Goal: Contribute content: Contribute content

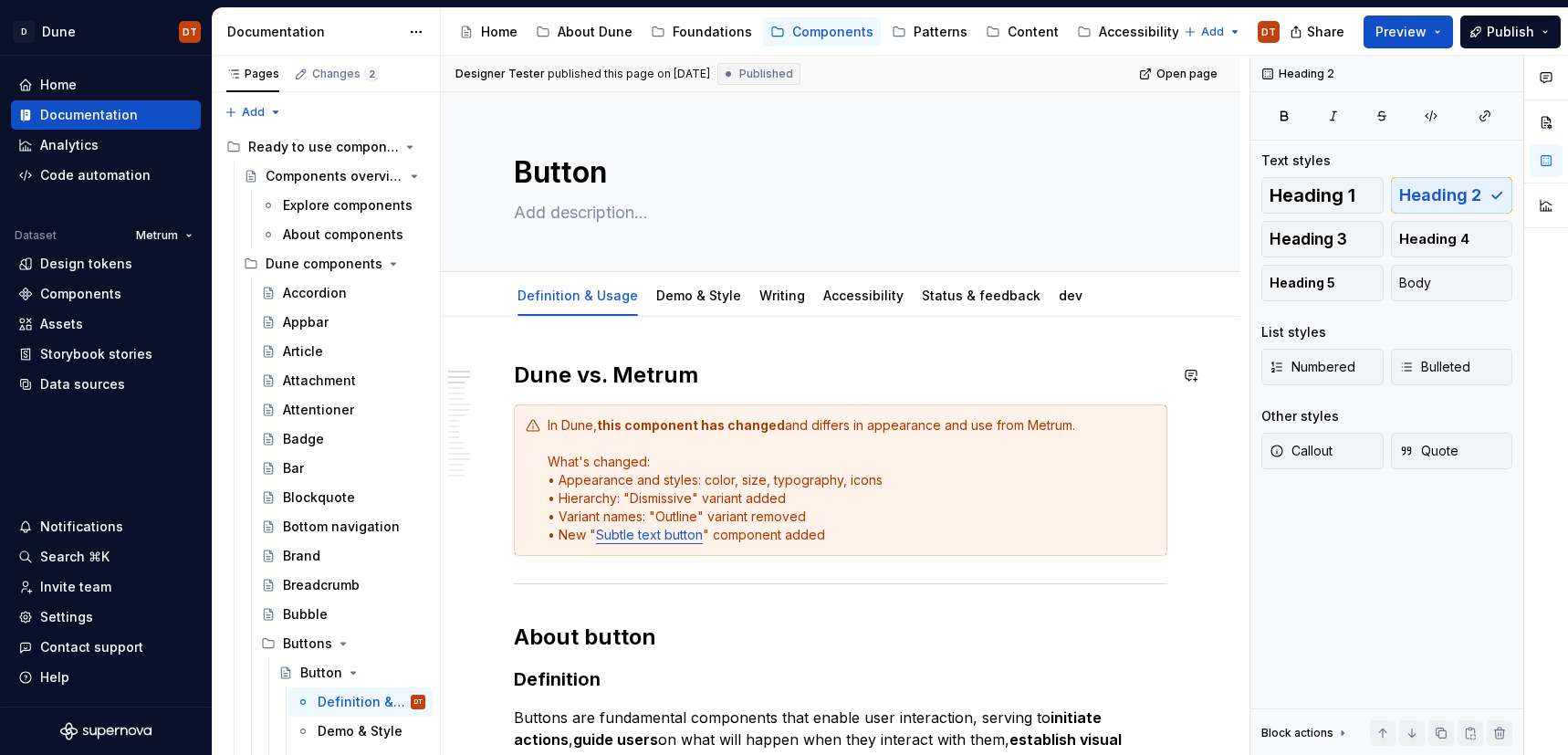
scroll to position [17, 0]
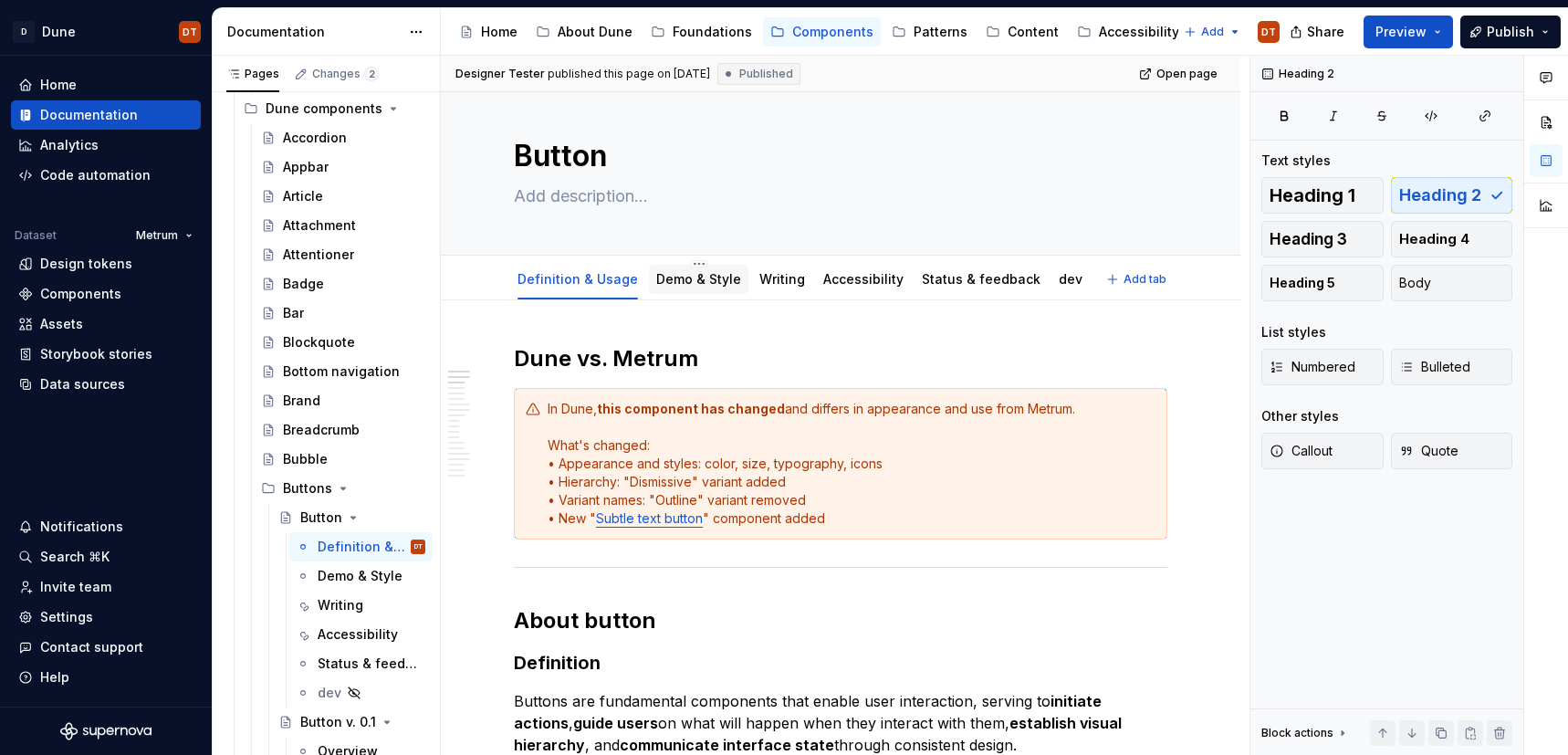
click at [669, 281] on link "Demo & Style" at bounding box center [699, 279] width 85 height 16
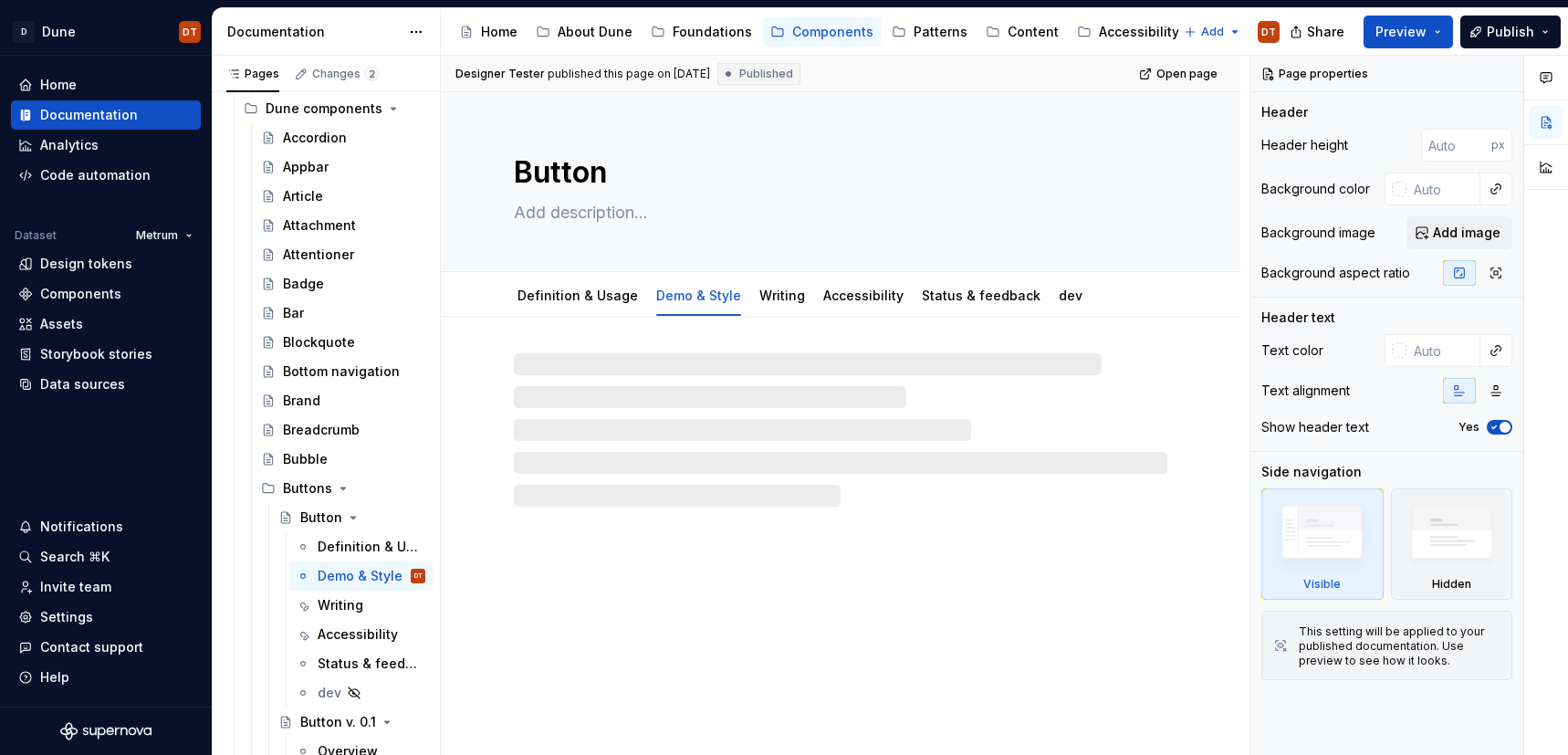
type textarea "*"
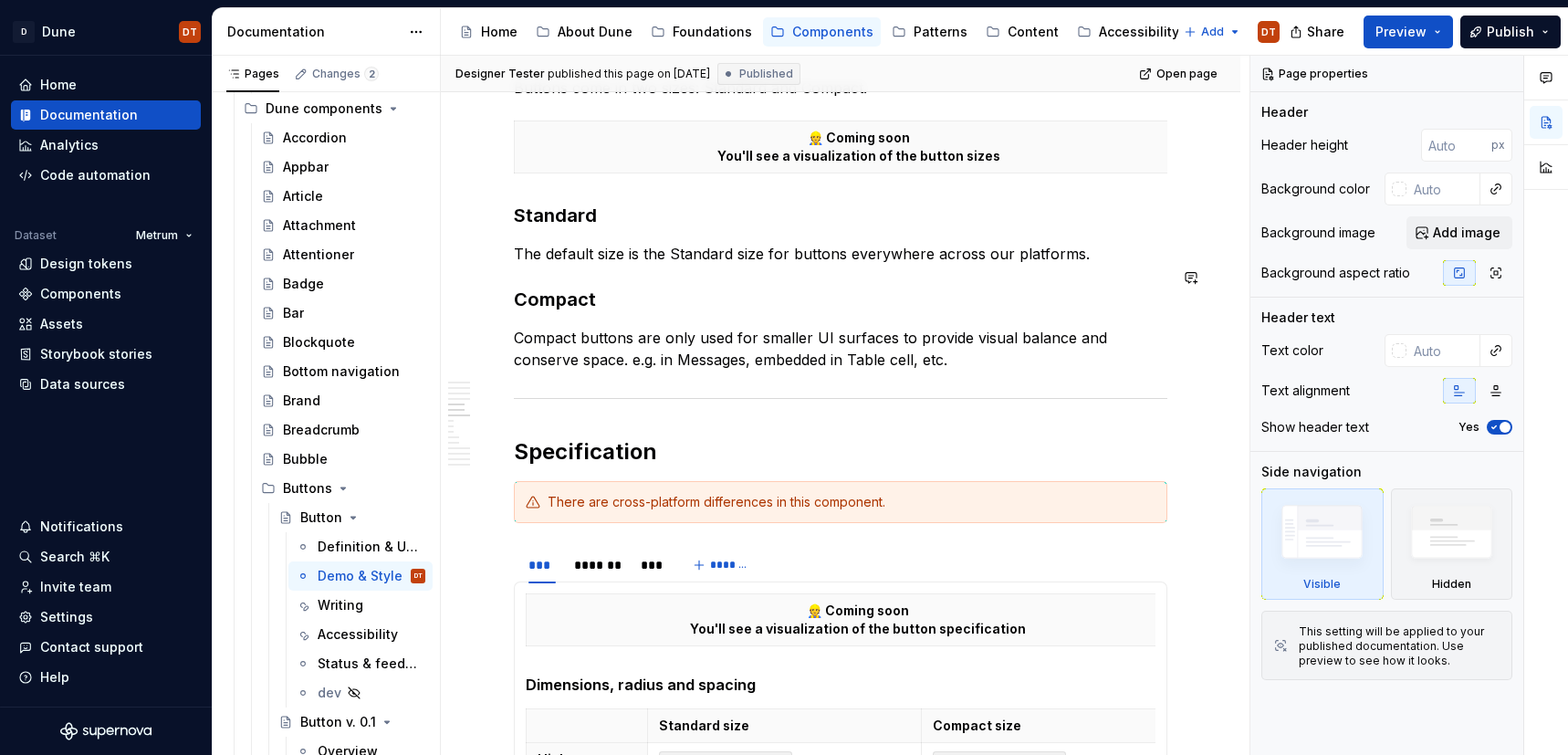
scroll to position [1551, 0]
click at [675, 439] on h2 "Specification" at bounding box center [840, 453] width 653 height 29
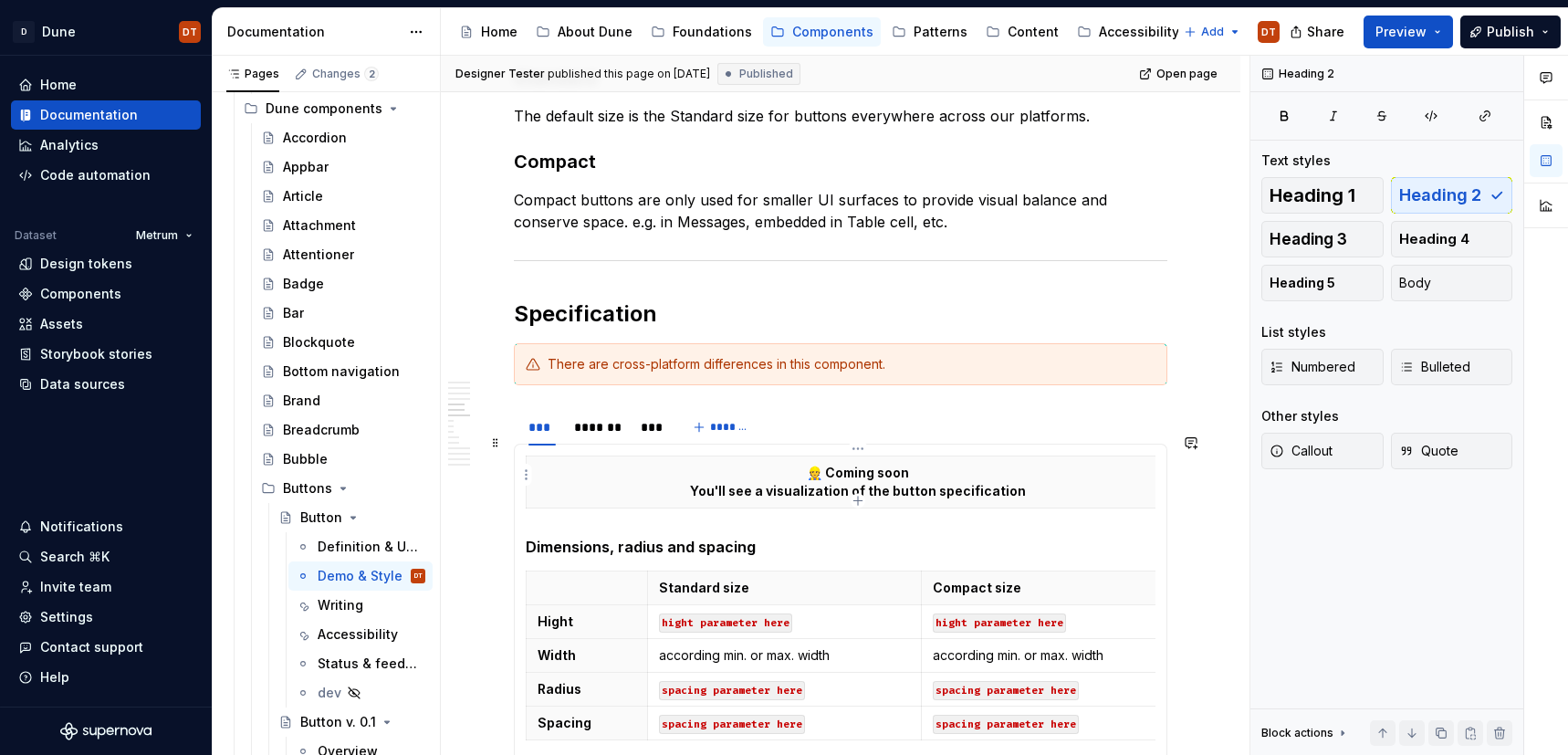
scroll to position [1691, 0]
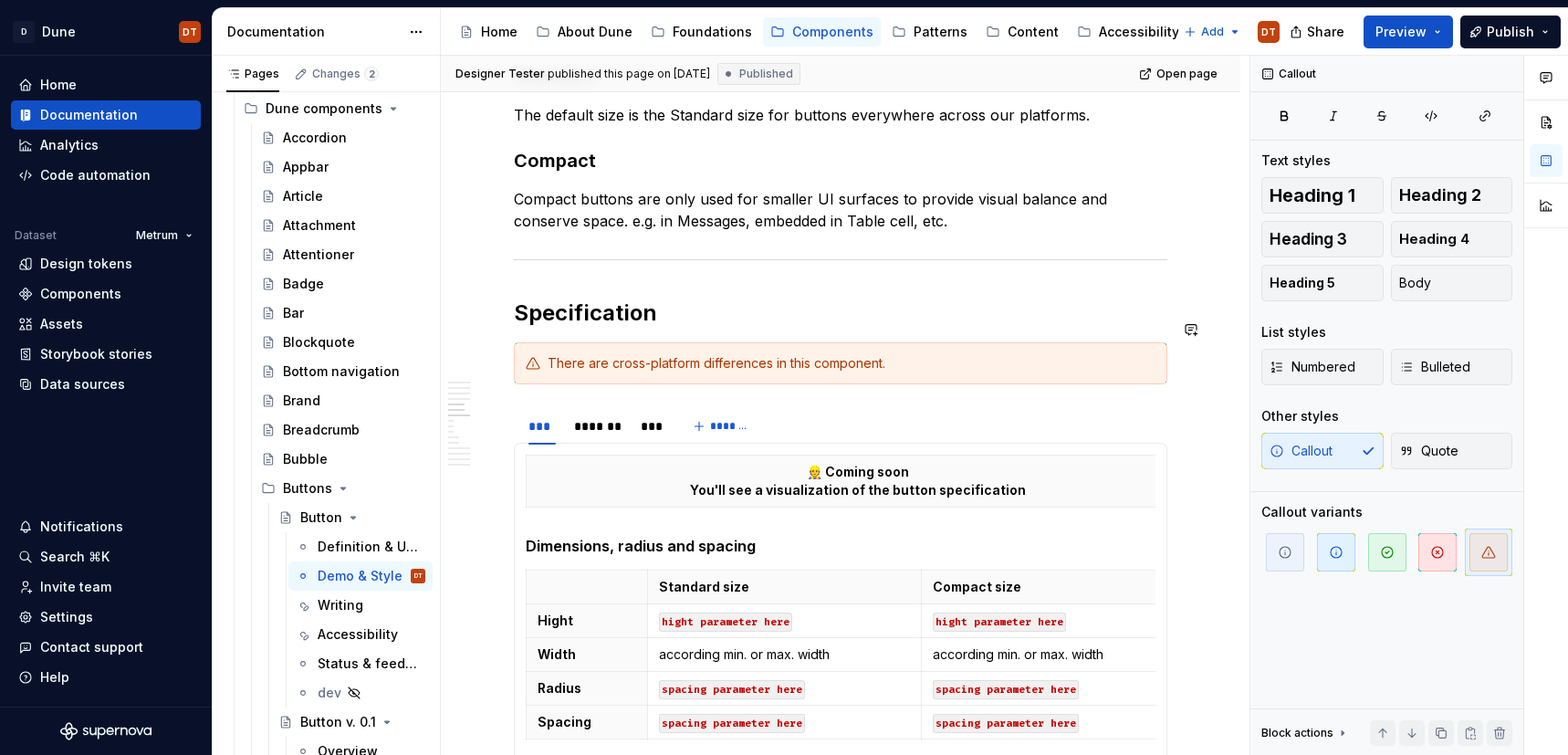
click at [823, 371] on div "Live demo (only web) Live demo presents the appearance and operation of the com…" at bounding box center [840, 541] width 653 height 3744
click at [500, 397] on span at bounding box center [496, 394] width 15 height 25
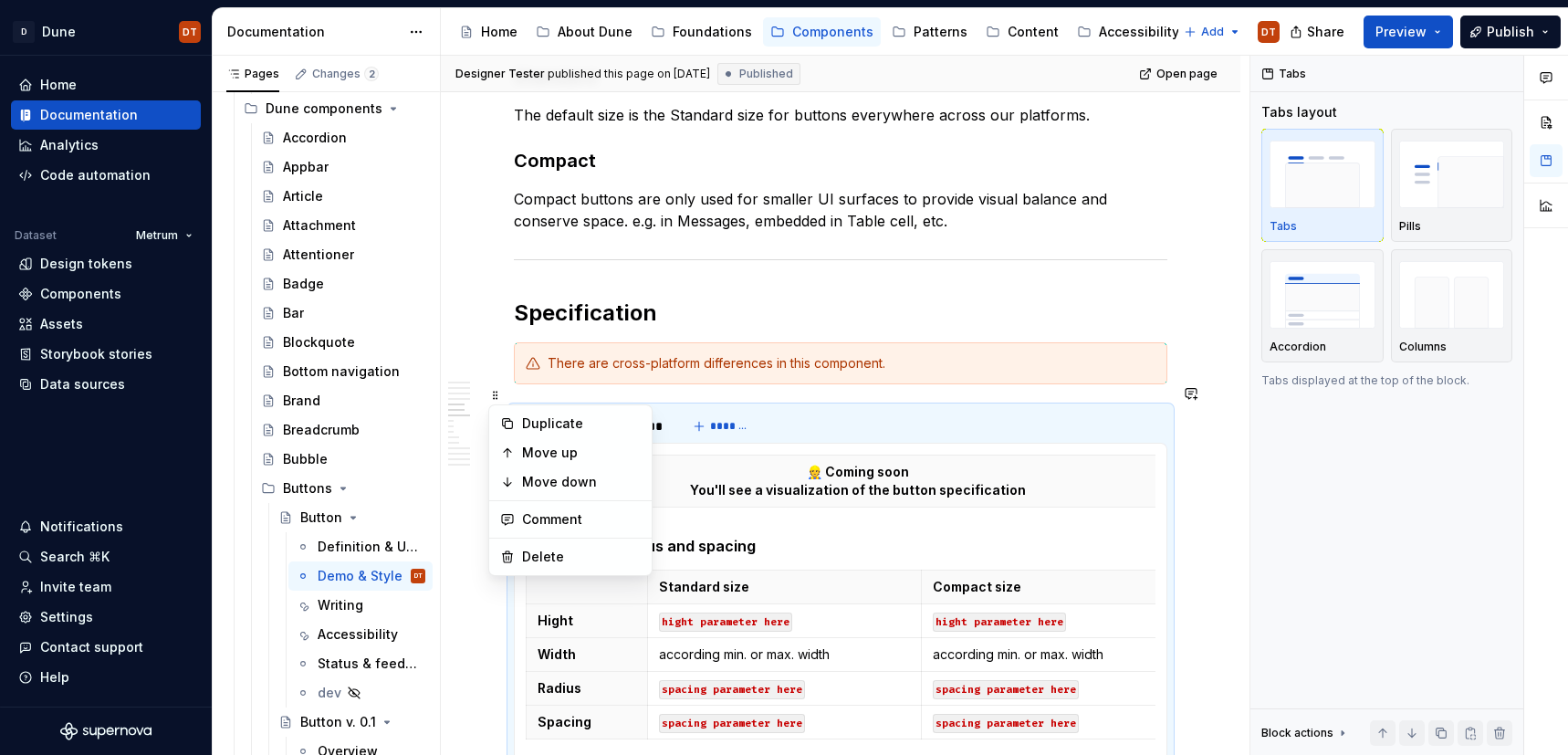
click at [517, 371] on div "Live demo (only web) Live demo presents the appearance and operation of the com…" at bounding box center [840, 541] width 653 height 3744
click at [515, 371] on div "Live demo (only web) Live demo presents the appearance and operation of the com…" at bounding box center [840, 541] width 653 height 3744
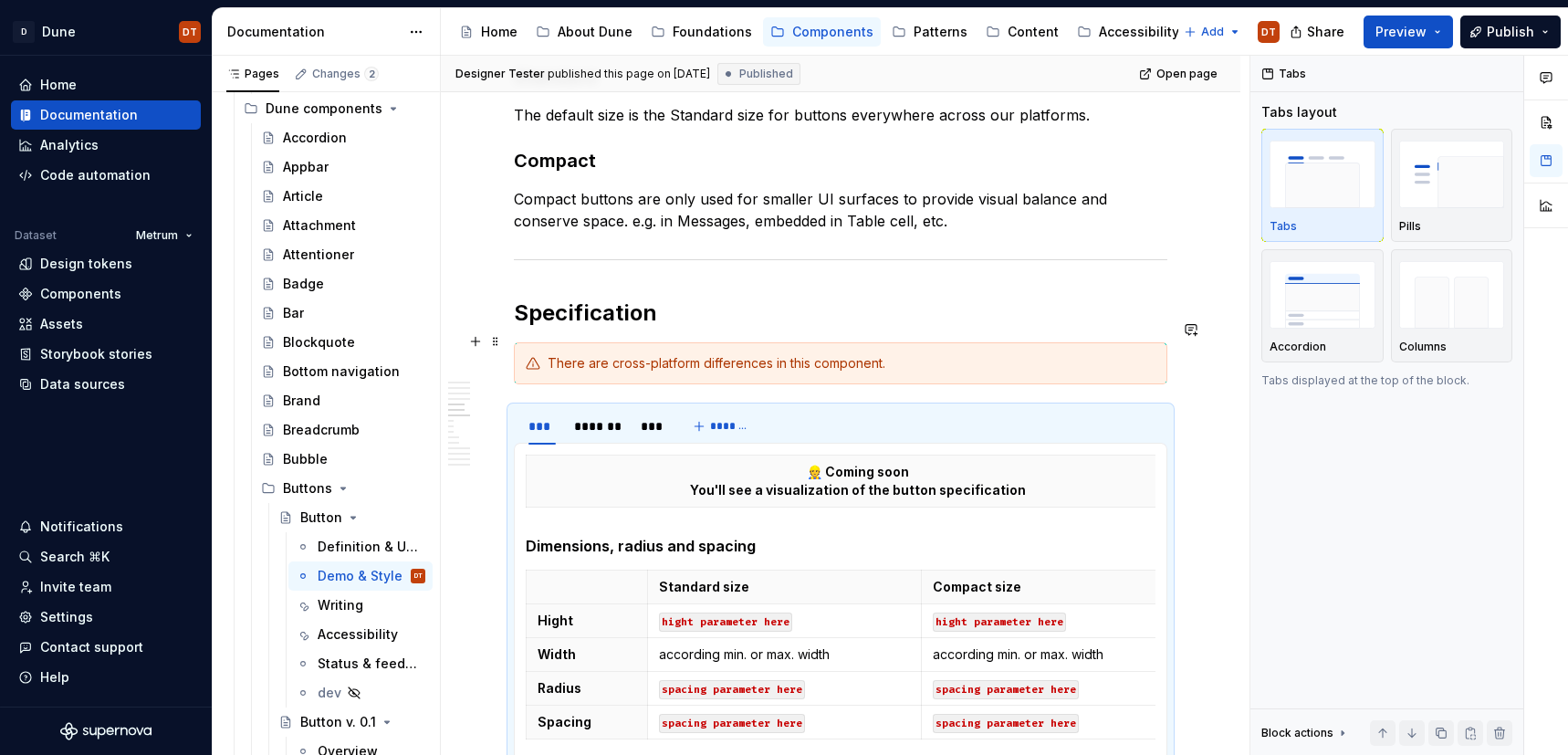
click at [1177, 356] on div "Live demo (only web) Live demo presents the appearance and operation of the com…" at bounding box center [841, 644] width 800 height 4037
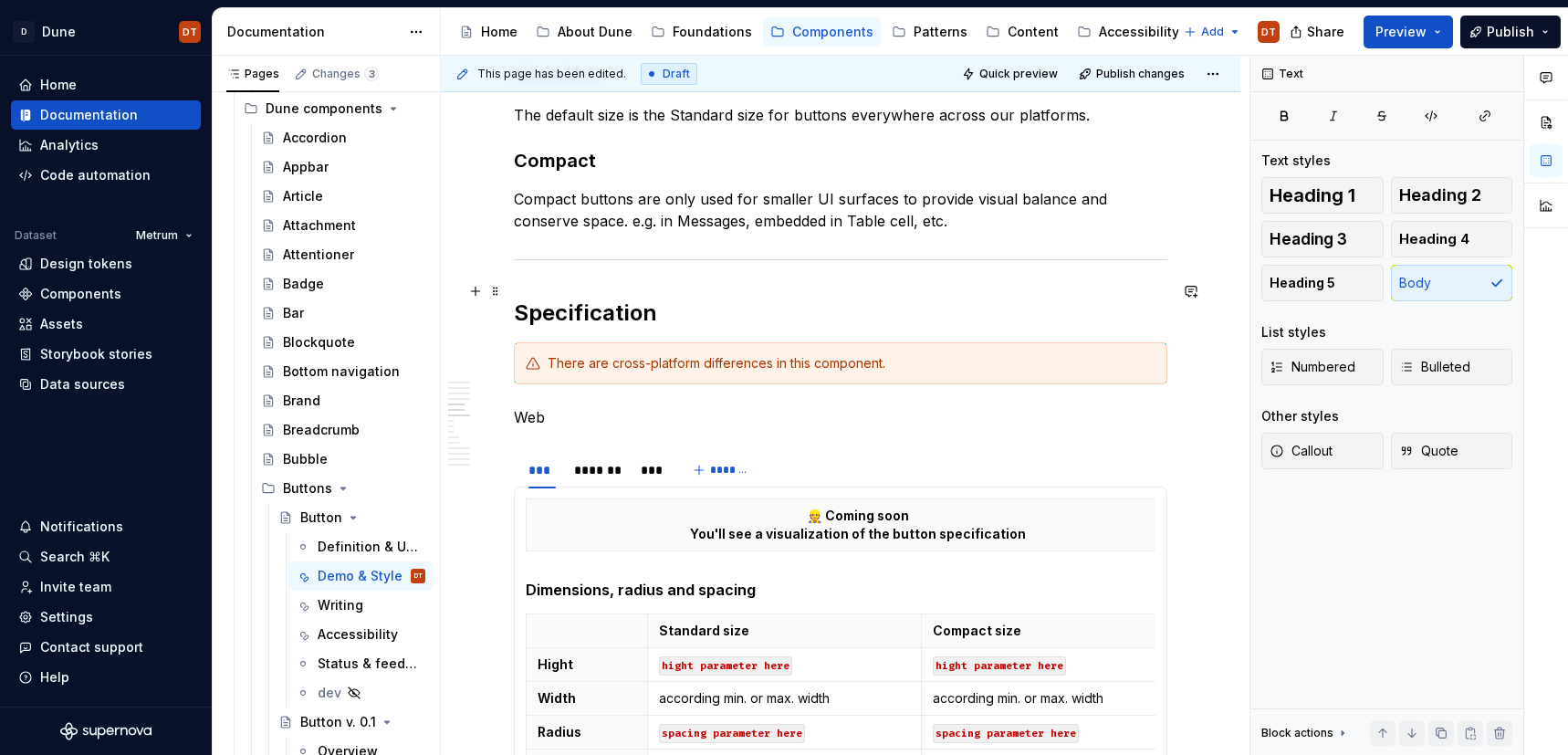
click at [620, 300] on h2 "Specification" at bounding box center [840, 313] width 653 height 29
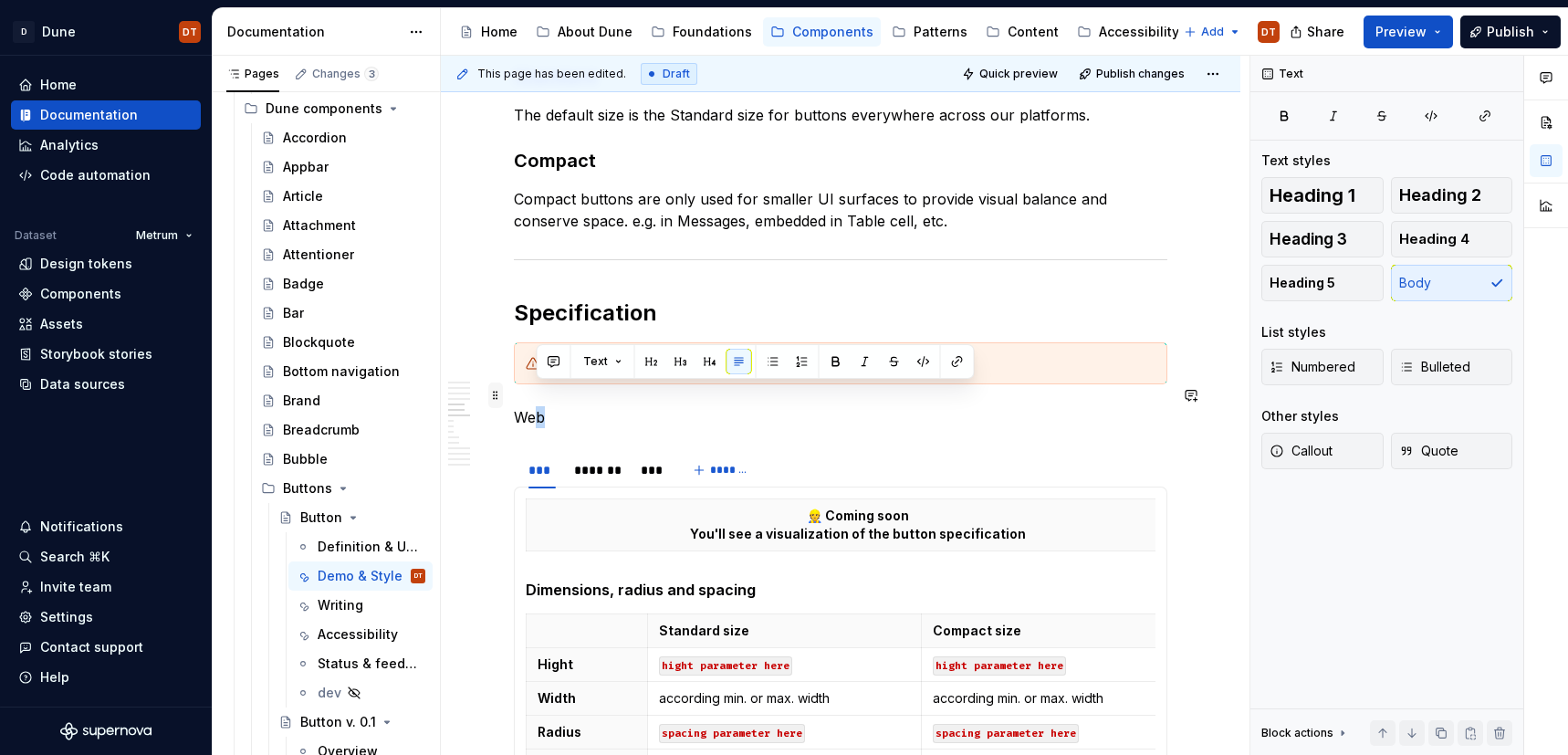
drag, startPoint x: 548, startPoint y: 396, endPoint x: 497, endPoint y: 396, distance: 51.0
click at [514, 397] on div "Live demo (only web) Live demo presents the appearance and operation of the com…" at bounding box center [840, 574] width 653 height 3810
click at [570, 407] on p "Web" at bounding box center [840, 417] width 653 height 22
drag, startPoint x: 556, startPoint y: 395, endPoint x: 515, endPoint y: 394, distance: 41.0
click at [515, 407] on p "Web" at bounding box center [840, 417] width 653 height 22
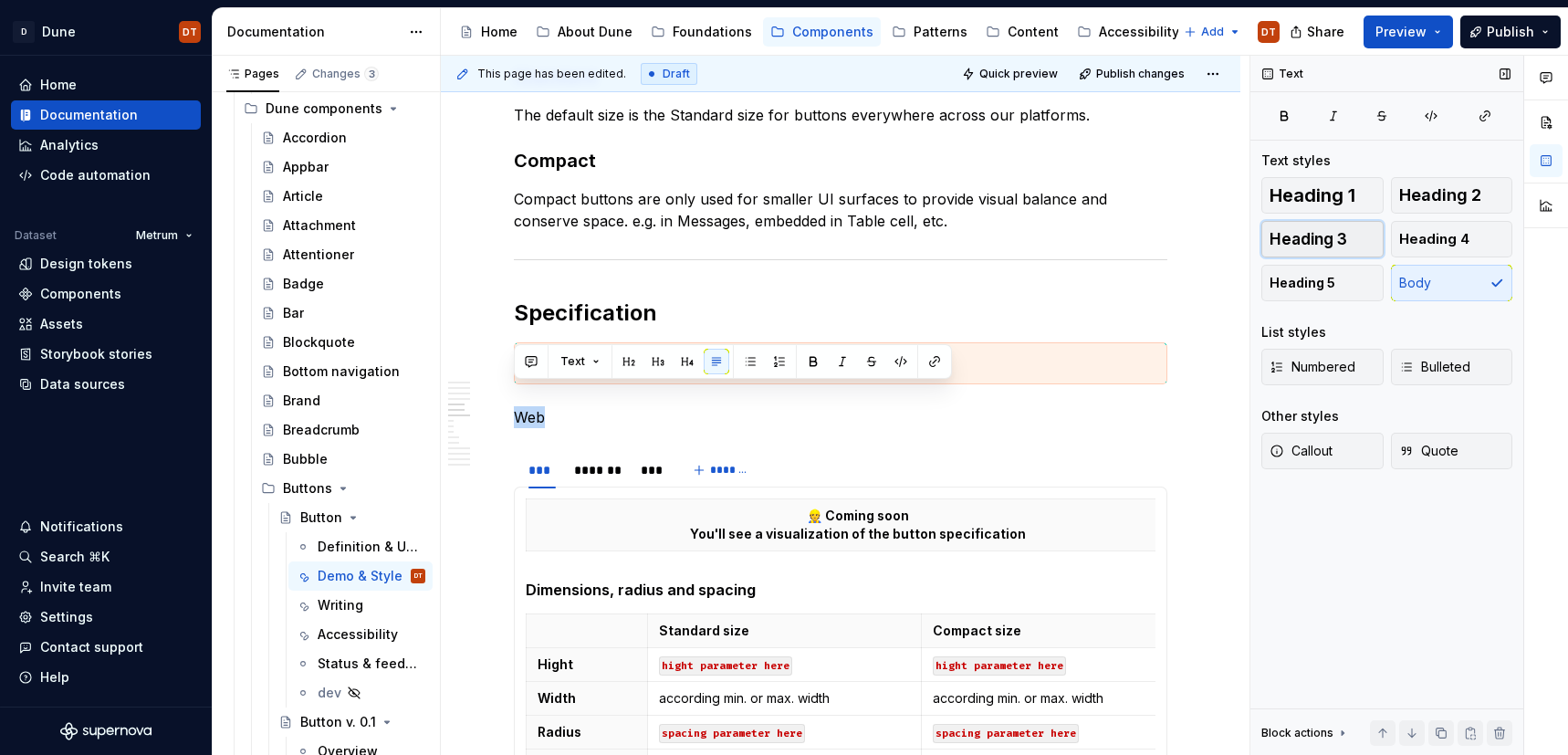
click at [1324, 238] on span "Heading 3" at bounding box center [1308, 239] width 78 height 18
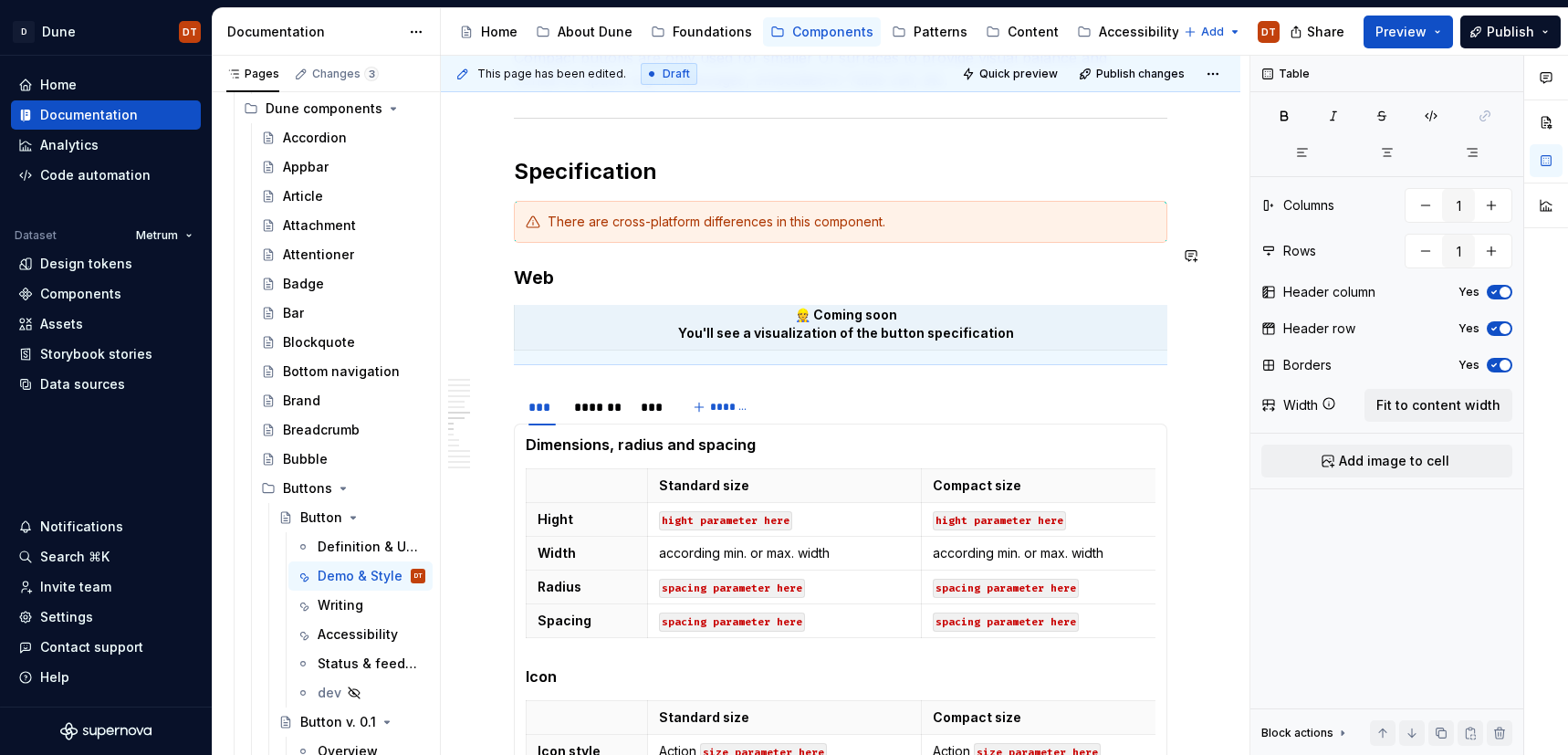
scroll to position [0, 0]
click at [539, 231] on div "Live demo (only web) Live demo presents the appearance and operation of the com…" at bounding box center [840, 421] width 653 height 3784
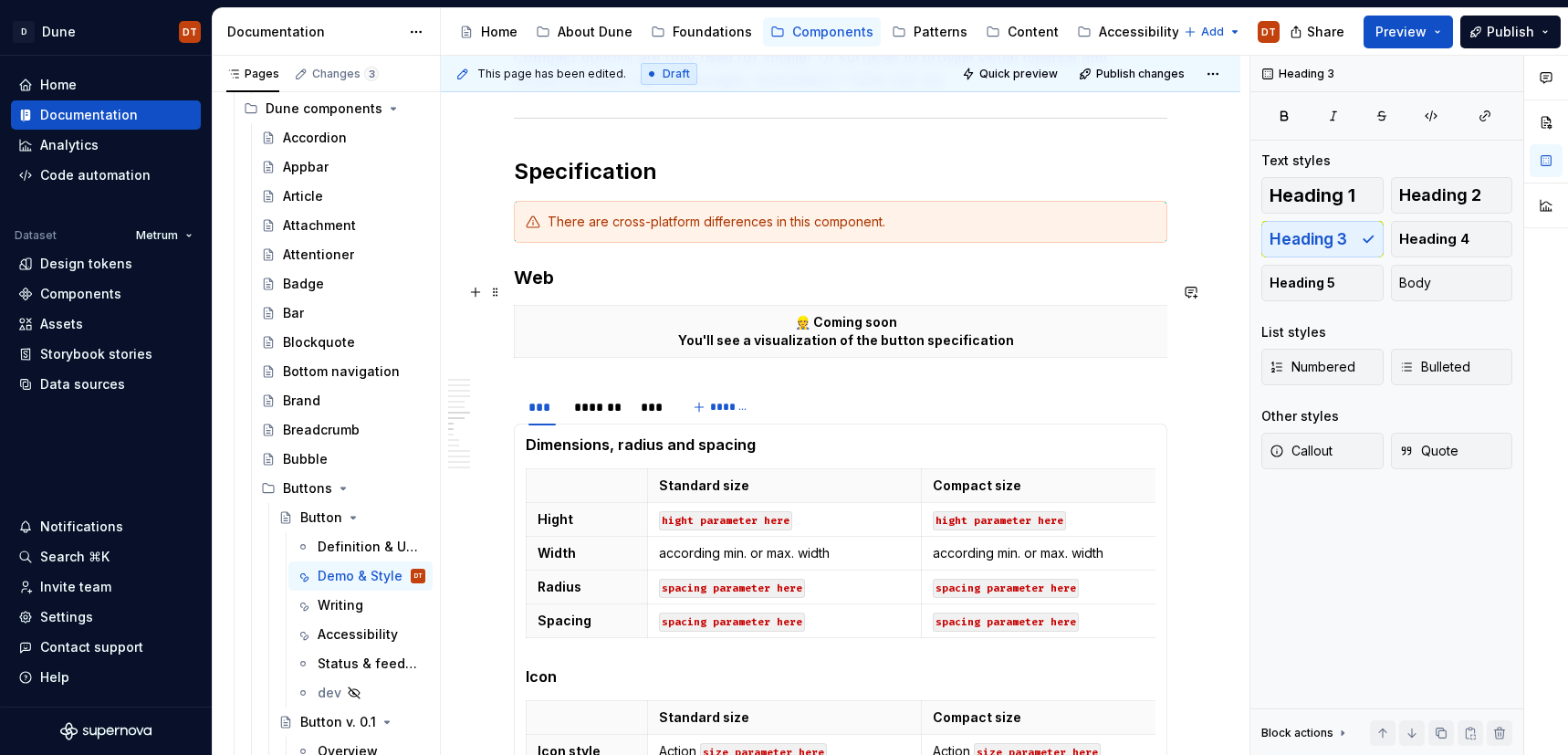
click at [497, 295] on span at bounding box center [496, 292] width 15 height 25
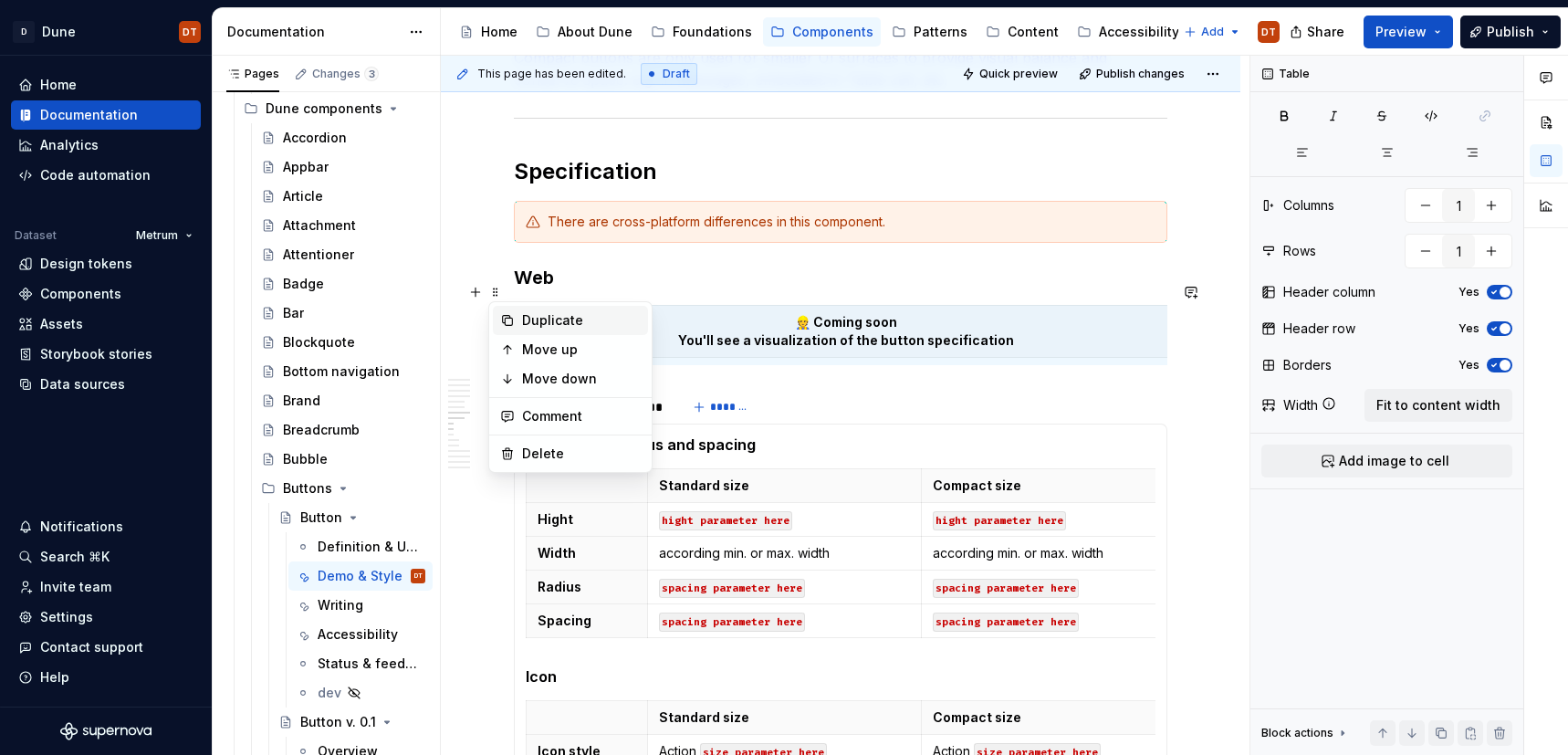
drag, startPoint x: 557, startPoint y: 319, endPoint x: 546, endPoint y: 319, distance: 11.0
click at [557, 319] on div "Duplicate" at bounding box center [581, 320] width 118 height 18
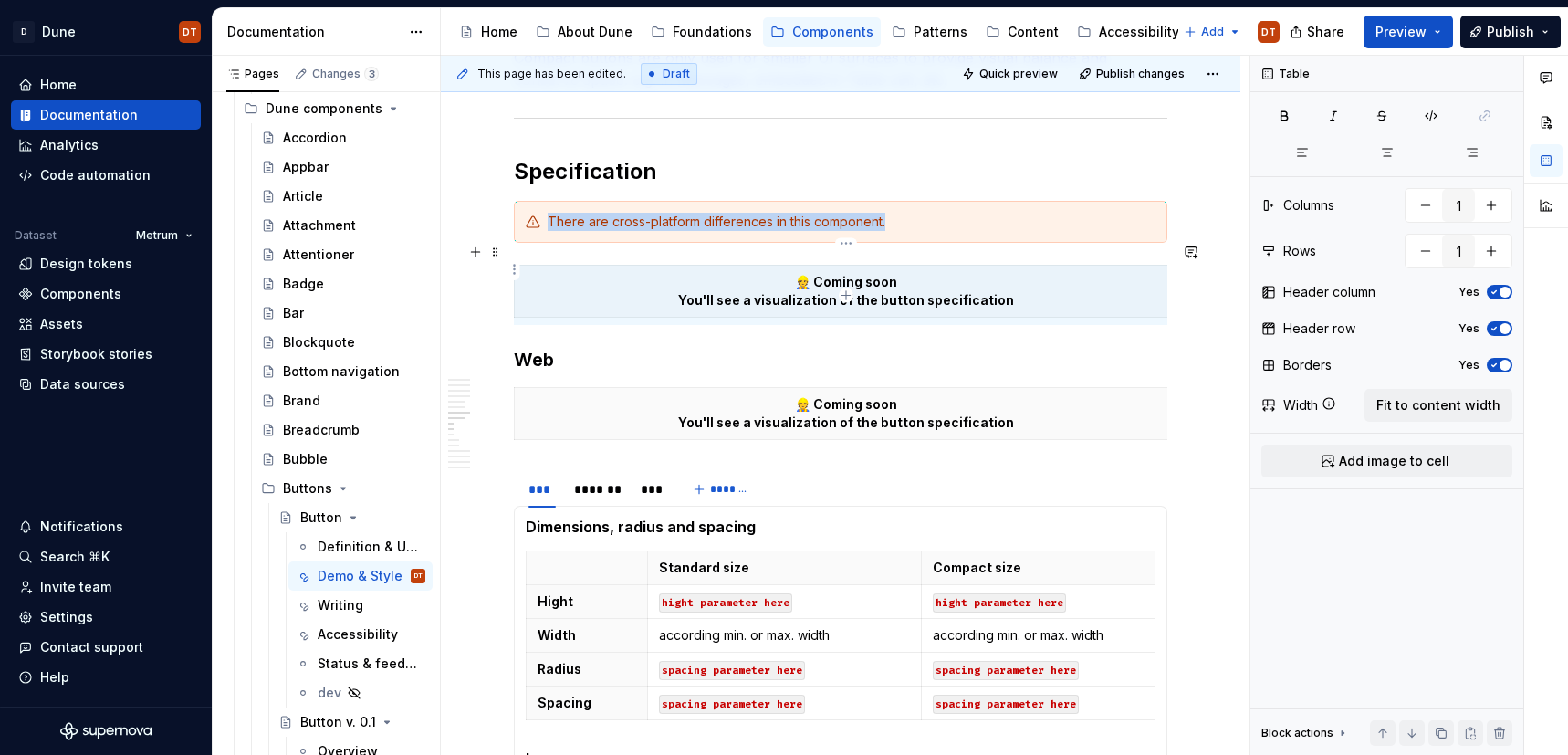
click at [807, 274] on p "👷 Coming soon You'll see a visualization of the button specification" at bounding box center [846, 291] width 641 height 37
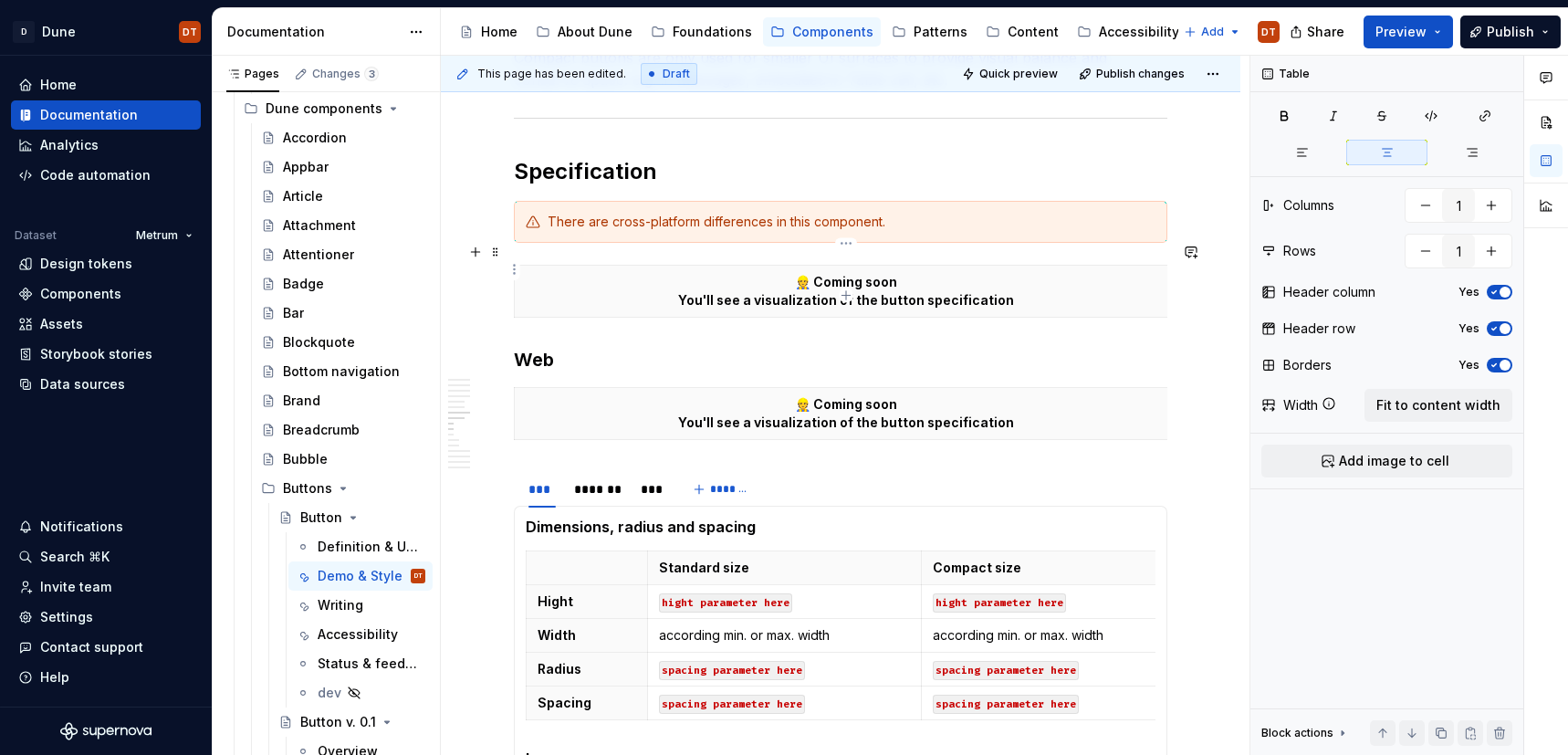
click at [891, 278] on p "👷 Coming soon You'll see a visualization of the button specification" at bounding box center [846, 291] width 641 height 37
click at [920, 281] on p "👷 Coming soon You'll see a visualization of the button specification" at bounding box center [846, 291] width 641 height 37
click at [888, 279] on p "👷 Coming soon You'll see a visualization of the button specification" at bounding box center [846, 291] width 641 height 37
click at [872, 280] on p "👷 Coming soon You'll see a visualization of the button specification" at bounding box center [846, 291] width 641 height 37
click at [776, 280] on p "👷 Coming soon You'll see a visualization of the button specification" at bounding box center [846, 291] width 641 height 37
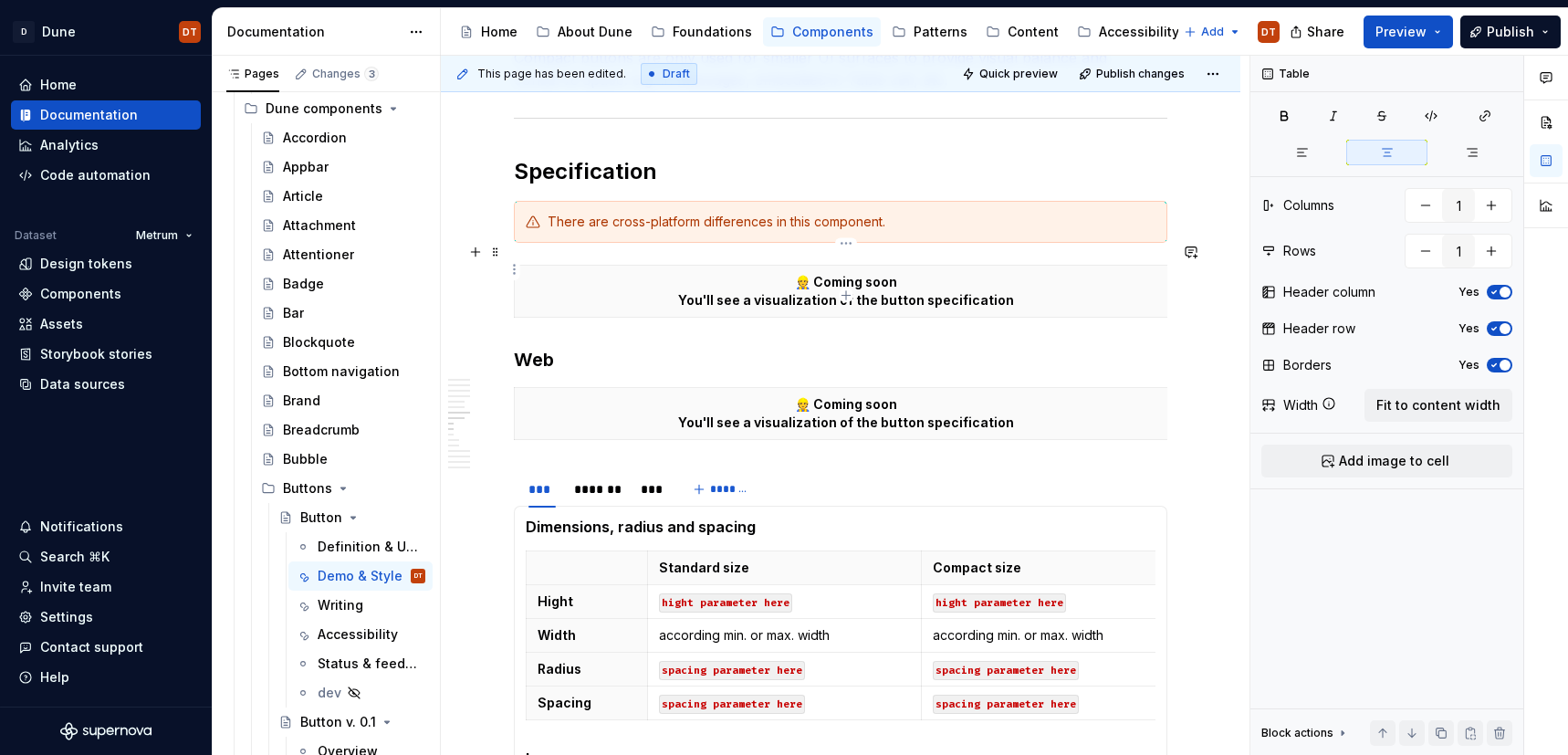
click at [930, 281] on p "👷 Coming soon You'll see a visualization of the button specification" at bounding box center [846, 291] width 641 height 37
click at [911, 279] on p "👷 Coming soon You'll see a visualization of the button specification" at bounding box center [846, 291] width 641 height 37
click at [925, 278] on p "👷 Coming soon You'll see a visualization of the button specification" at bounding box center [846, 291] width 641 height 37
click at [953, 275] on p "👷 Coming soon You'll see a visualization of the button specification" at bounding box center [846, 291] width 641 height 37
drag, startPoint x: 1009, startPoint y: 277, endPoint x: 992, endPoint y: 278, distance: 17.0
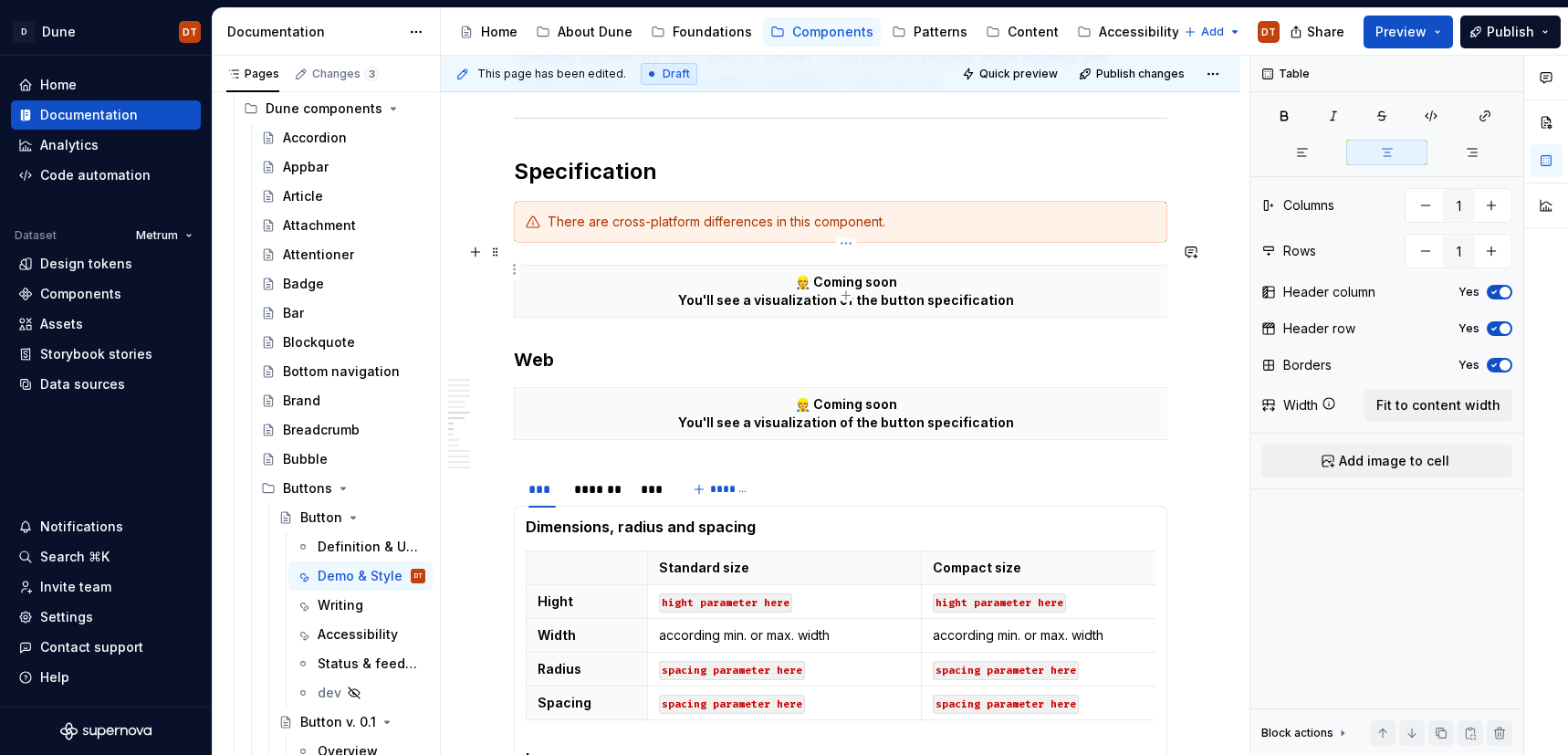
click at [1009, 277] on p "👷 Coming soon You'll see a visualization of the button specification" at bounding box center [846, 291] width 641 height 37
click at [945, 279] on p "👷 Coming soon You'll see a visualization of the button specification" at bounding box center [846, 291] width 641 height 37
click at [863, 279] on p "👷 Coming soon You'll see a visualization of the button specification" at bounding box center [846, 291] width 641 height 37
drag, startPoint x: 1003, startPoint y: 279, endPoint x: 765, endPoint y: 286, distance: 238.1
click at [758, 286] on p "👷 Coming soon You'll see a visualization of the button specification" at bounding box center [846, 291] width 641 height 37
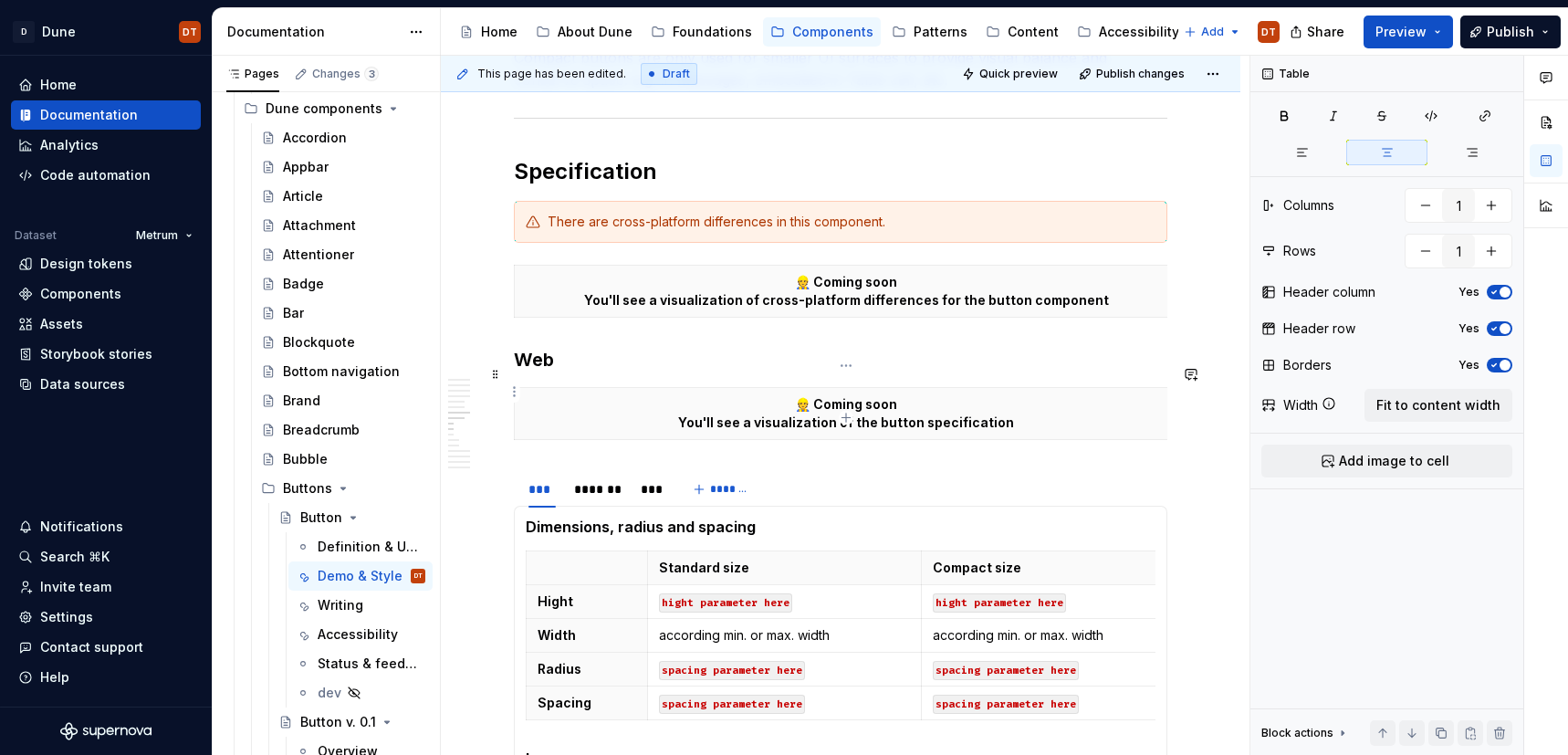
click at [896, 400] on p "👷 Coming soon You'll see a visualization of the button specification" at bounding box center [846, 413] width 641 height 37
click at [1010, 402] on p "👷 Coming soon You'll see a visualization of the button specification" at bounding box center [846, 413] width 641 height 37
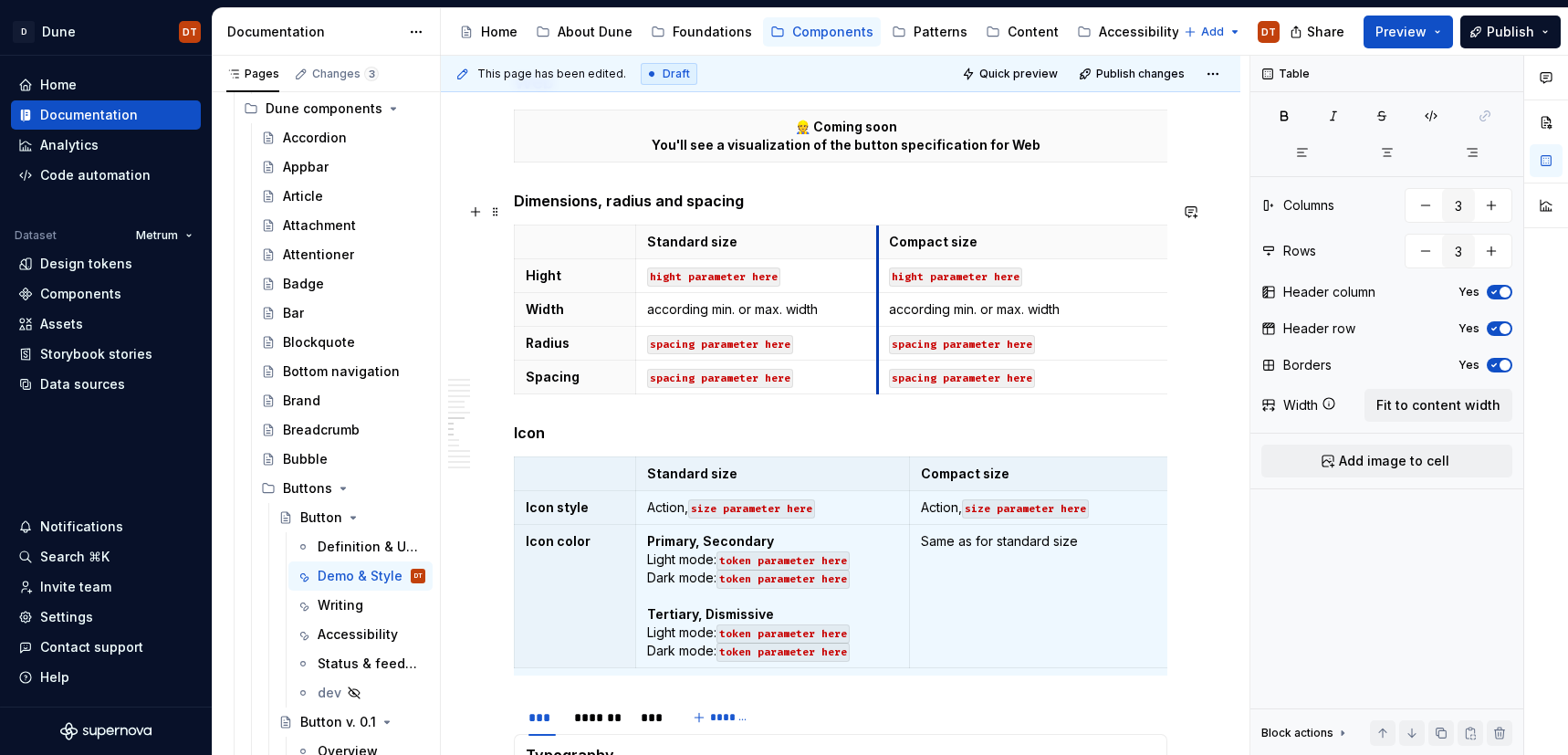
drag, startPoint x: 910, startPoint y: 293, endPoint x: 878, endPoint y: 296, distance: 32.1
click at [878, 296] on td "according min. or max. width" at bounding box center [1022, 310] width 290 height 34
click at [884, 296] on td "according min. or max. width" at bounding box center [1028, 310] width 290 height 34
drag, startPoint x: 909, startPoint y: 497, endPoint x: 884, endPoint y: 497, distance: 25.0
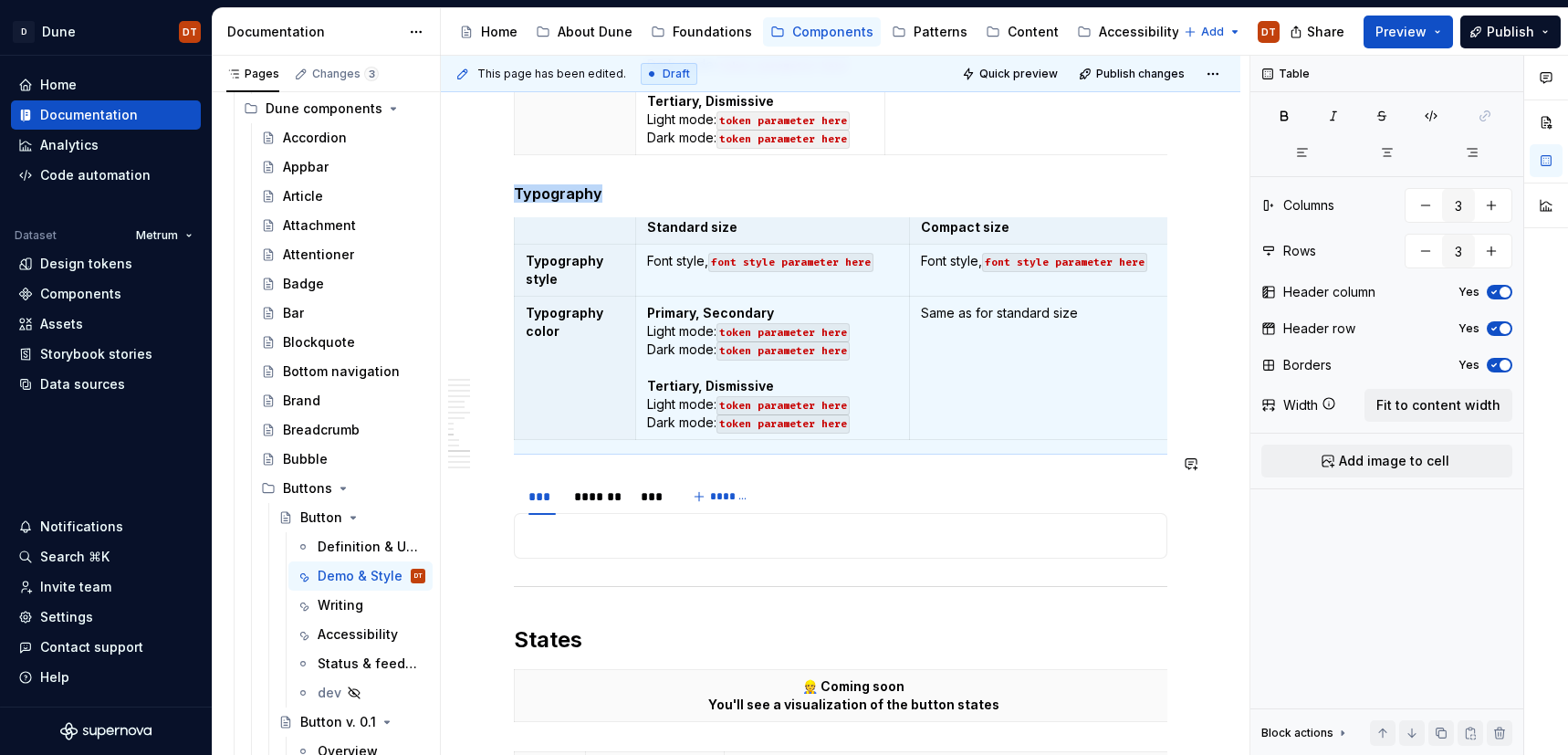
scroll to position [2624, 0]
click at [530, 478] on div "***" at bounding box center [542, 495] width 42 height 35
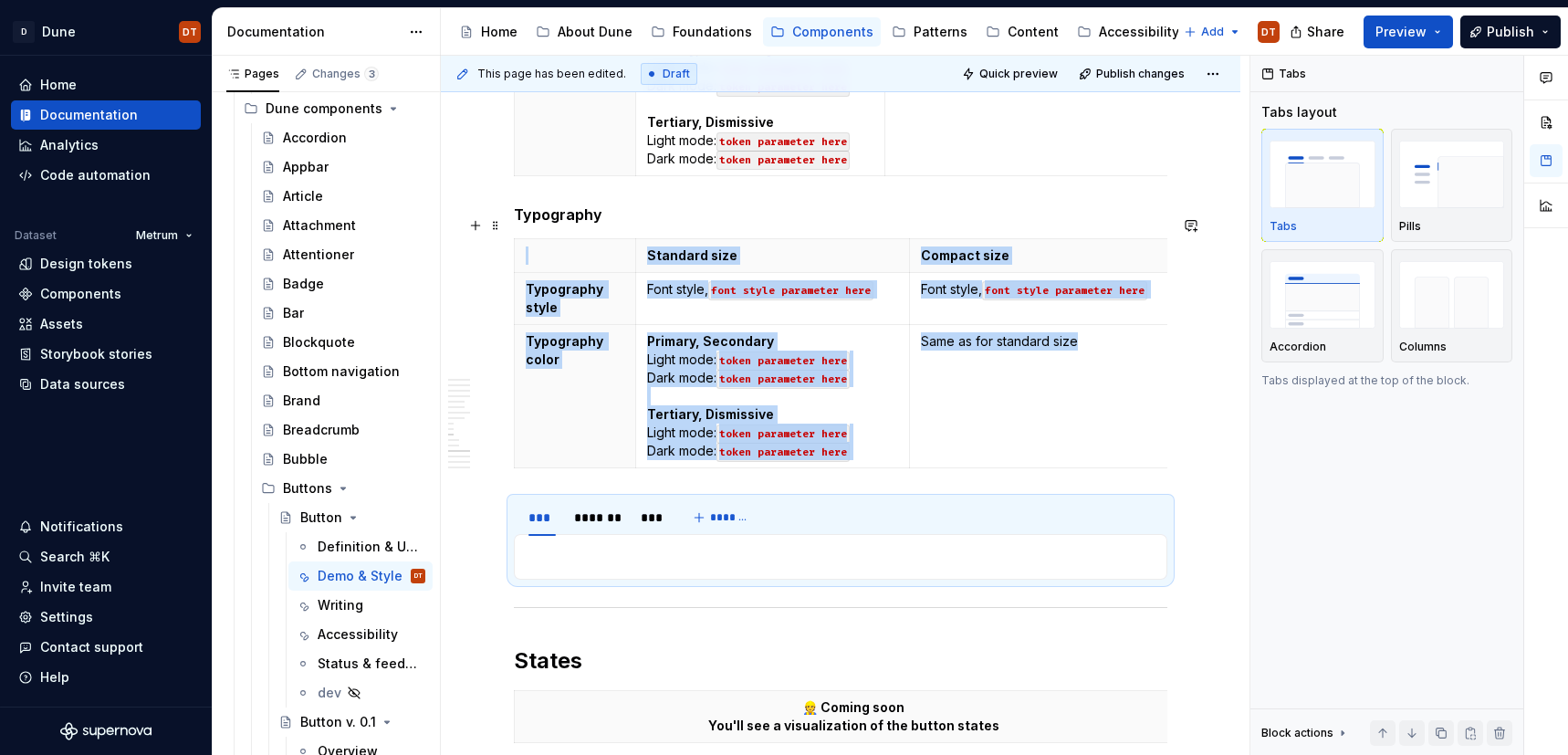
scroll to position [2601, 0]
click at [495, 485] on span at bounding box center [496, 487] width 15 height 25
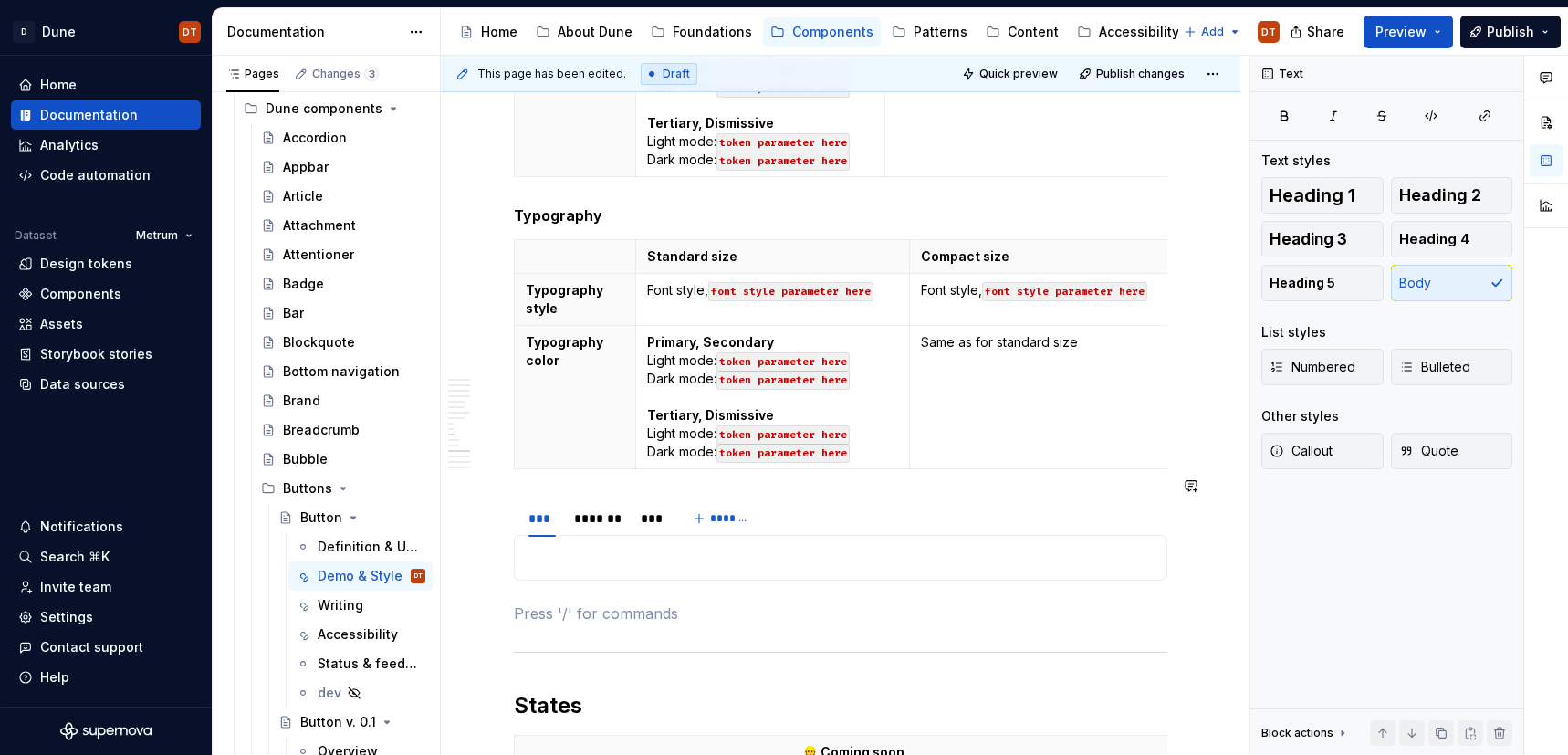
scroll to position [2600, 0]
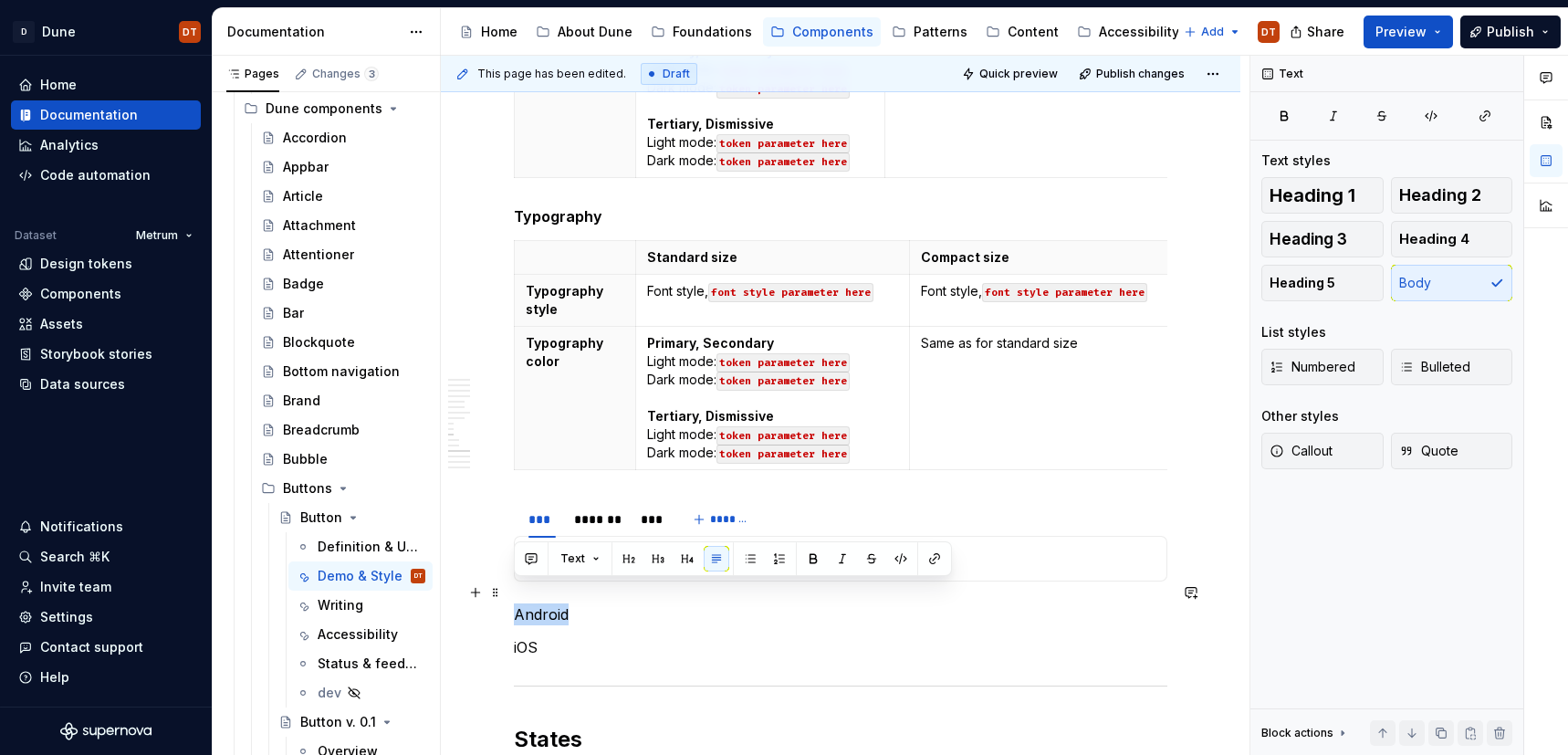
drag, startPoint x: 576, startPoint y: 594, endPoint x: 654, endPoint y: 579, distance: 79.4
click at [646, 564] on button "button" at bounding box center [657, 558] width 25 height 25
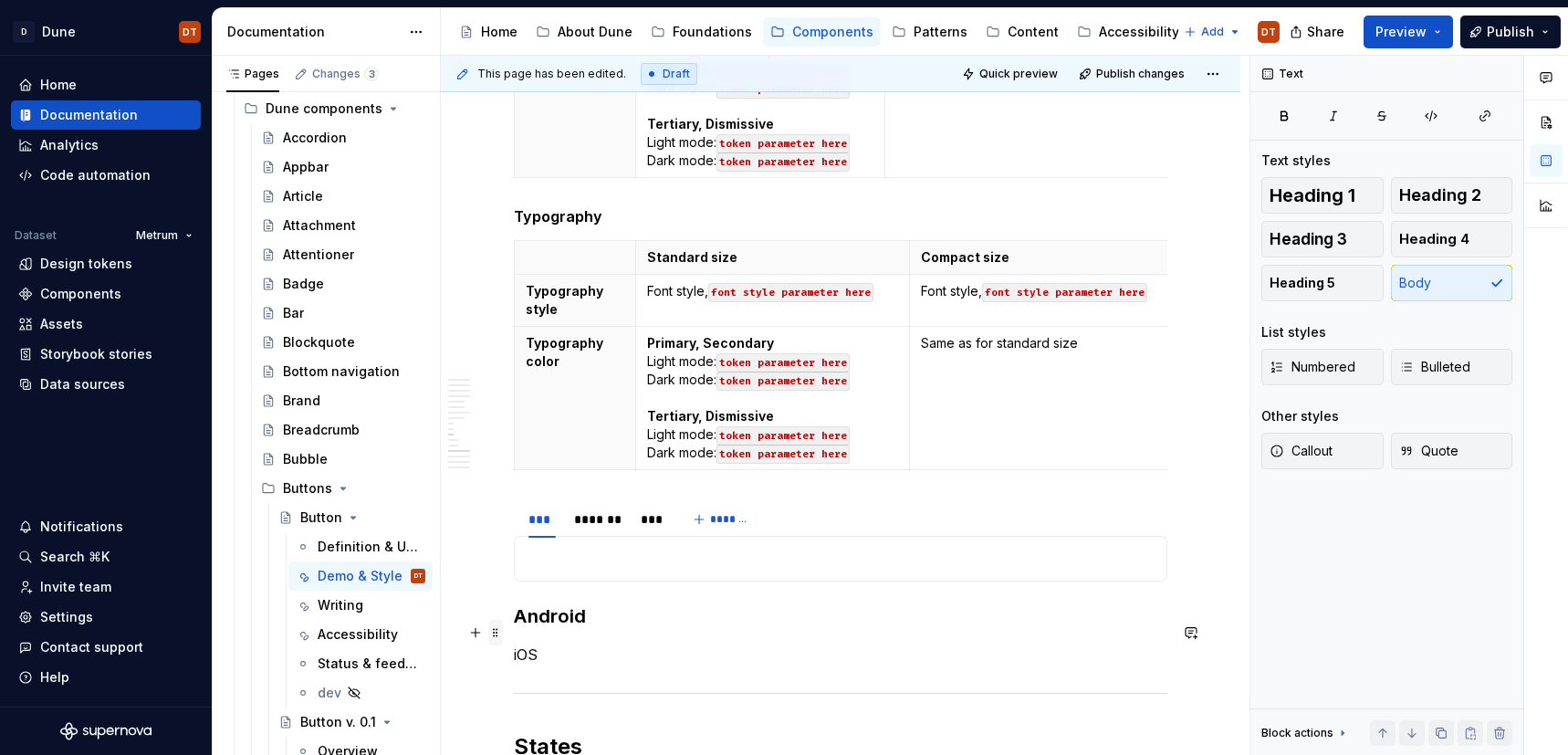
drag, startPoint x: 553, startPoint y: 629, endPoint x: 497, endPoint y: 627, distance: 56.0
click at [675, 604] on h3 "Android" at bounding box center [840, 616] width 653 height 25
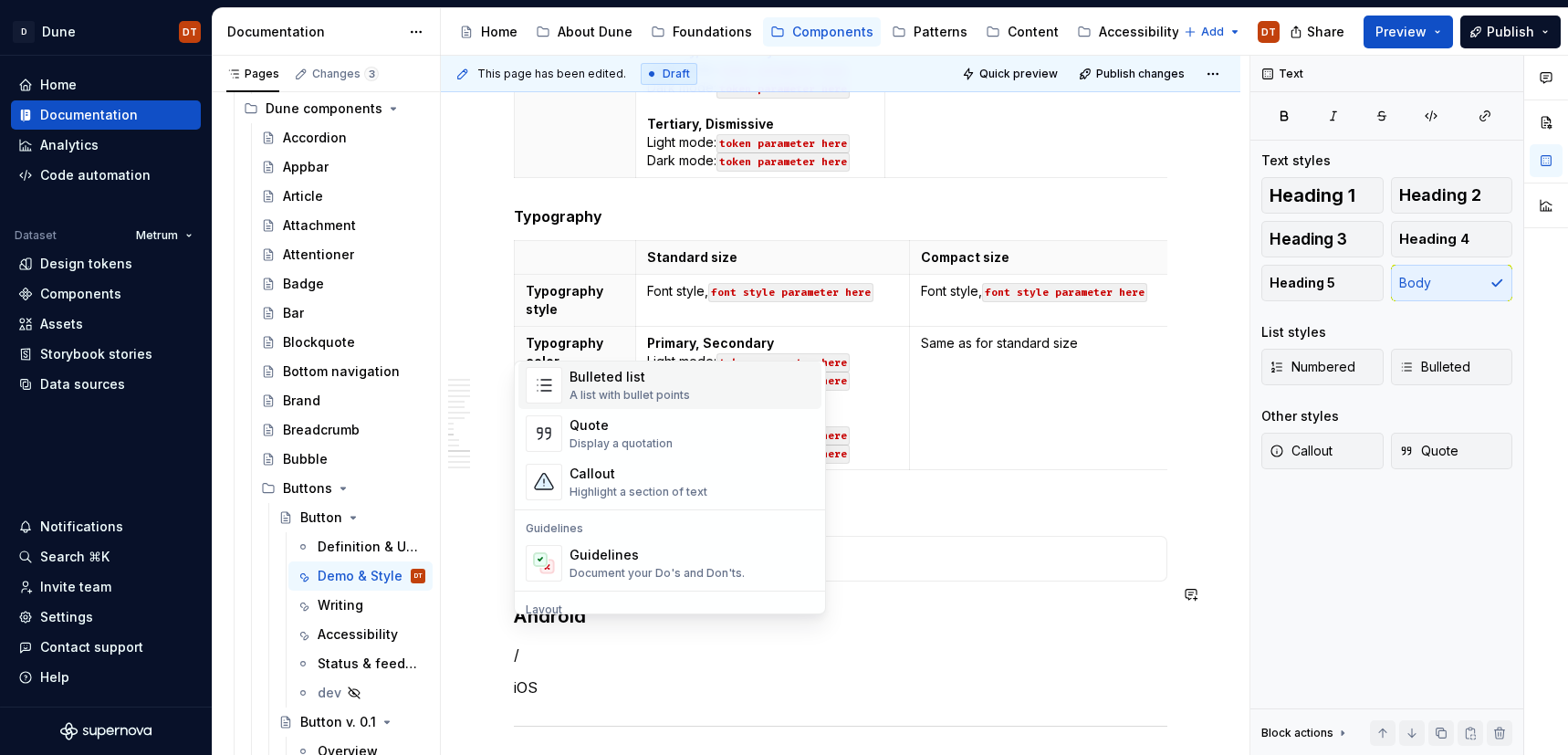
scroll to position [420, 0]
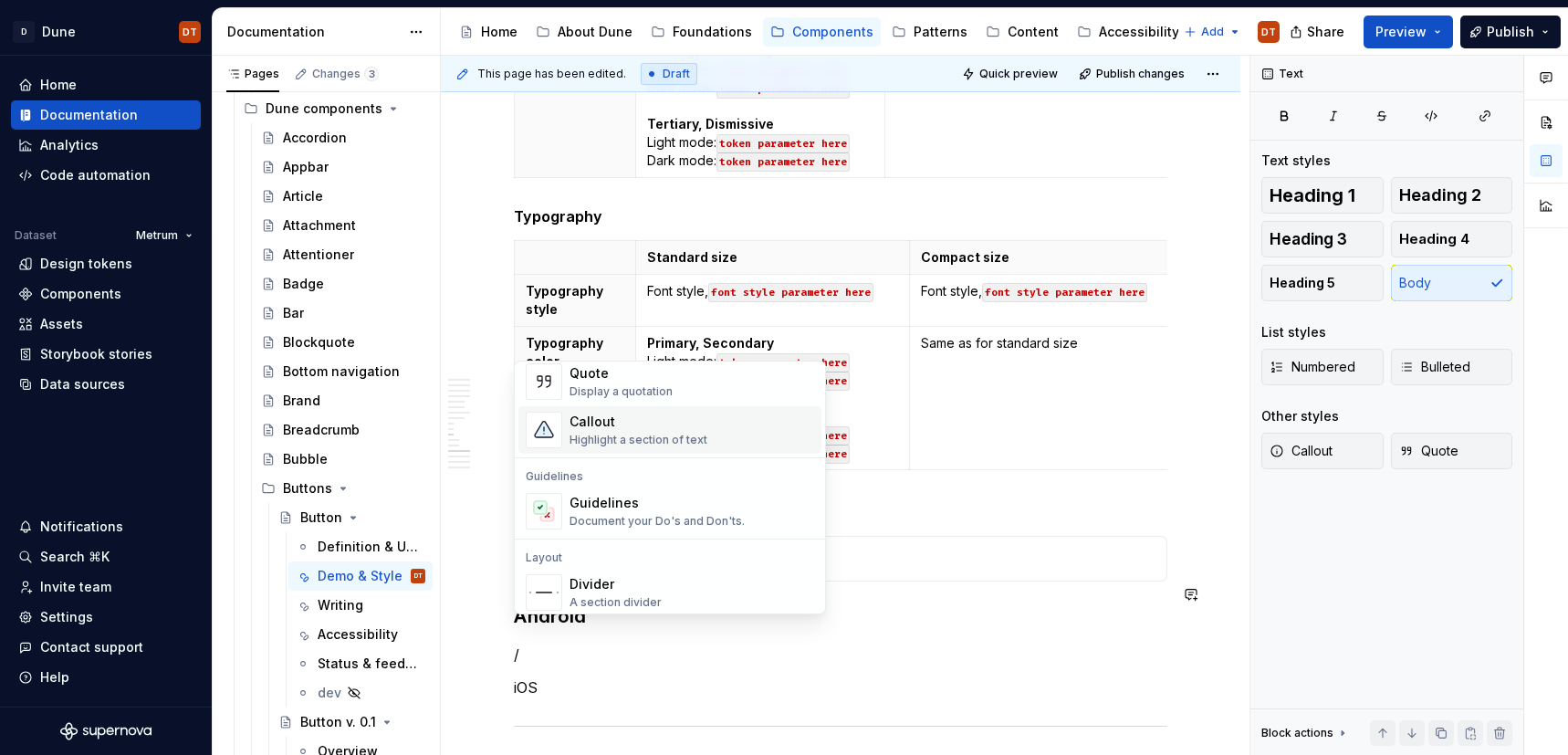
click at [651, 433] on div "Highlight a section of text" at bounding box center [638, 440] width 138 height 15
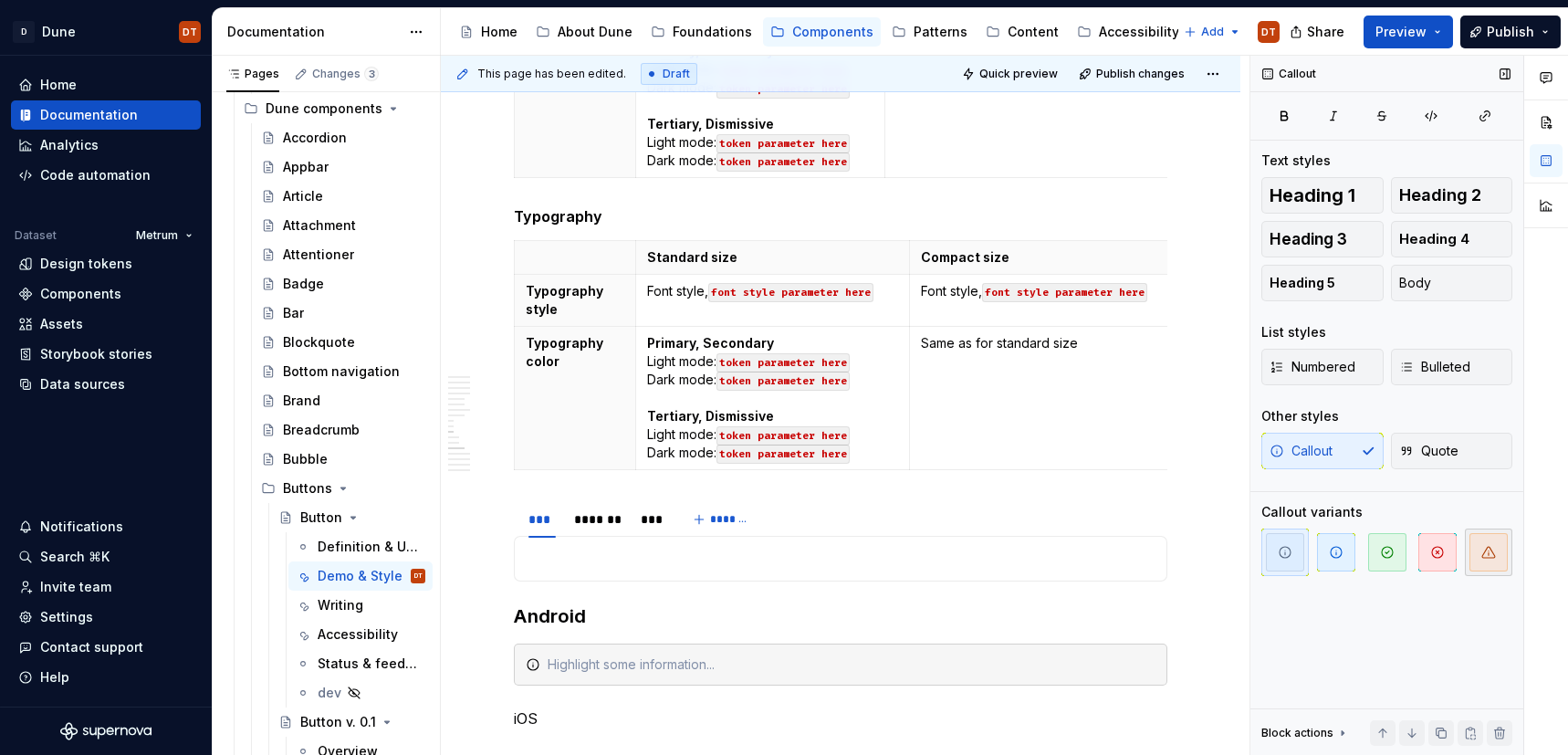
click at [1492, 552] on icon "button" at bounding box center [1489, 552] width 15 height 15
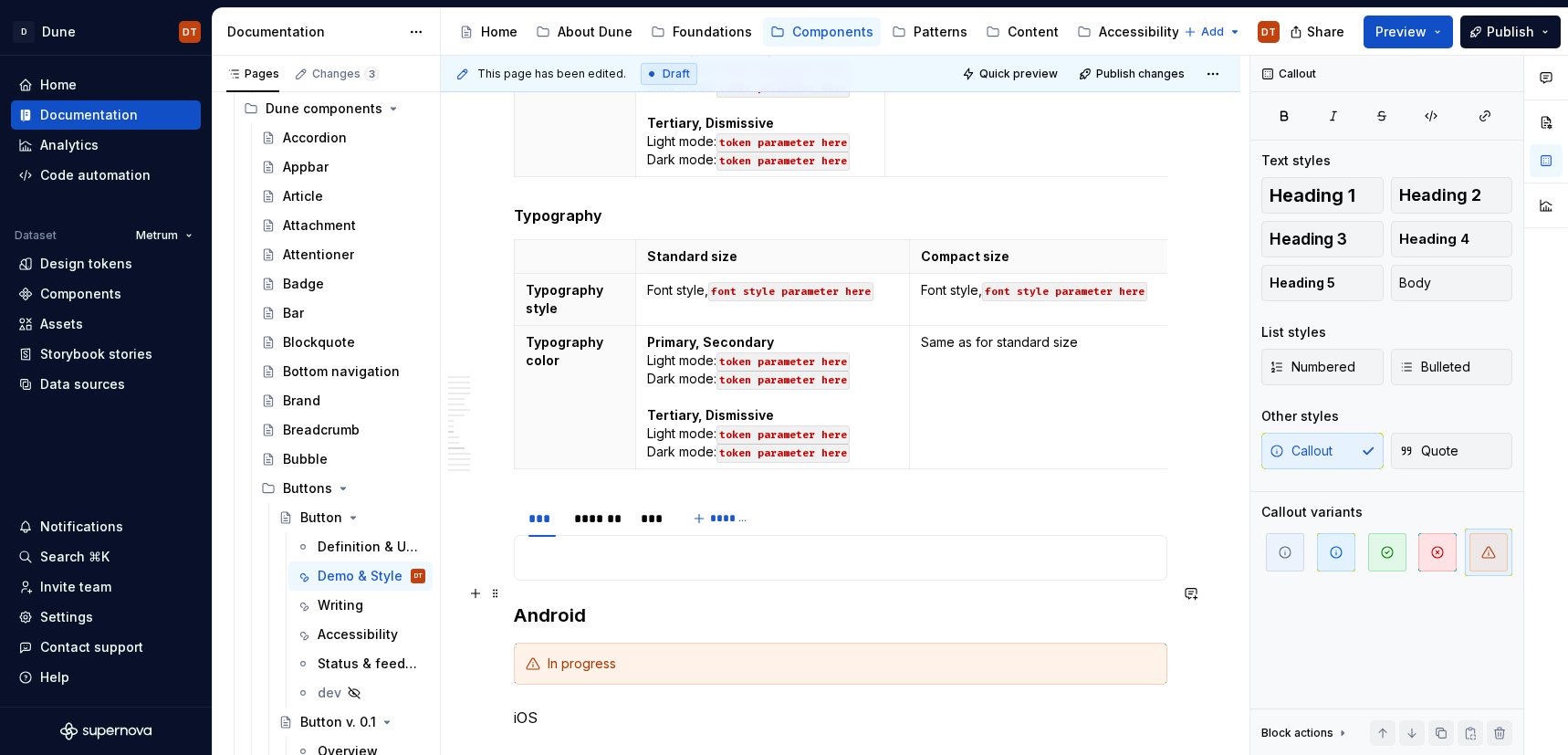
click at [614, 603] on h3 "Android" at bounding box center [840, 615] width 653 height 25
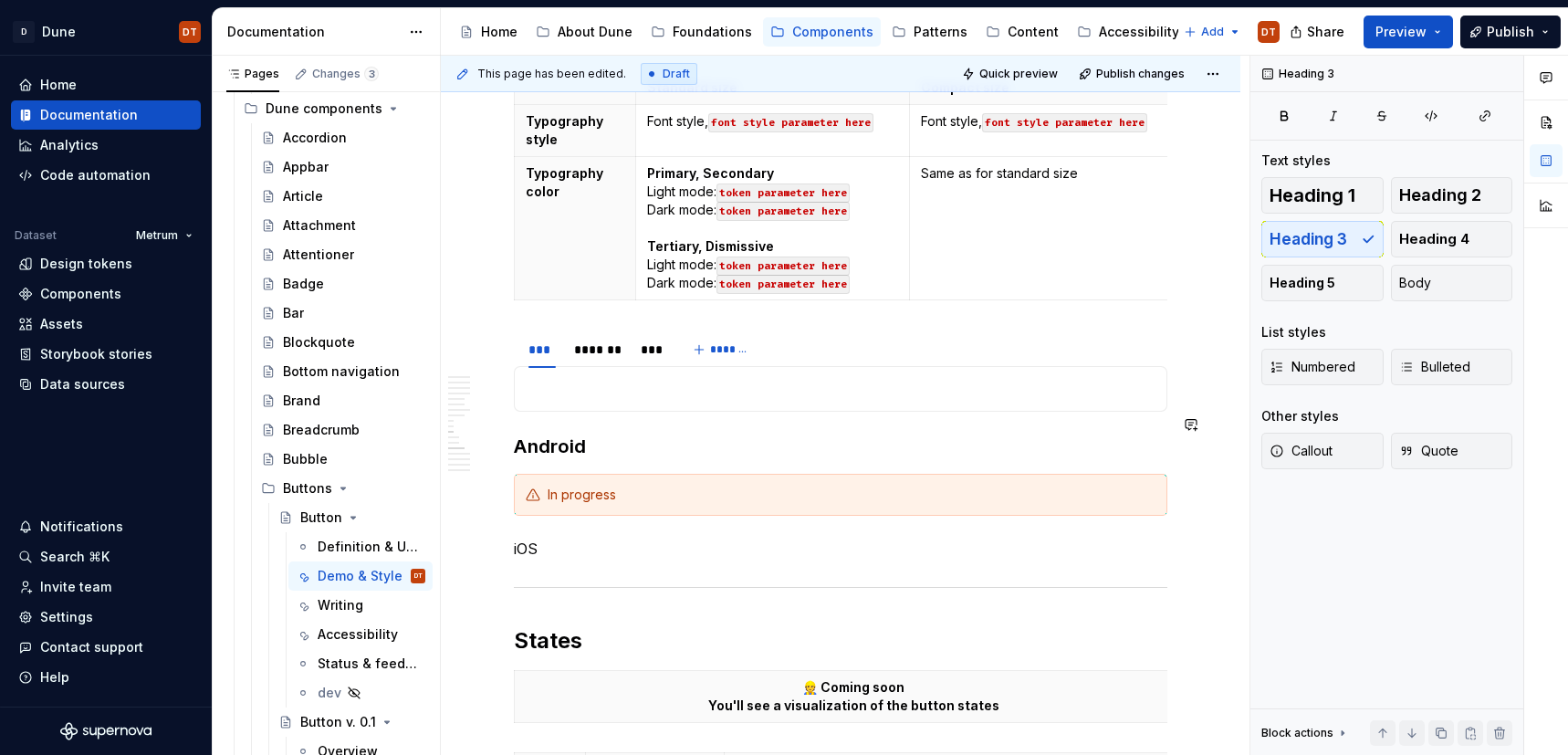
scroll to position [2826, 0]
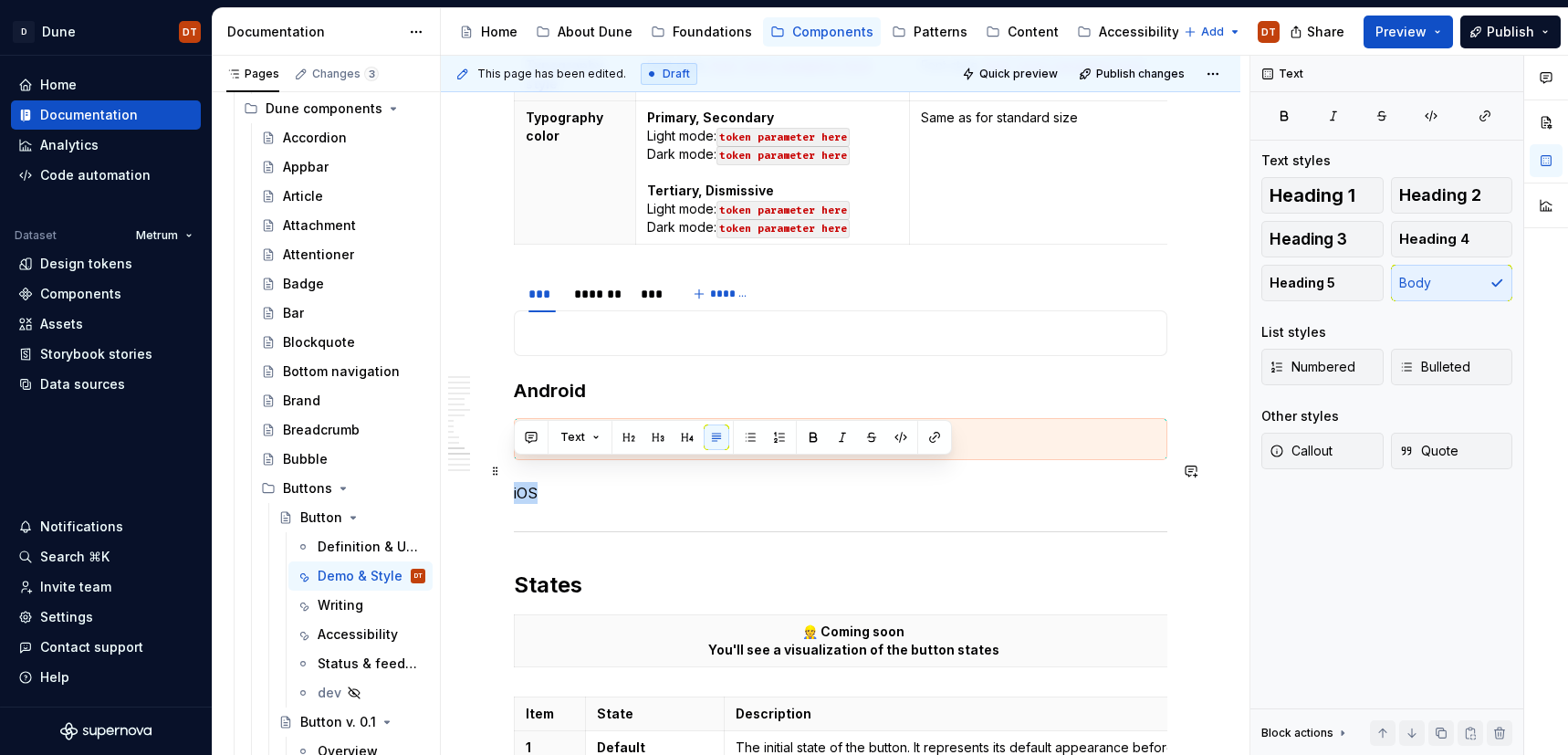
drag, startPoint x: 568, startPoint y: 476, endPoint x: 510, endPoint y: 470, distance: 58.3
drag, startPoint x: 659, startPoint y: 441, endPoint x: 647, endPoint y: 452, distance: 16.3
click at [659, 441] on button "button" at bounding box center [657, 437] width 25 height 25
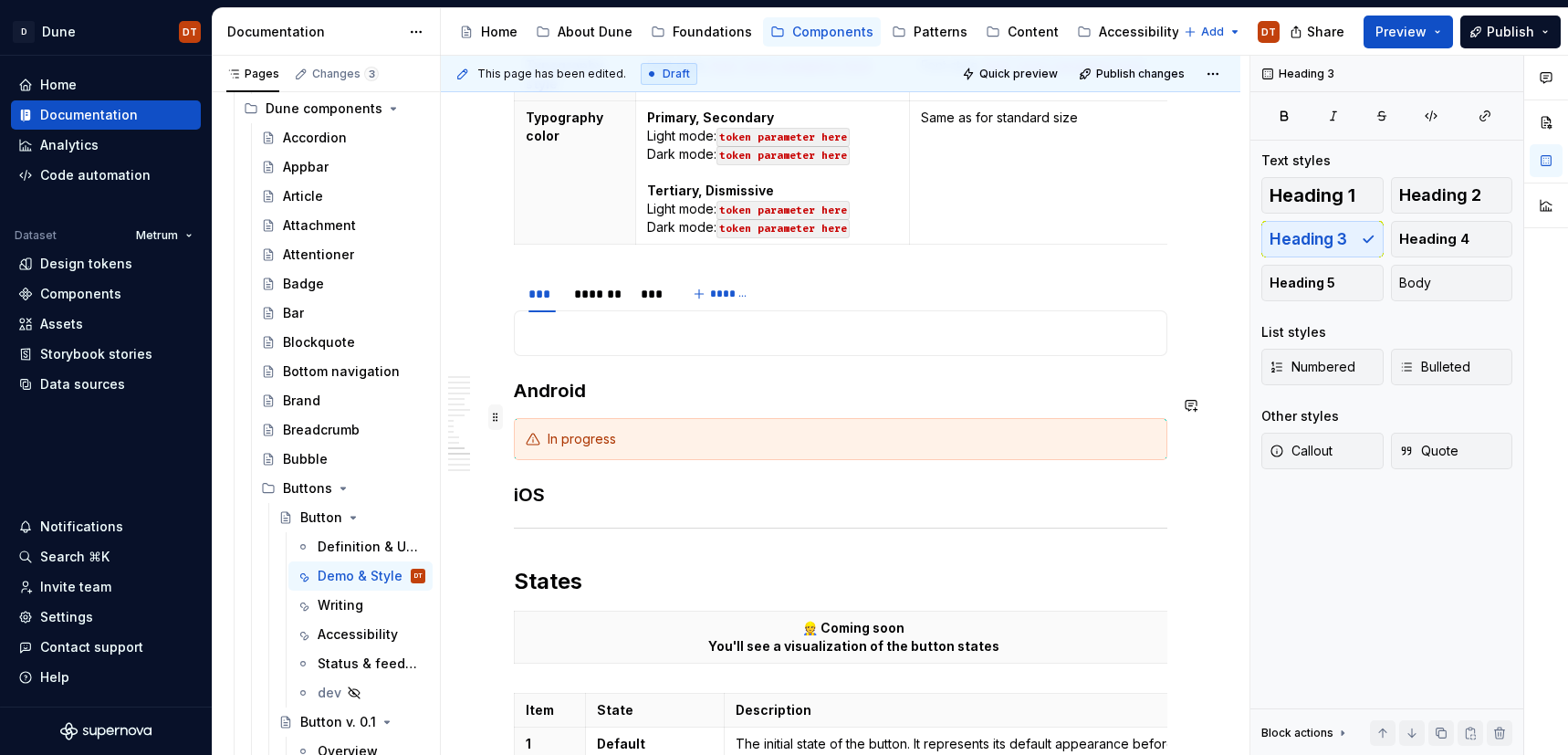
click at [500, 420] on span at bounding box center [496, 417] width 15 height 25
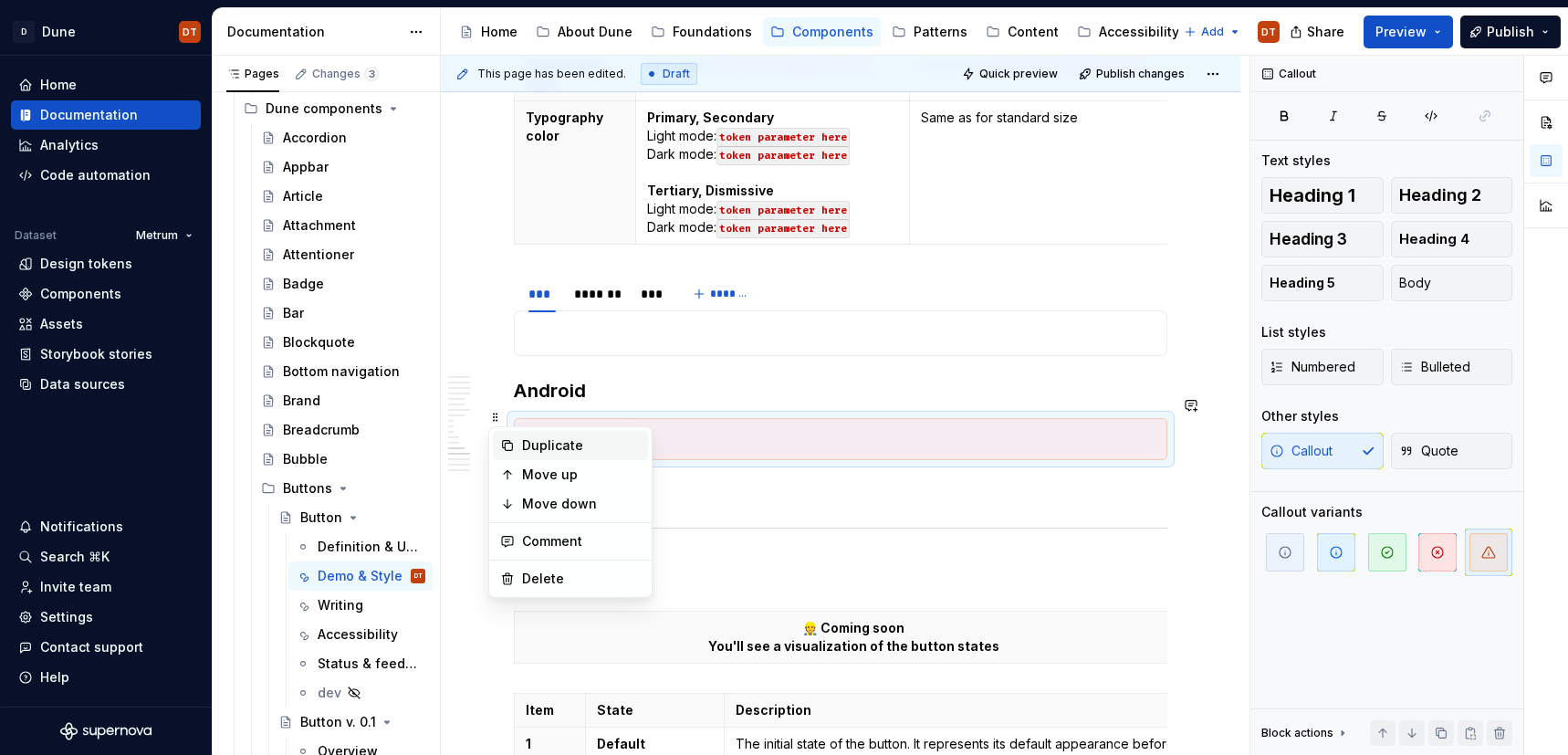
click at [547, 445] on div "Duplicate" at bounding box center [581, 445] width 118 height 18
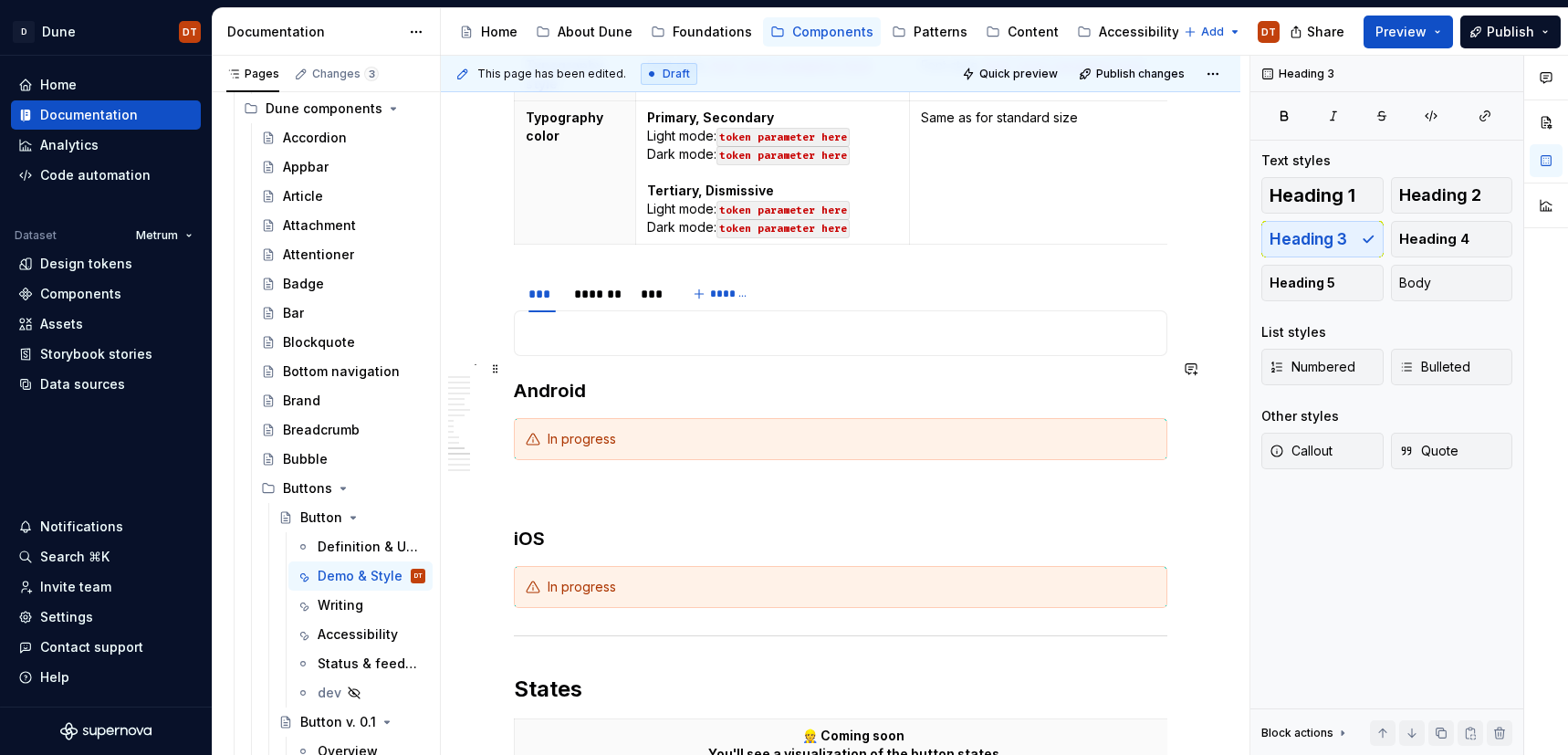
click at [515, 378] on h3 "Android" at bounding box center [840, 391] width 653 height 25
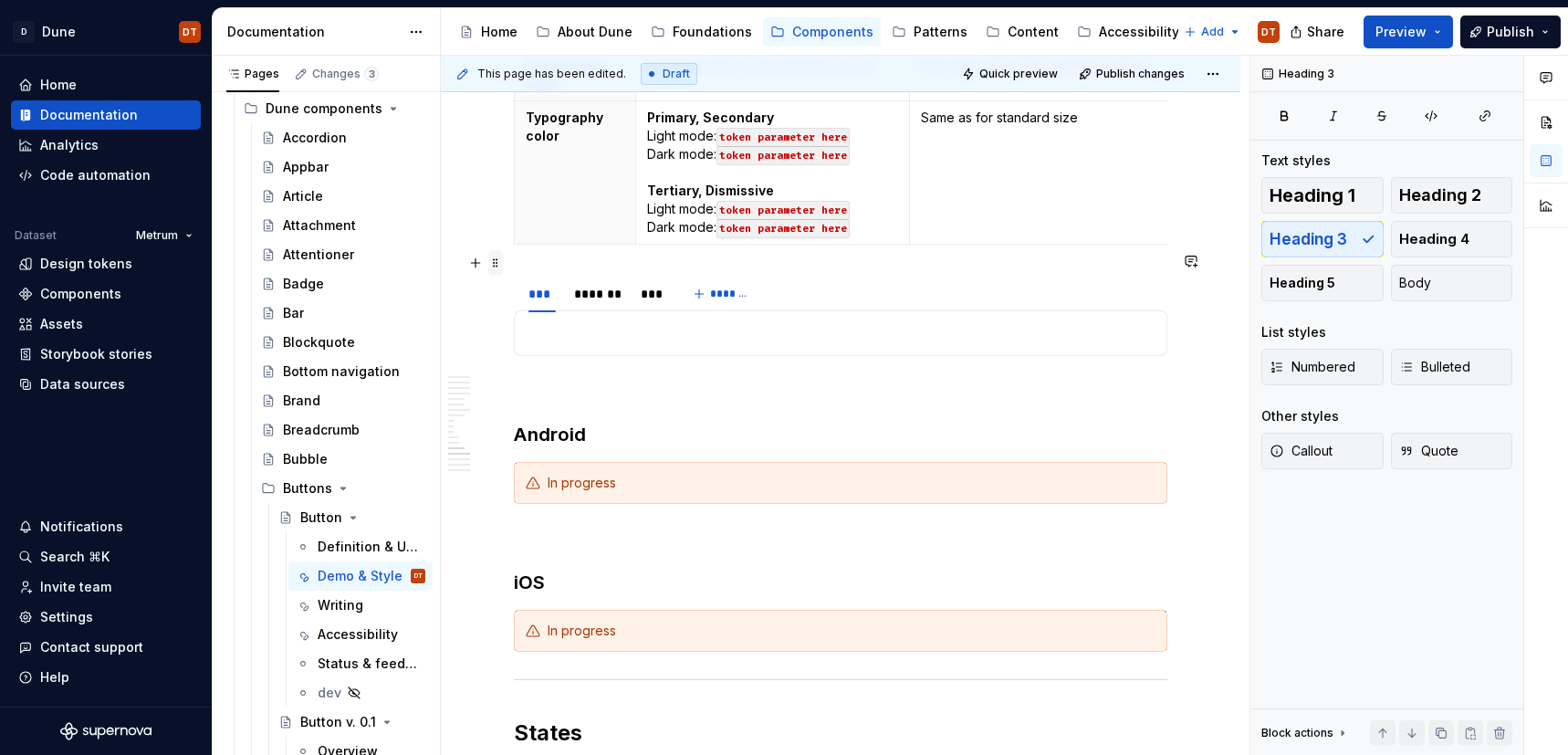
click at [496, 262] on span at bounding box center [496, 262] width 15 height 25
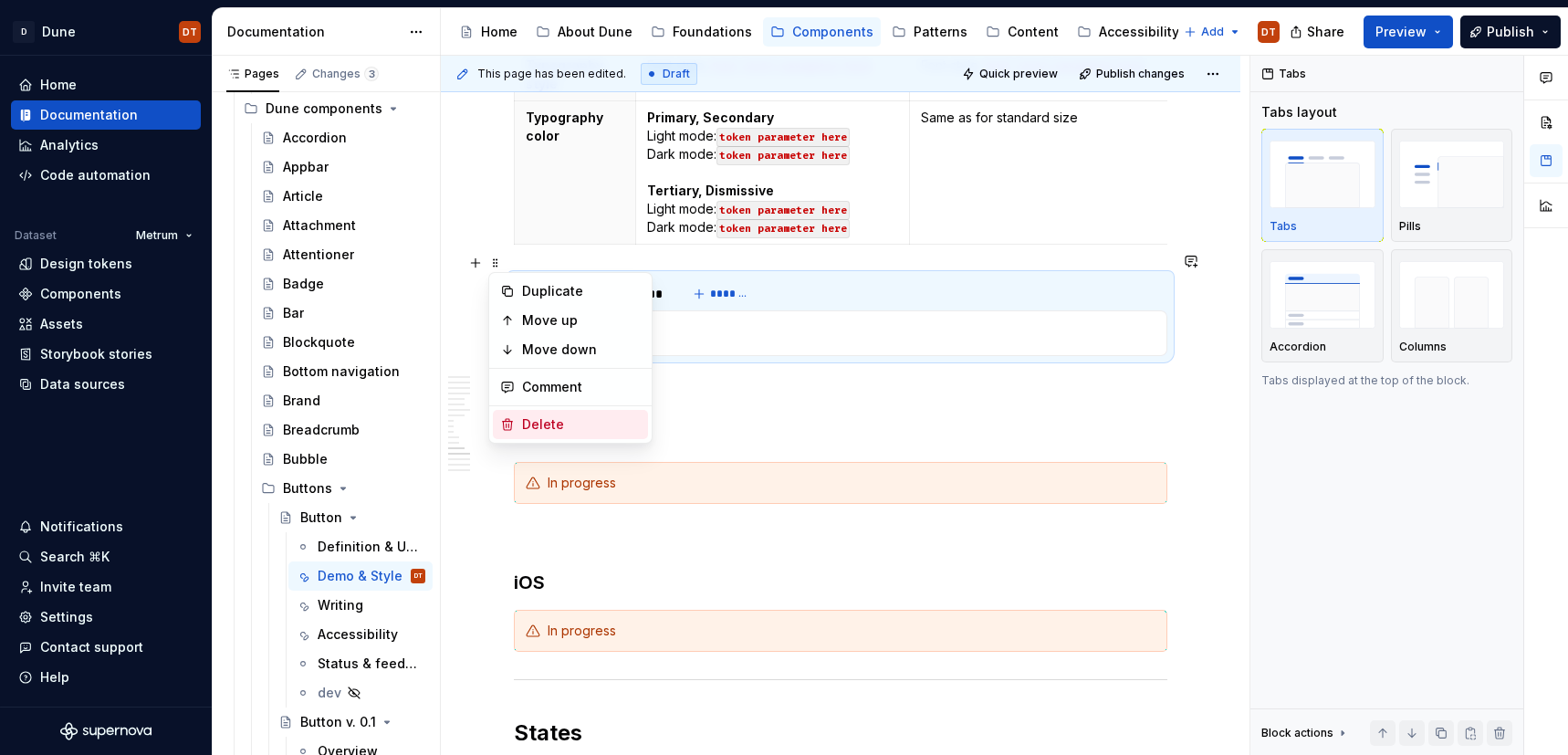
drag, startPoint x: 548, startPoint y: 419, endPoint x: 593, endPoint y: 403, distance: 47.8
click at [548, 419] on div "Delete" at bounding box center [581, 424] width 118 height 18
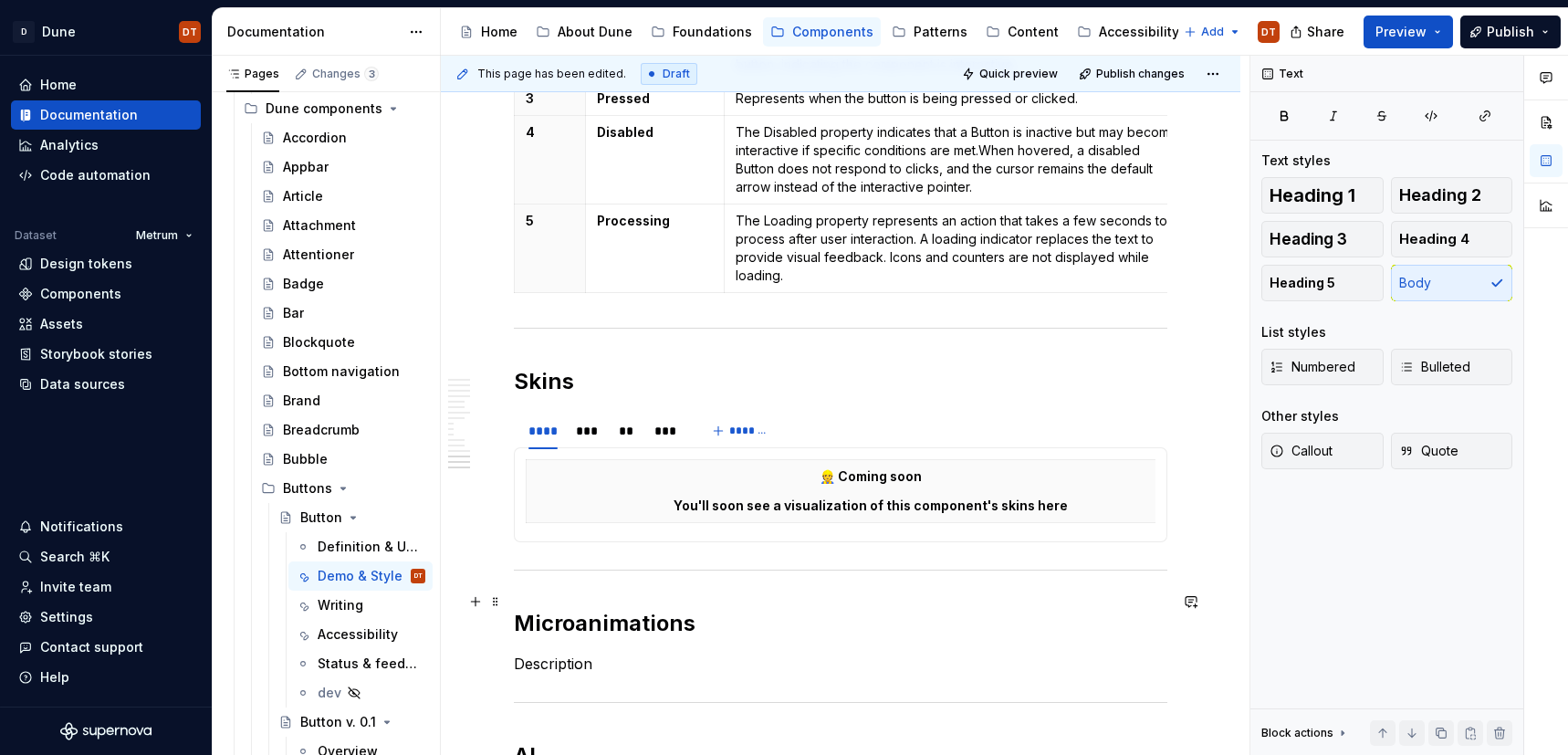
scroll to position [3619, 0]
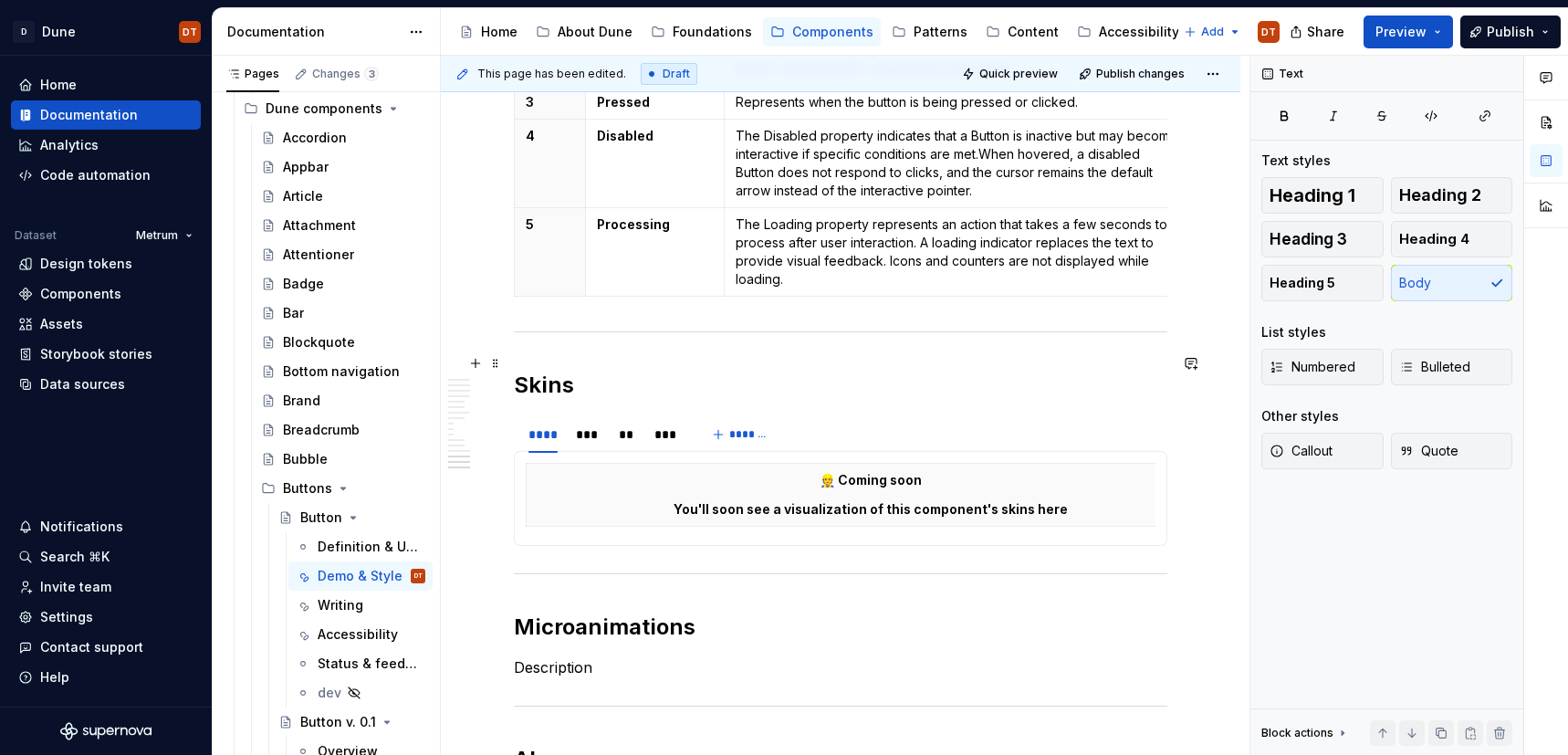
click at [589, 371] on h2 "Skins" at bounding box center [840, 385] width 653 height 29
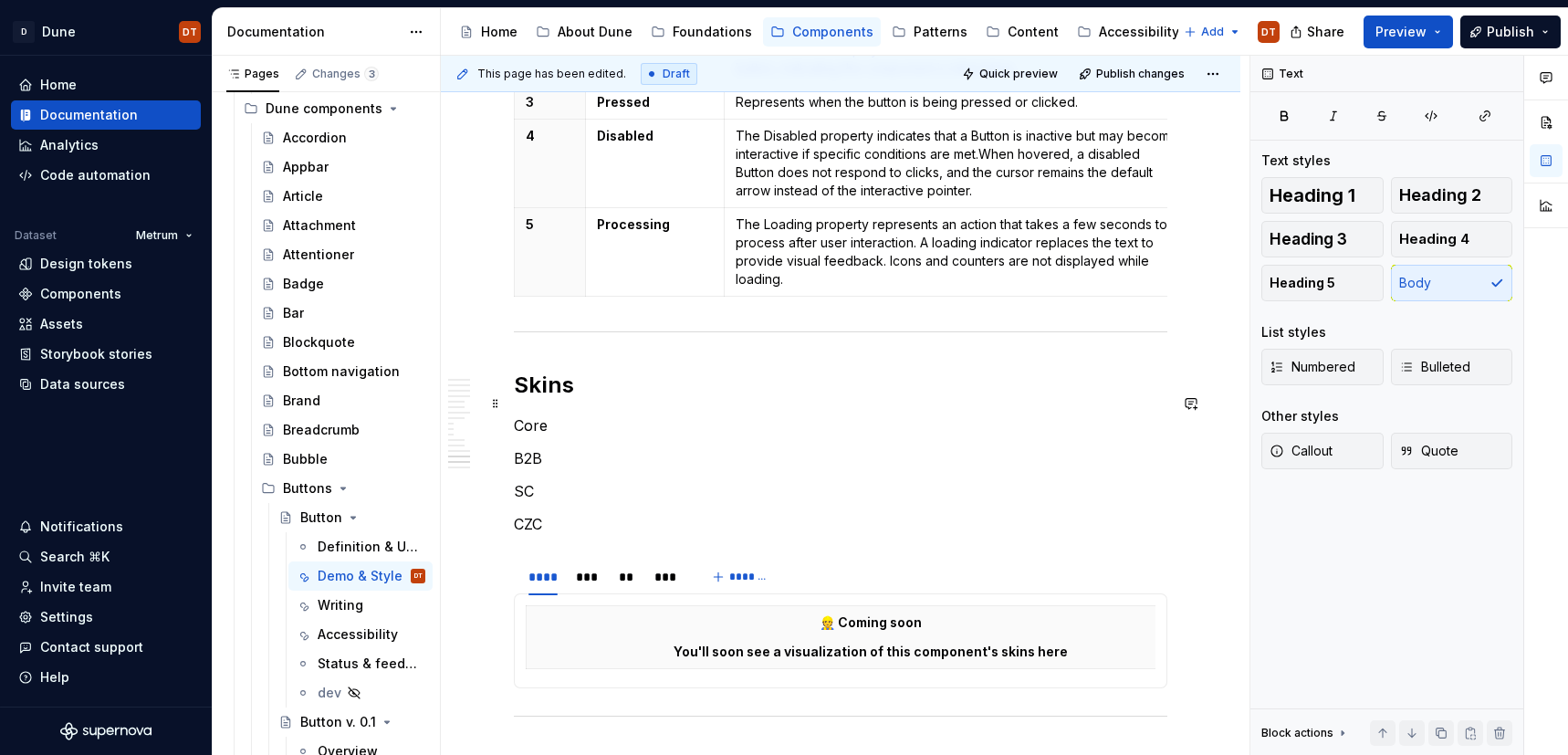
click at [559, 414] on p "Core" at bounding box center [840, 424] width 653 height 22
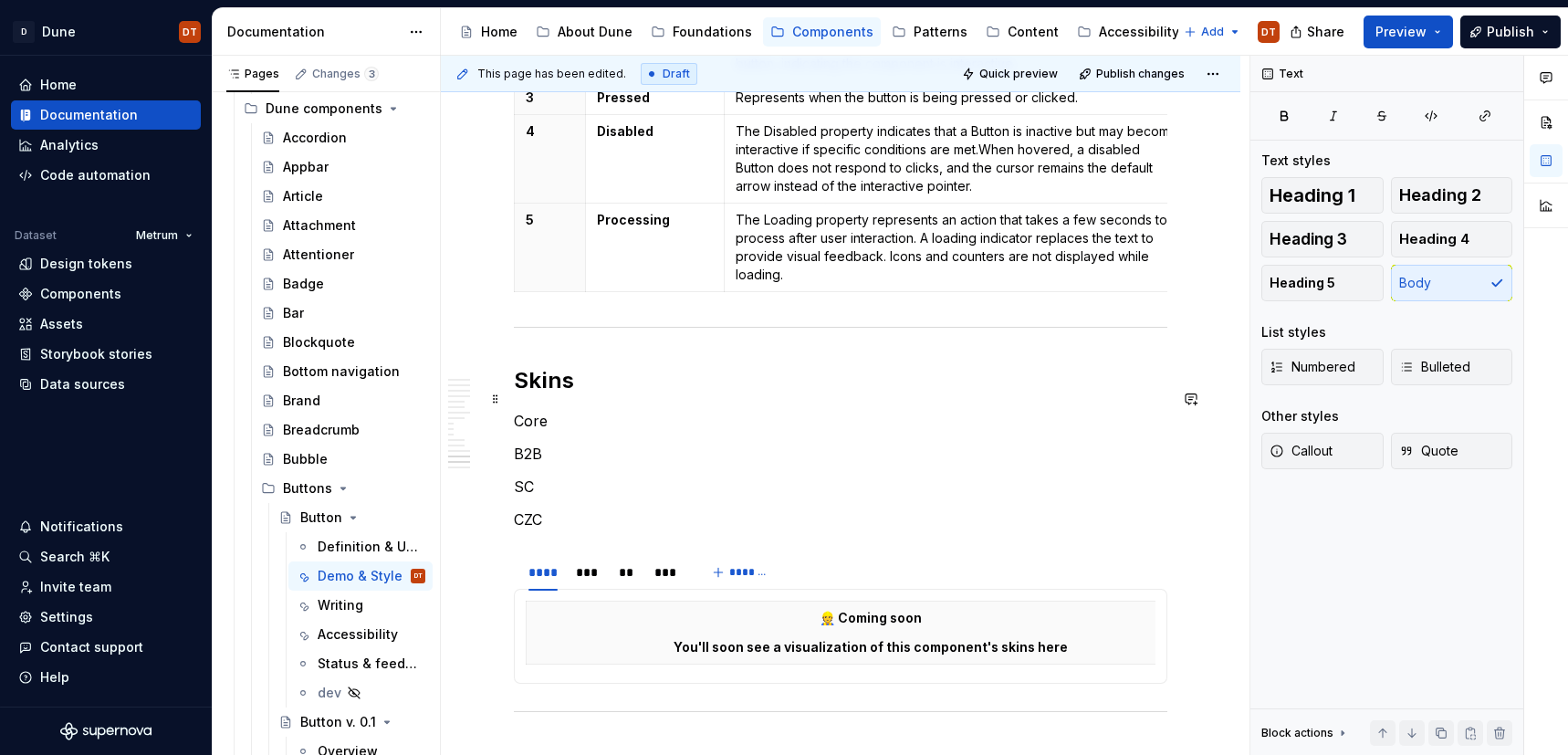
click at [557, 410] on p "Core" at bounding box center [840, 421] width 653 height 22
click at [552, 410] on p "Core" at bounding box center [840, 421] width 653 height 22
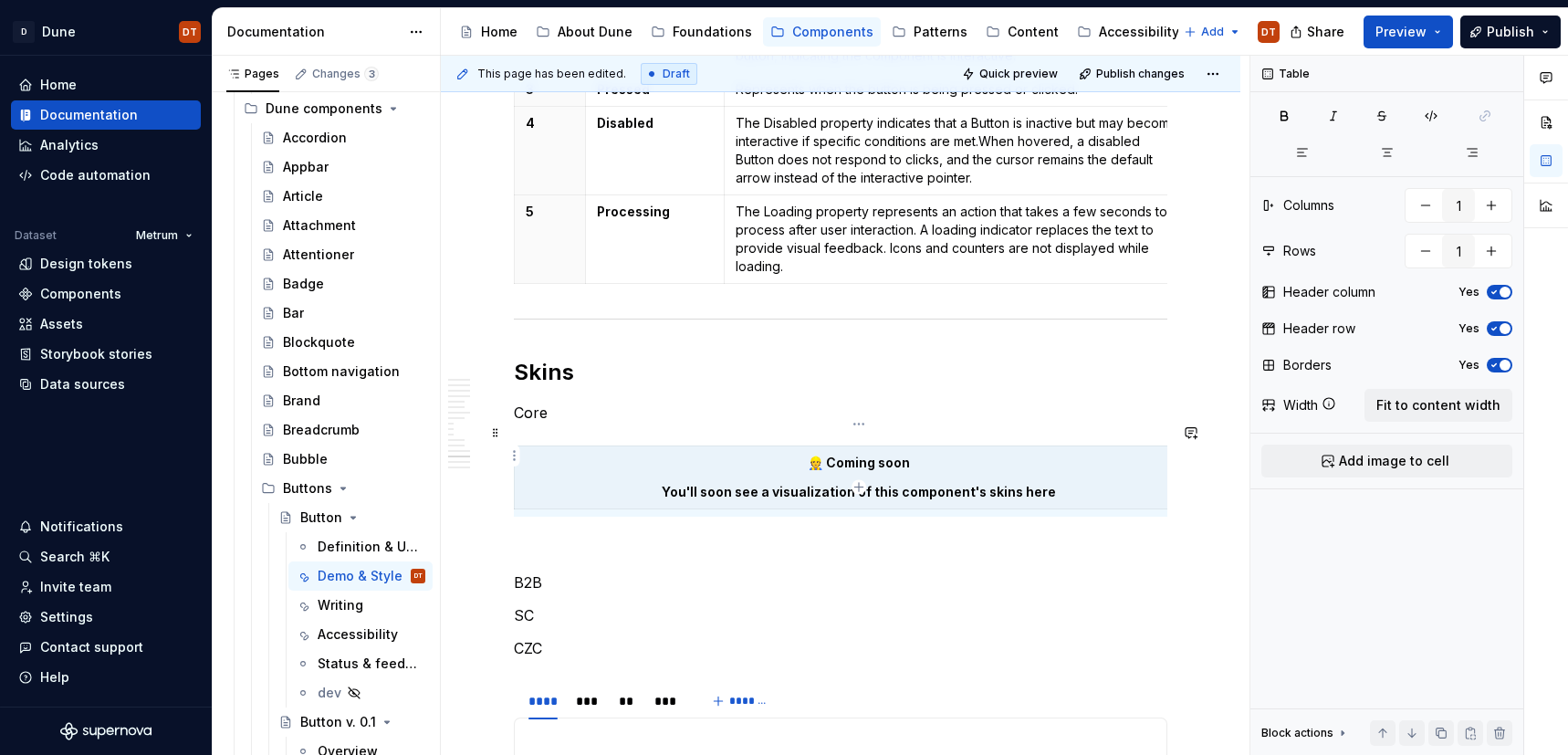
scroll to position [8, 0]
drag, startPoint x: 903, startPoint y: 459, endPoint x: 916, endPoint y: 460, distance: 13.0
click at [903, 459] on th "👷 Coming soon You'll soon see a visualization of this component's skins here" at bounding box center [859, 470] width 689 height 63
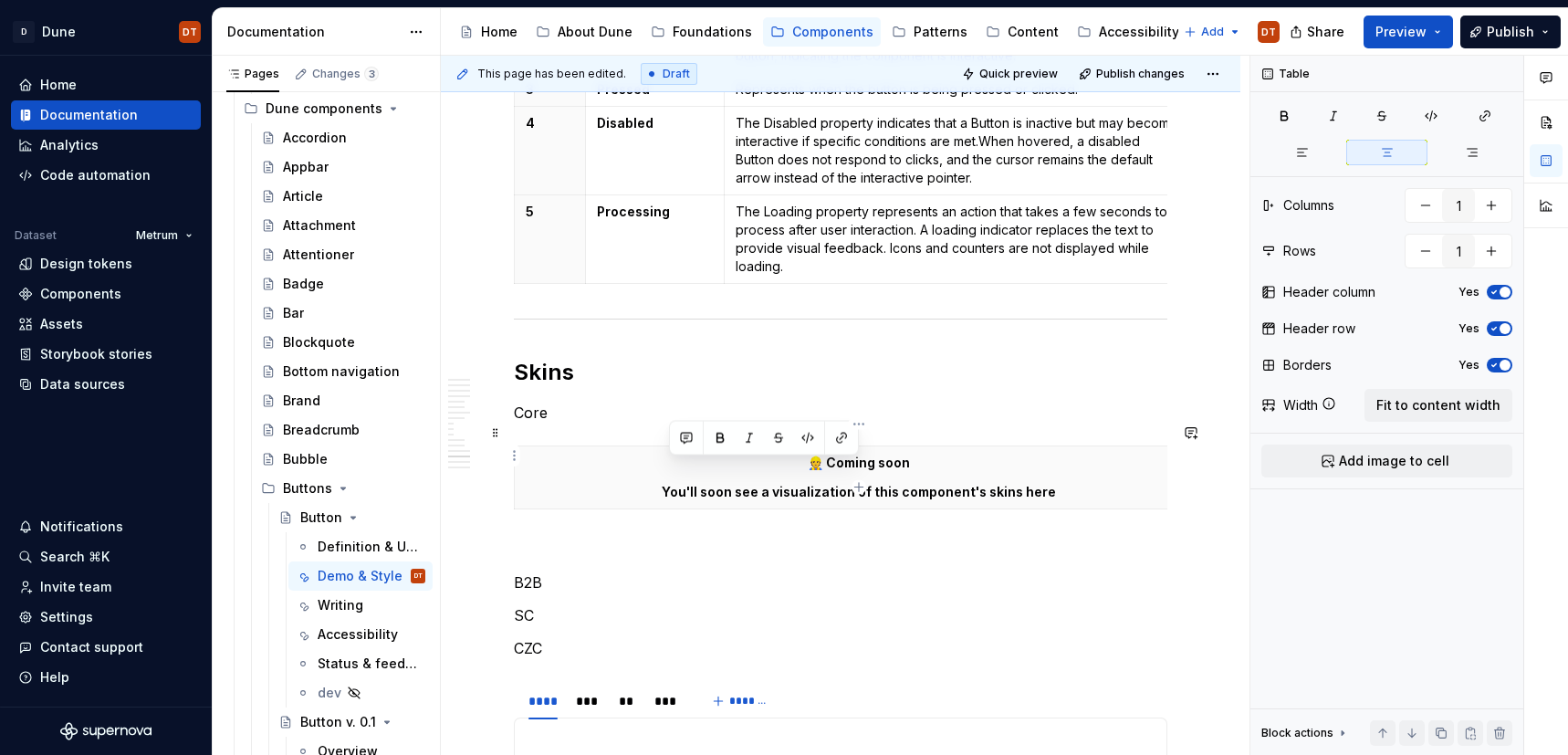
click at [930, 483] on p "You'll soon see a visualization of this component's skins here" at bounding box center [859, 491] width 667 height 18
click at [888, 483] on p "You'll soon see a visualization of this component's skins here" at bounding box center [859, 491] width 667 height 18
click at [897, 483] on p "You'll soon see a visualization of this component's skins here" at bounding box center [859, 491] width 667 height 18
click at [847, 484] on p "You'll soon see a visualization of this component's skins here" at bounding box center [859, 492] width 667 height 18
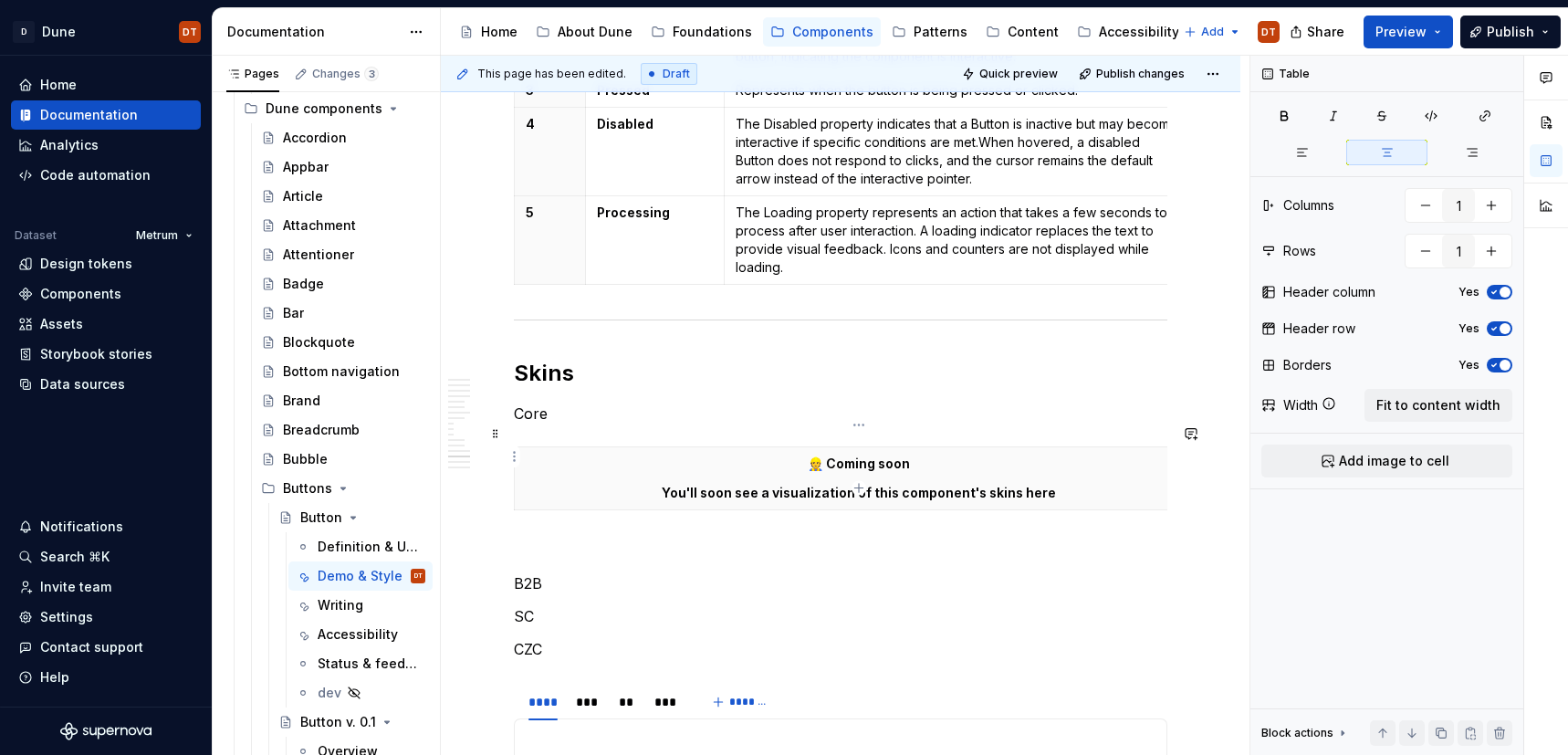
click at [870, 484] on p "You'll soon see a visualization of this component's skins here" at bounding box center [859, 492] width 667 height 18
drag, startPoint x: 873, startPoint y: 472, endPoint x: 1017, endPoint y: 471, distance: 144.0
click at [1017, 484] on p "You'll soon see a visualization of this component's skins here" at bounding box center [859, 492] width 667 height 18
click at [568, 540] on p at bounding box center [840, 550] width 653 height 22
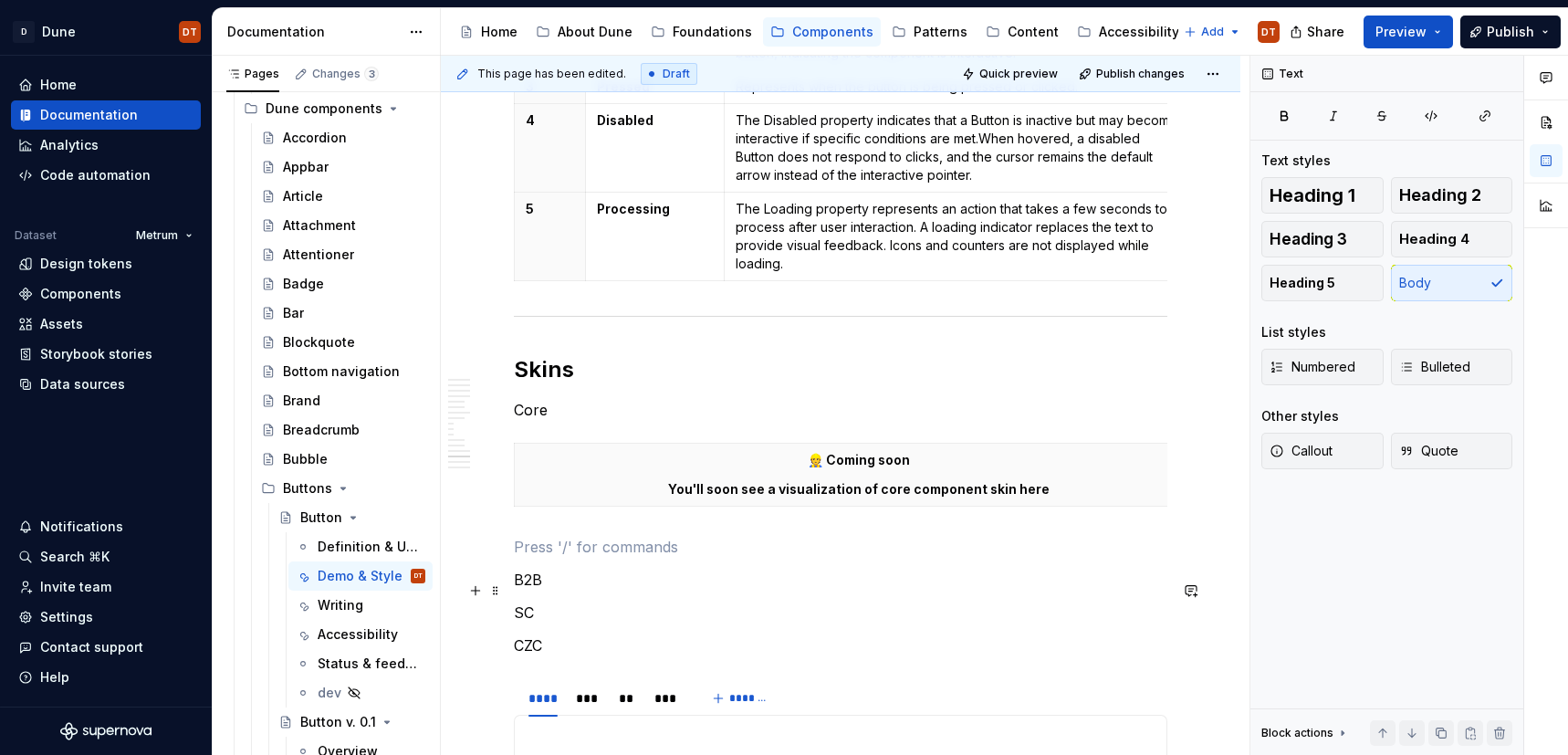
scroll to position [3654, 0]
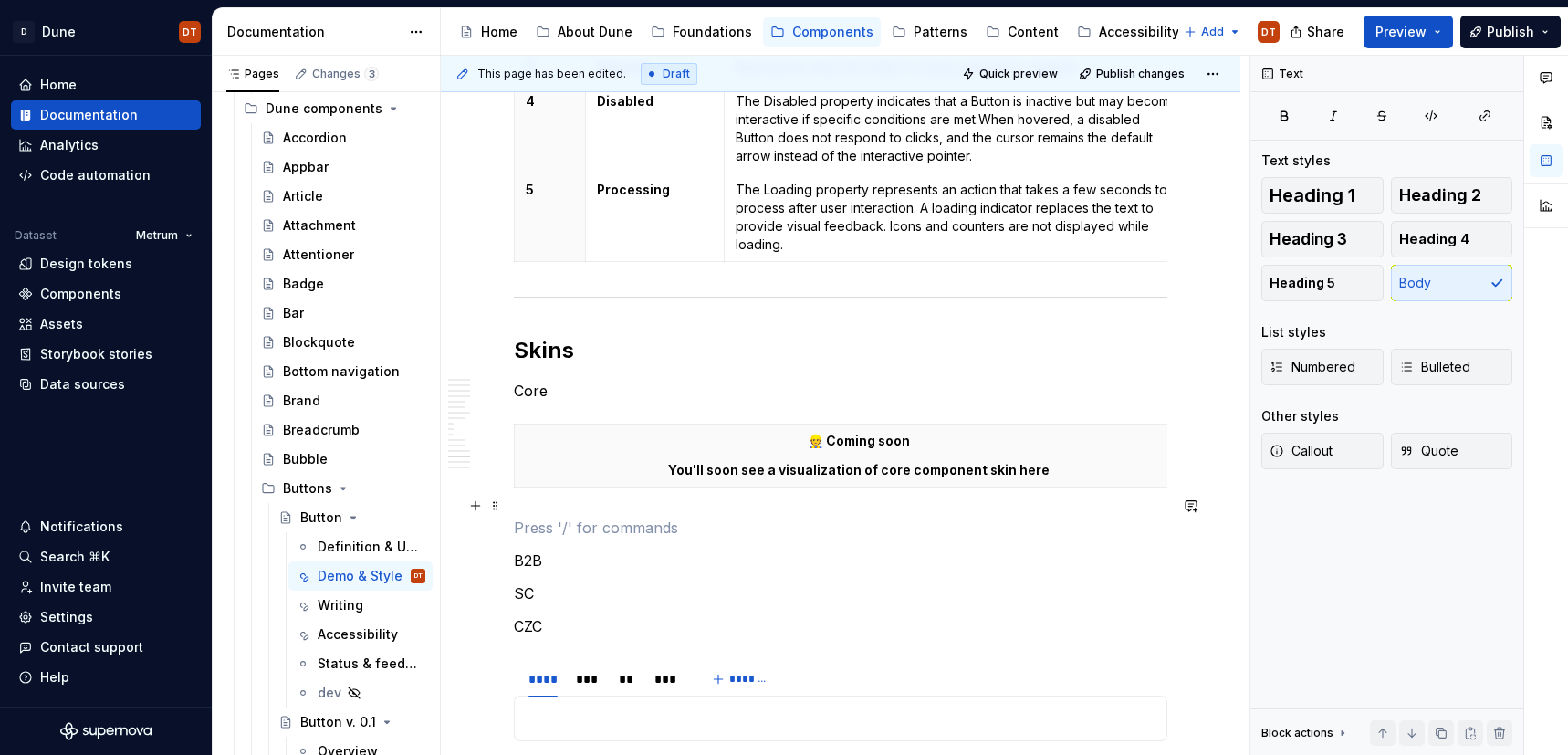
click at [566, 516] on p at bounding box center [840, 527] width 653 height 22
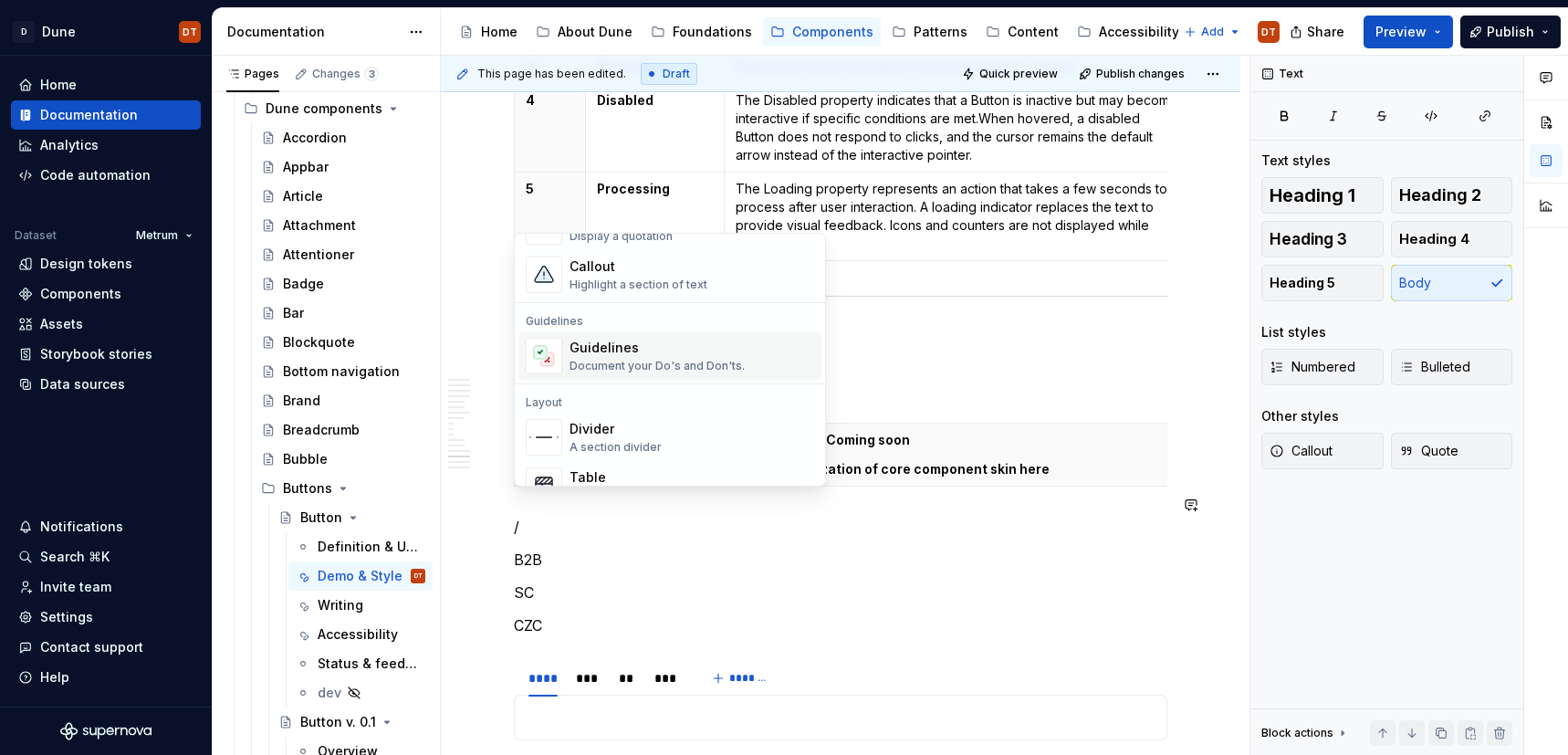
scroll to position [458, 0]
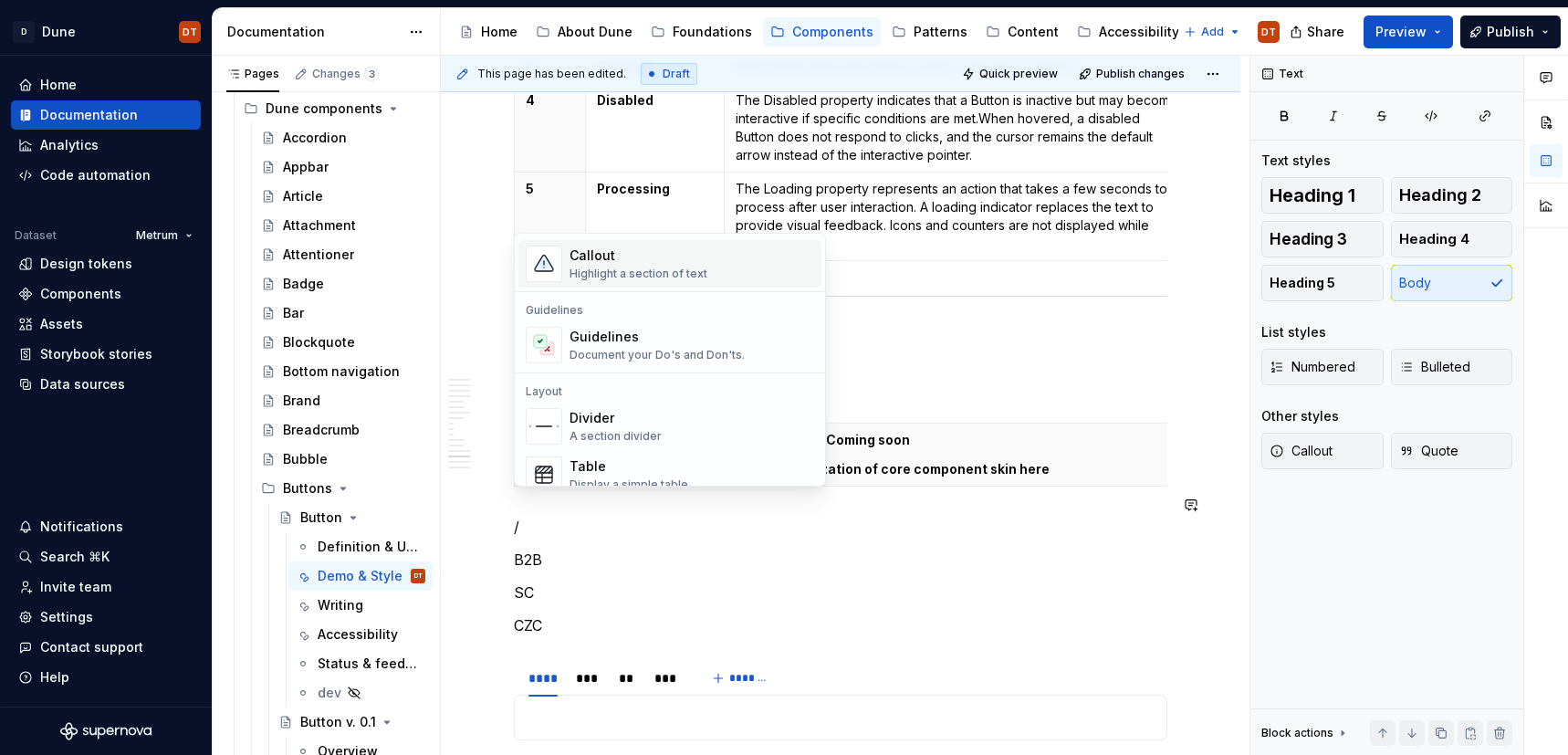
click at [609, 270] on div "Highlight a section of text" at bounding box center [638, 274] width 138 height 15
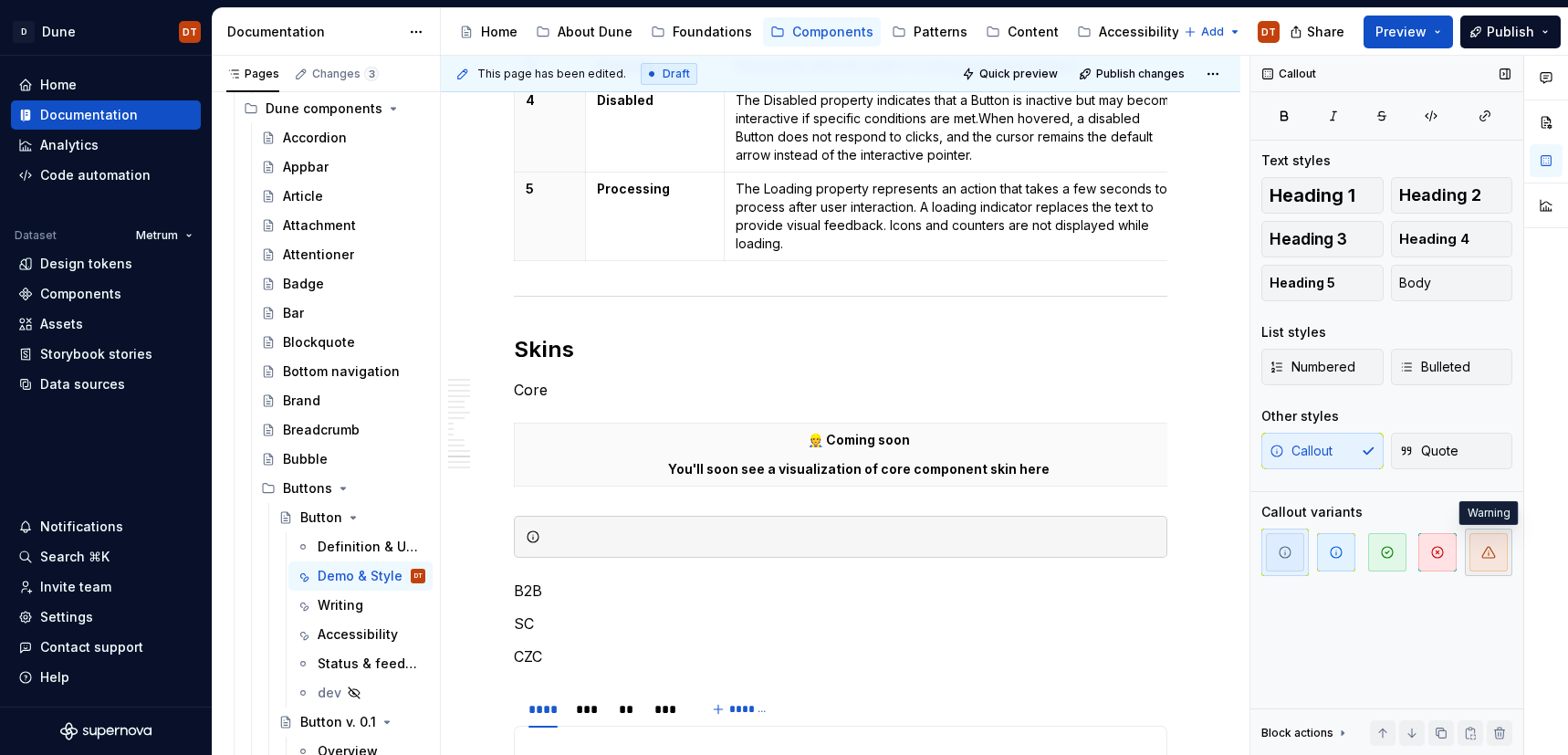
click at [1481, 552] on span "button" at bounding box center [1488, 552] width 38 height 39
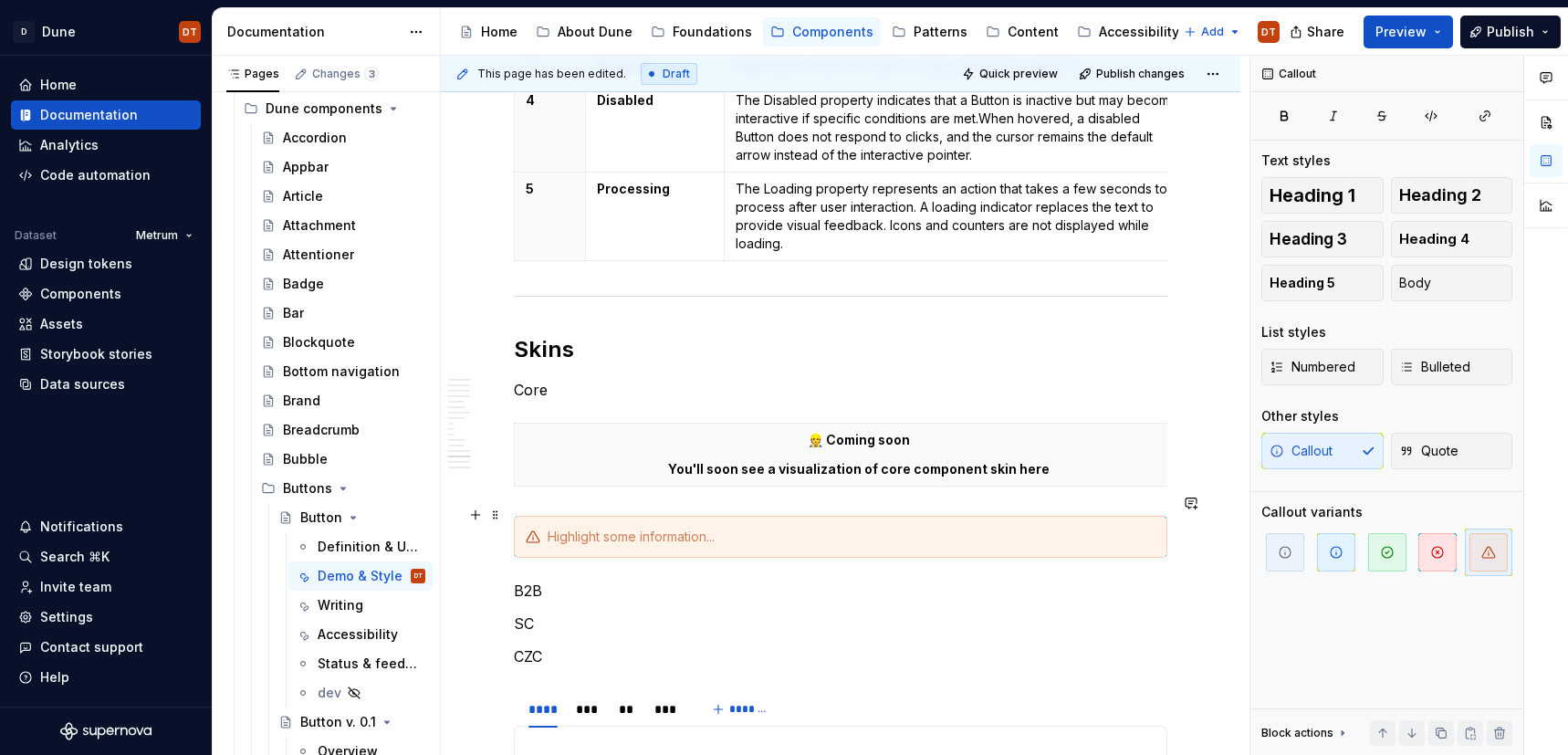
click at [584, 528] on div at bounding box center [852, 536] width 608 height 18
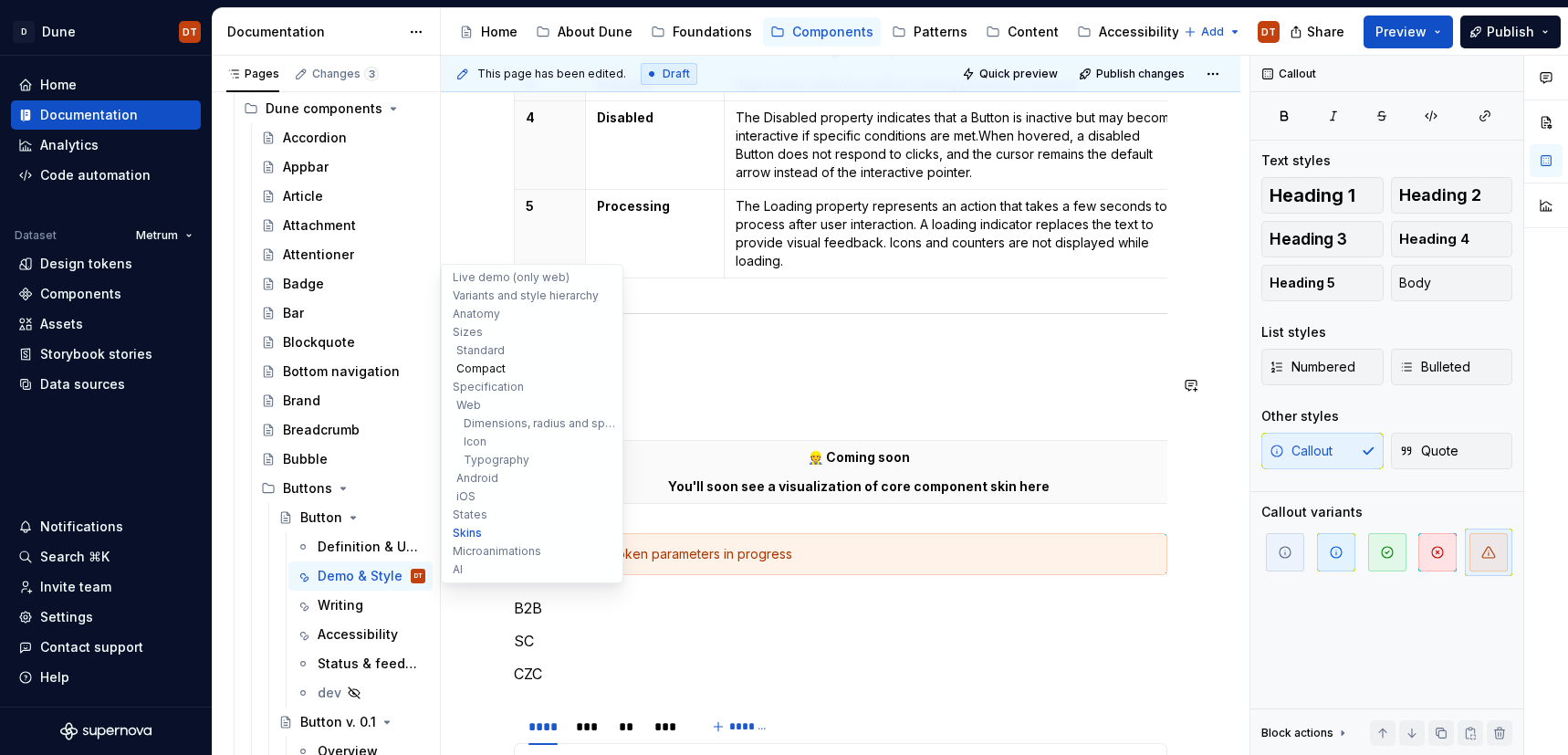
click at [549, 374] on button "Compact" at bounding box center [531, 368] width 174 height 18
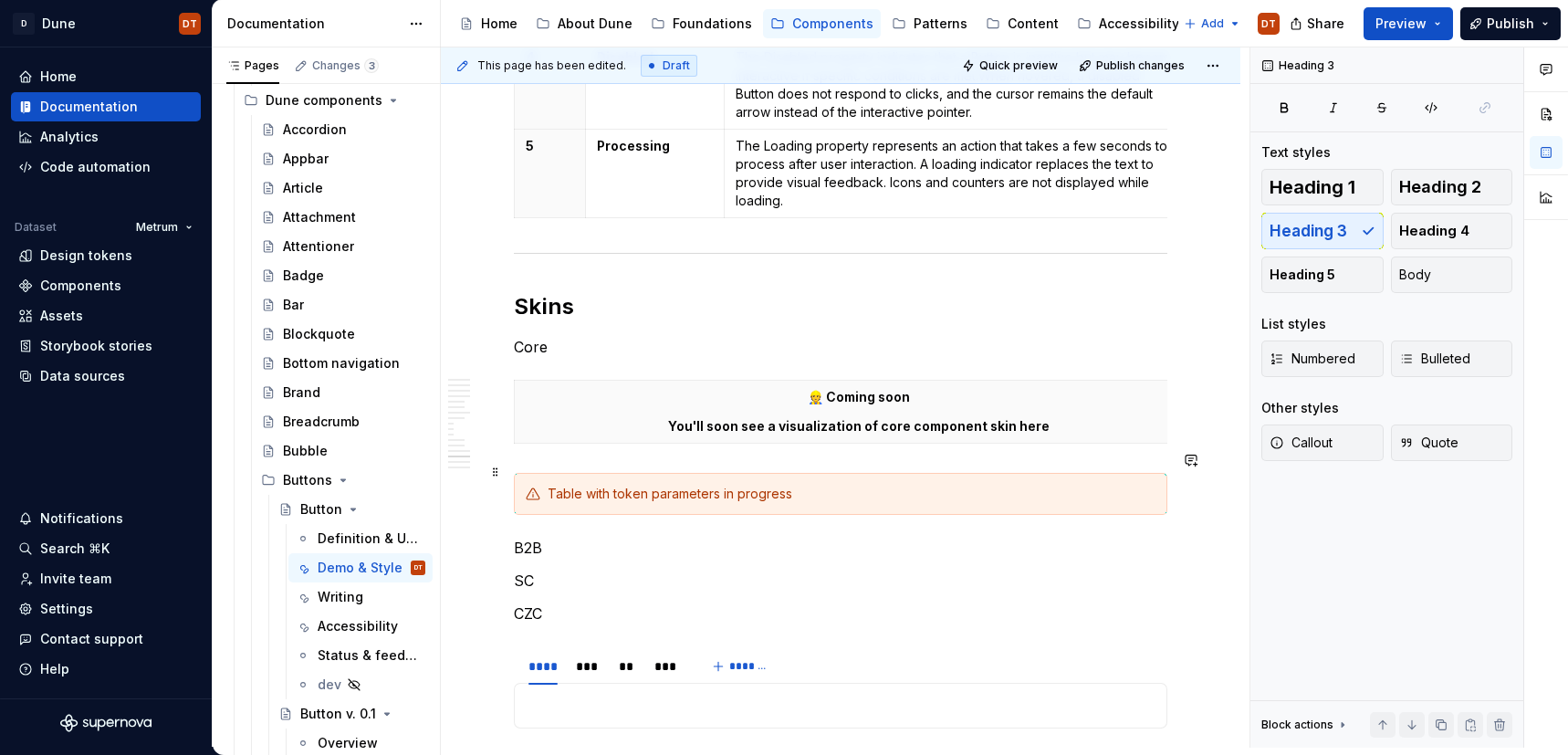
scroll to position [3736, 0]
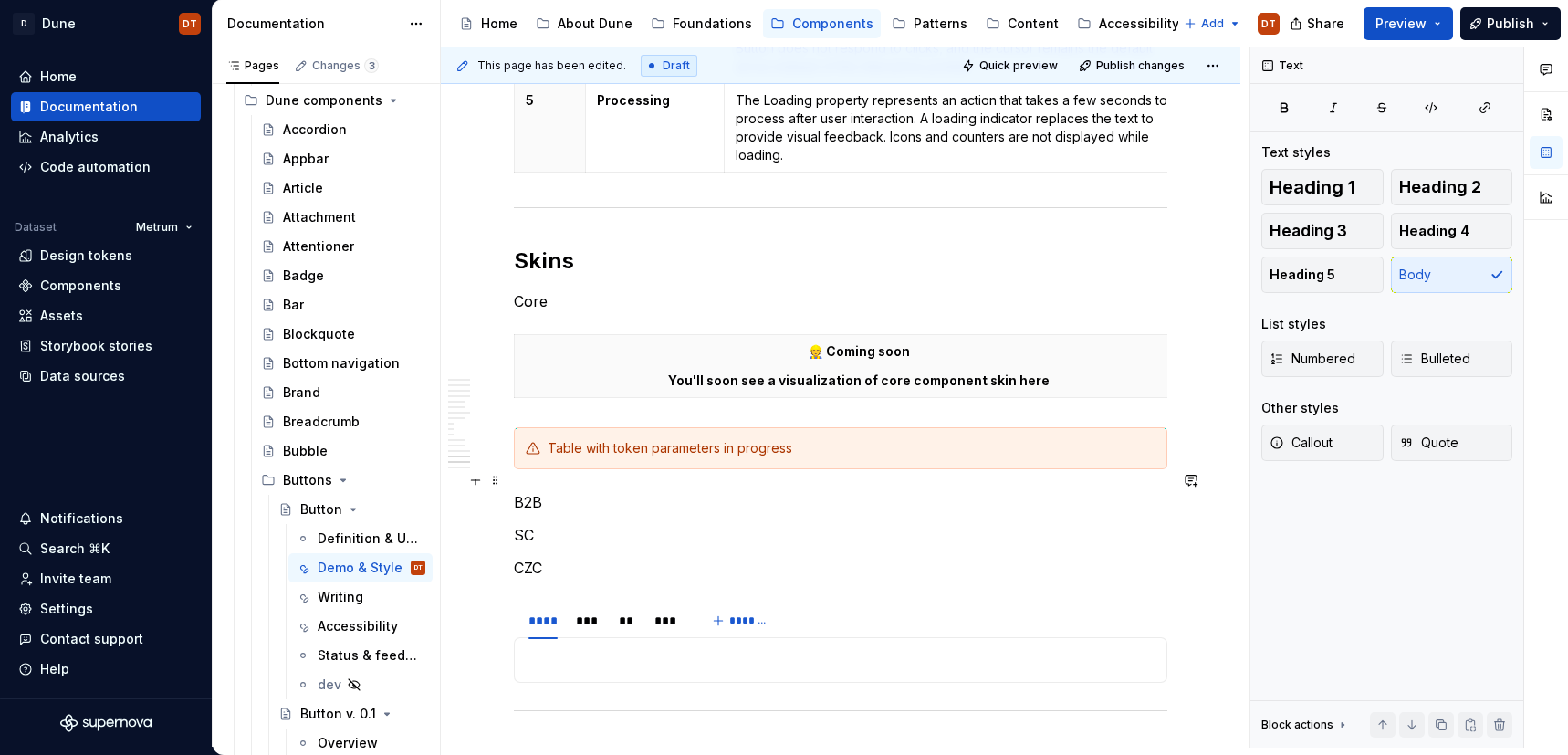
click at [610, 491] on p "B2B" at bounding box center [840, 501] width 653 height 22
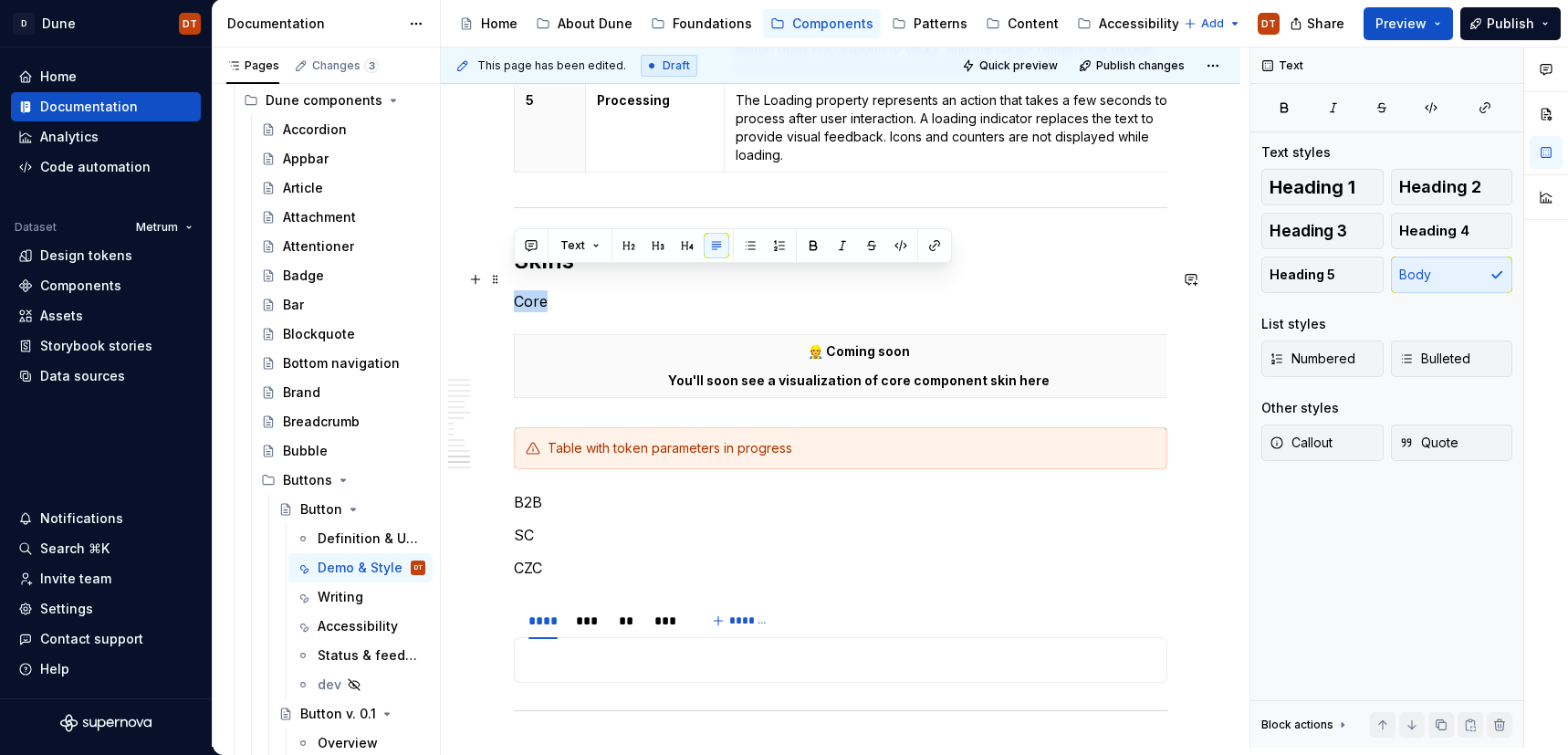
drag, startPoint x: 573, startPoint y: 281, endPoint x: 511, endPoint y: 277, distance: 62.1
click at [653, 247] on button "button" at bounding box center [657, 245] width 25 height 25
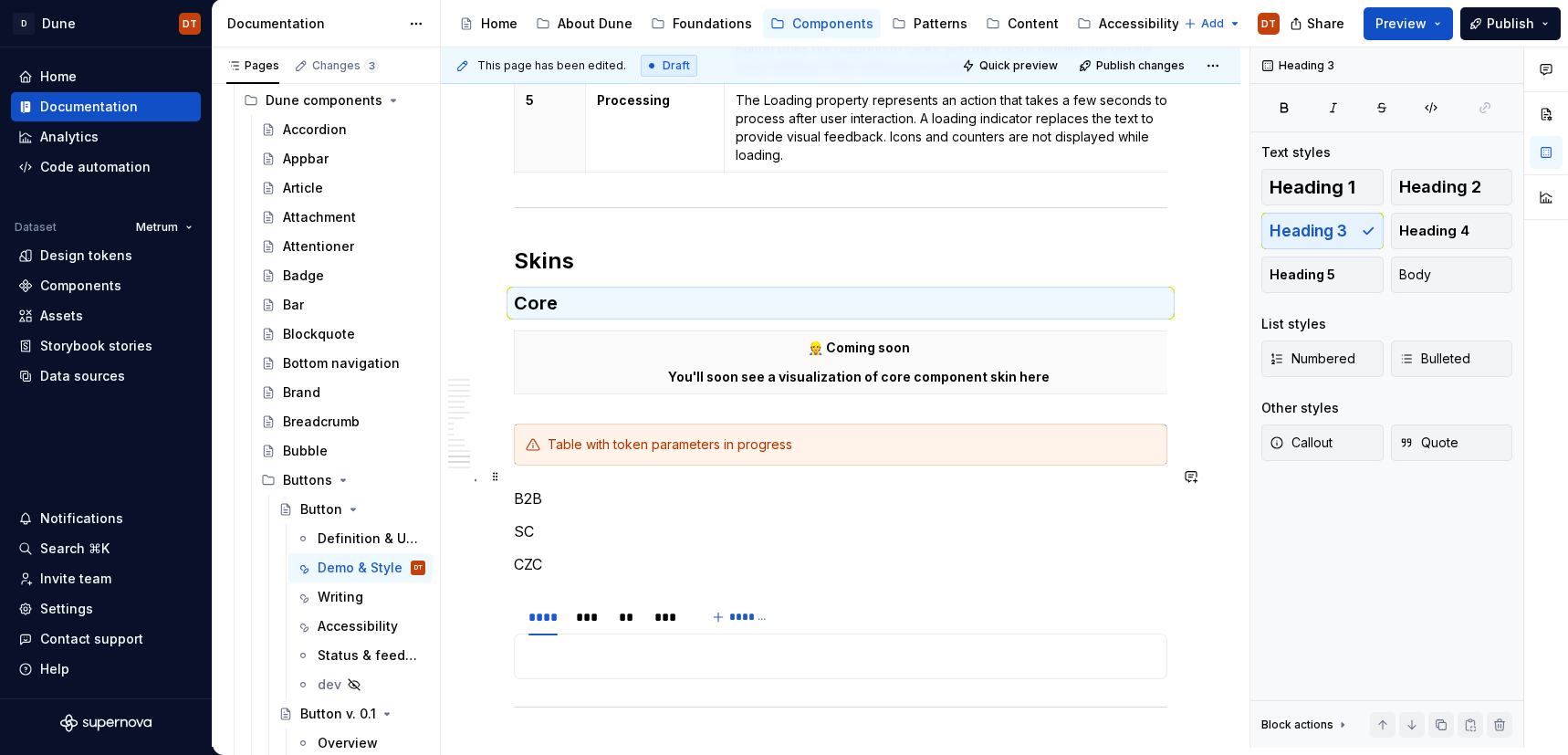
click at [601, 487] on p "B2B" at bounding box center [840, 498] width 653 height 22
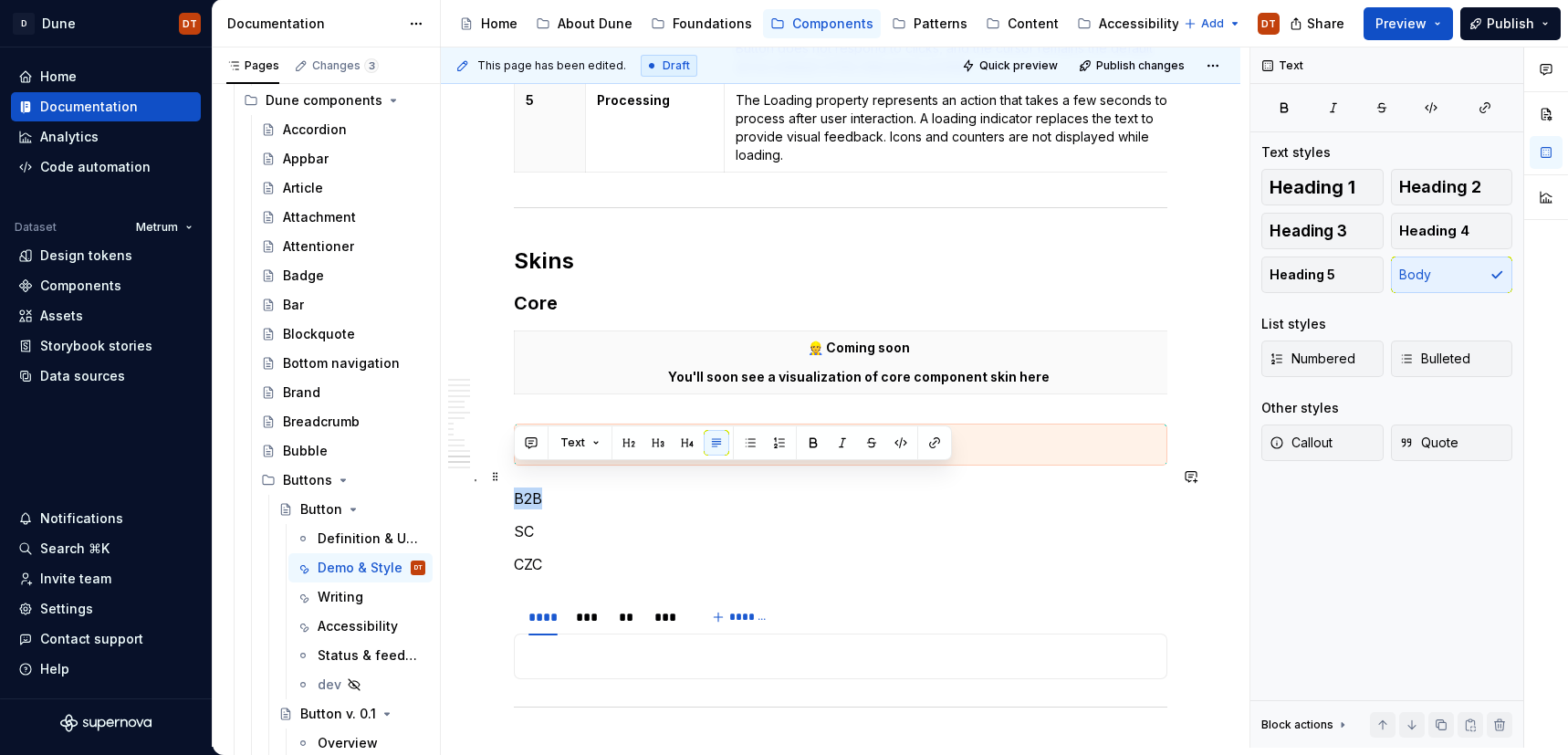
drag, startPoint x: 561, startPoint y: 478, endPoint x: 602, endPoint y: 486, distance: 41.8
drag, startPoint x: 608, startPoint y: 485, endPoint x: 598, endPoint y: 483, distance: 10.2
click at [607, 487] on p "B2B" at bounding box center [840, 498] width 653 height 22
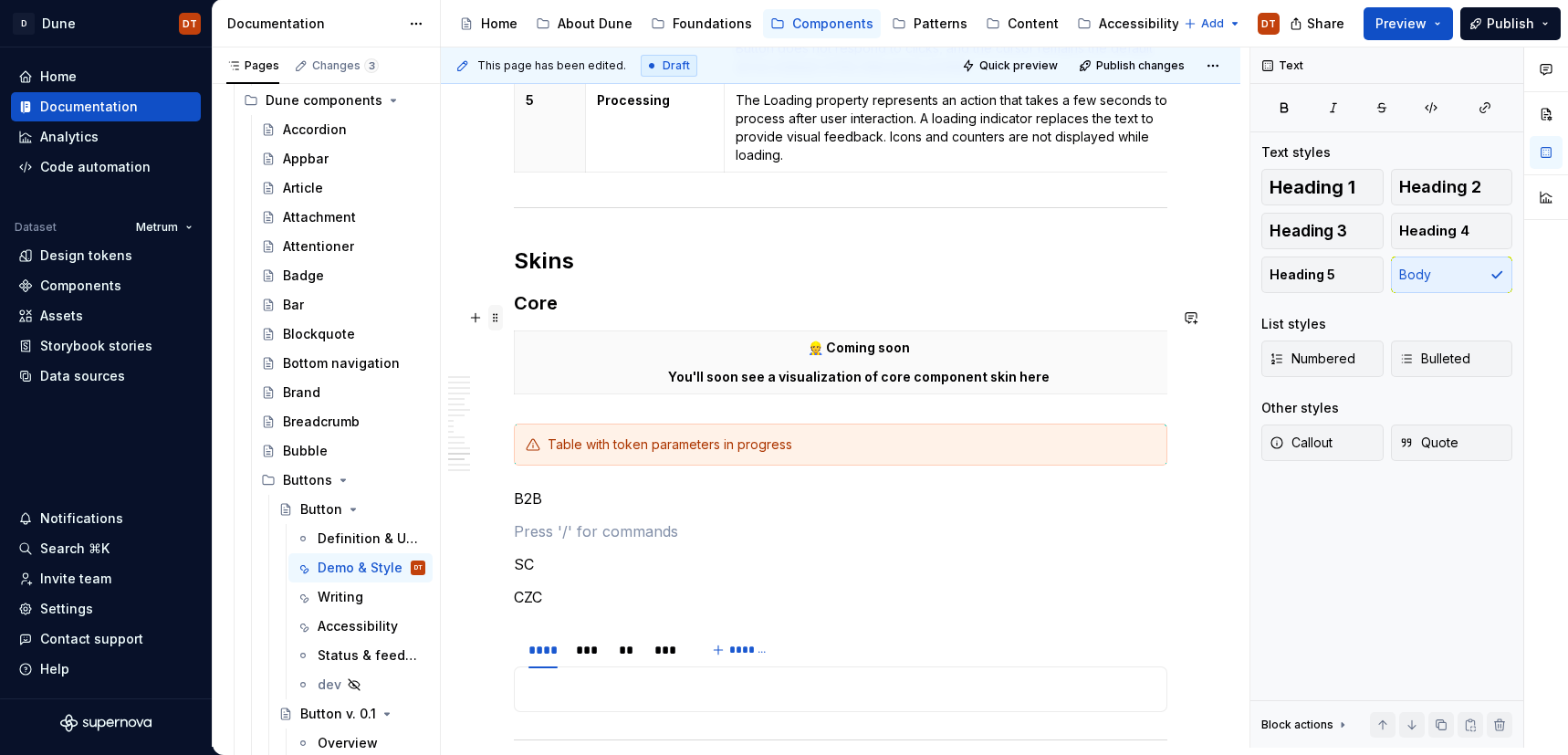
click at [496, 316] on span at bounding box center [496, 317] width 15 height 25
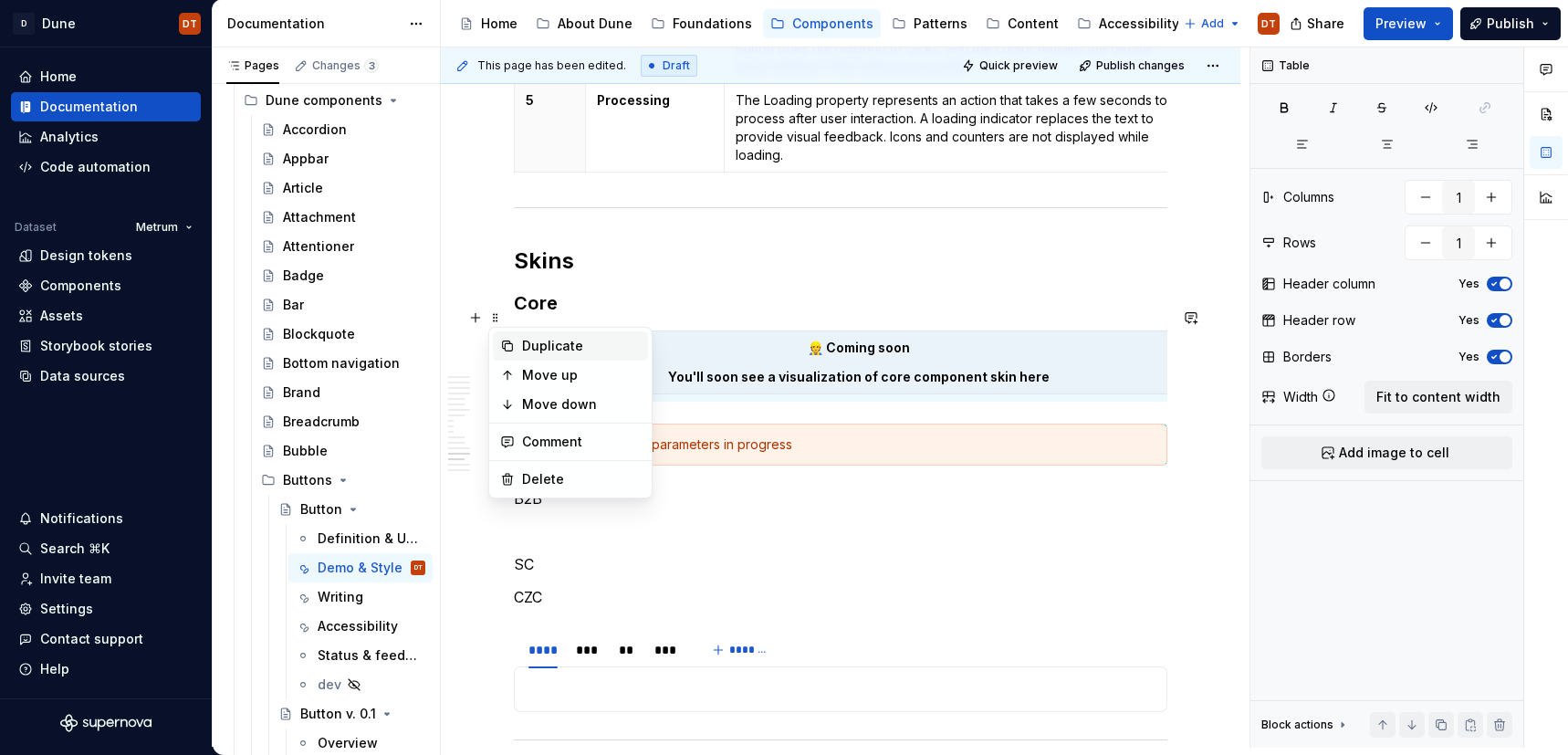
click at [539, 347] on div "Duplicate" at bounding box center [581, 346] width 118 height 18
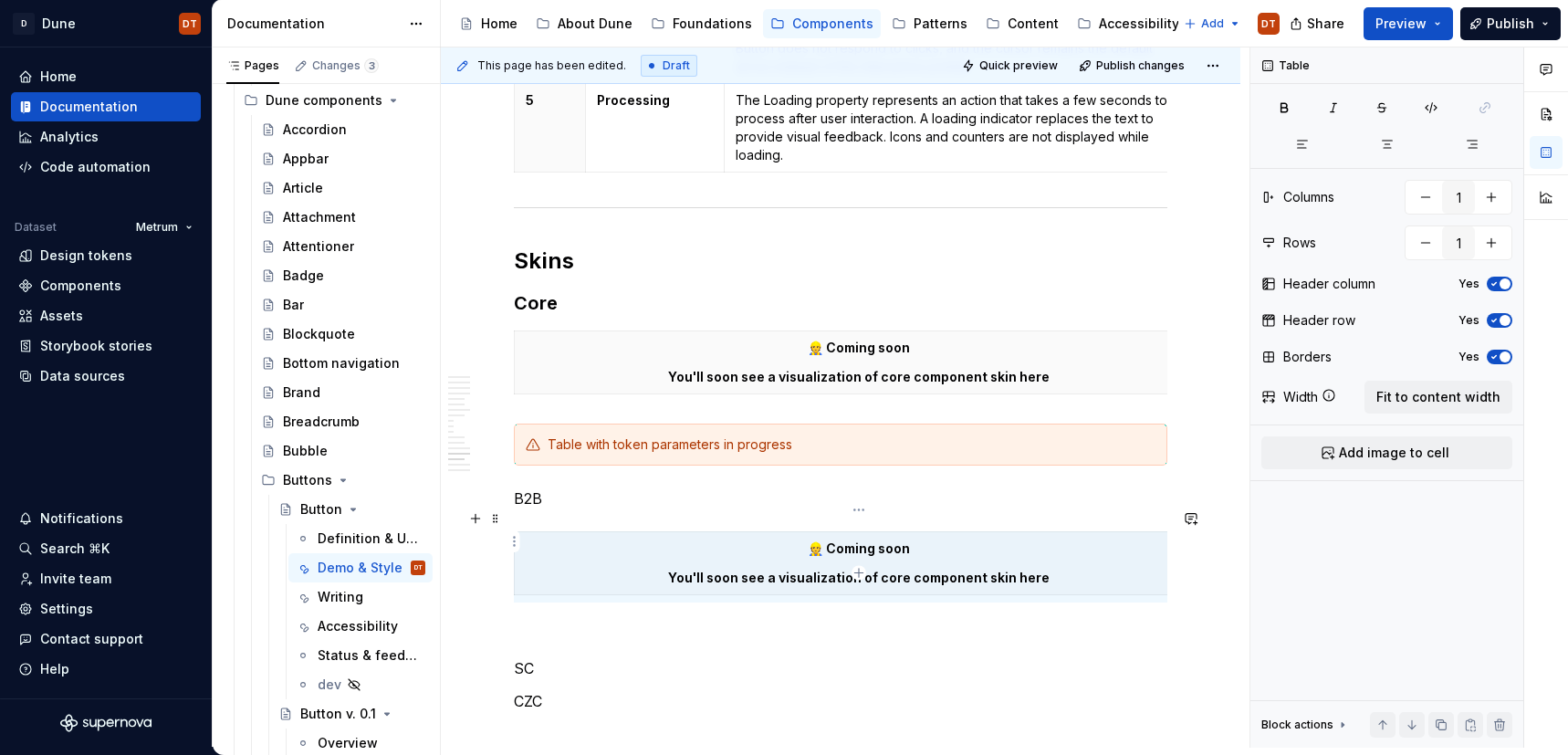
click at [907, 569] on p "You'll soon see a visualization of core component skin here" at bounding box center [859, 578] width 667 height 18
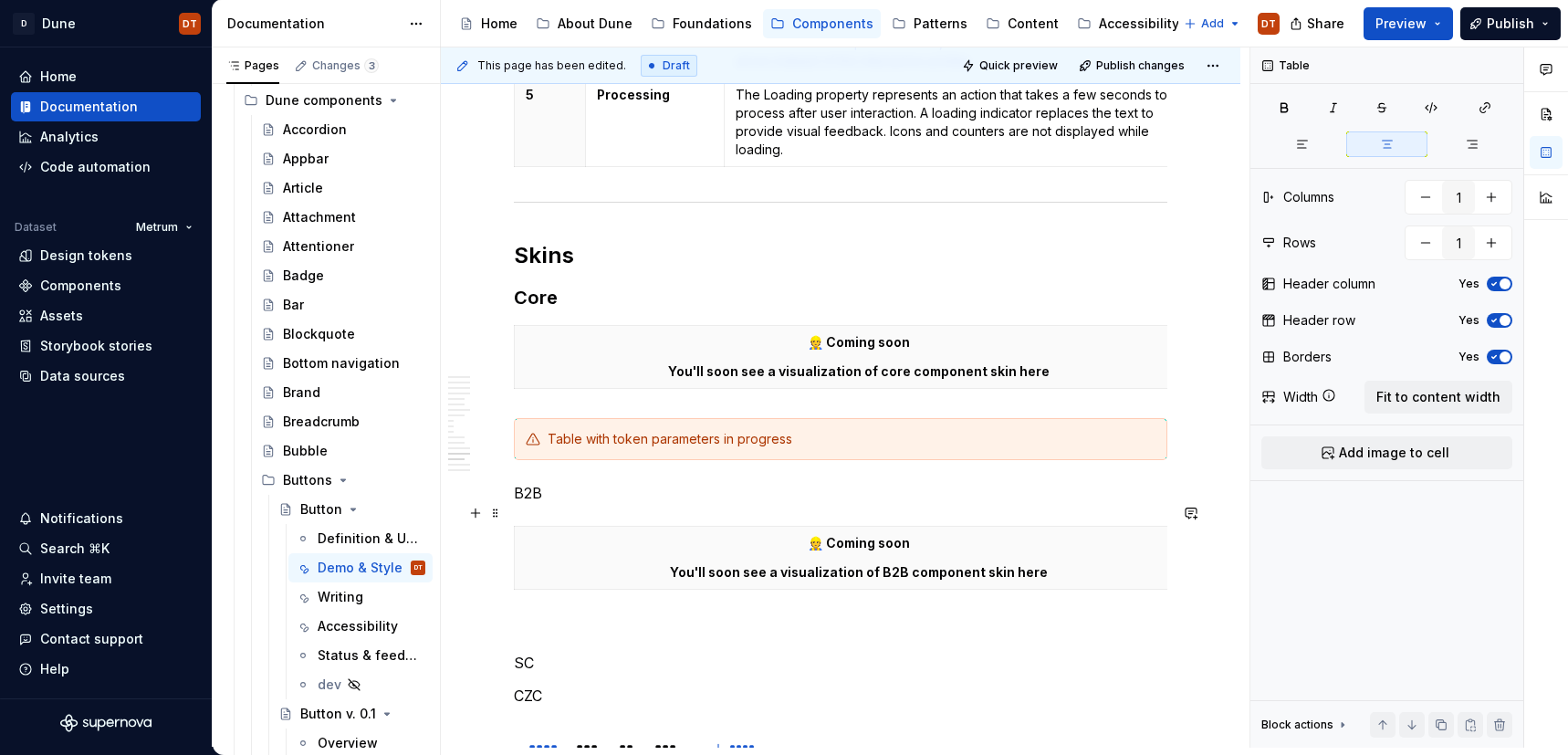
click at [930, 563] on p "You'll soon see a visualization of B2B component skin here" at bounding box center [859, 572] width 667 height 18
click at [912, 562] on p "You'll soon see a visualization of B2B component skin here" at bounding box center [859, 570] width 667 height 18
drag, startPoint x: 1004, startPoint y: 551, endPoint x: 934, endPoint y: 554, distance: 70.1
click at [934, 563] on p "You'll soon see a visualization of B2B button component skin here" at bounding box center [859, 572] width 667 height 18
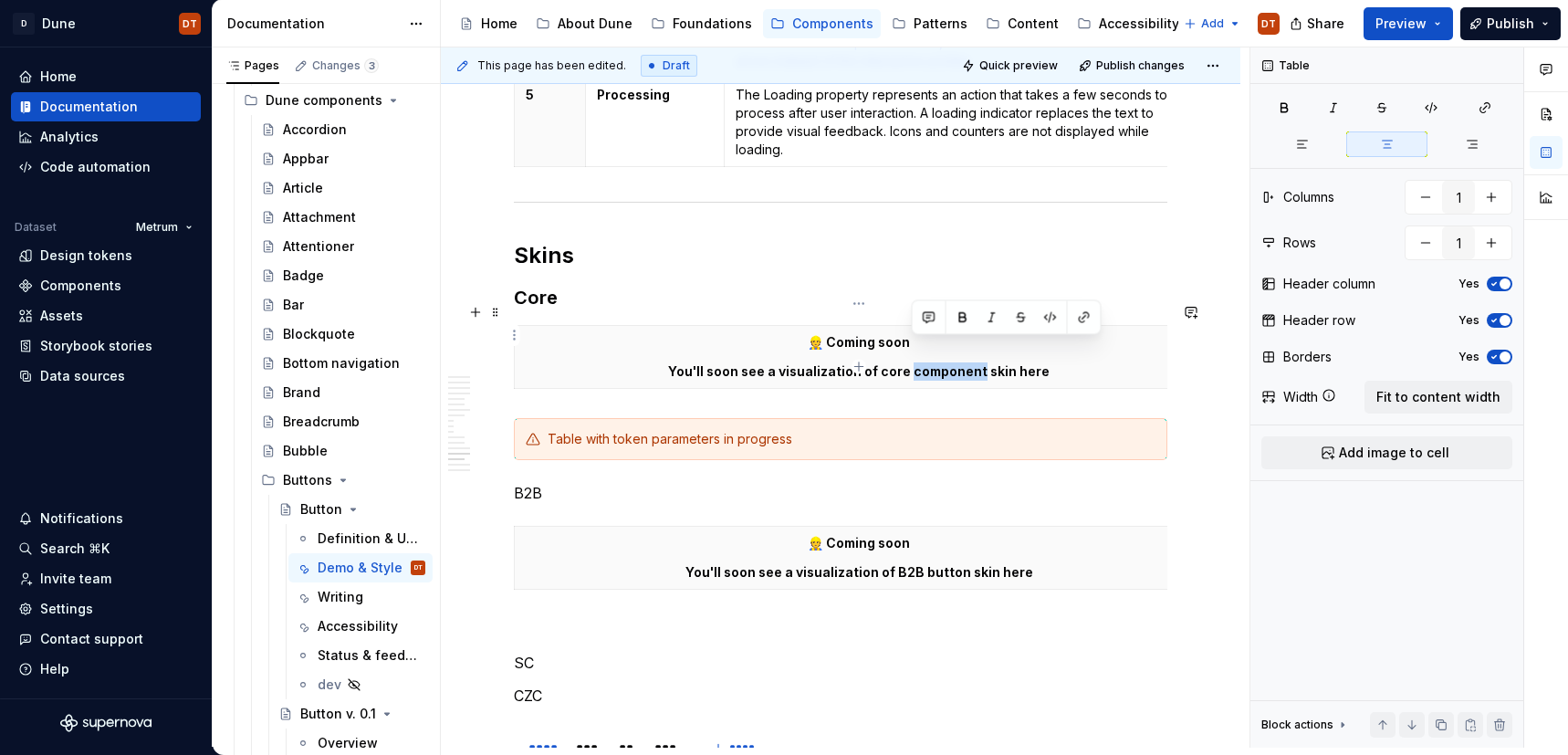
drag, startPoint x: 980, startPoint y: 349, endPoint x: 912, endPoint y: 352, distance: 68.1
click at [912, 362] on p "You'll soon see a visualization of core component skin here" at bounding box center [859, 371] width 667 height 18
click at [605, 619] on p at bounding box center [840, 629] width 653 height 22
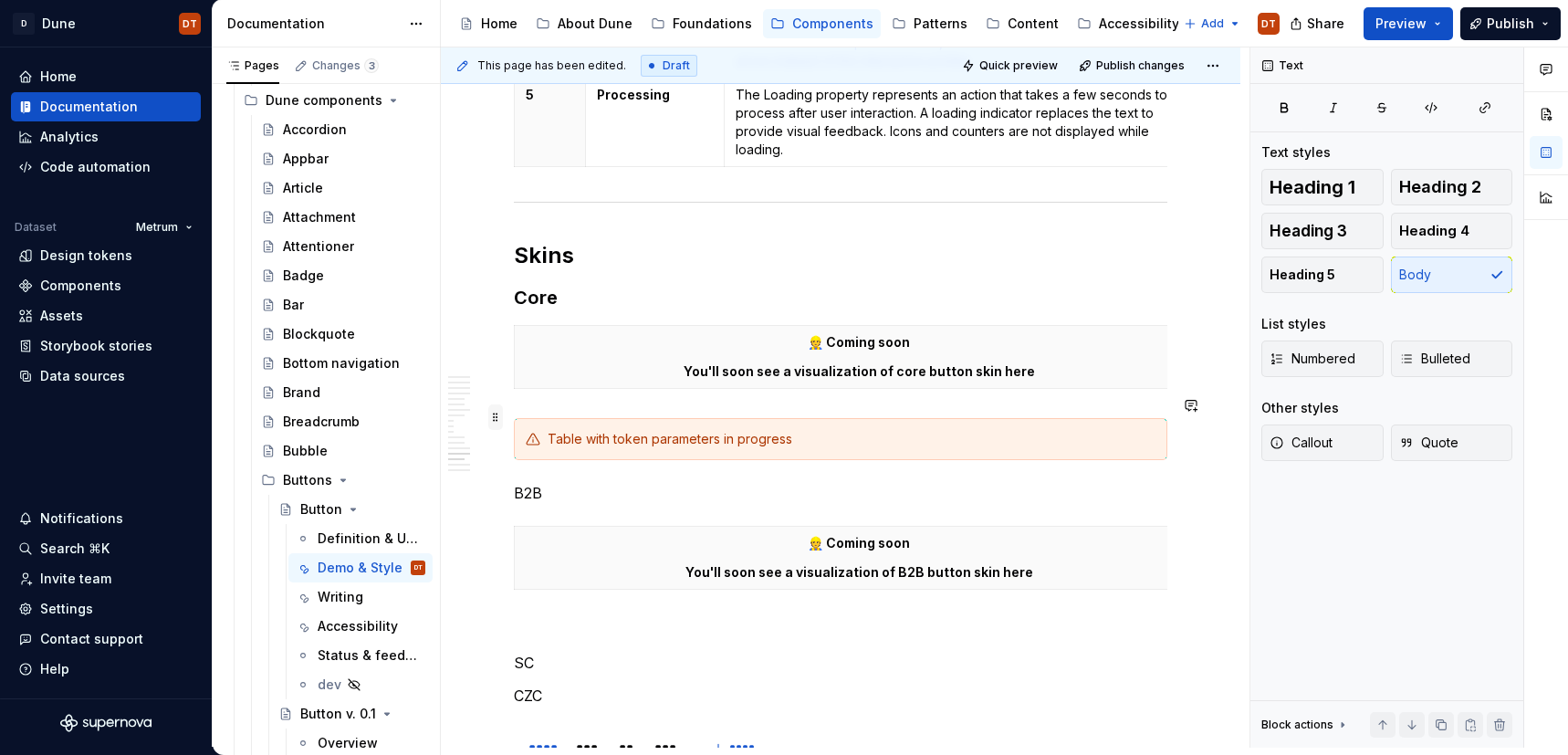
click at [494, 418] on span at bounding box center [496, 417] width 15 height 25
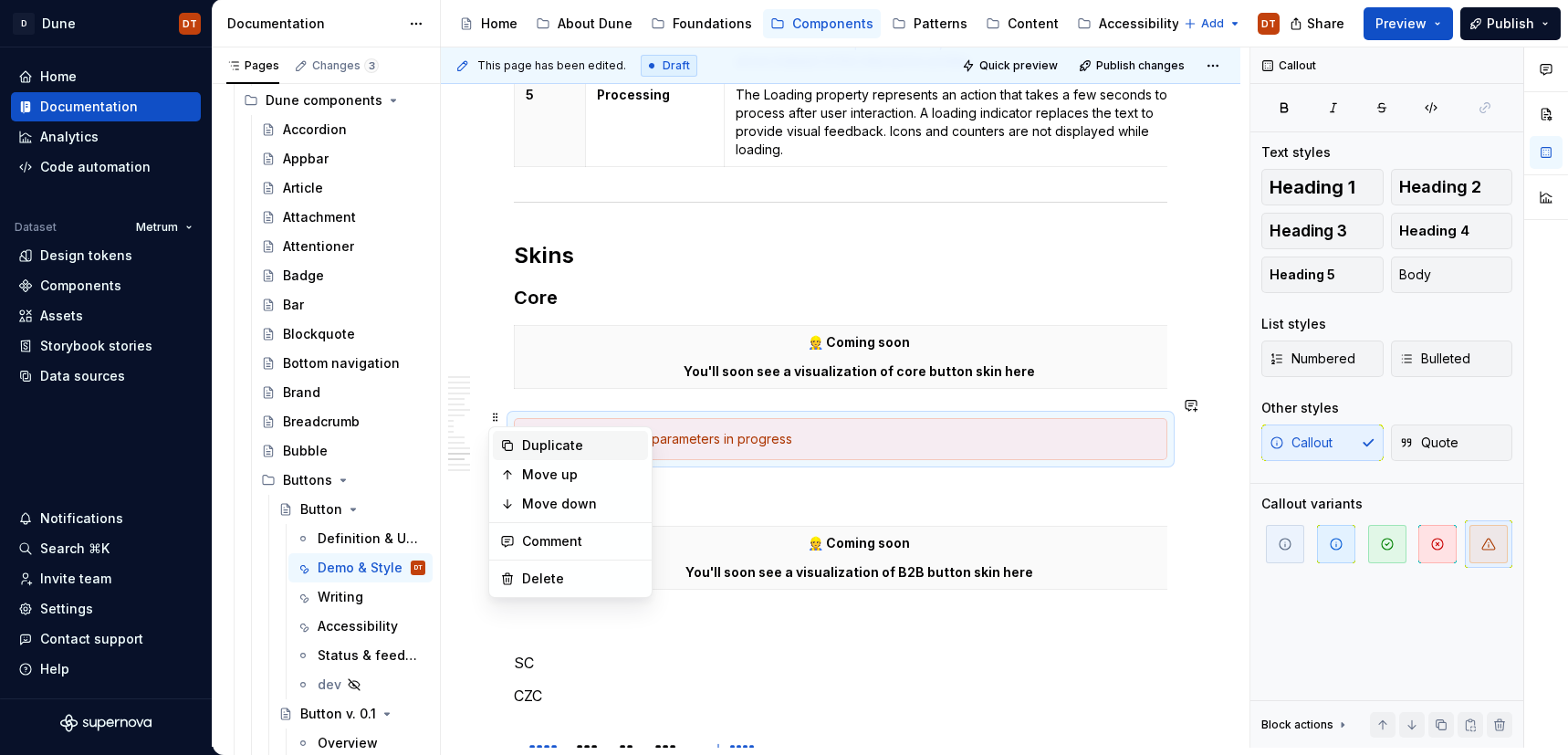
drag, startPoint x: 532, startPoint y: 438, endPoint x: 560, endPoint y: 449, distance: 30.1
click at [532, 438] on div "Duplicate" at bounding box center [581, 445] width 118 height 18
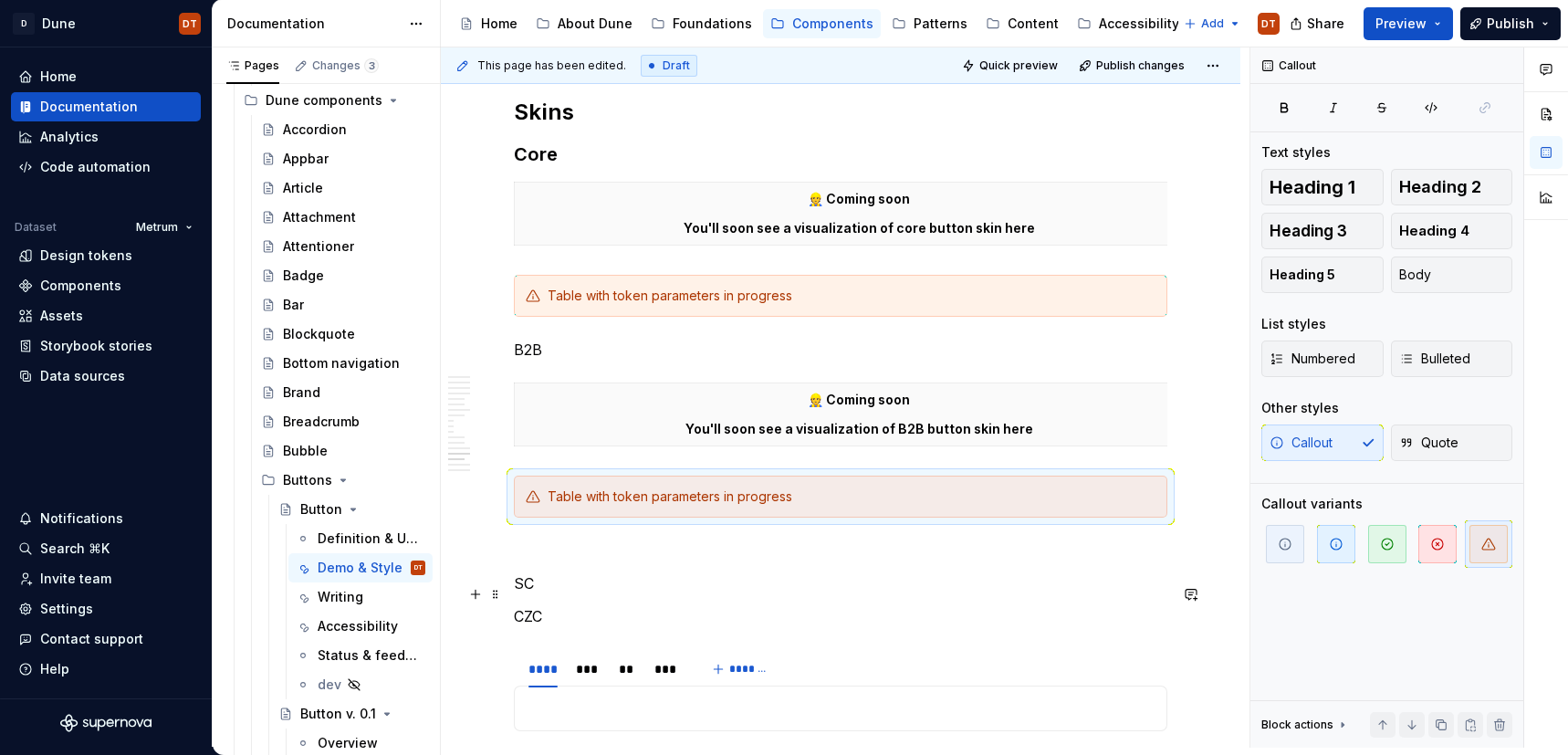
scroll to position [3891, 0]
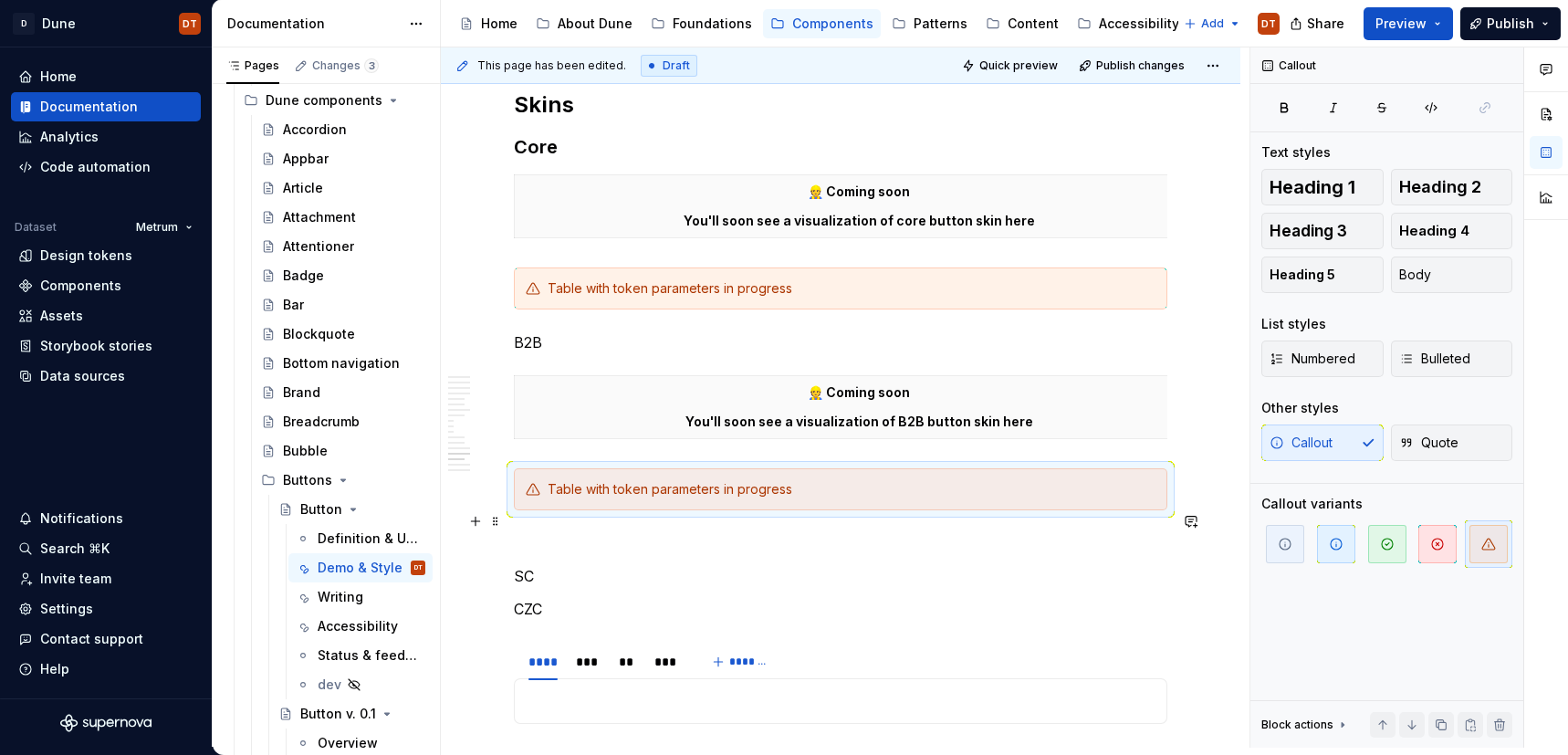
click at [530, 532] on p at bounding box center [840, 543] width 653 height 22
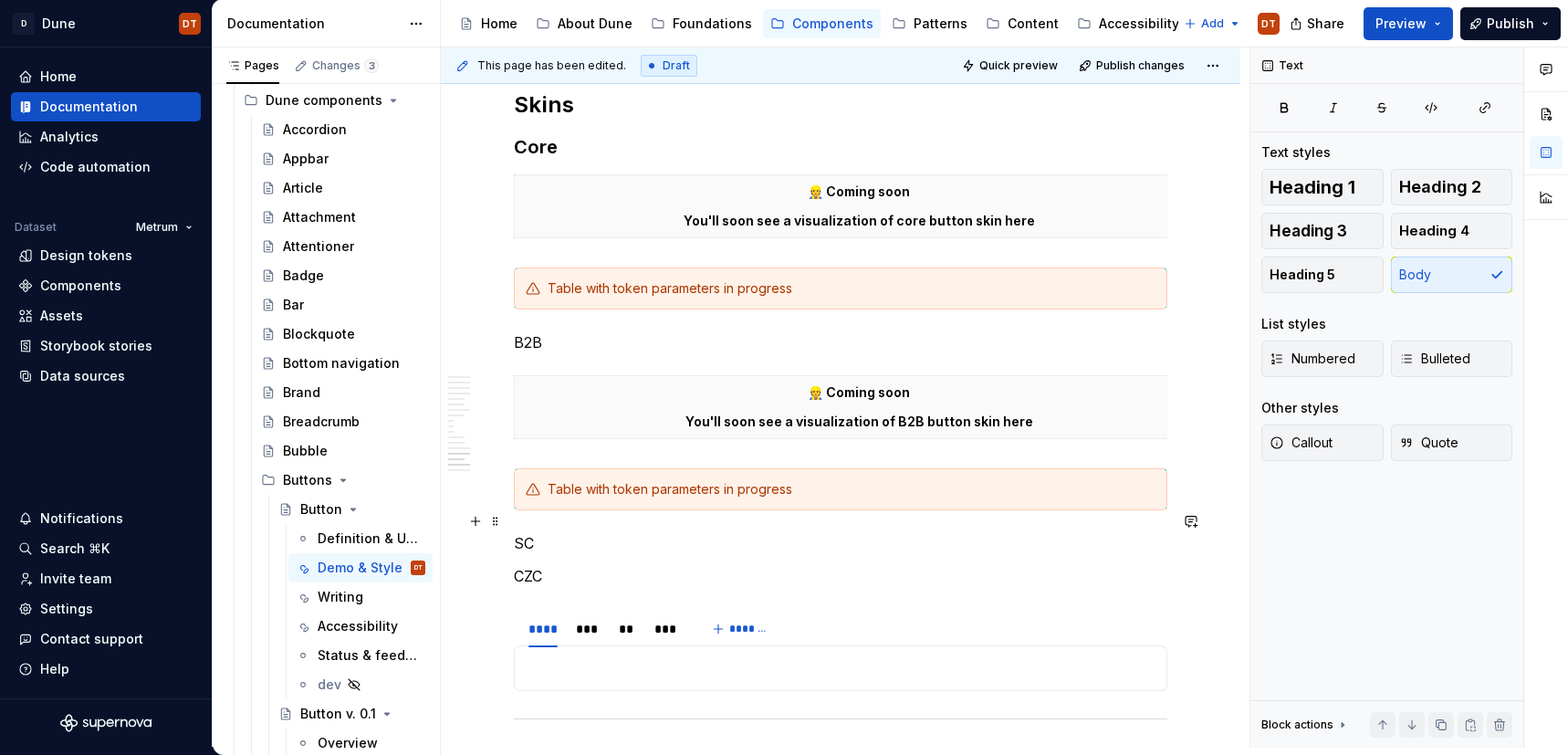
click at [542, 532] on p "SC" at bounding box center [840, 543] width 653 height 22
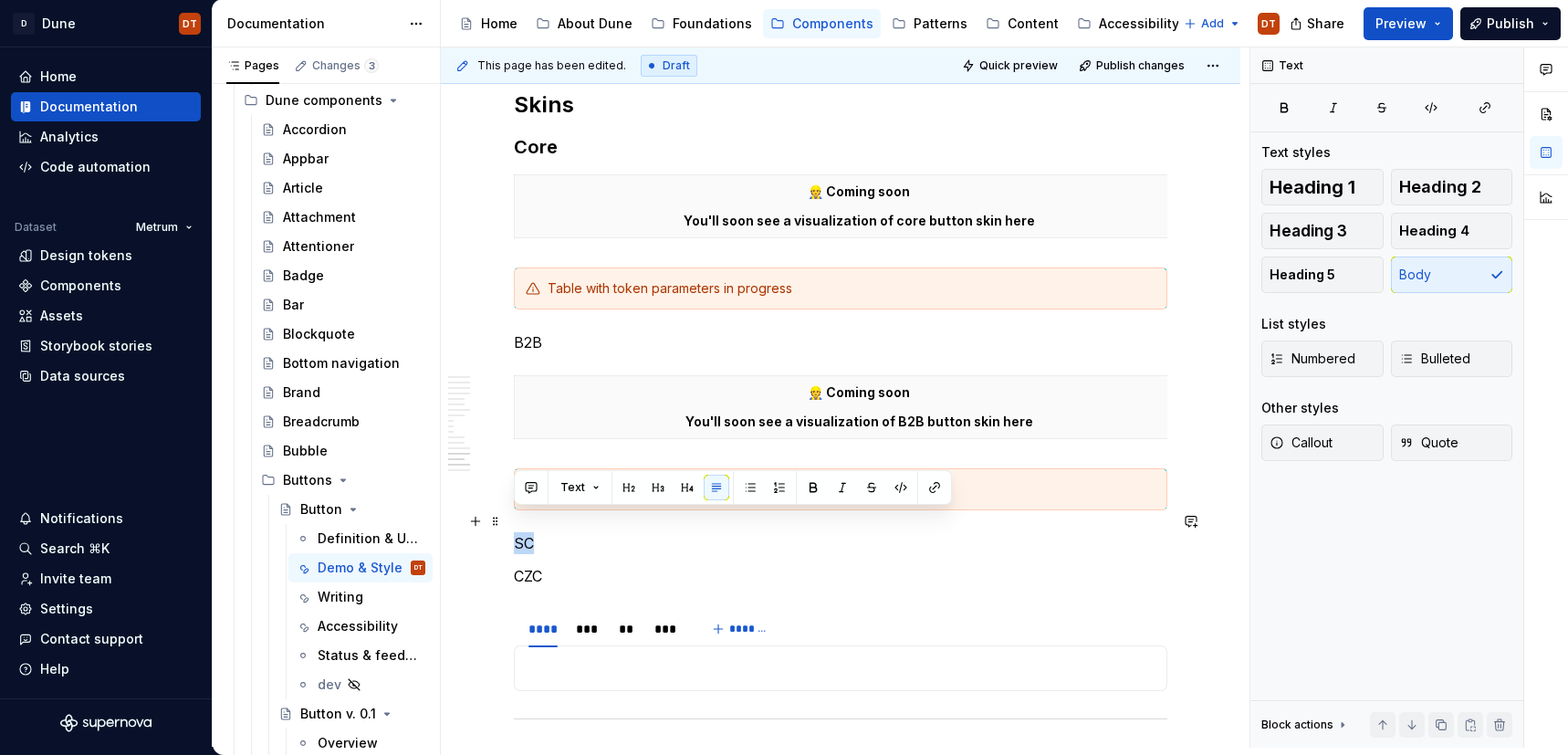
drag, startPoint x: 546, startPoint y: 521, endPoint x: 514, endPoint y: 522, distance: 32.0
click at [514, 532] on p "SC" at bounding box center [840, 543] width 653 height 22
click at [1331, 226] on span "Heading 3" at bounding box center [1308, 230] width 78 height 18
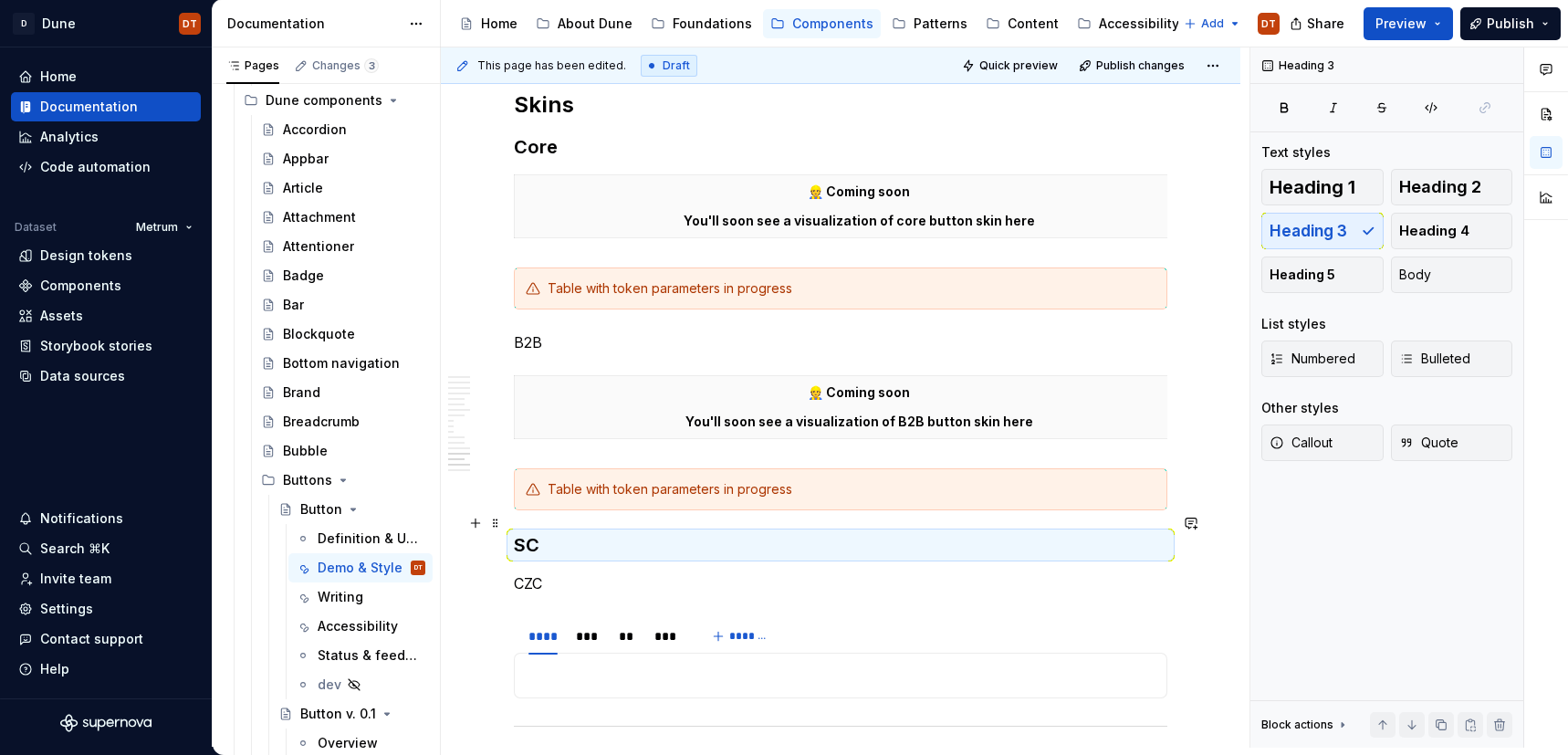
click at [567, 534] on h3 "SC" at bounding box center [840, 545] width 653 height 25
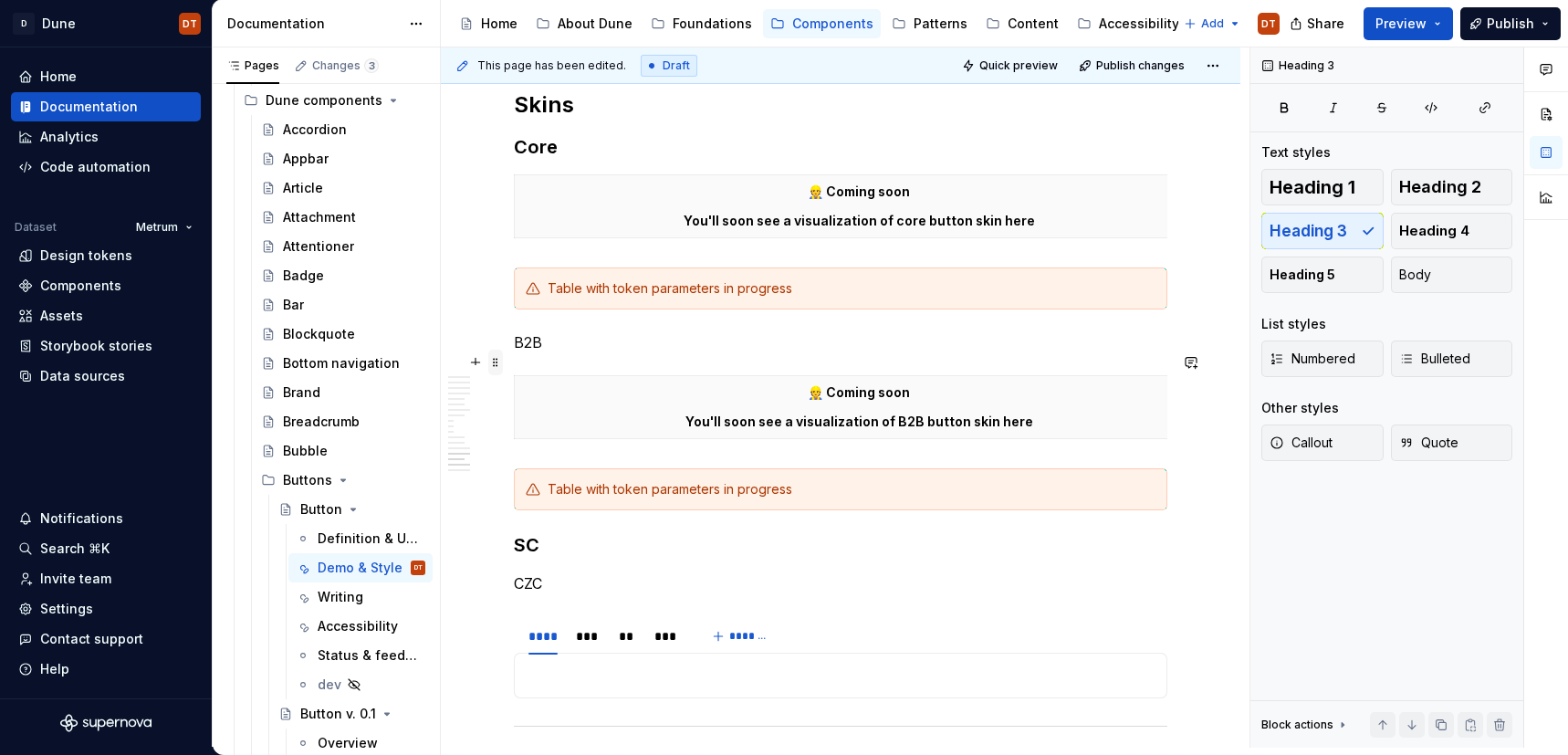
click at [496, 362] on span at bounding box center [496, 362] width 15 height 25
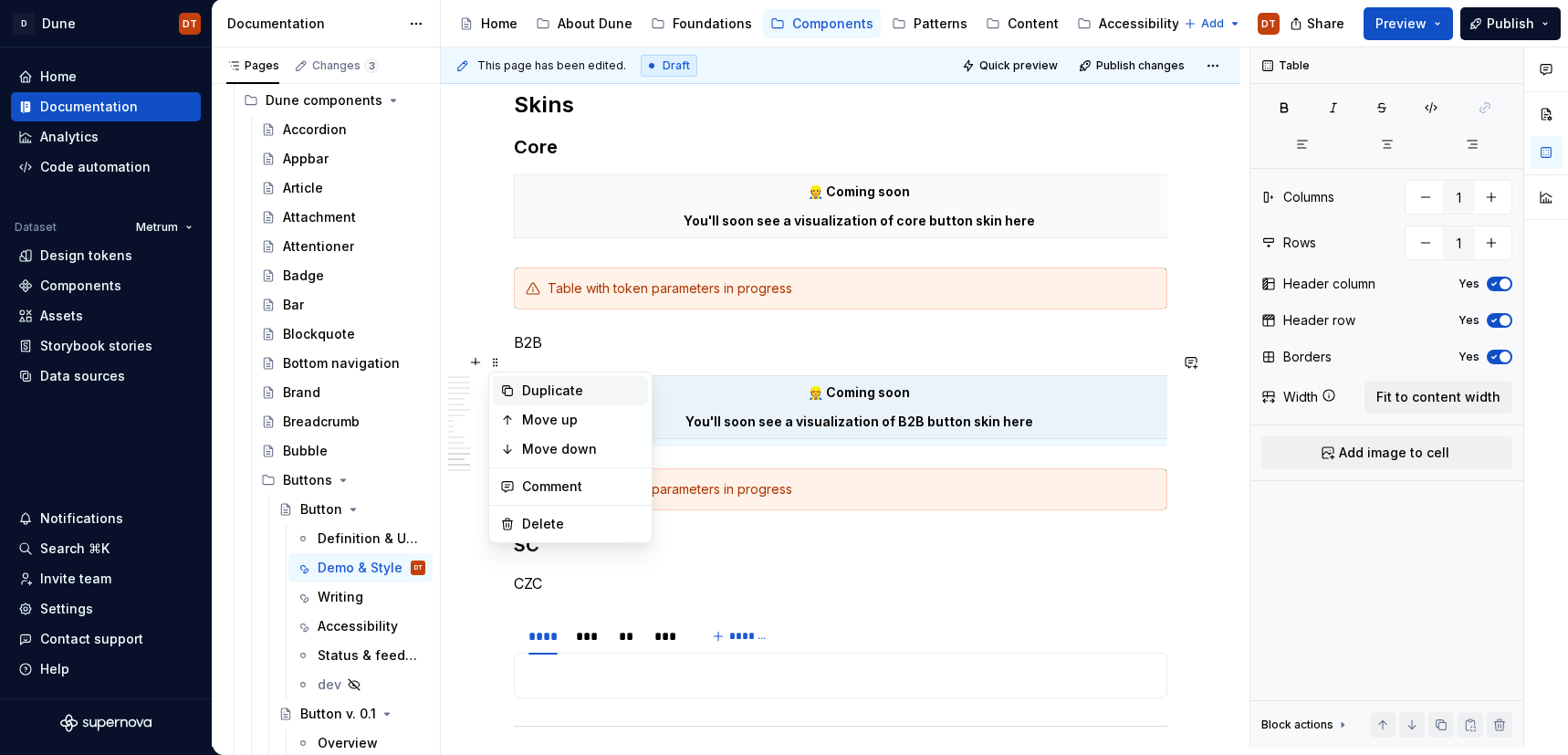
click at [554, 388] on div "Duplicate" at bounding box center [581, 390] width 118 height 18
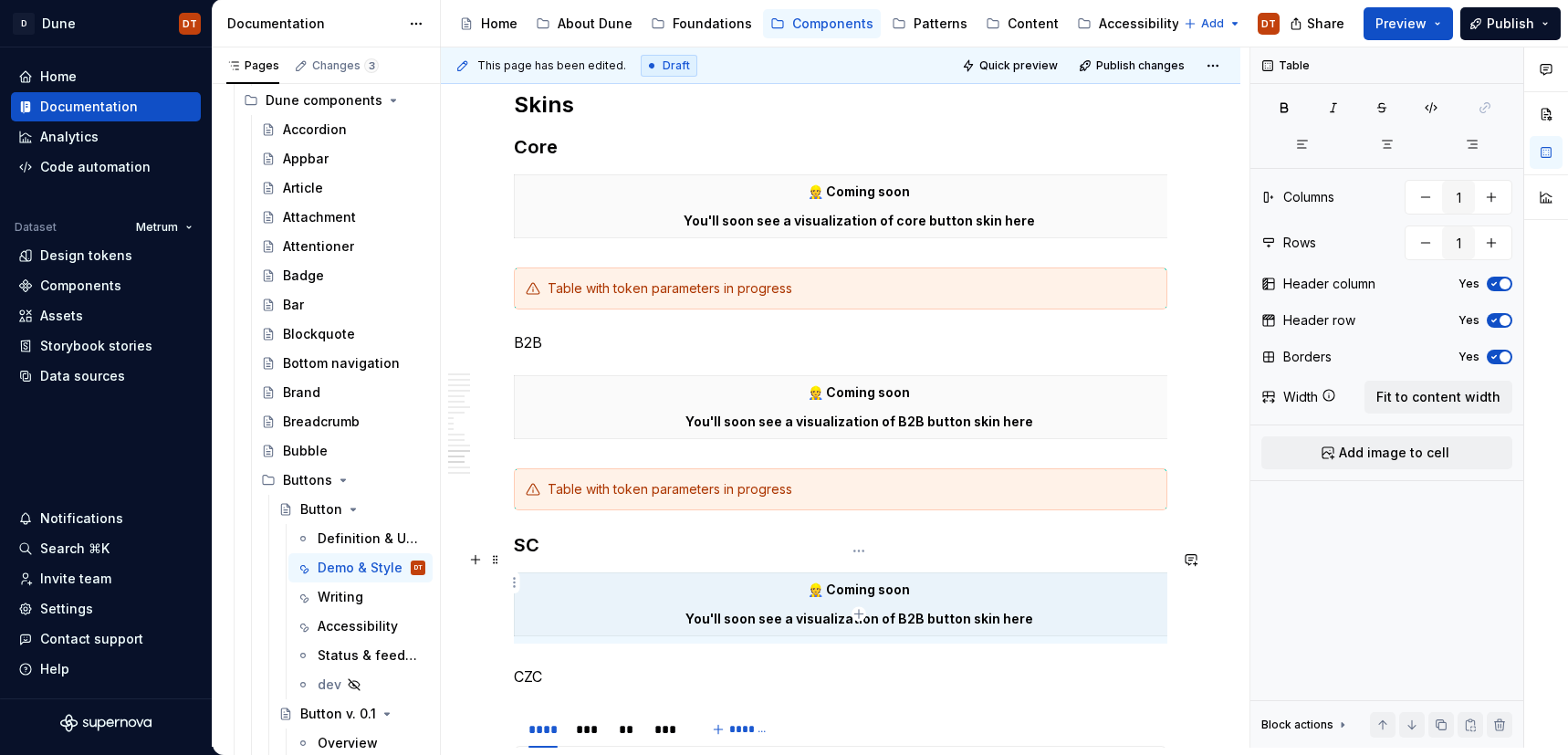
scroll to position [8, 0]
click at [922, 603] on p "You'll soon see a visualization of B2B button skin here" at bounding box center [859, 611] width 667 height 18
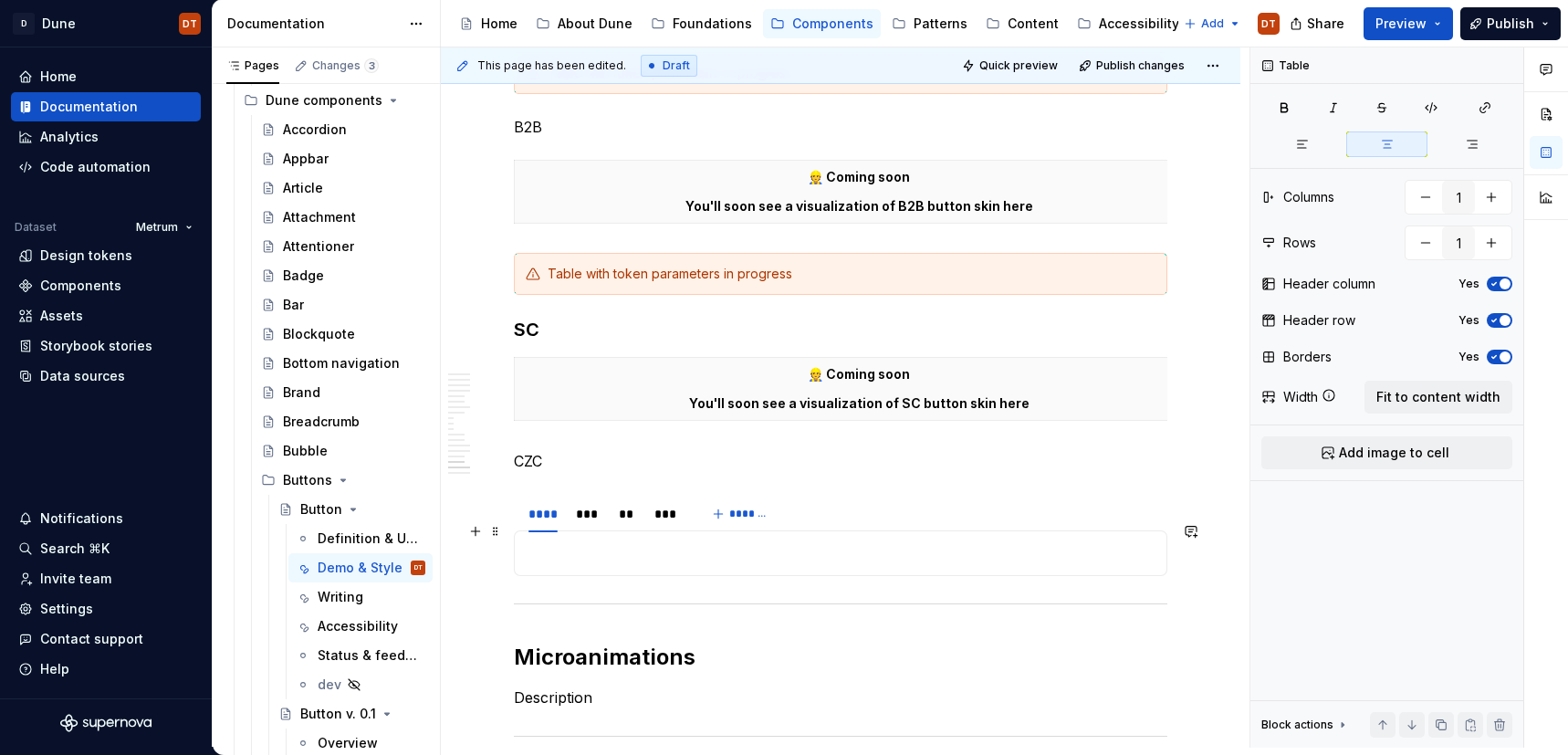
scroll to position [4111, 0]
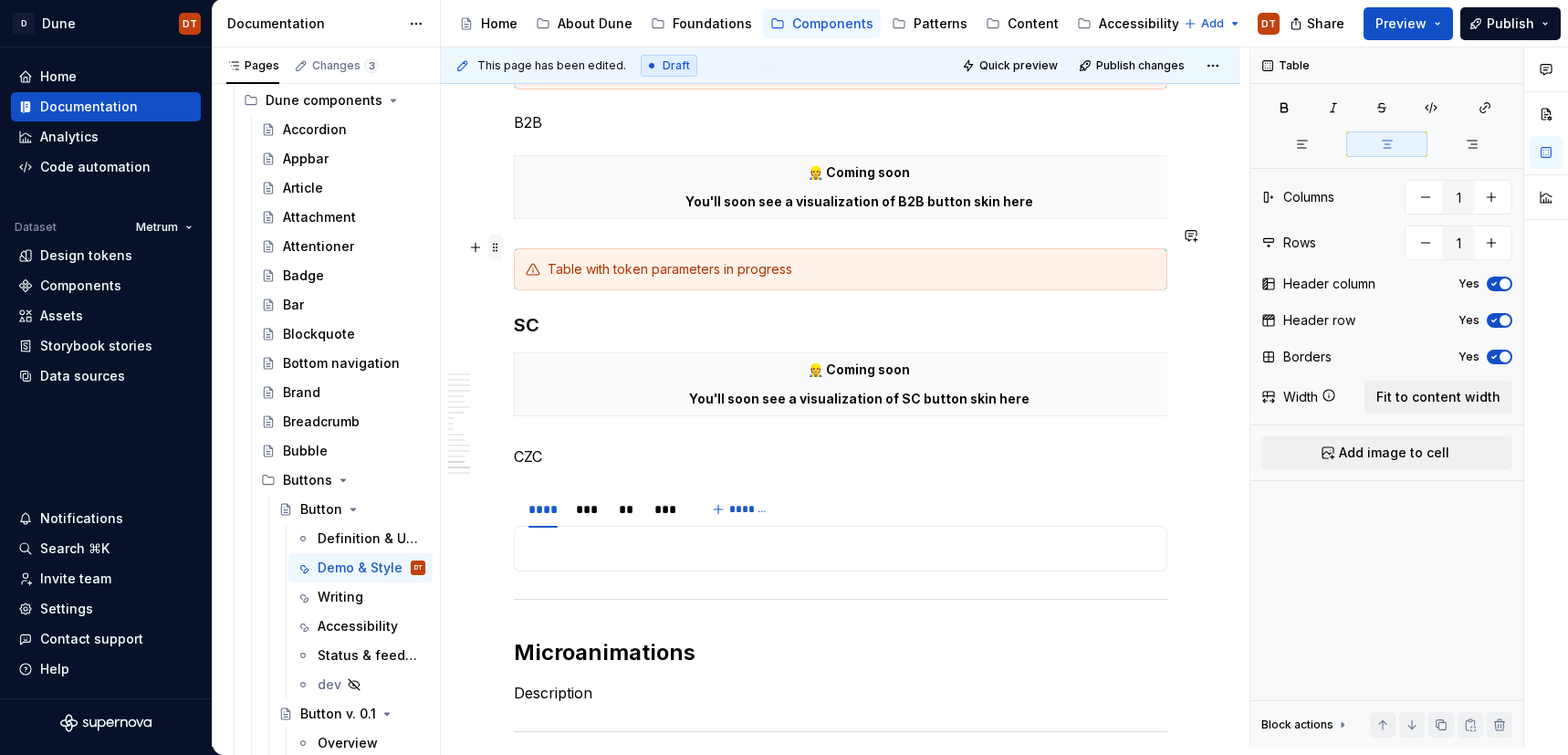
click at [492, 247] on span at bounding box center [496, 247] width 15 height 25
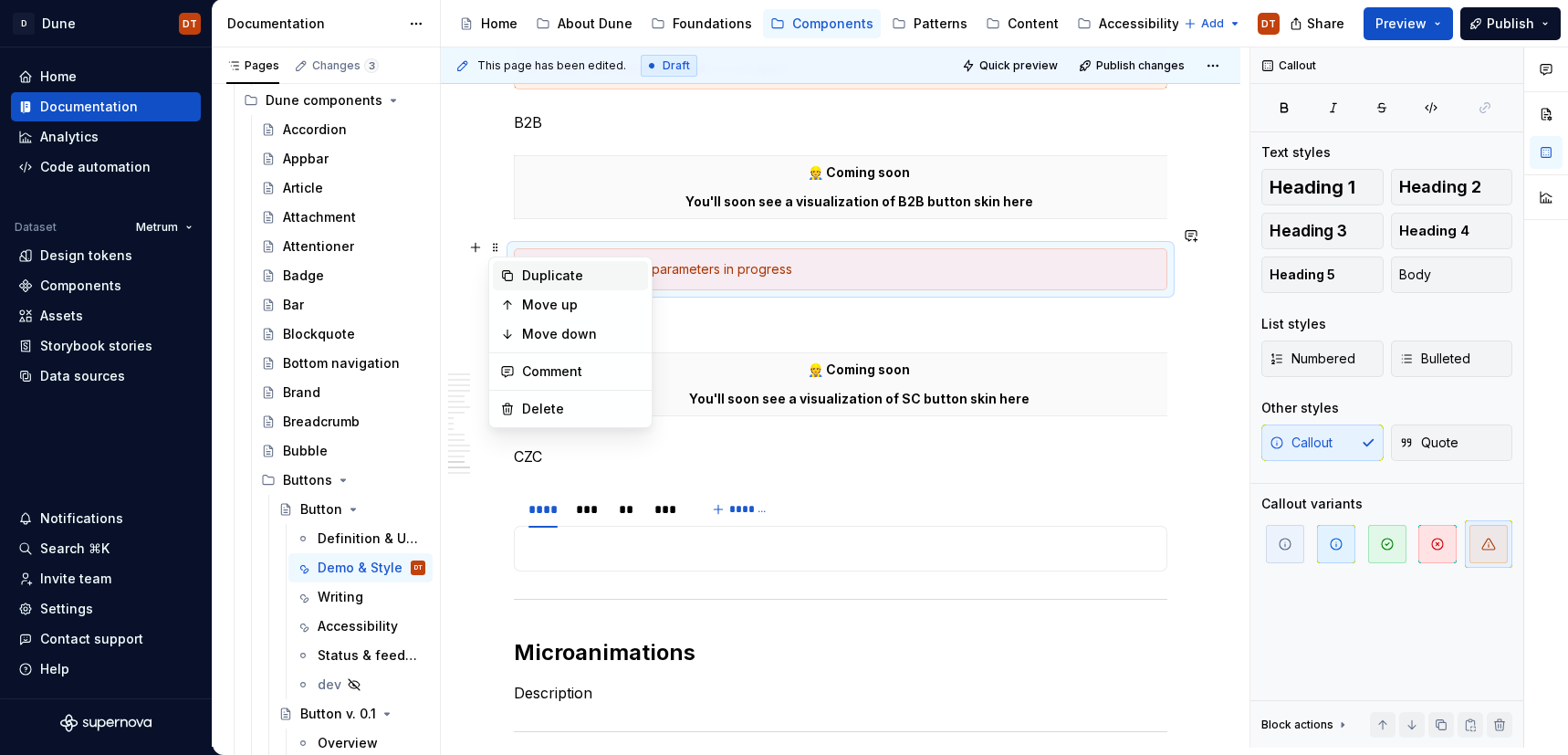
click at [552, 271] on div "Duplicate" at bounding box center [581, 275] width 118 height 18
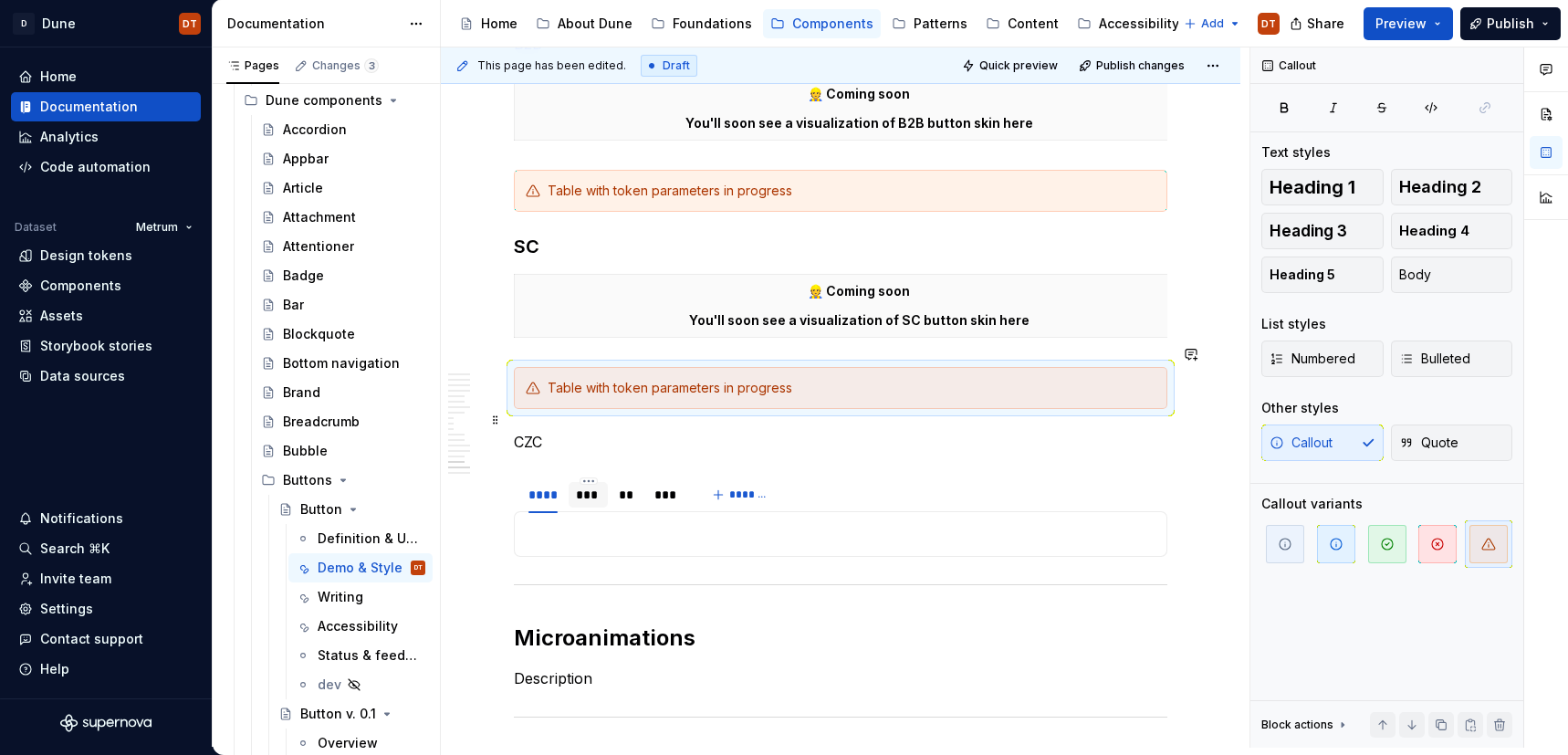
scroll to position [4234, 0]
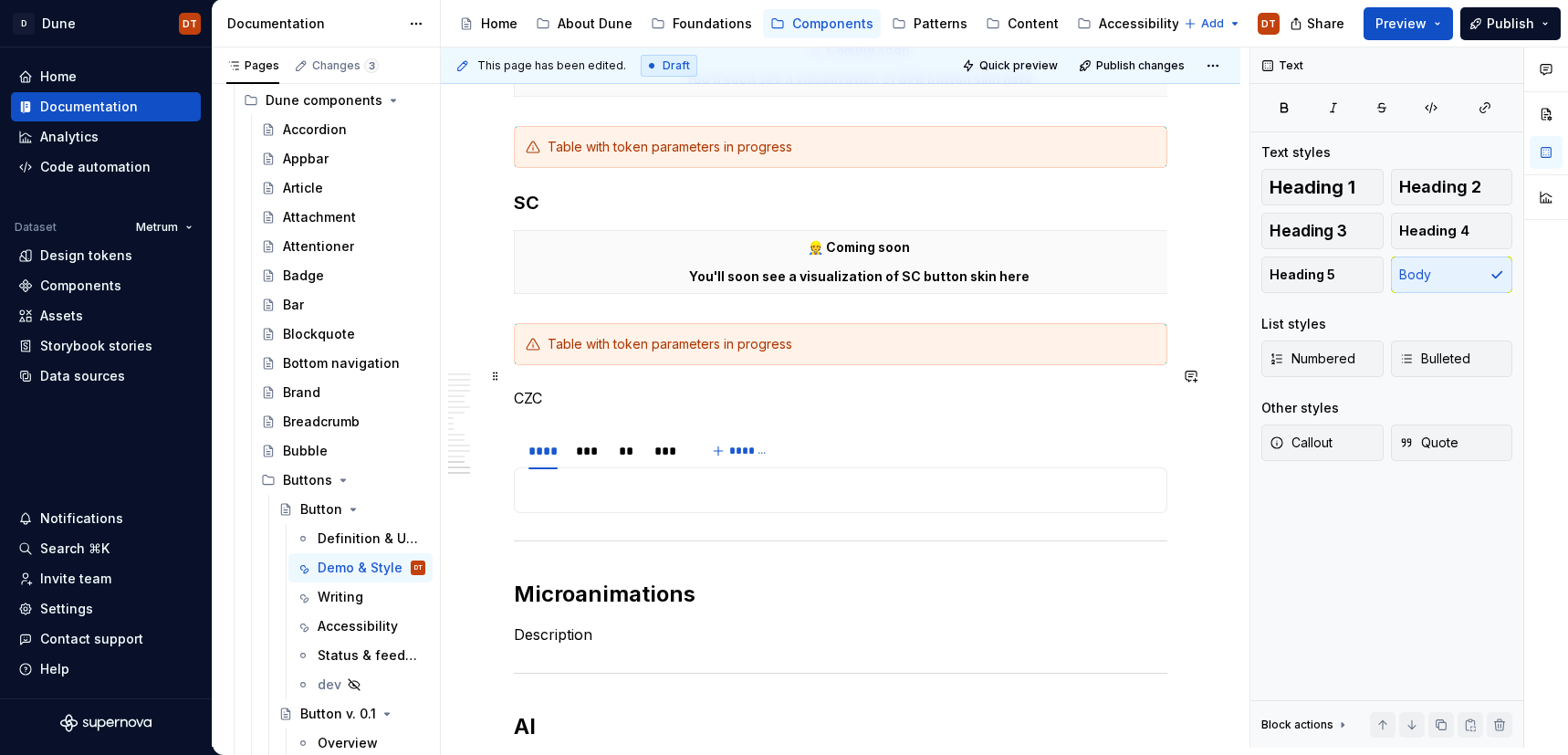
click at [546, 387] on p "CZC" at bounding box center [840, 397] width 653 height 22
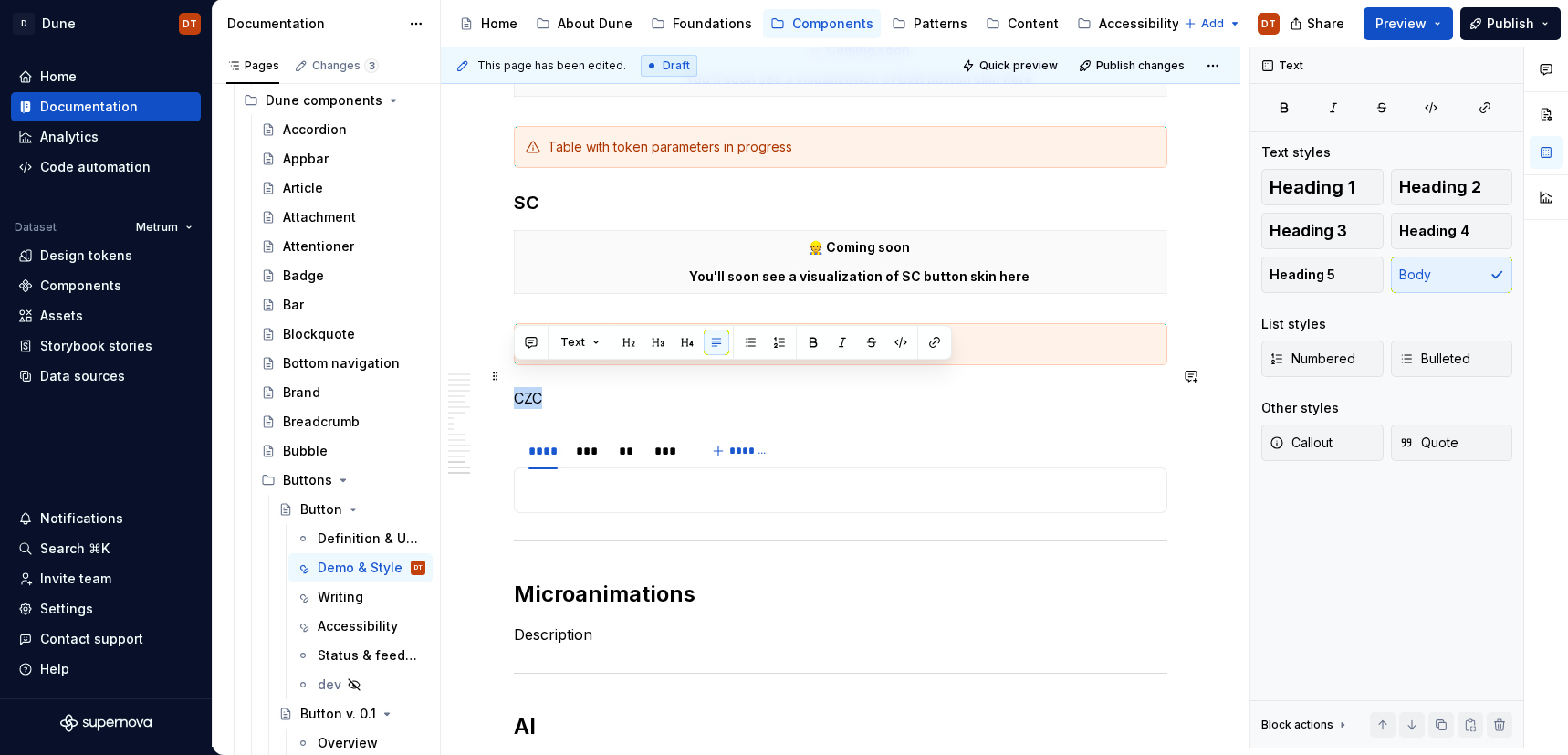
drag, startPoint x: 571, startPoint y: 380, endPoint x: 532, endPoint y: 377, distance: 39.1
click at [655, 343] on button "button" at bounding box center [657, 342] width 25 height 25
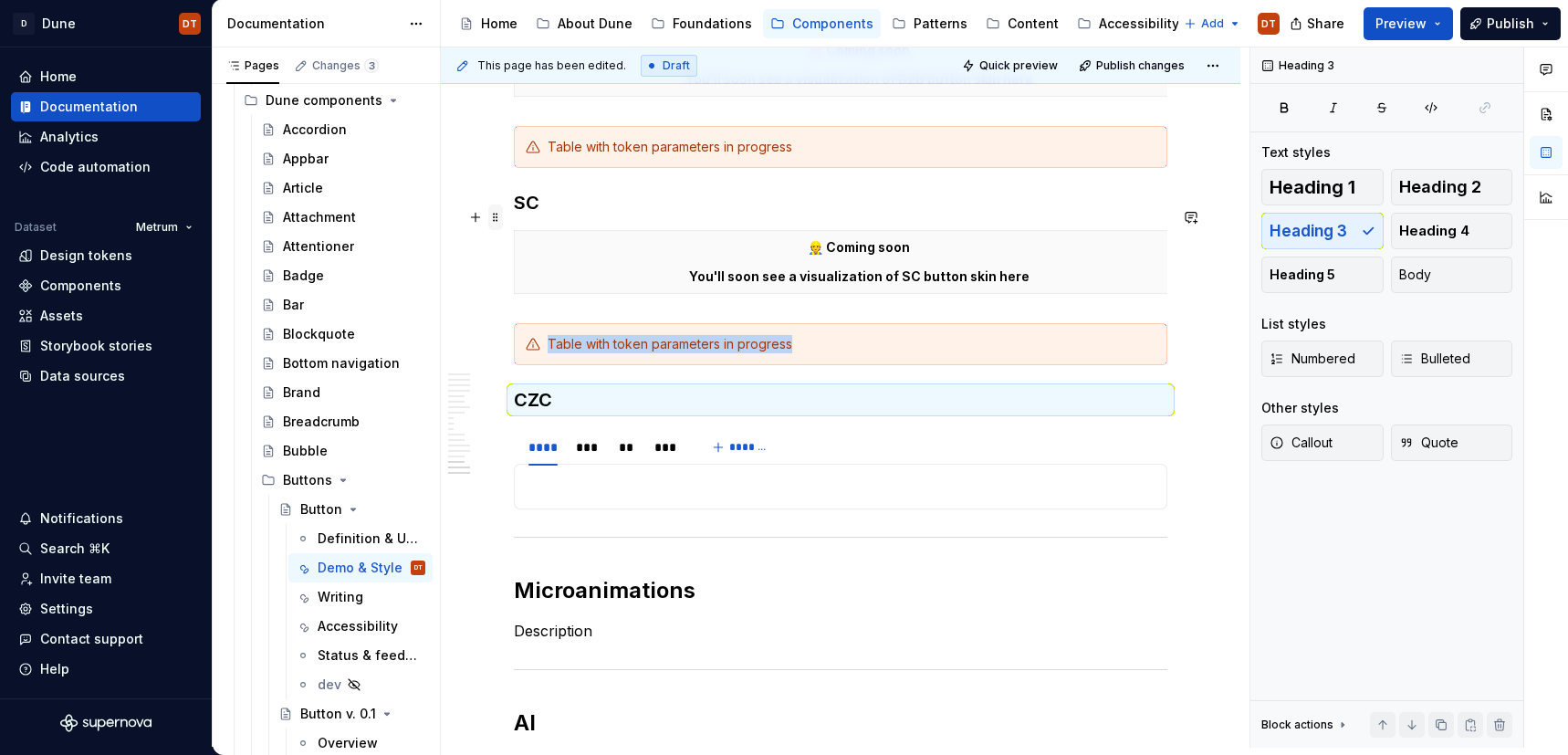
click at [497, 215] on span at bounding box center [496, 217] width 15 height 25
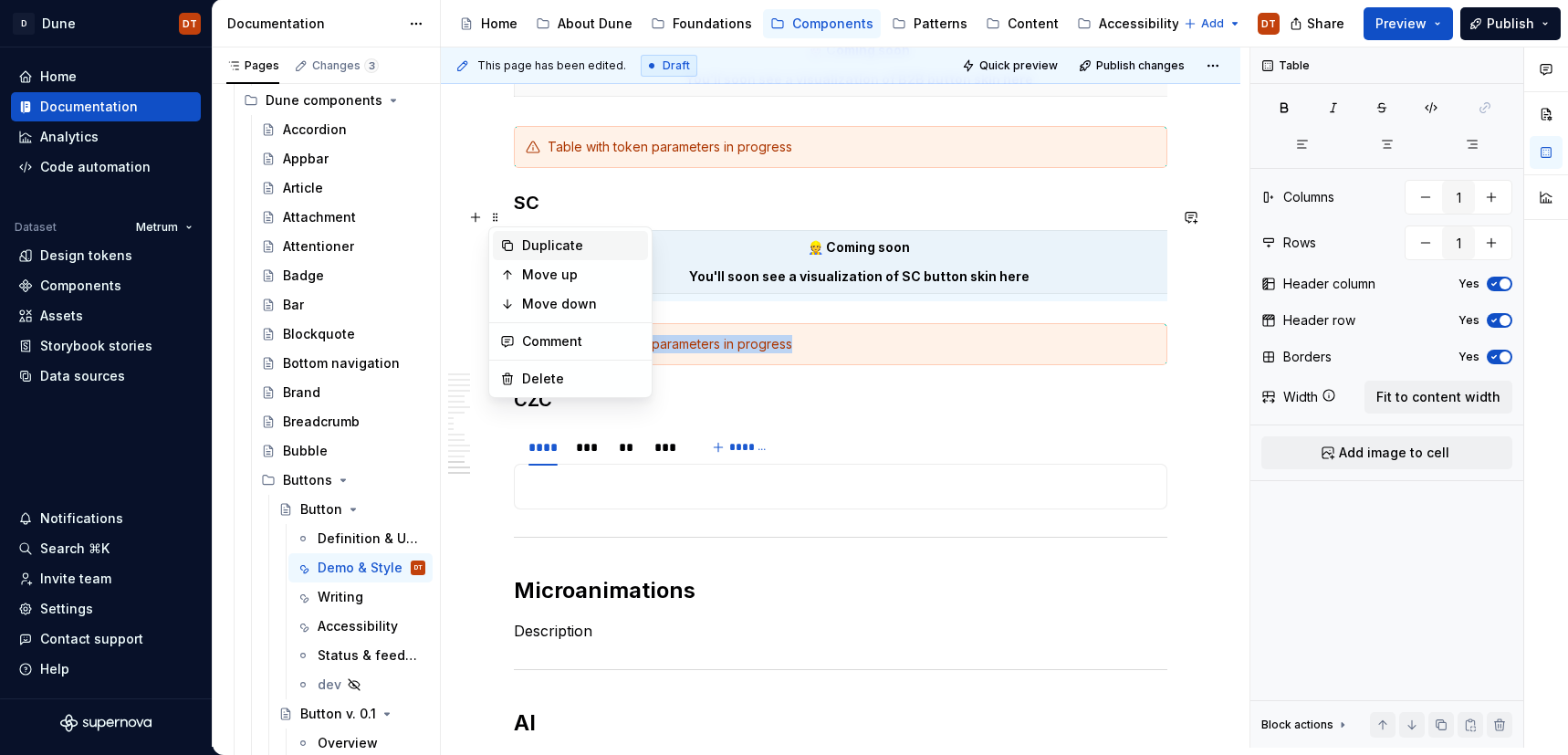
click at [544, 246] on div "Duplicate" at bounding box center [581, 245] width 118 height 18
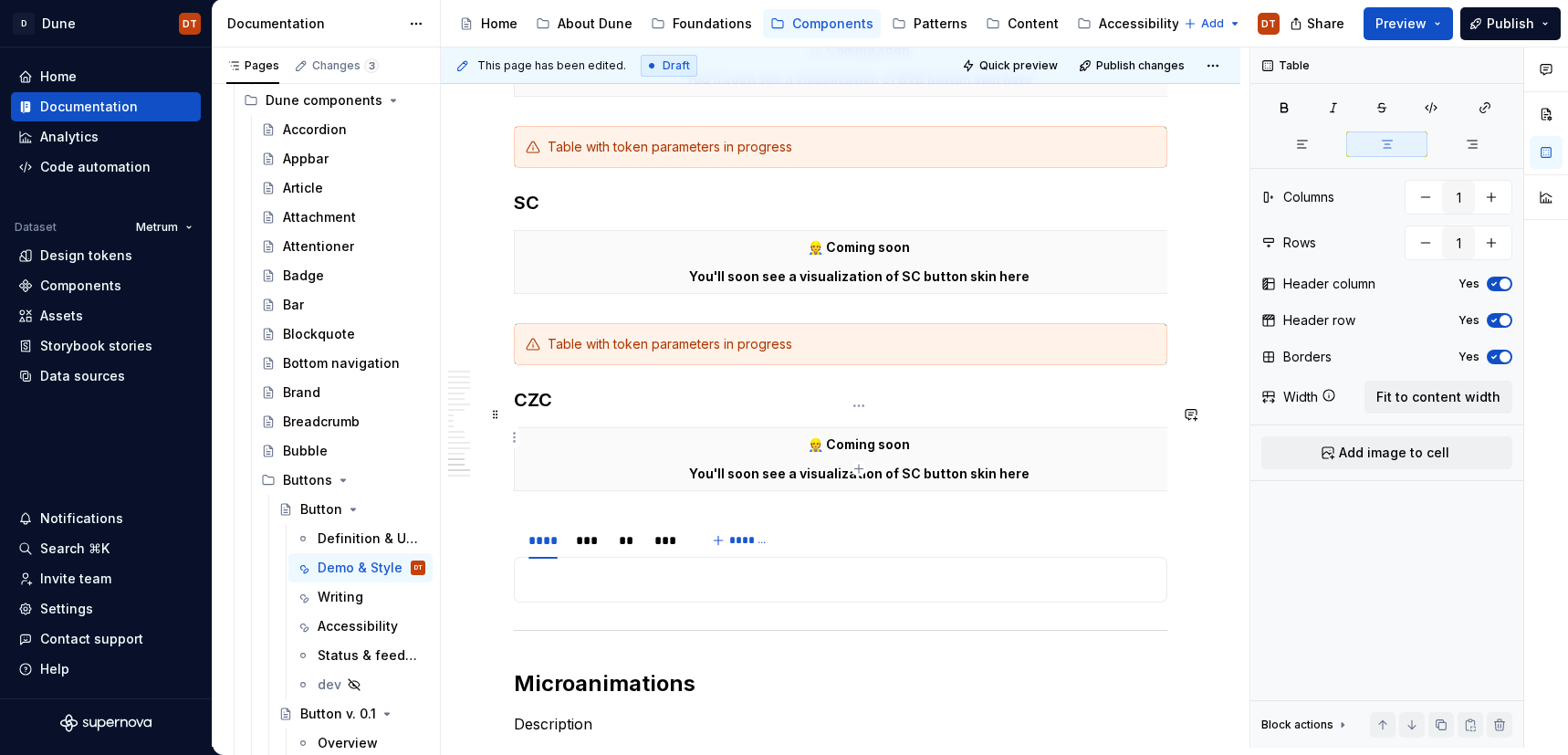
click at [913, 465] on p "You'll soon see a visualization of SC button skin here" at bounding box center [859, 473] width 667 height 18
click at [495, 321] on span at bounding box center [496, 322] width 15 height 25
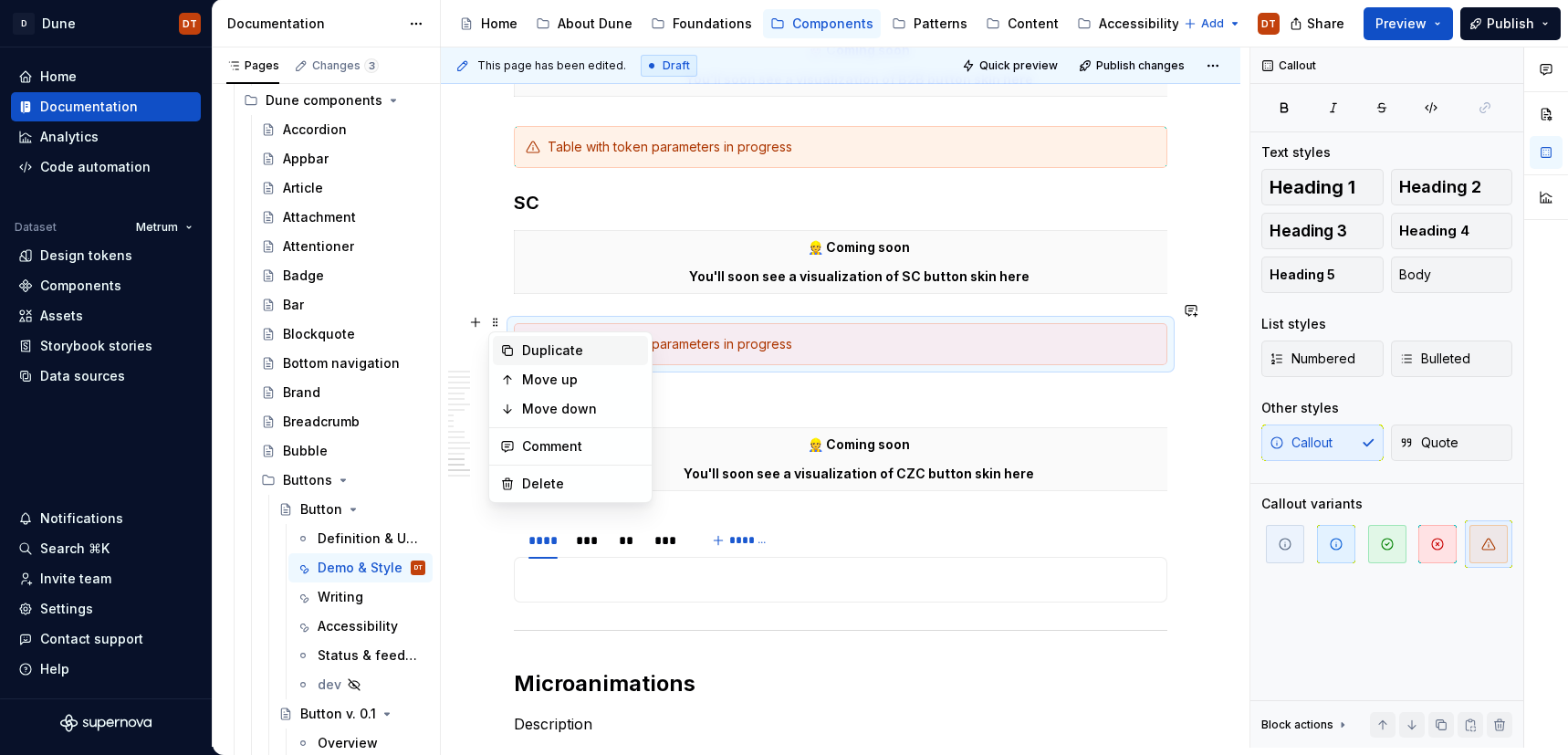
click at [539, 353] on div "Duplicate" at bounding box center [581, 350] width 118 height 18
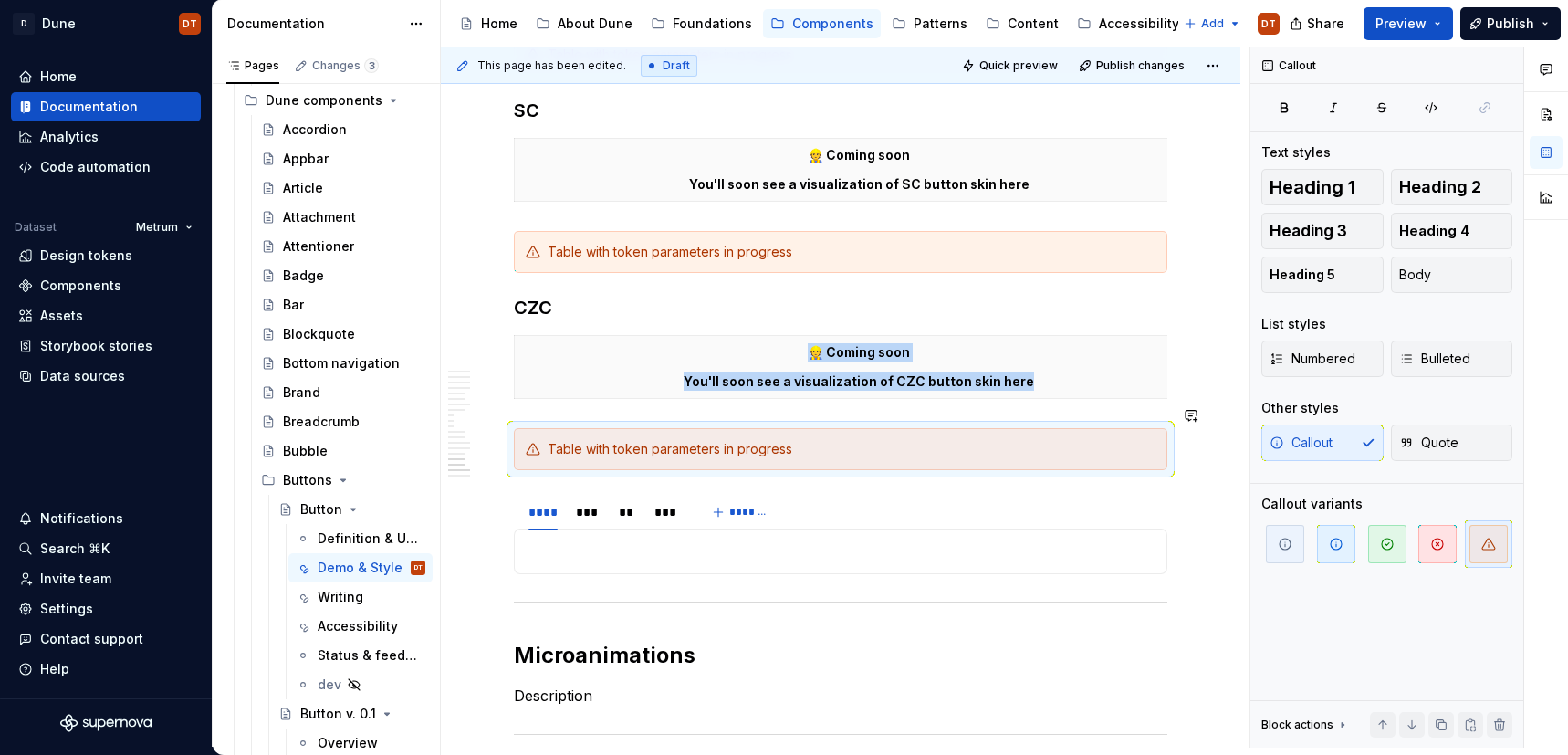
scroll to position [4350, 0]
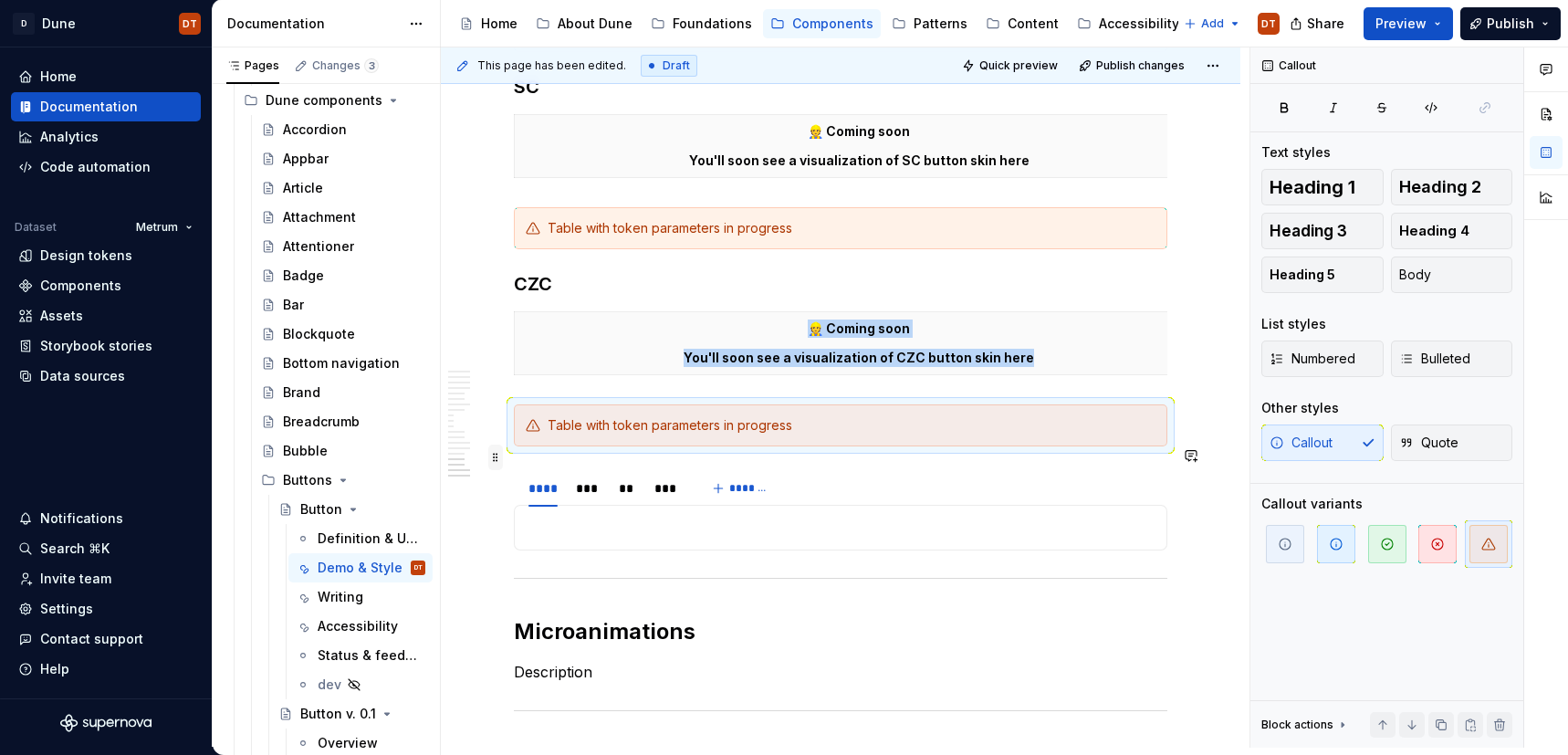
click at [494, 459] on span at bounding box center [496, 457] width 15 height 25
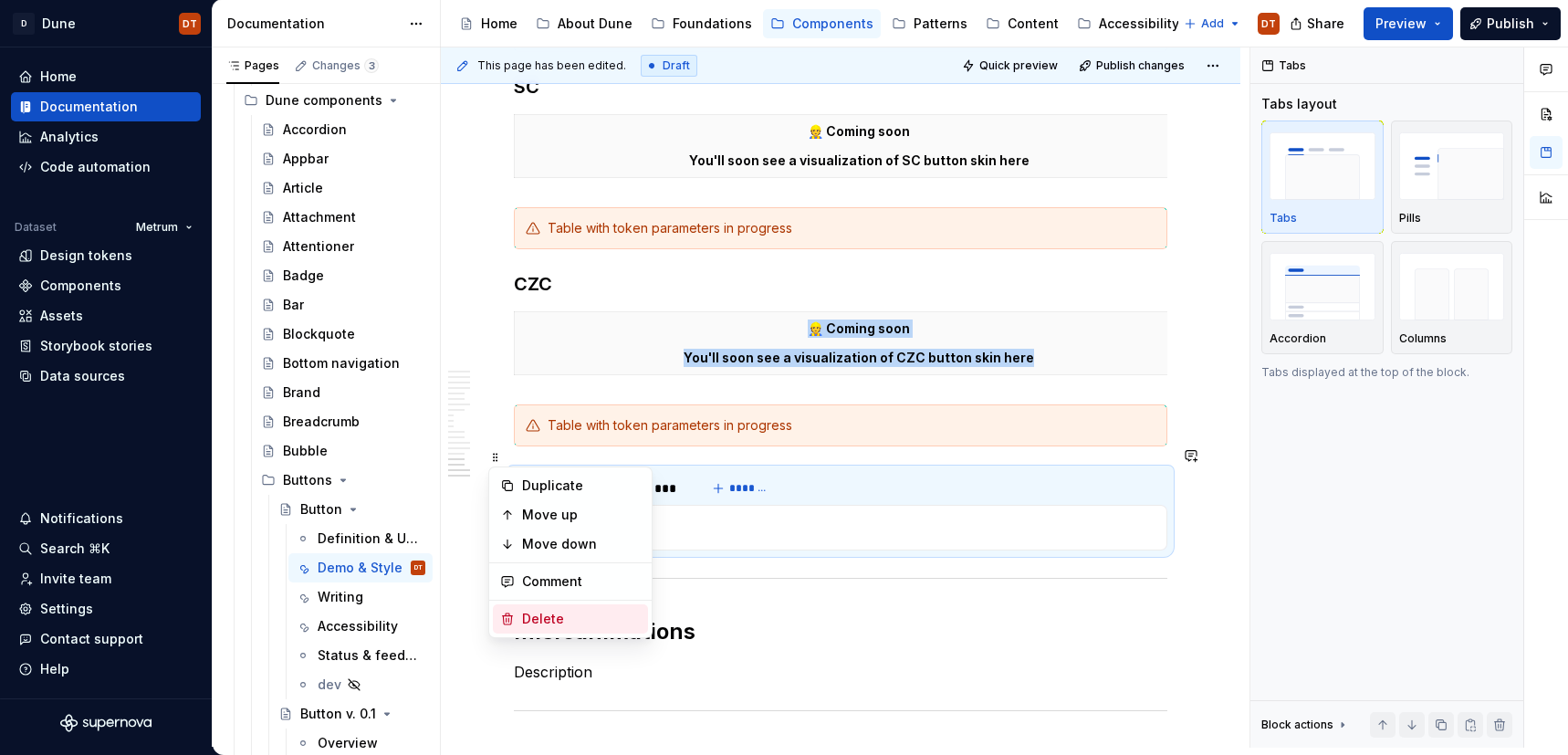
click at [542, 614] on div "Delete" at bounding box center [581, 619] width 118 height 18
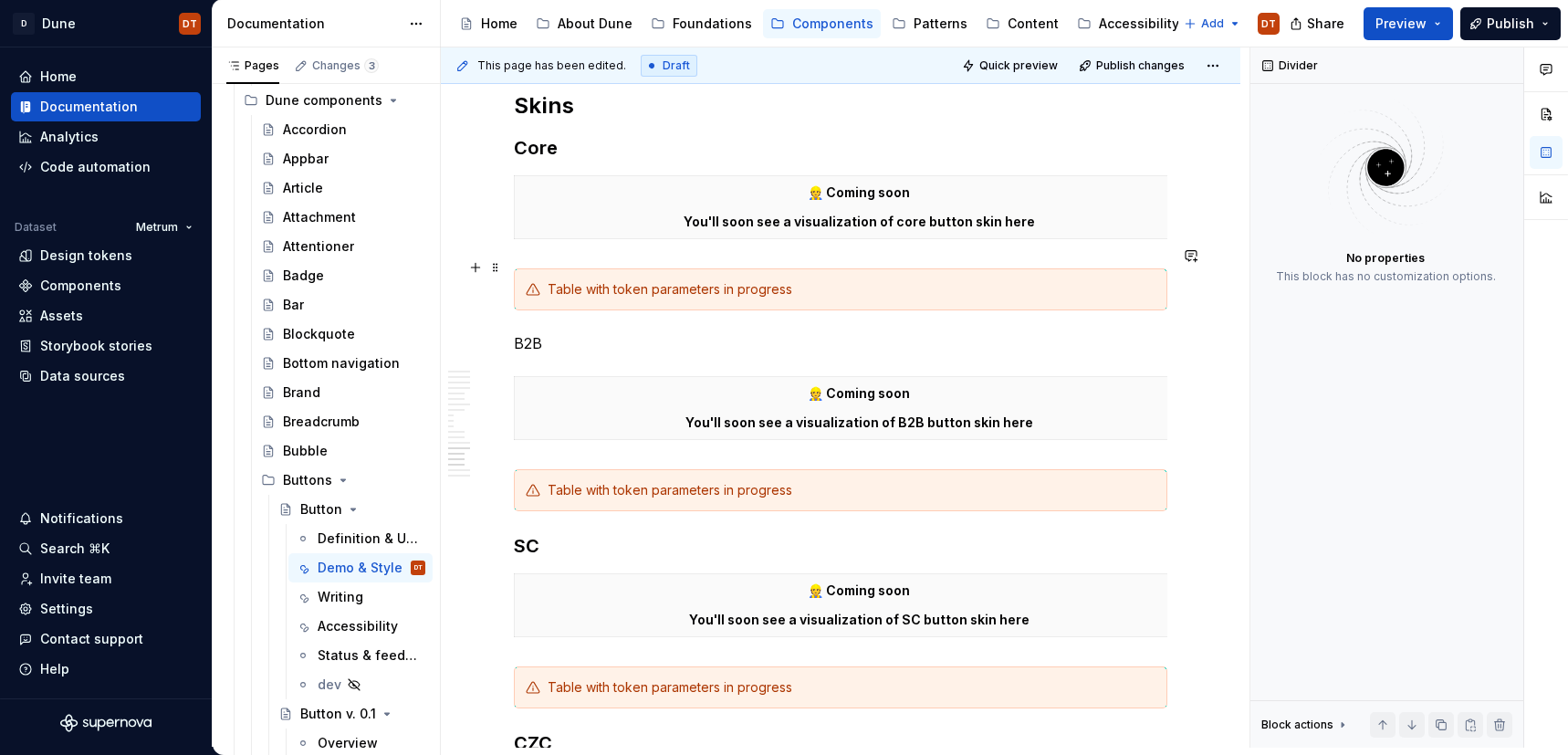
scroll to position [3854, 0]
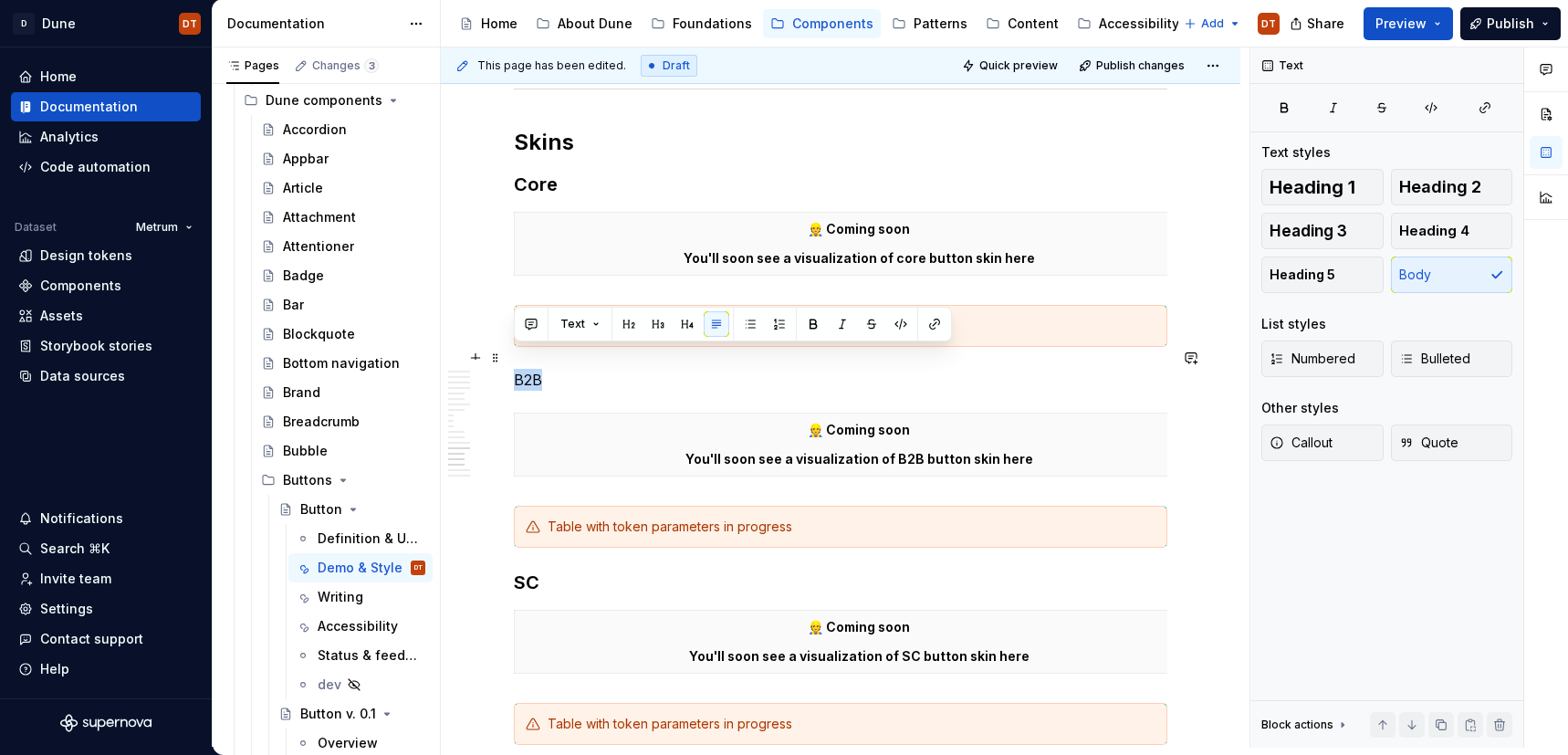
drag, startPoint x: 555, startPoint y: 357, endPoint x: 512, endPoint y: 358, distance: 43.0
click at [651, 324] on button "button" at bounding box center [657, 324] width 25 height 25
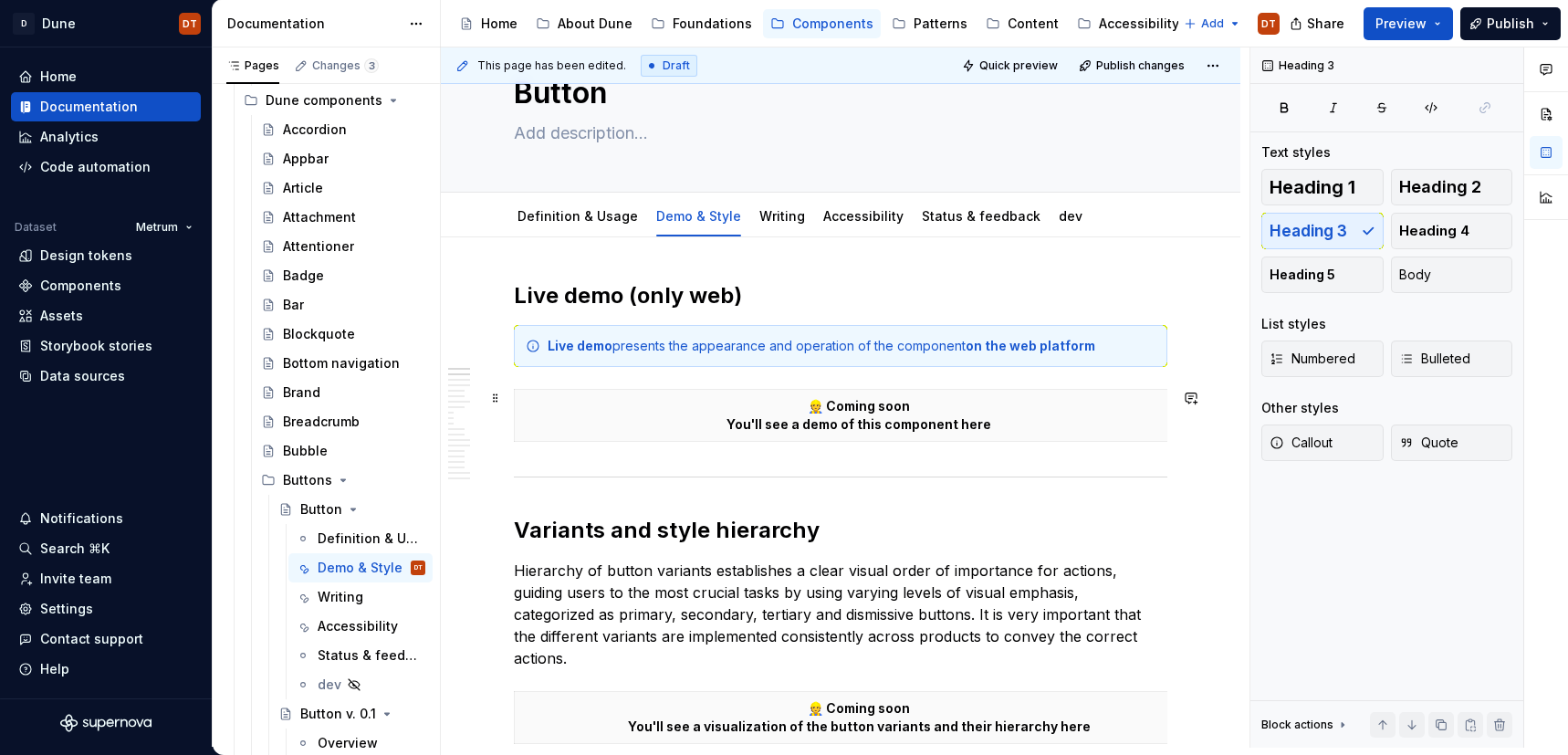
scroll to position [69, 0]
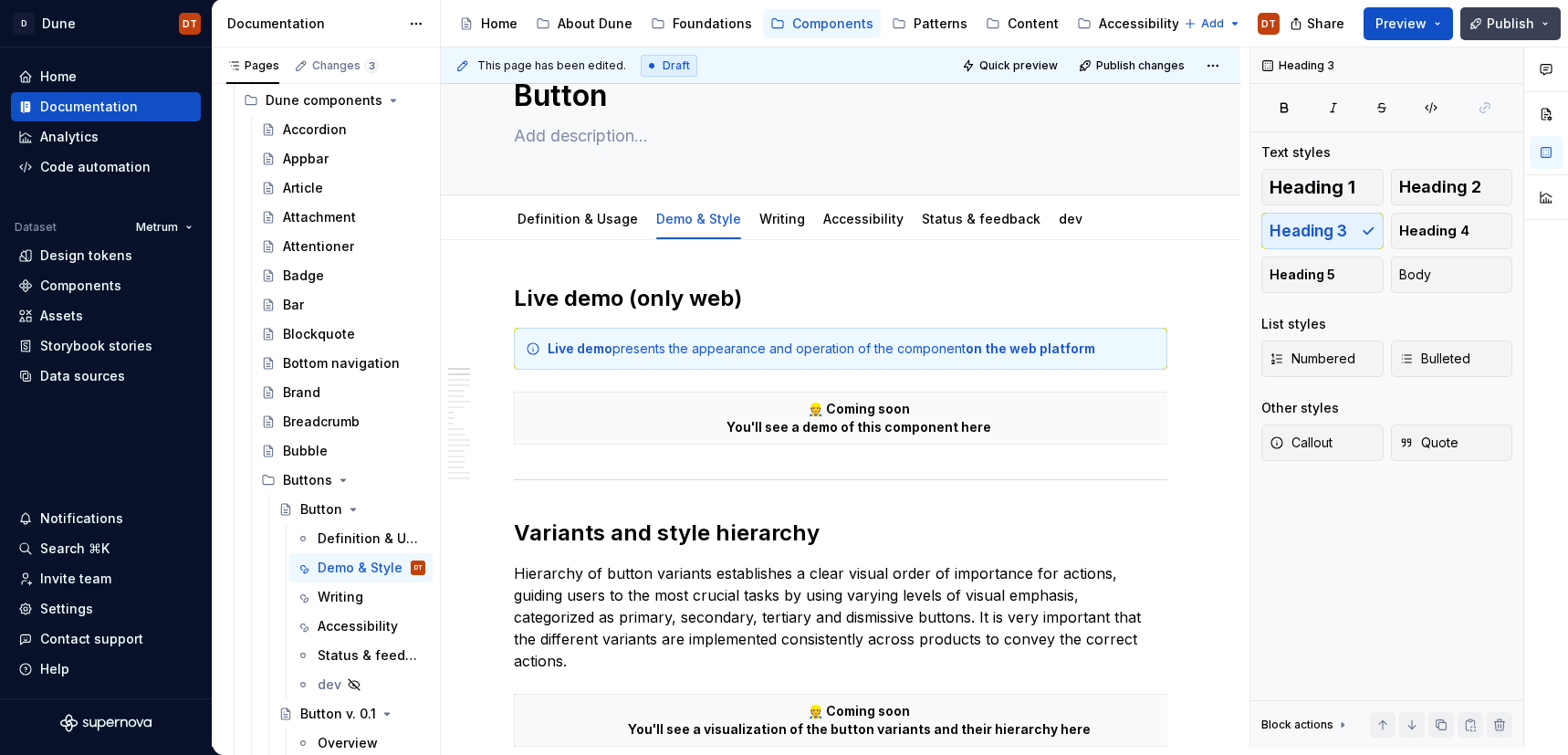
click at [1502, 15] on span "Publish" at bounding box center [1511, 23] width 48 height 18
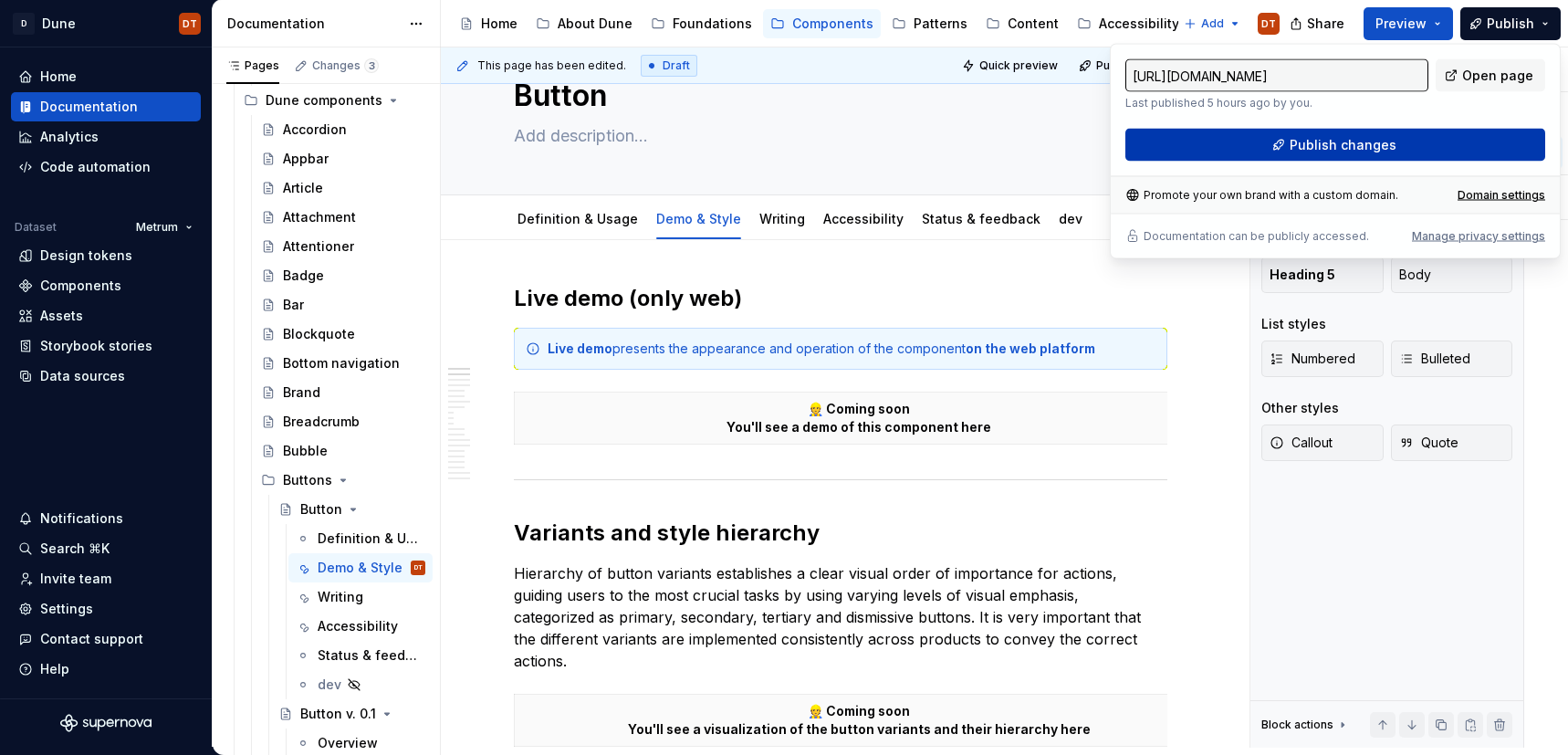
click at [1326, 139] on span "Publish changes" at bounding box center [1344, 145] width 107 height 18
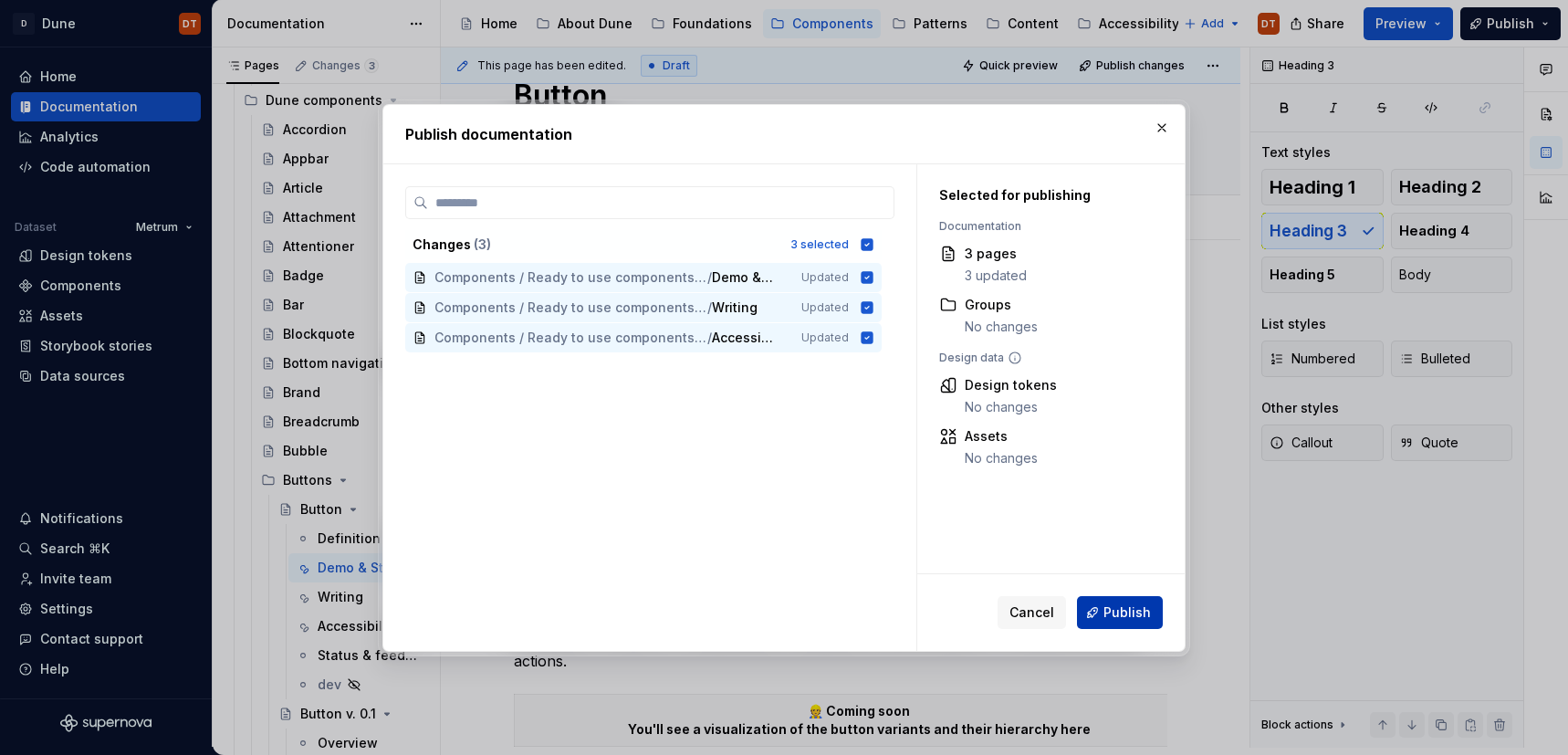
click at [1117, 610] on span "Publish" at bounding box center [1128, 612] width 48 height 18
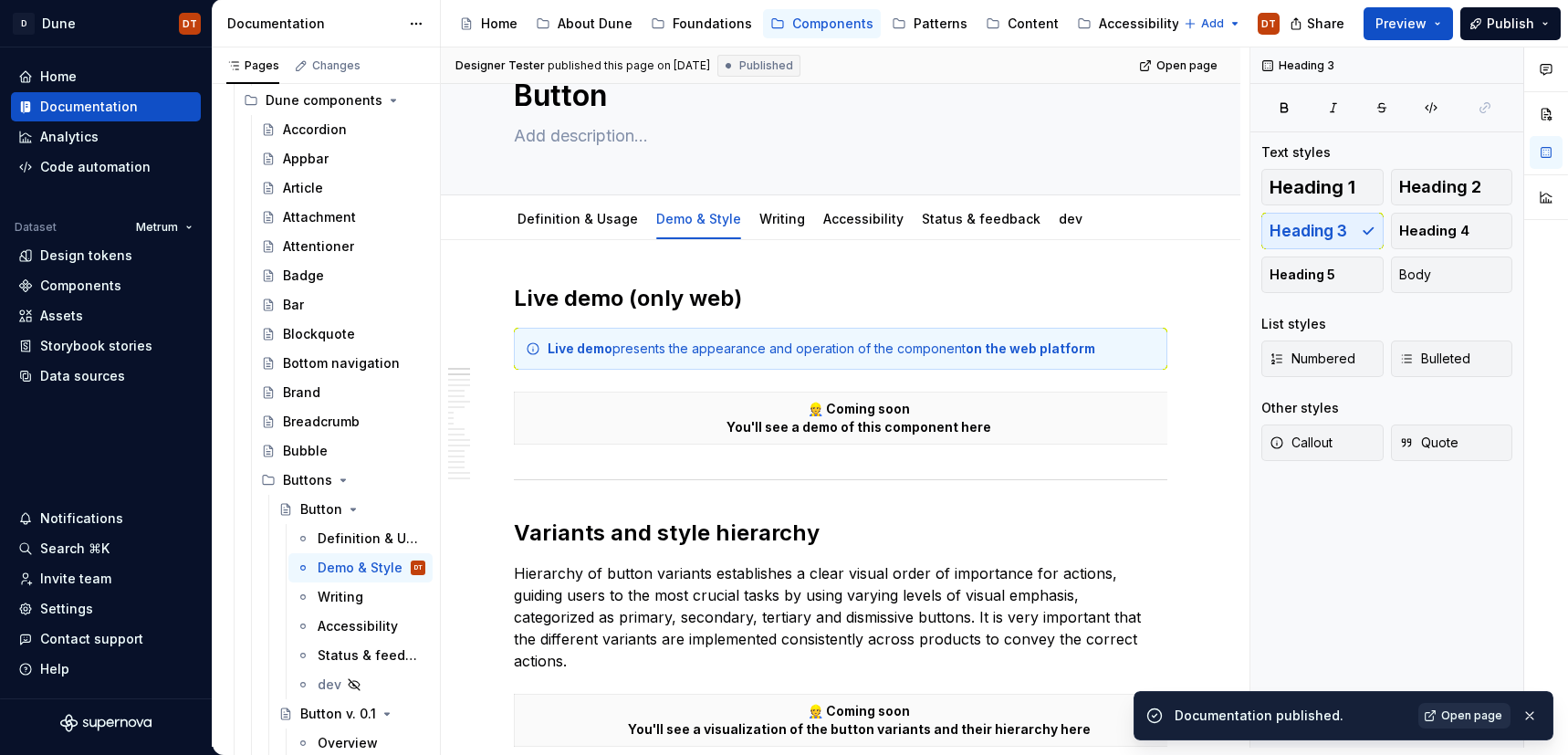
click at [1475, 715] on span "Open page" at bounding box center [1471, 716] width 61 height 15
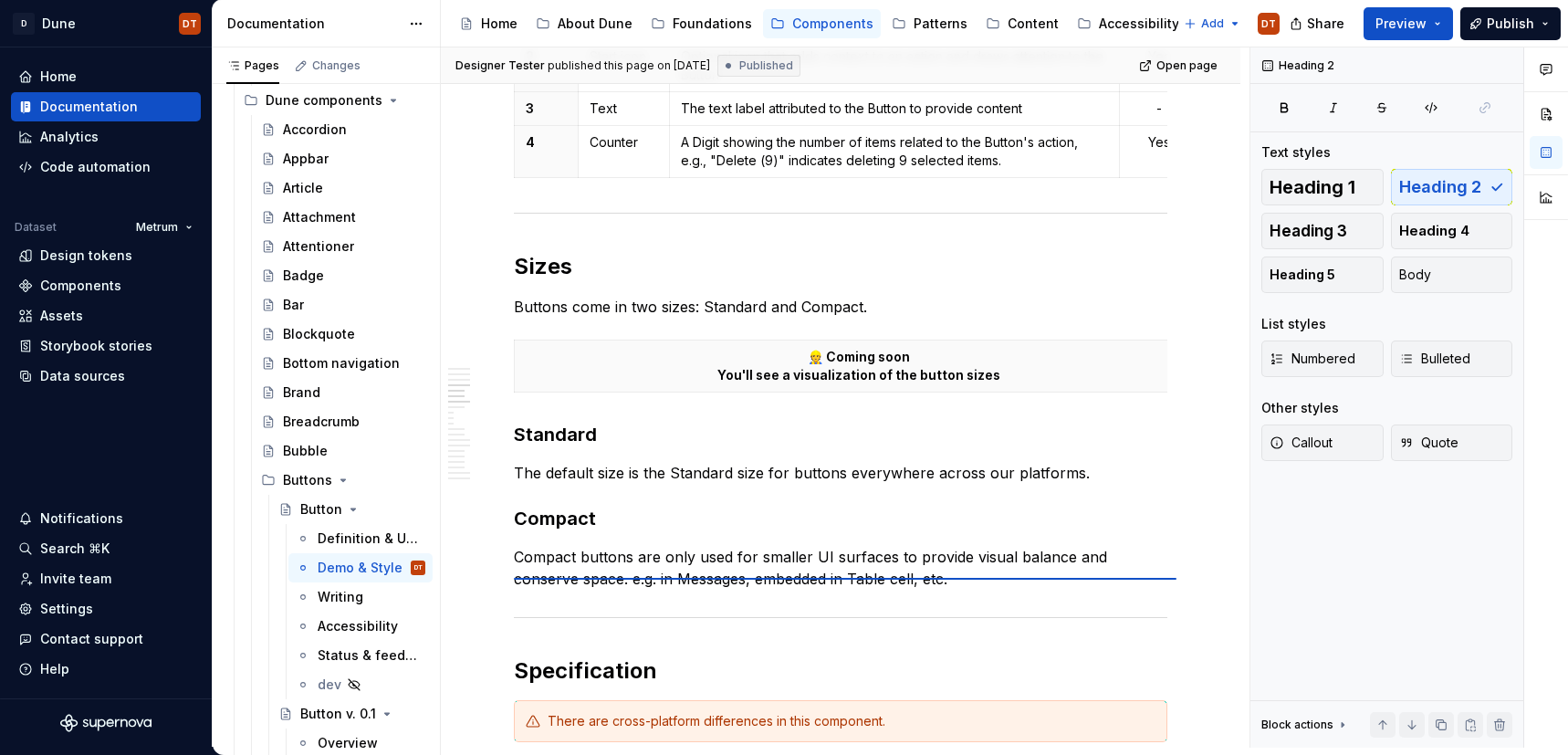
scroll to position [1331, 0]
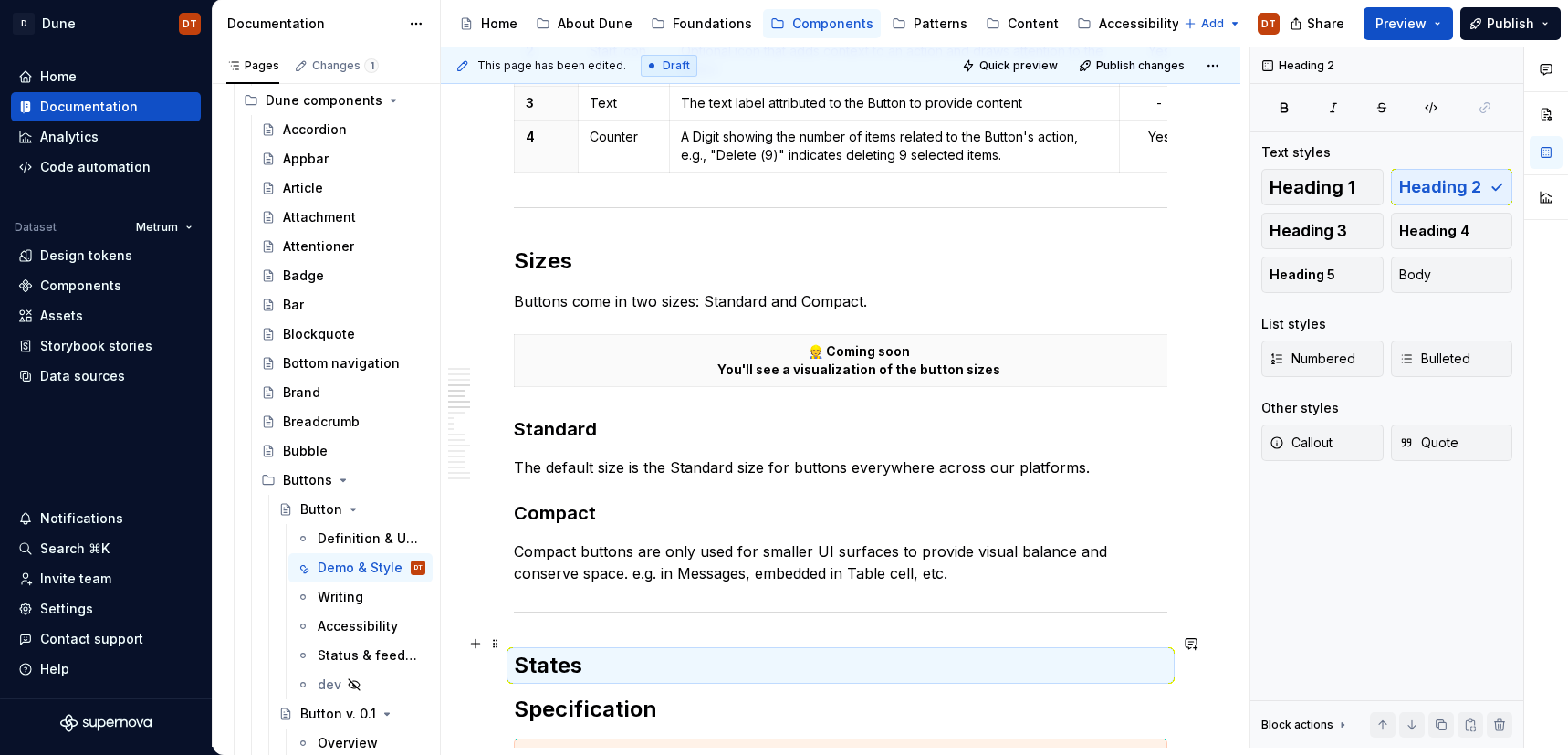
type textarea "*"
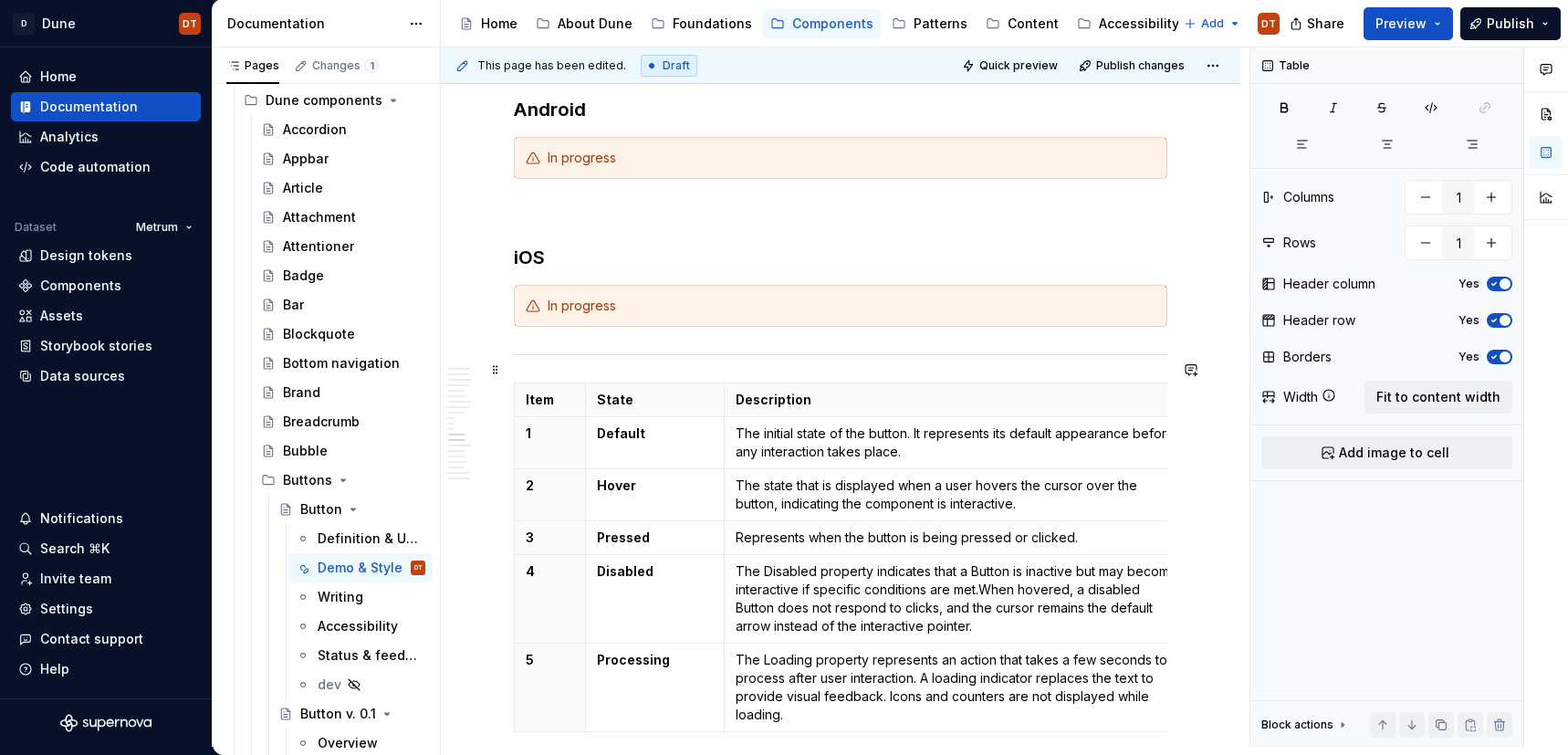
scroll to position [3168, 0]
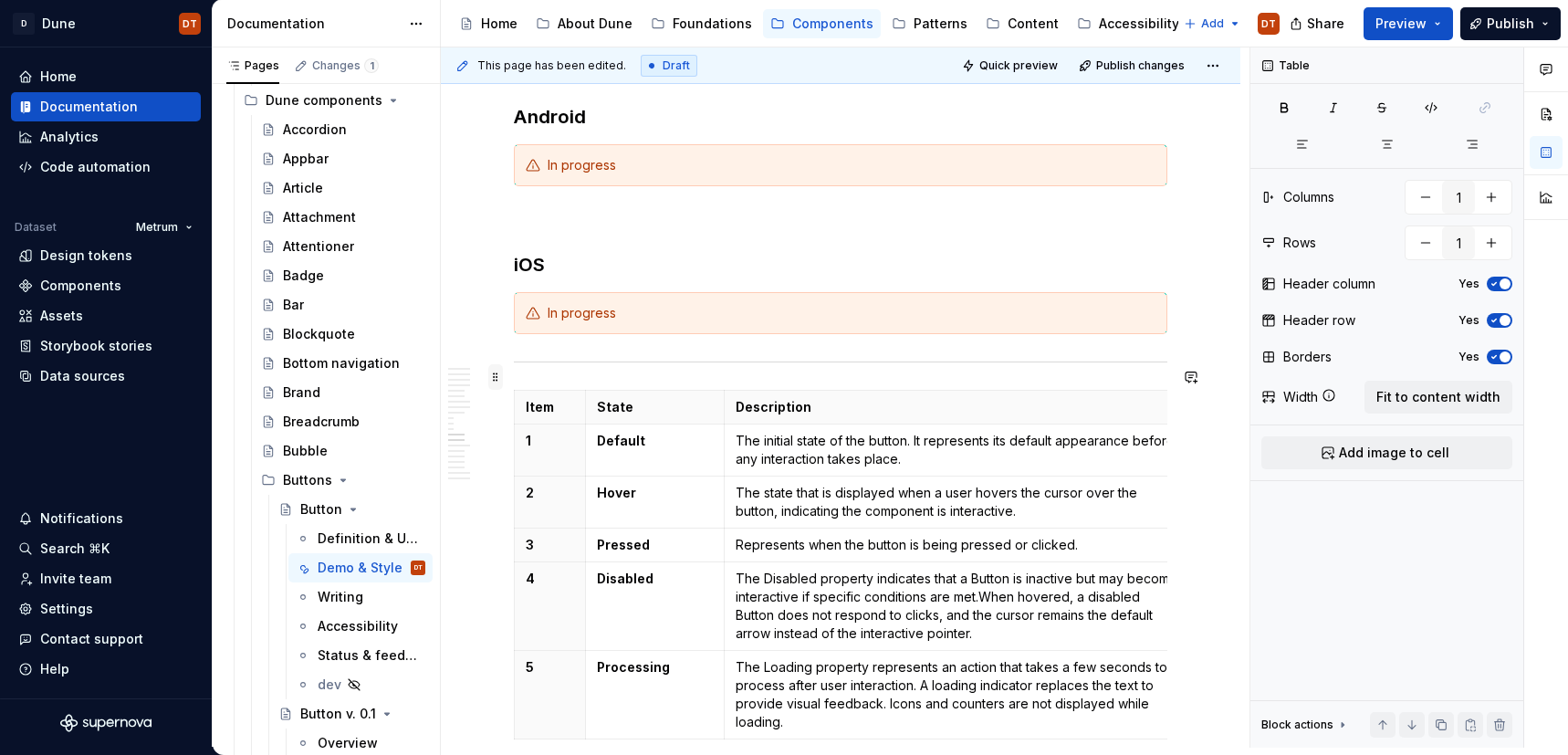
type input "3"
type input "6"
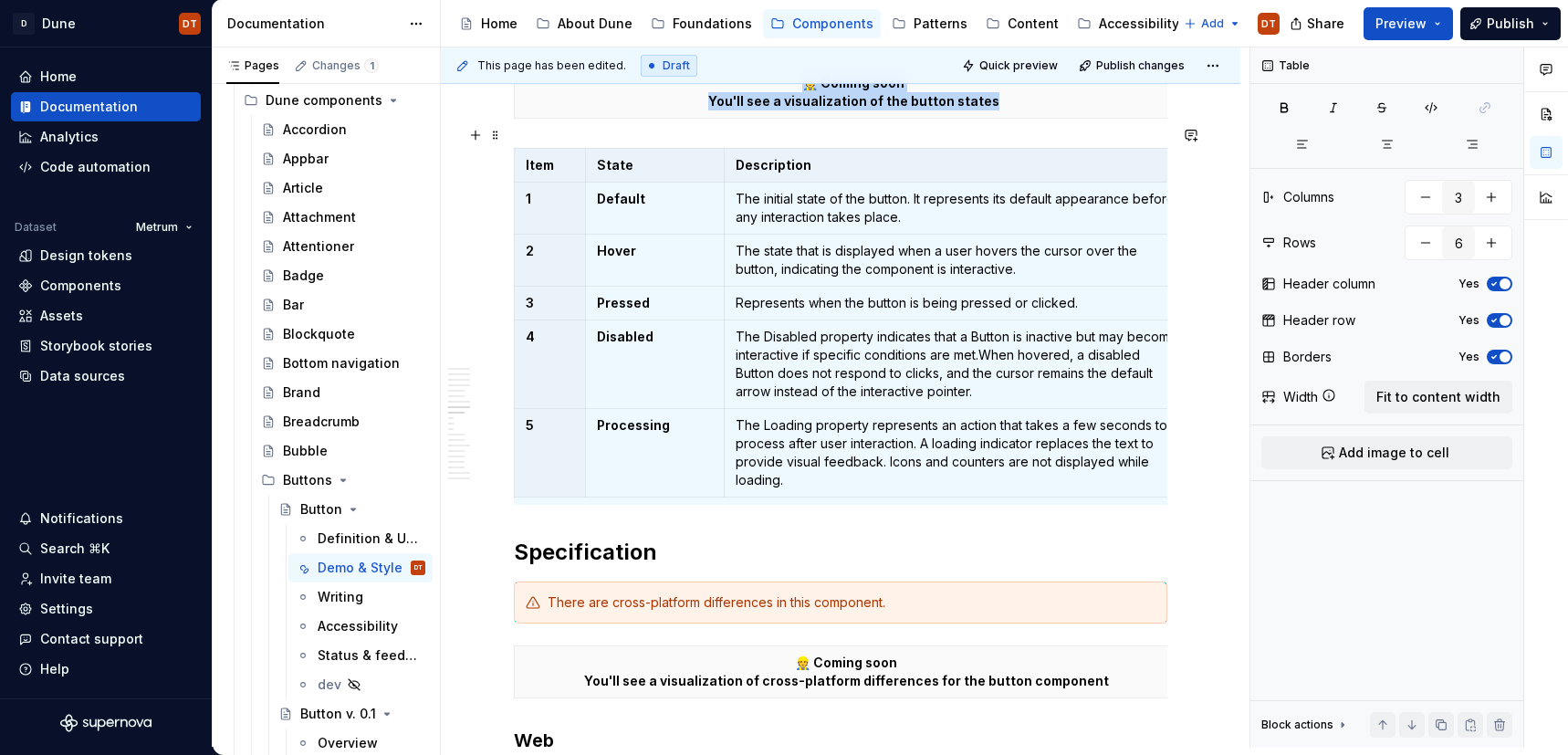
scroll to position [1959, 0]
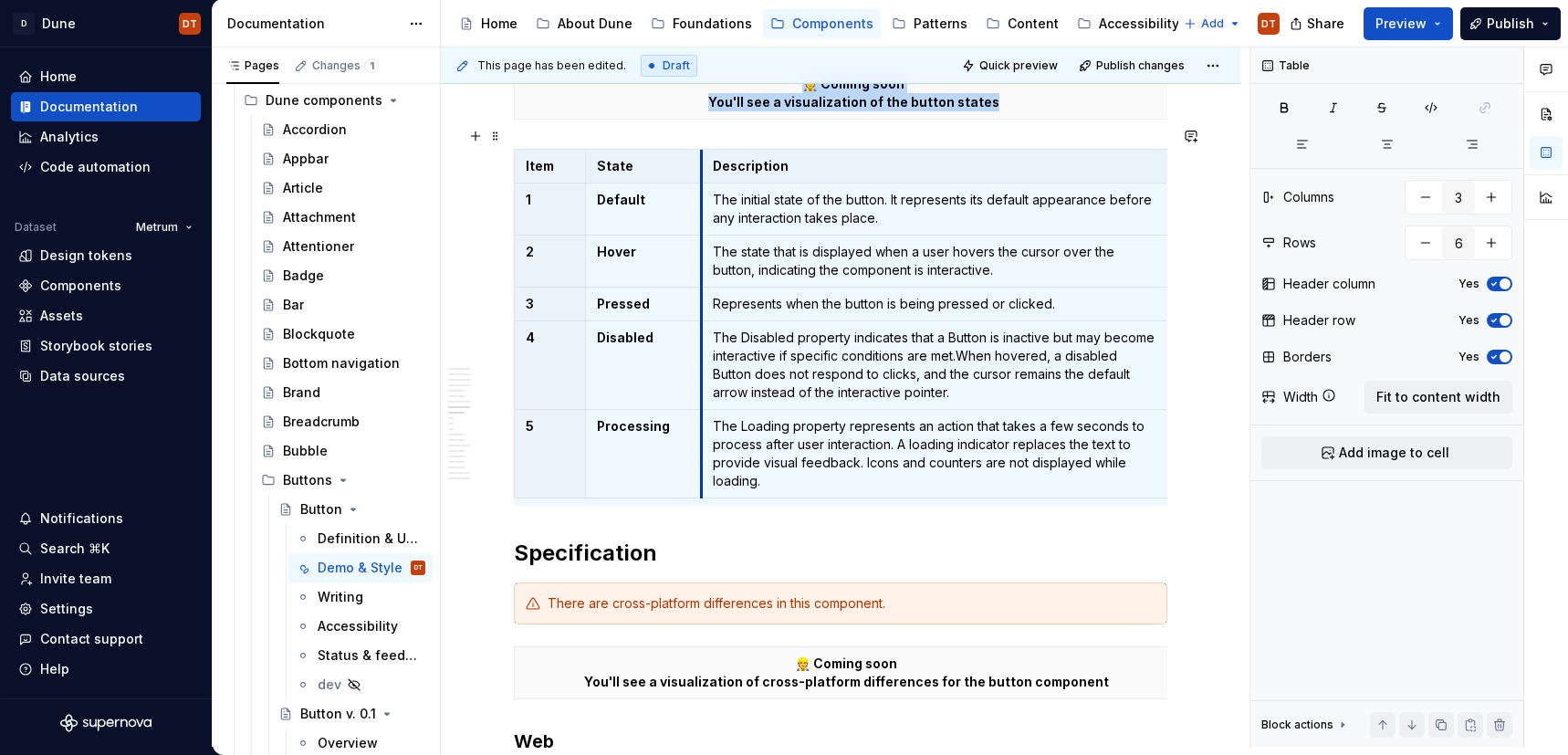
drag, startPoint x: 725, startPoint y: 297, endPoint x: 702, endPoint y: 301, distance: 23.3
click at [702, 301] on tbody "Item State Description 1 Default The initial state of the button. It represents…" at bounding box center [843, 323] width 658 height 348
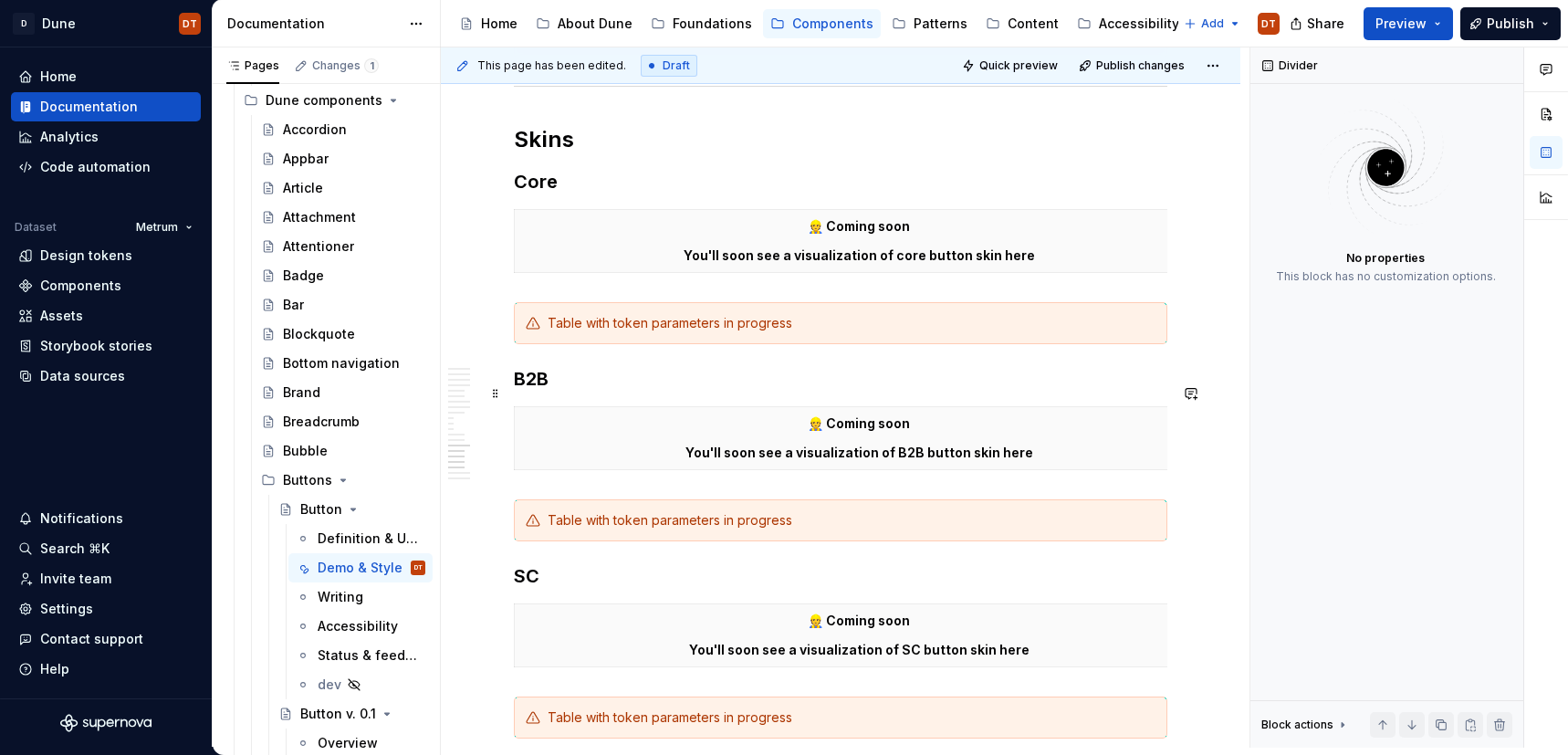
scroll to position [3862, 0]
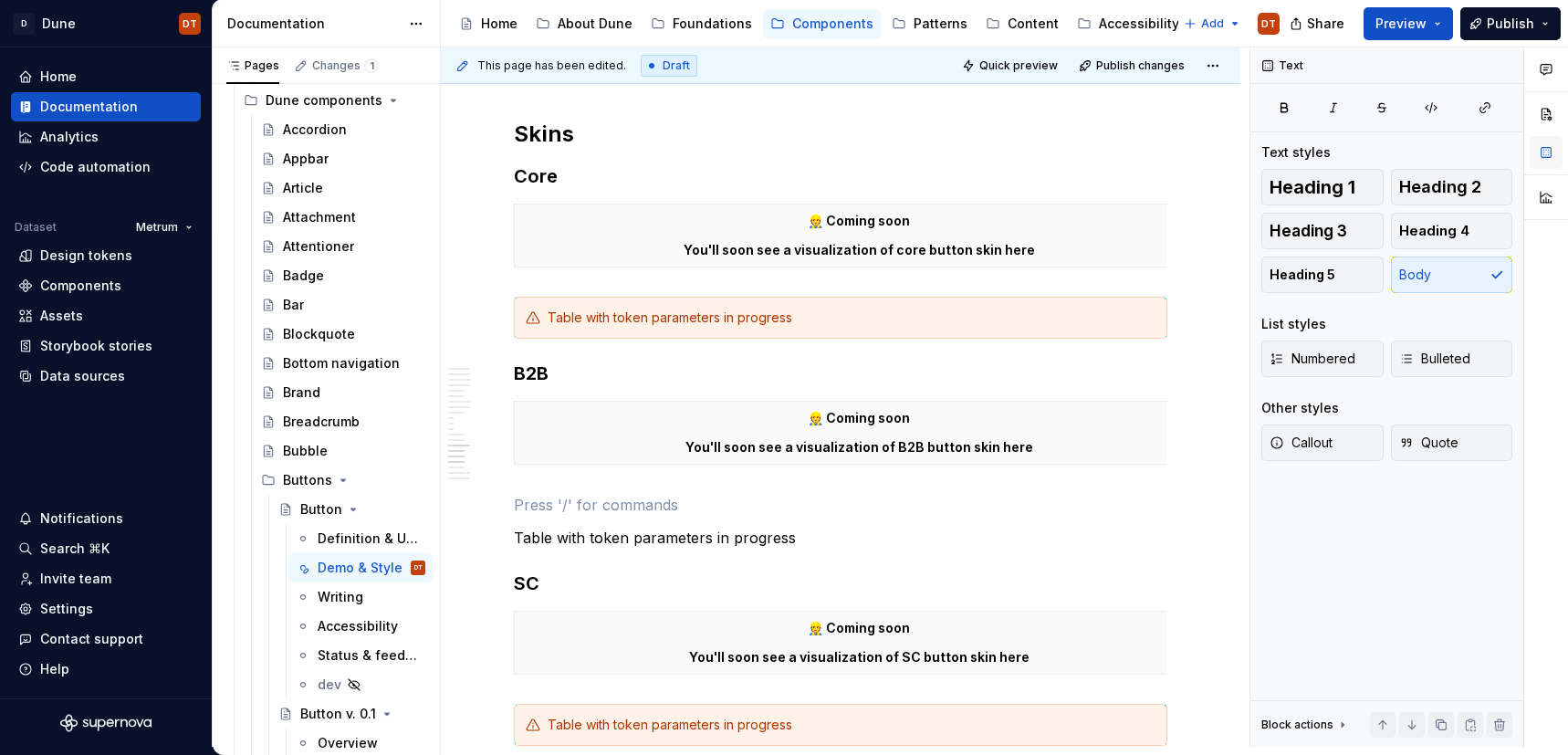
click at [1547, 149] on button "button" at bounding box center [1546, 152] width 33 height 33
type textarea "*"
click at [1546, 153] on button "button" at bounding box center [1546, 152] width 33 height 33
click at [652, 494] on p at bounding box center [840, 504] width 653 height 22
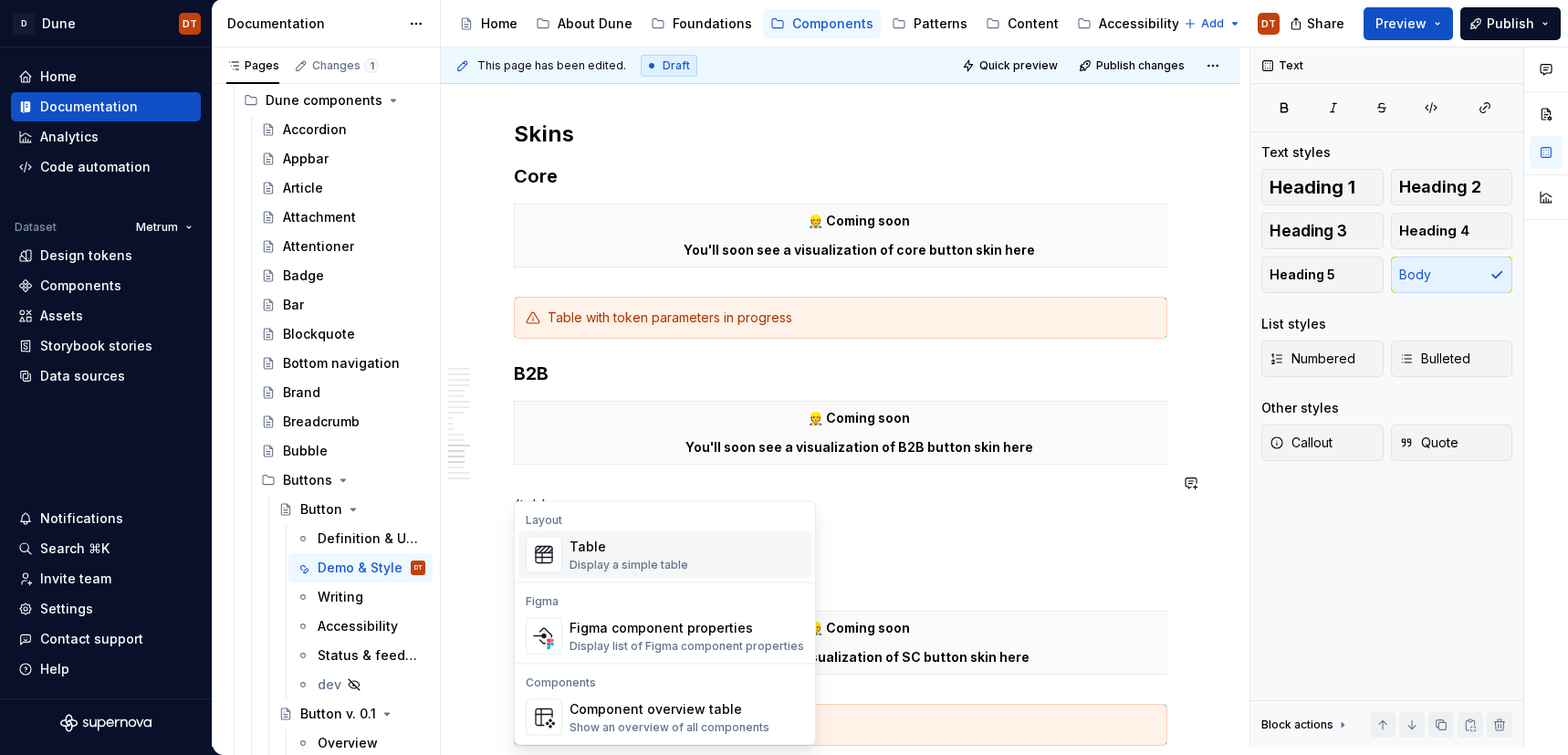
click at [578, 561] on div "Display a simple table" at bounding box center [629, 565] width 118 height 15
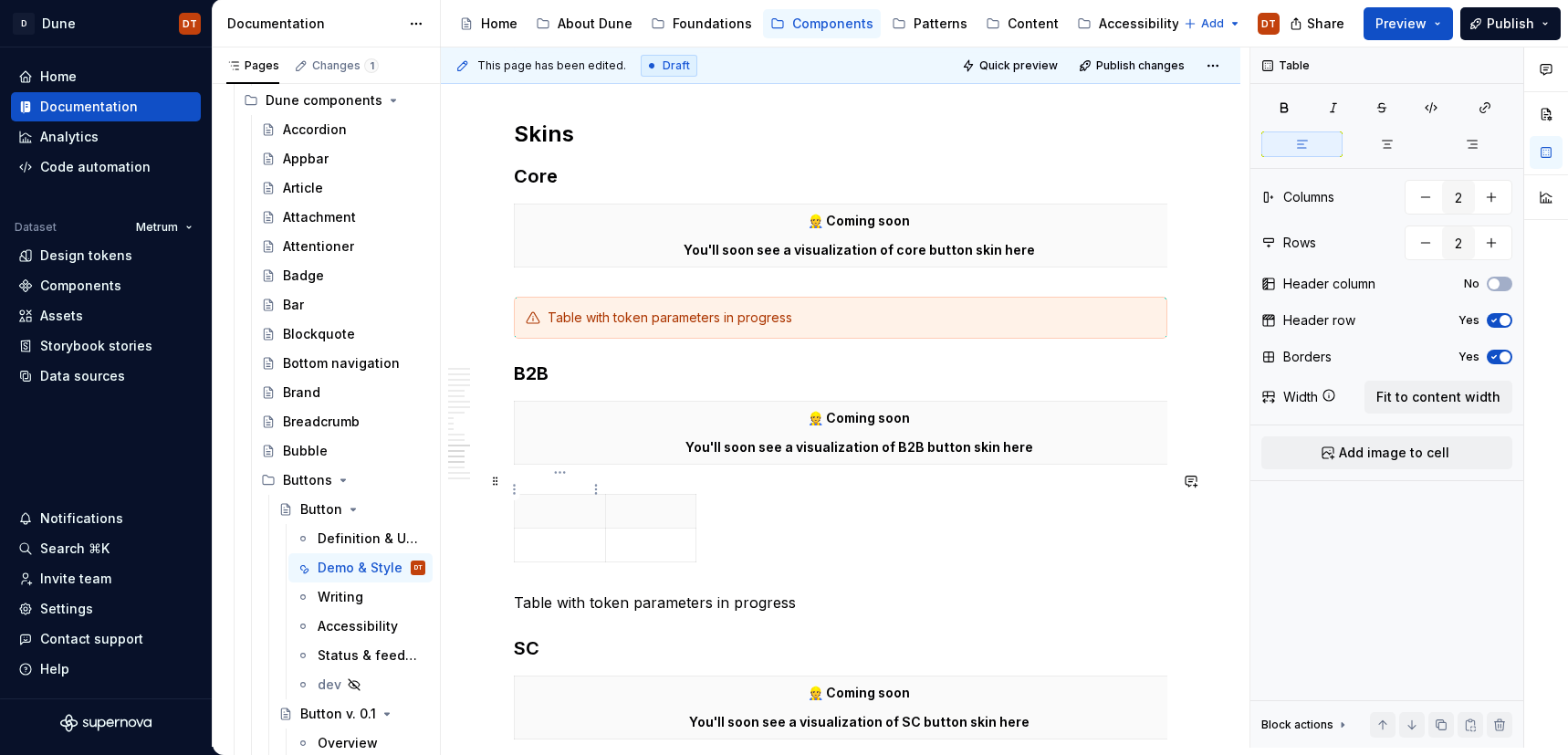
click at [538, 502] on p at bounding box center [560, 511] width 69 height 18
click at [539, 536] on p at bounding box center [560, 545] width 69 height 18
drag, startPoint x: 607, startPoint y: 506, endPoint x: 902, endPoint y: 467, distance: 297.6
click at [692, 504] on tbody "State Color token specification" at bounding box center [649, 529] width 269 height 68
click at [1497, 285] on span "button" at bounding box center [1495, 285] width 11 height 11
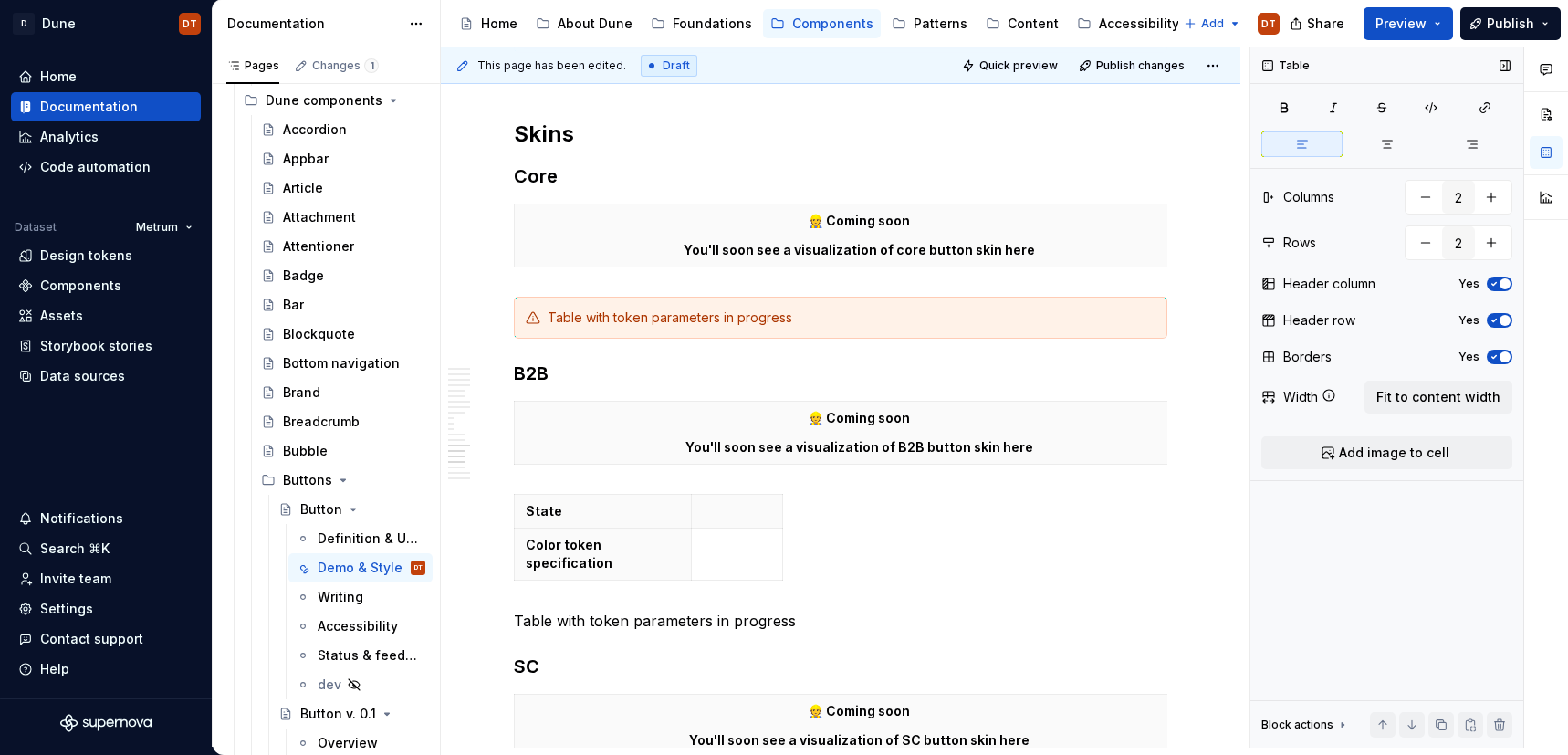
click at [1500, 318] on span "button" at bounding box center [1506, 320] width 11 height 11
click at [781, 516] on icon "button" at bounding box center [783, 516] width 15 height 15
click at [813, 515] on icon "button" at bounding box center [816, 515] width 8 height 8
click at [850, 518] on icon "button" at bounding box center [850, 516] width 15 height 15
click at [882, 519] on icon "button" at bounding box center [883, 516] width 15 height 15
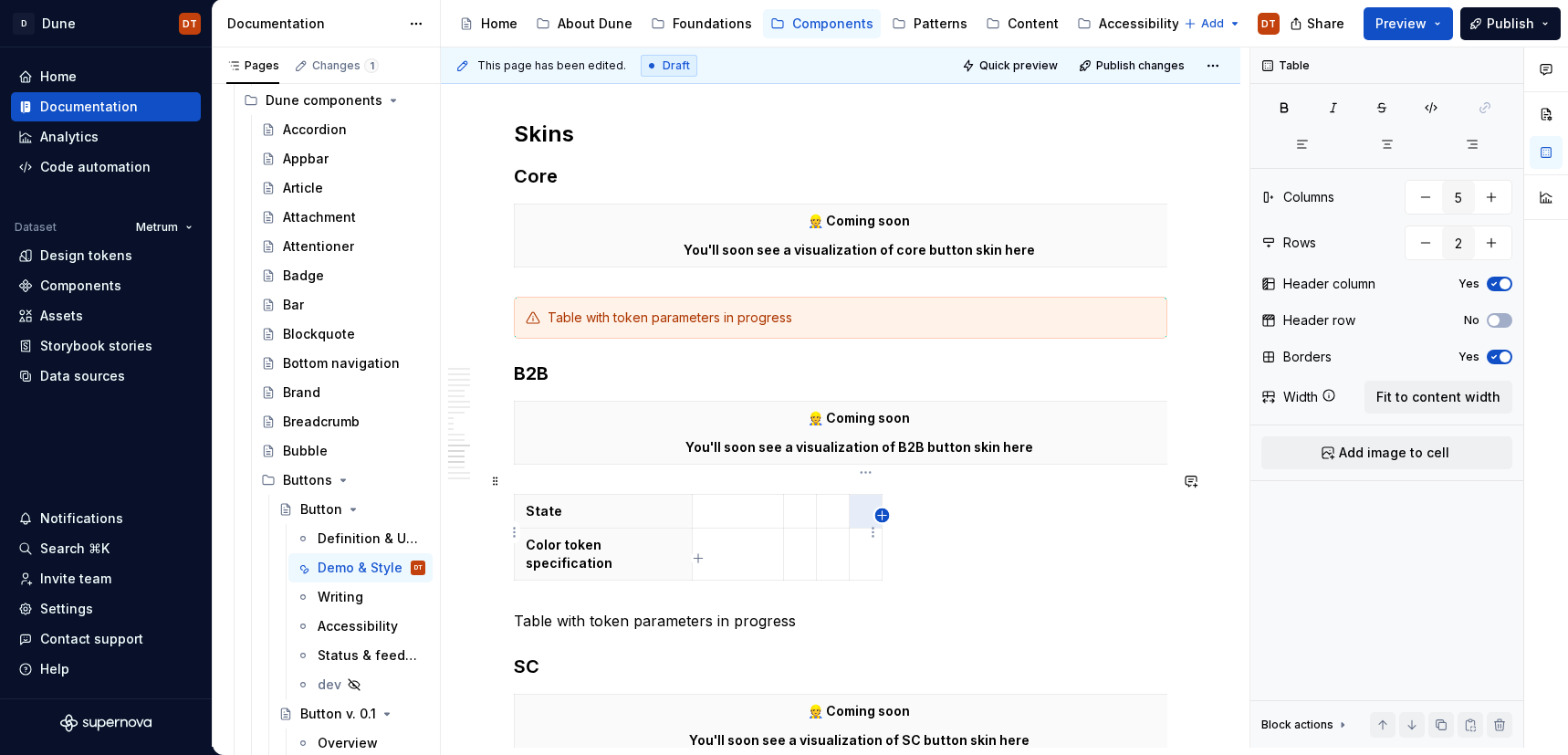
type input "6"
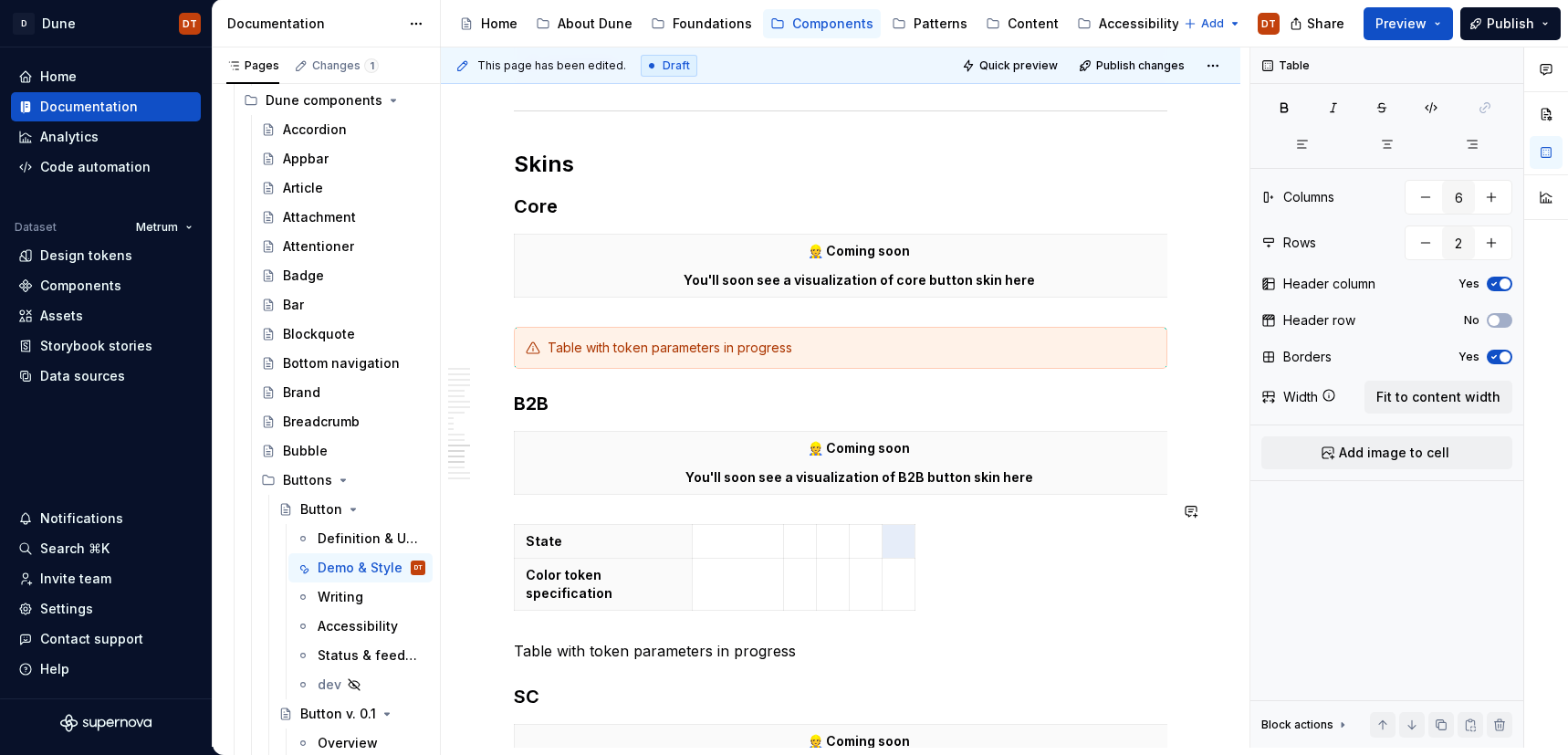
scroll to position [3838, 0]
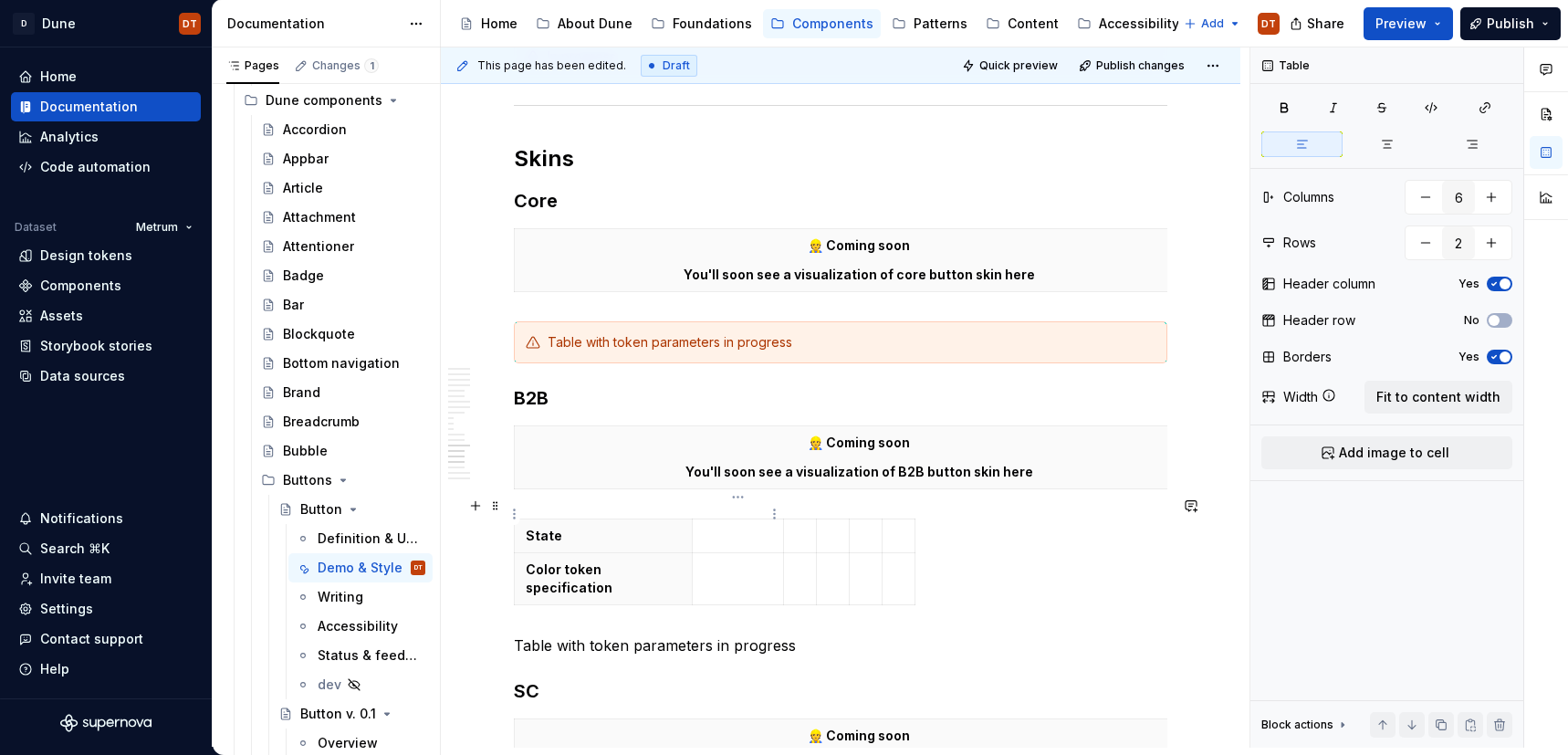
click at [717, 527] on p at bounding box center [738, 535] width 69 height 18
drag, startPoint x: 844, startPoint y: 540, endPoint x: 912, endPoint y: 542, distance: 68.0
click at [872, 553] on td at bounding box center [908, 578] width 73 height 52
drag, startPoint x: 941, startPoint y: 540, endPoint x: 963, endPoint y: 541, distance: 22.0
drag, startPoint x: 1038, startPoint y: 539, endPoint x: 1060, endPoint y: 540, distance: 22.0
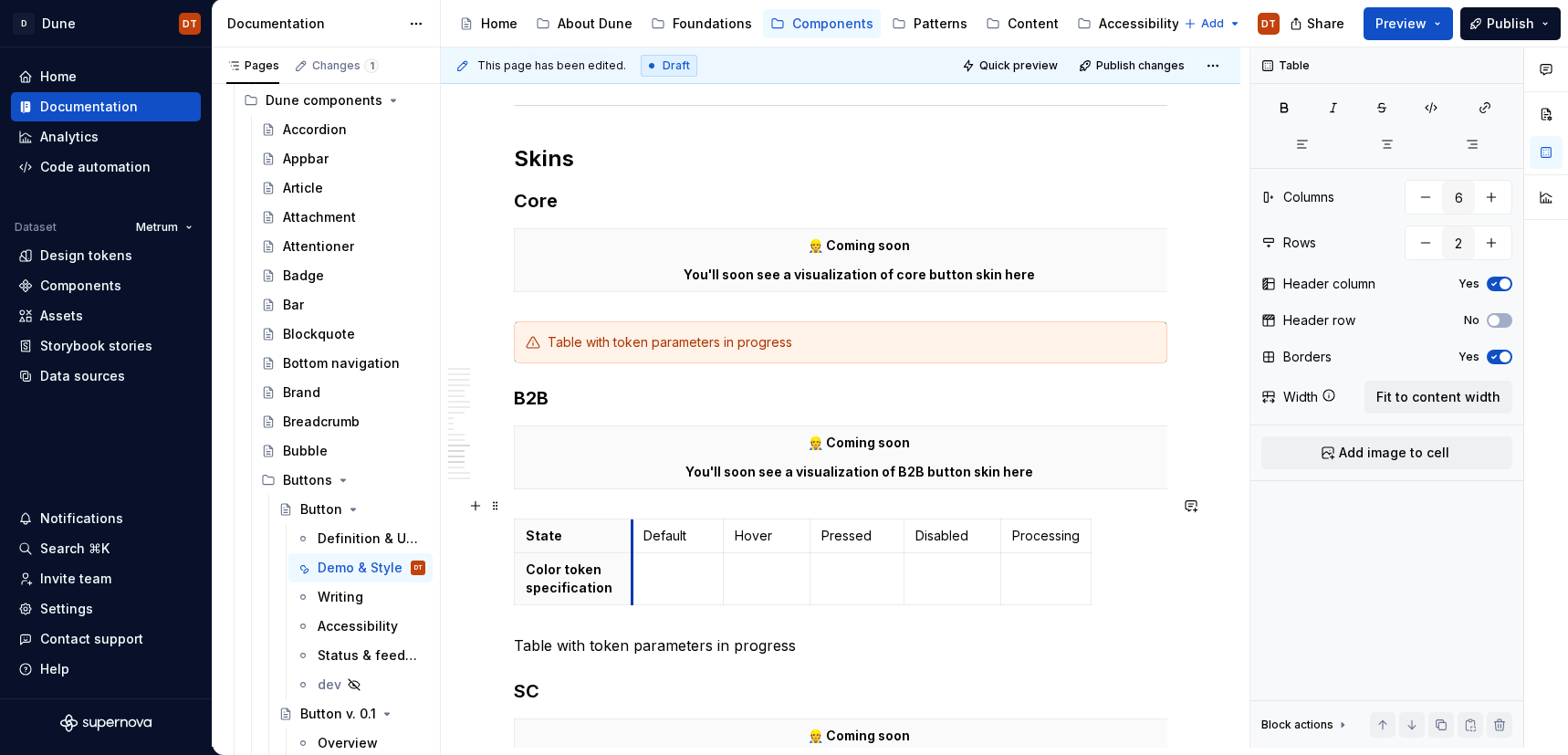
drag, startPoint x: 693, startPoint y: 550, endPoint x: 633, endPoint y: 551, distance: 60.0
click at [633, 553] on td at bounding box center [678, 578] width 91 height 52
drag, startPoint x: 725, startPoint y: 548, endPoint x: 789, endPoint y: 549, distance: 64.0
click at [761, 553] on td at bounding box center [803, 578] width 86 height 52
drag, startPoint x: 848, startPoint y: 548, endPoint x: 913, endPoint y: 547, distance: 65.0
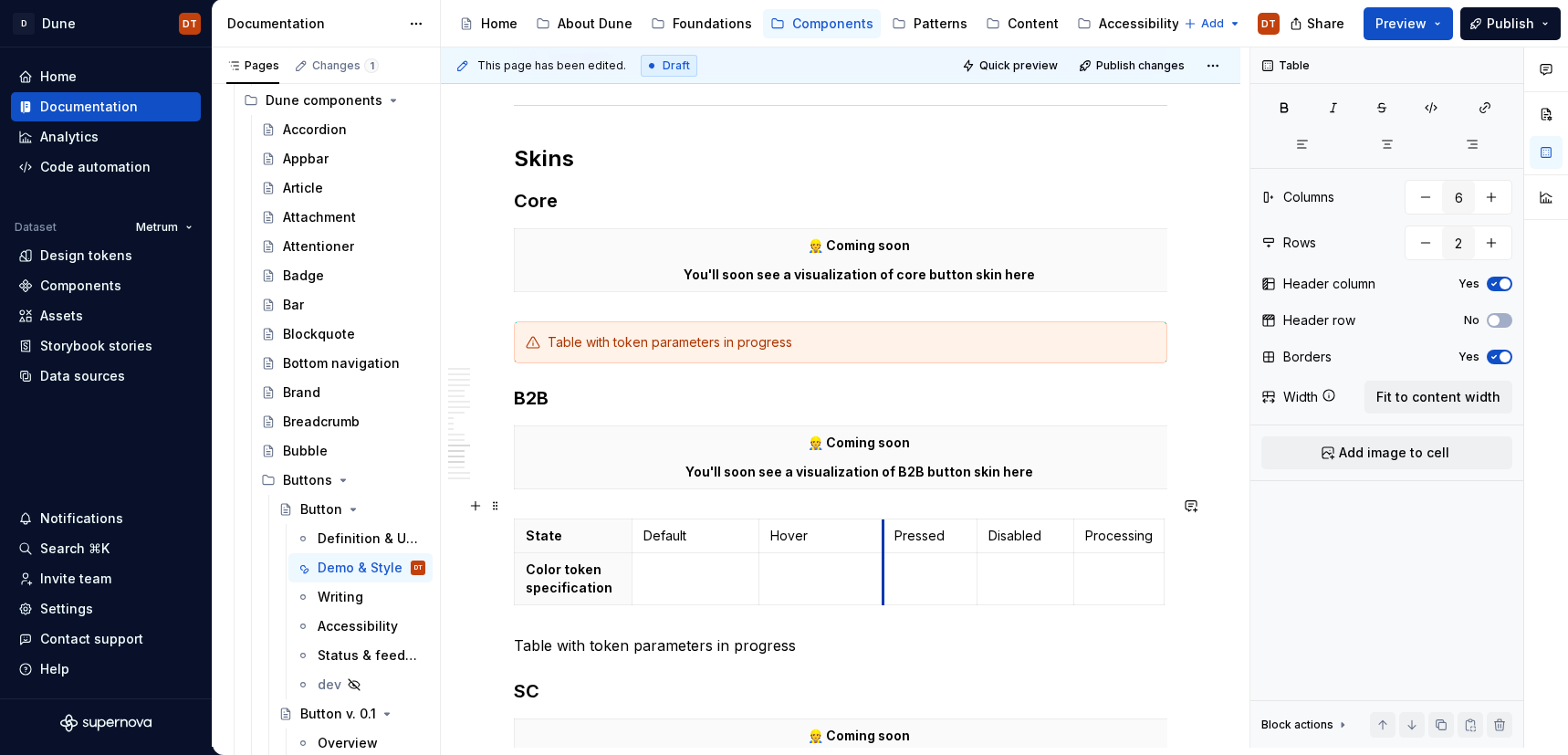
click at [885, 553] on td at bounding box center [930, 578] width 94 height 52
drag, startPoint x: 757, startPoint y: 543, endPoint x: 738, endPoint y: 544, distance: 19.0
drag, startPoint x: 867, startPoint y: 546, endPoint x: 885, endPoint y: 544, distance: 18.1
click at [847, 553] on td at bounding box center [893, 578] width 96 height 52
drag, startPoint x: 940, startPoint y: 543, endPoint x: 957, endPoint y: 543, distance: 17.0
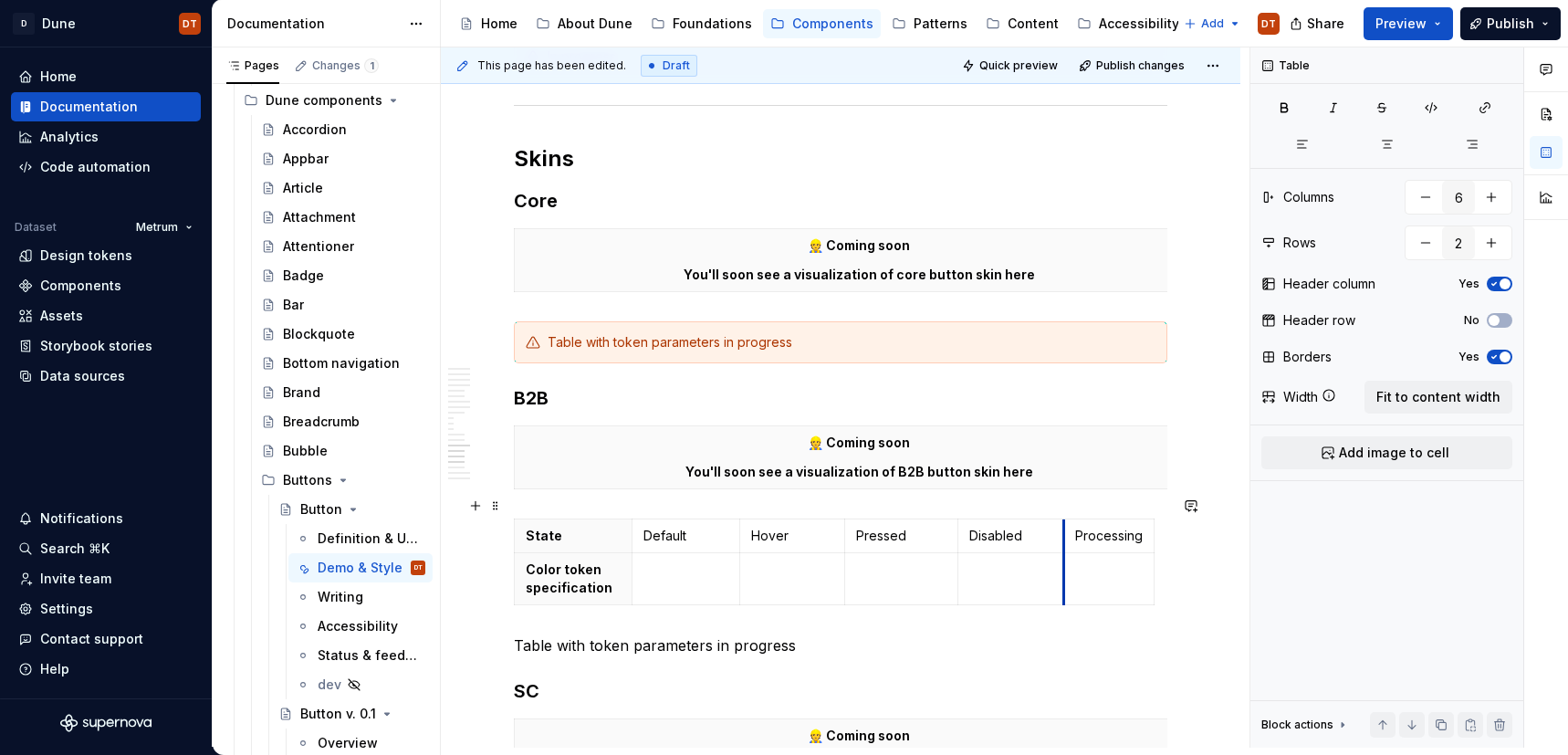
drag, startPoint x: 1053, startPoint y: 541, endPoint x: 1062, endPoint y: 543, distance: 9.2
click at [1109, 561] on p at bounding box center [1109, 569] width 68 height 18
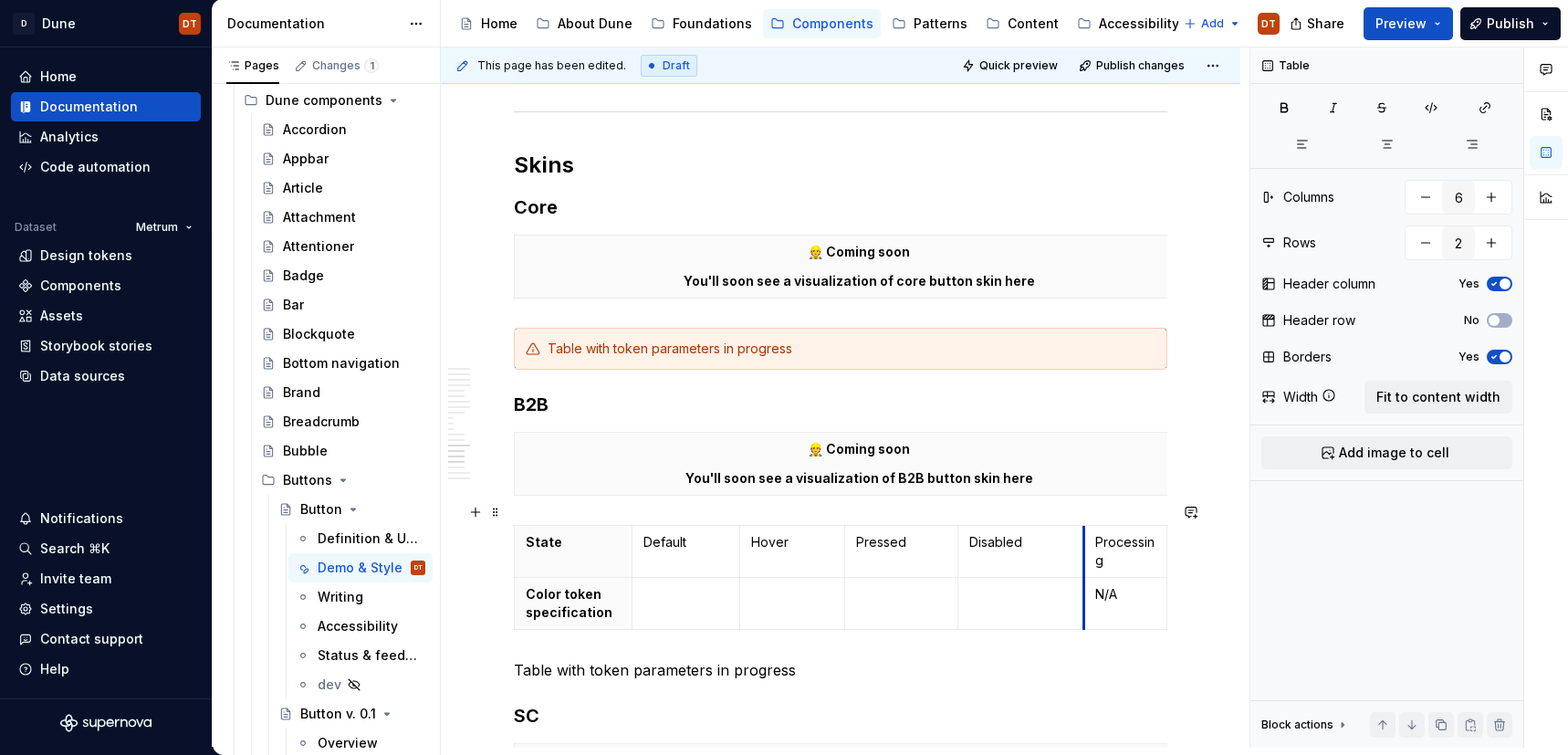
drag, startPoint x: 1065, startPoint y: 545, endPoint x: 1084, endPoint y: 546, distance: 19.0
click at [1084, 578] on td "N/A" at bounding box center [1126, 603] width 83 height 52
click at [957, 578] on td at bounding box center [901, 603] width 114 height 52
click at [749, 546] on tbody "State Default Hover Pressed Disabled Processing Color token specification N/A" at bounding box center [840, 578] width 653 height 104
drag, startPoint x: 852, startPoint y: 550, endPoint x: 862, endPoint y: 549, distance: 10.0
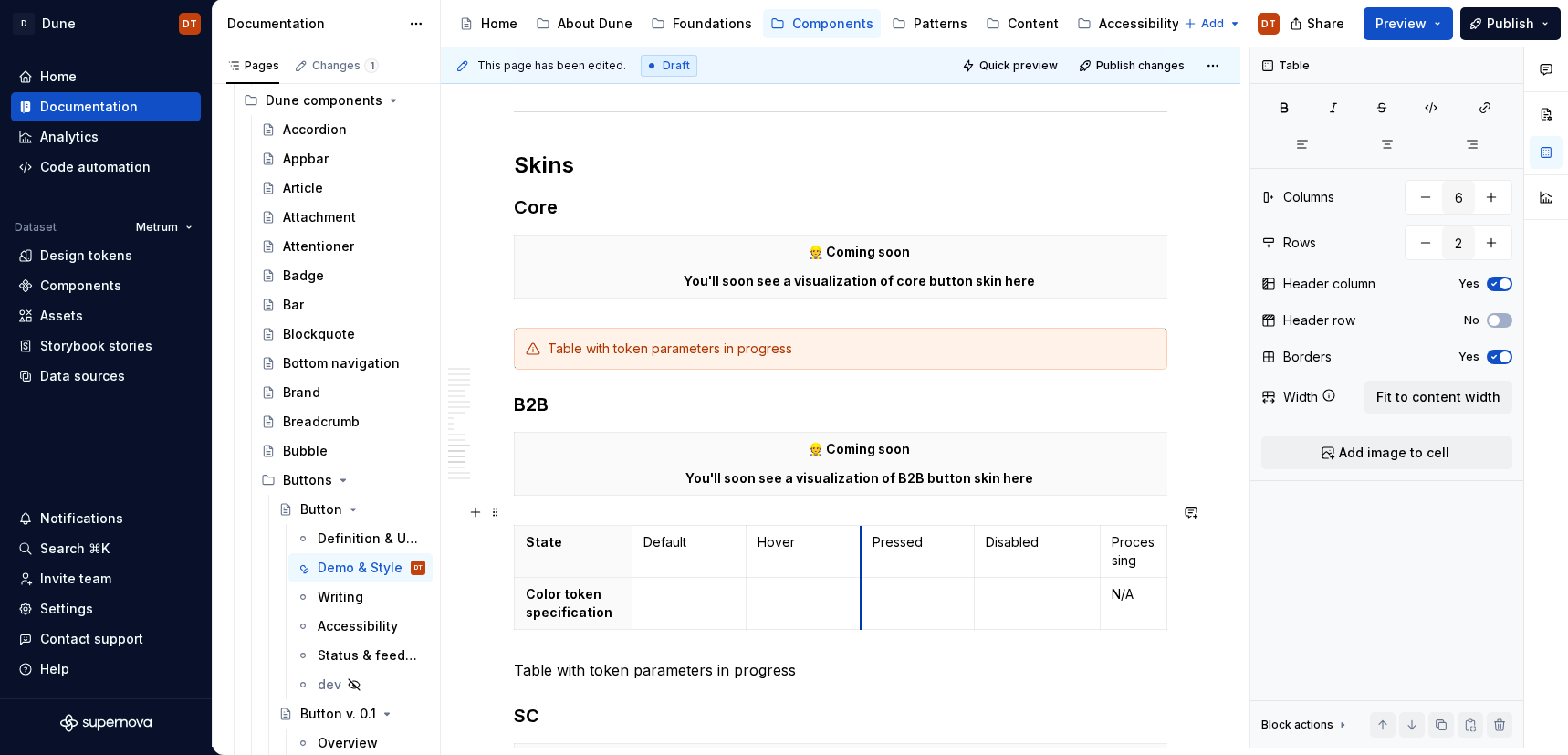
click at [862, 549] on td "Pressed" at bounding box center [918, 551] width 114 height 52
click at [982, 548] on td "Disabled" at bounding box center [1043, 551] width 126 height 52
drag, startPoint x: 1105, startPoint y: 546, endPoint x: 1085, endPoint y: 547, distance: 20.0
click at [1085, 547] on tbody "State Default Hover Pressed Disabled Processing Color token specification N/A" at bounding box center [840, 578] width 653 height 104
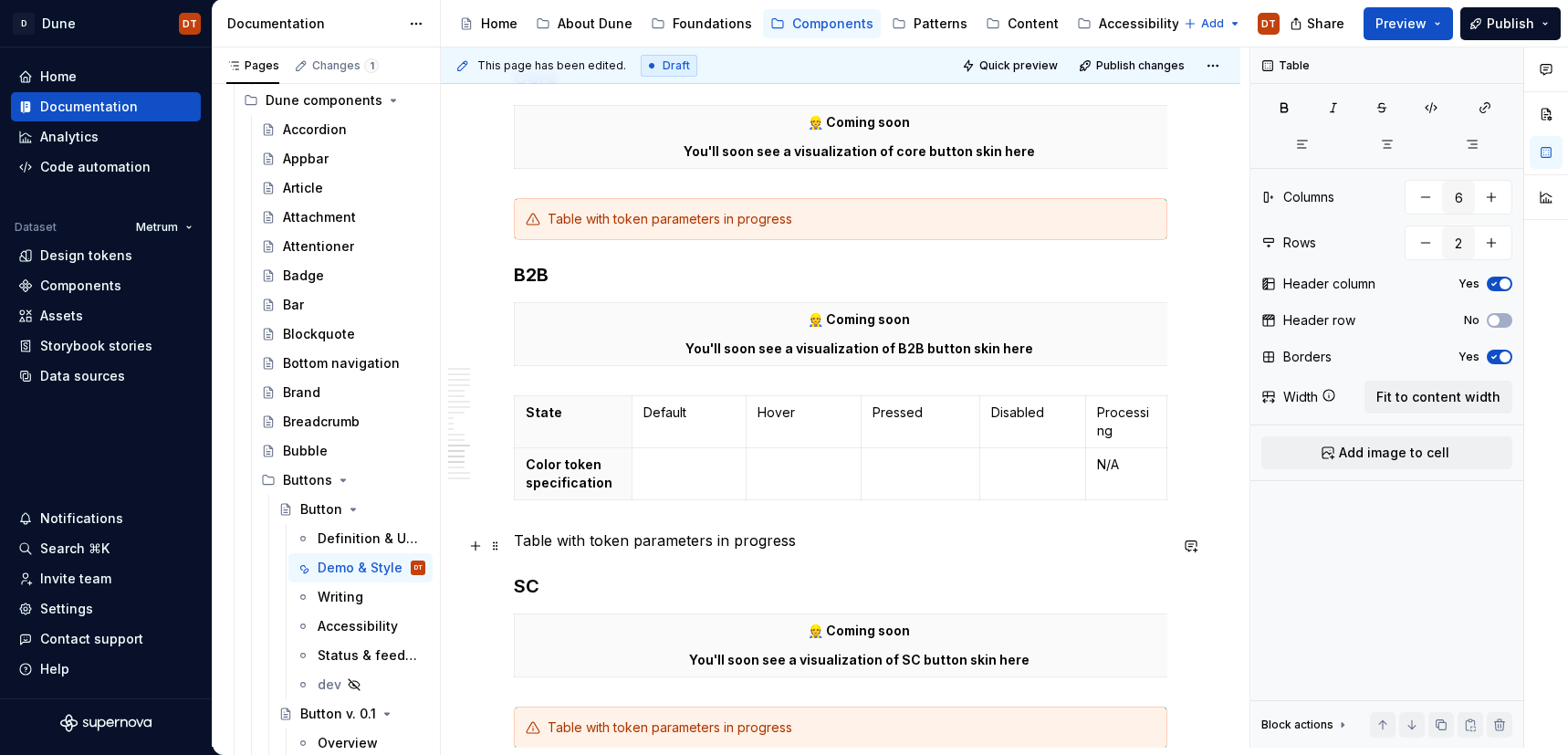
scroll to position [3977, 0]
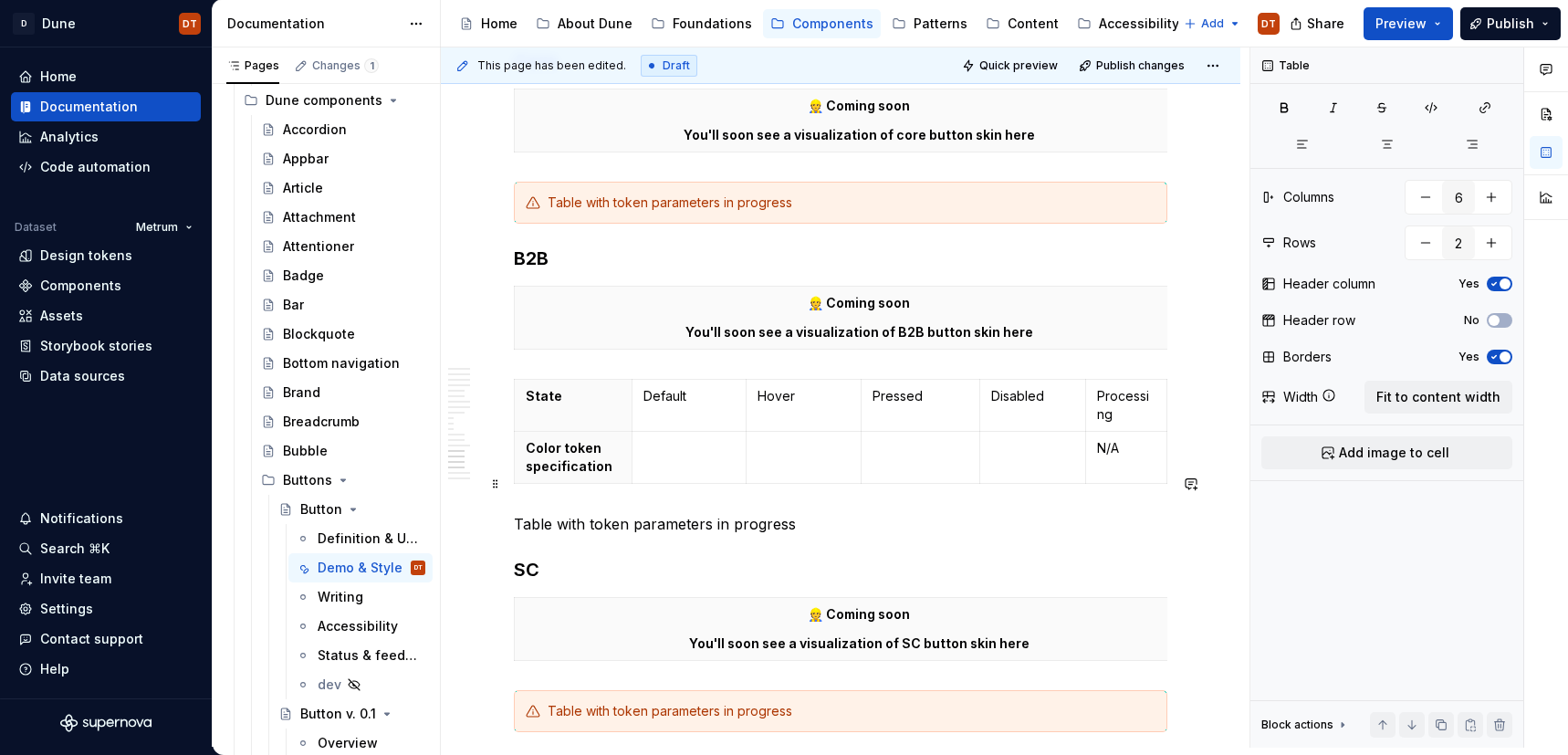
click at [952, 513] on p "Table with token parameters in progress" at bounding box center [840, 523] width 653 height 22
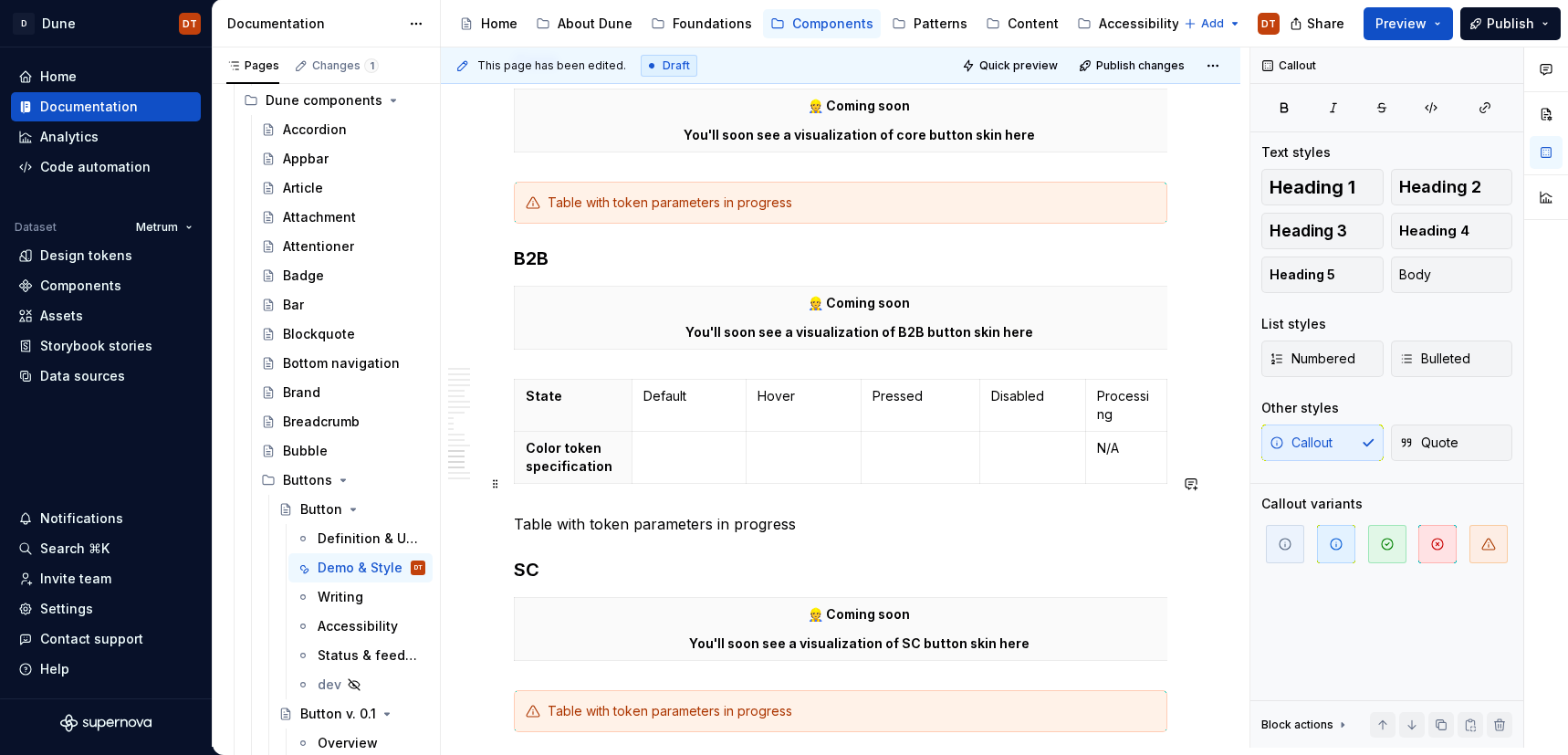
drag, startPoint x: 490, startPoint y: 478, endPoint x: 511, endPoint y: 478, distance: 21.0
click at [490, 478] on span at bounding box center [496, 484] width 15 height 25
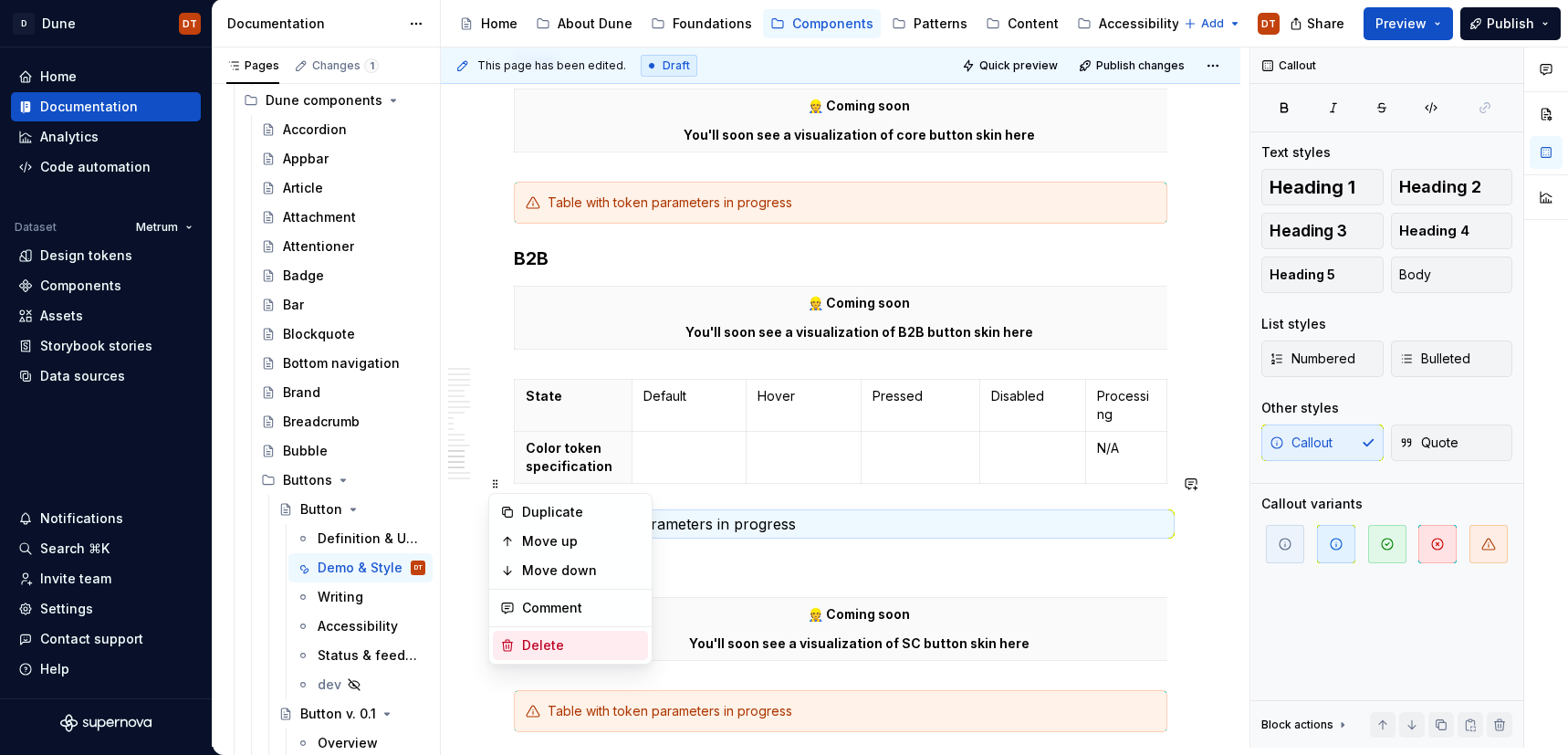
click at [537, 643] on div "Delete" at bounding box center [581, 645] width 118 height 18
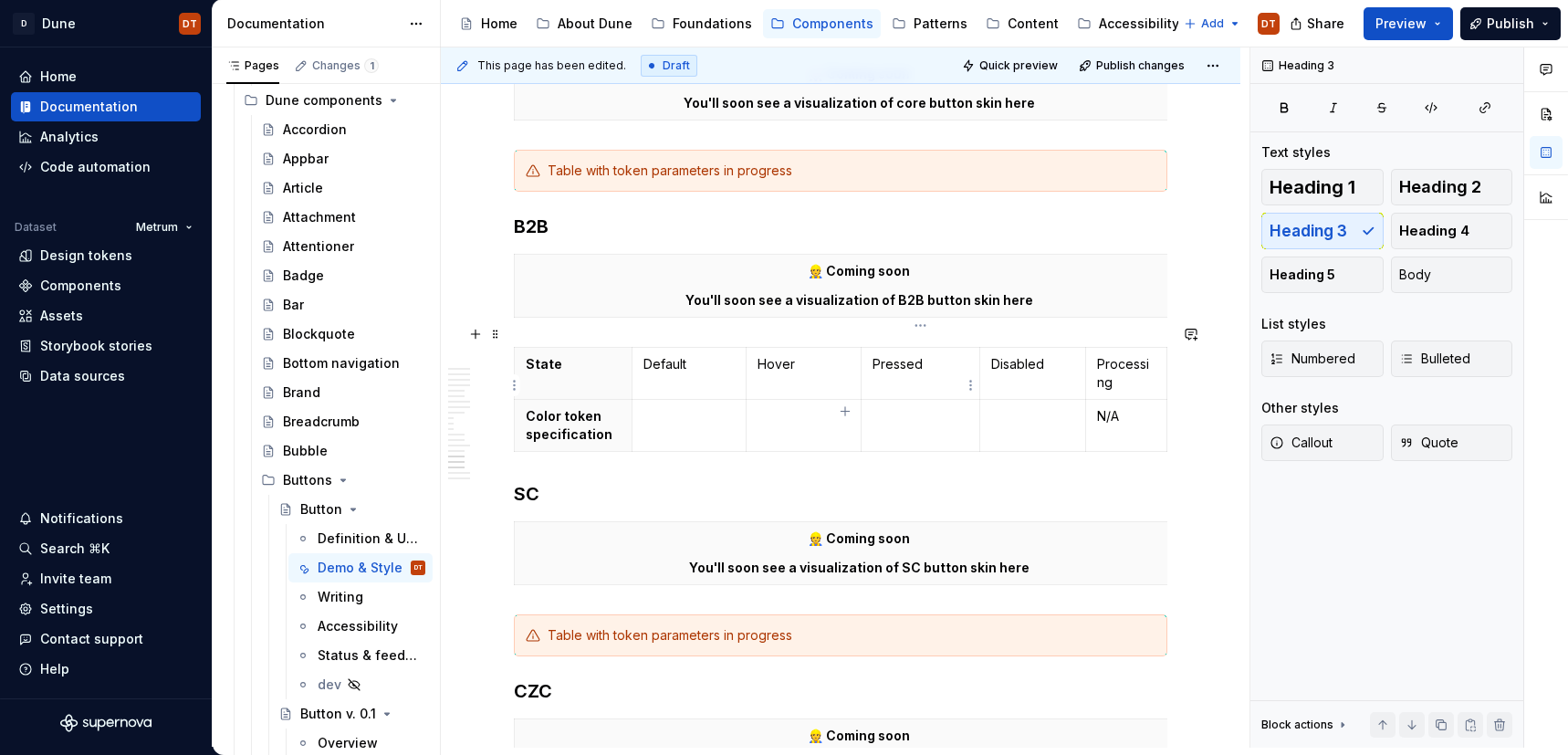
scroll to position [4003, 0]
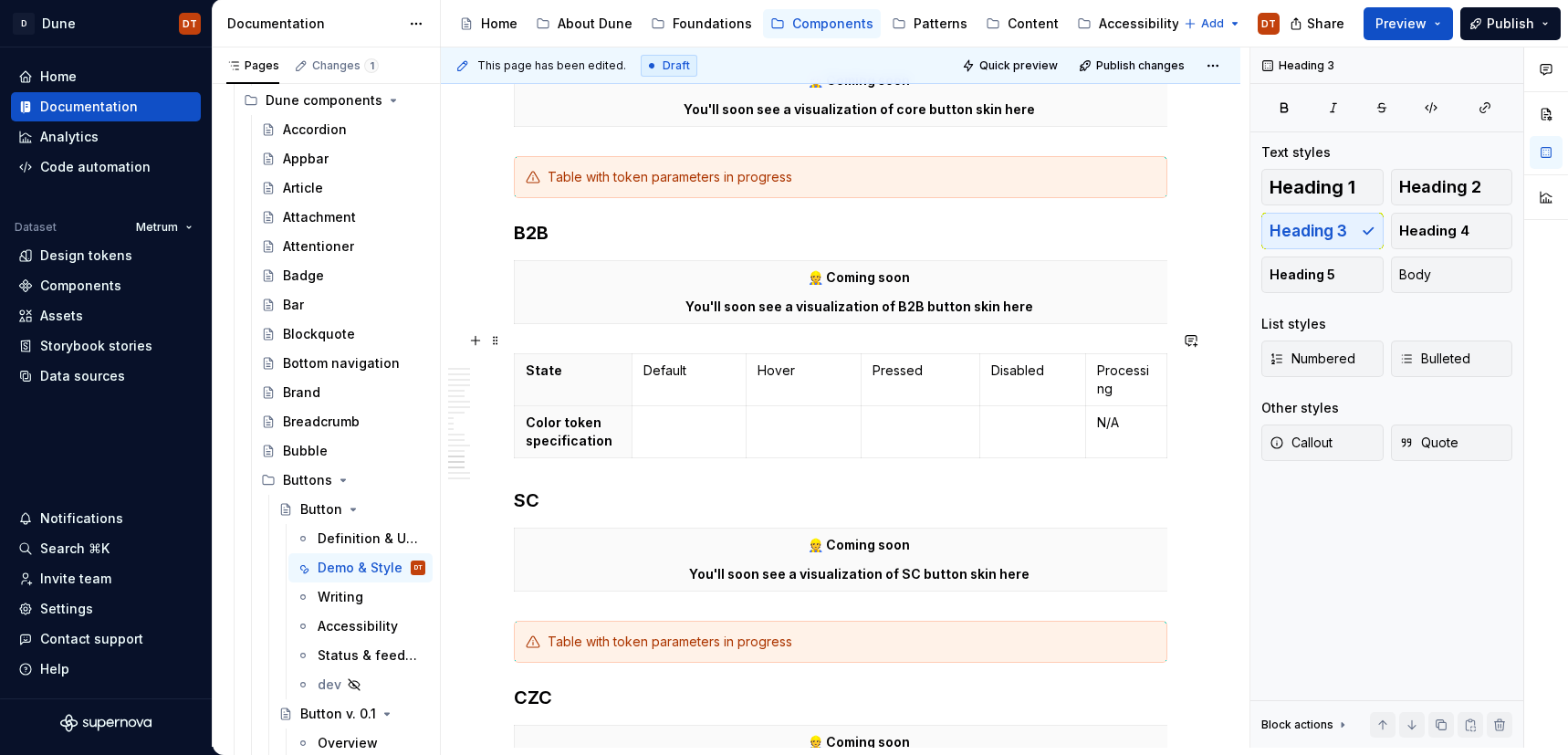
drag, startPoint x: 494, startPoint y: 336, endPoint x: 503, endPoint y: 338, distance: 9.2
click at [494, 336] on span at bounding box center [496, 340] width 15 height 25
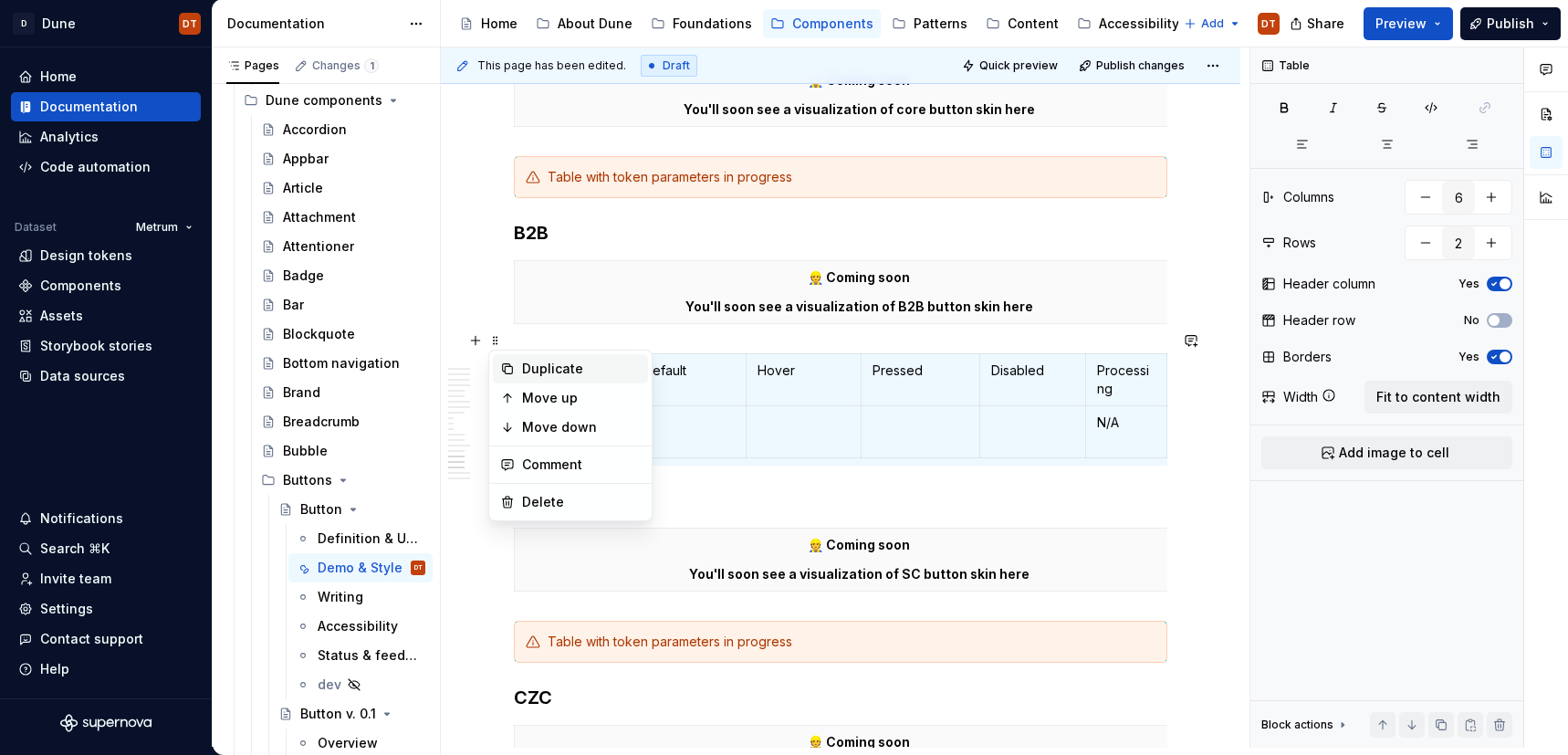
click at [535, 364] on div "Duplicate" at bounding box center [581, 368] width 118 height 18
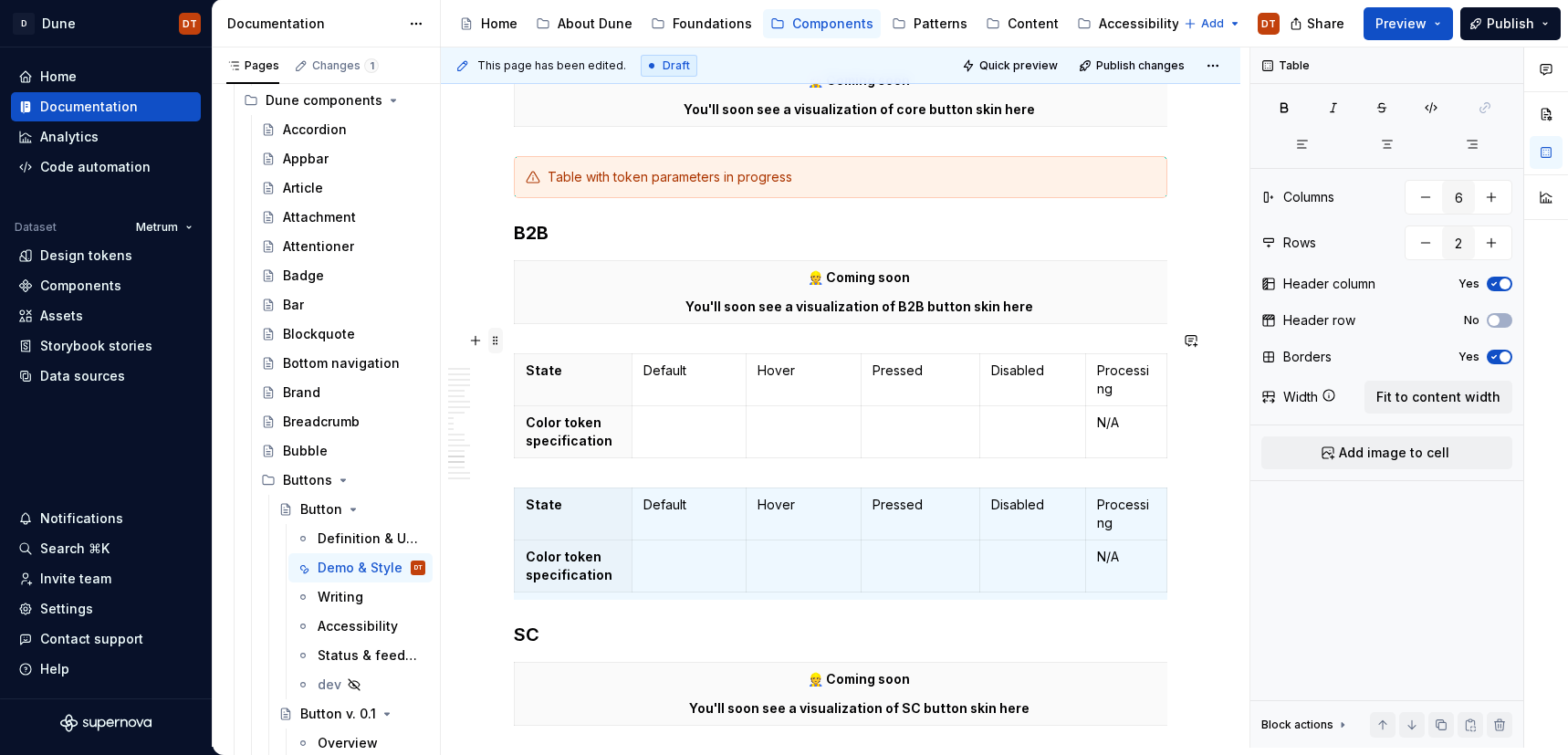
click at [497, 347] on span at bounding box center [496, 340] width 15 height 25
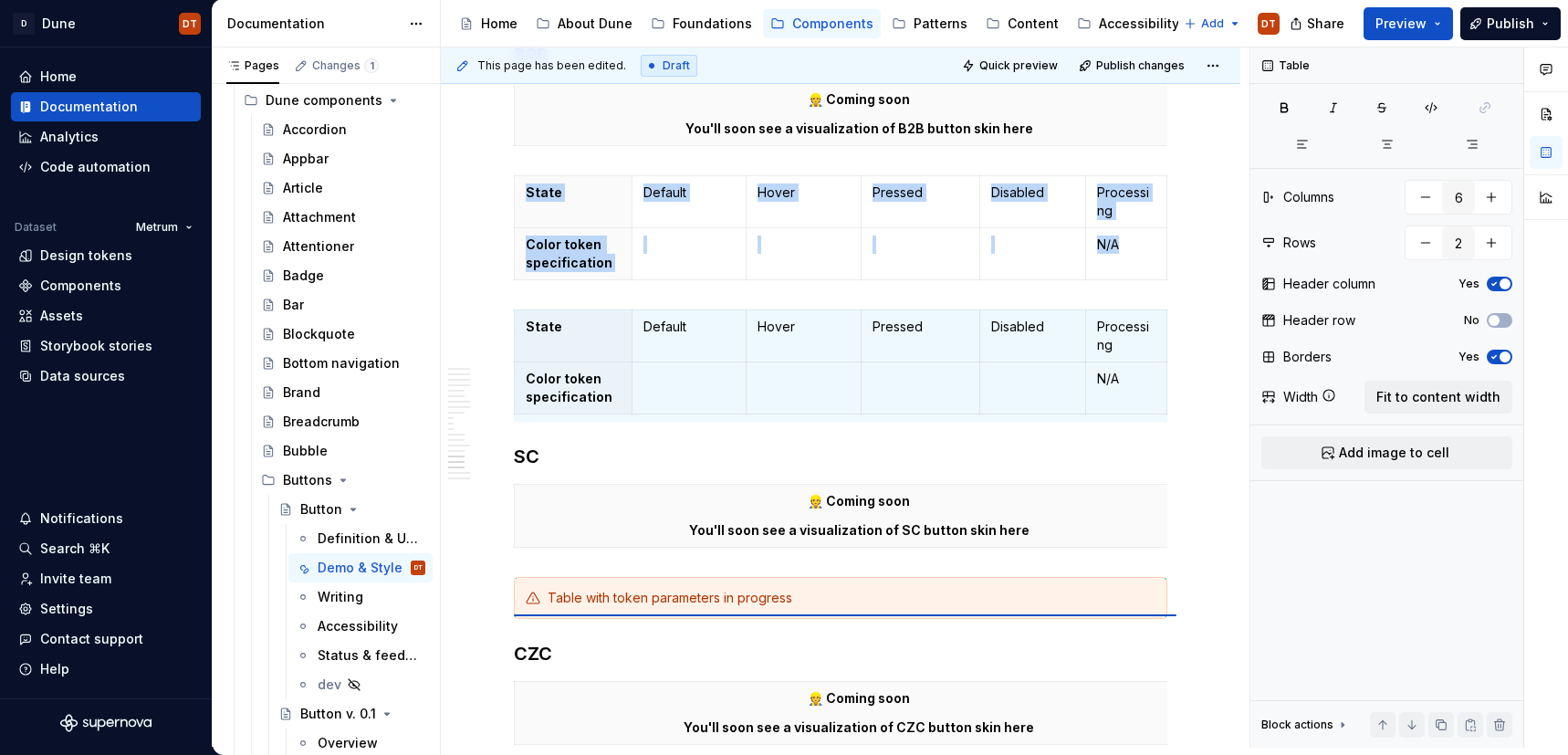
scroll to position [4184, 0]
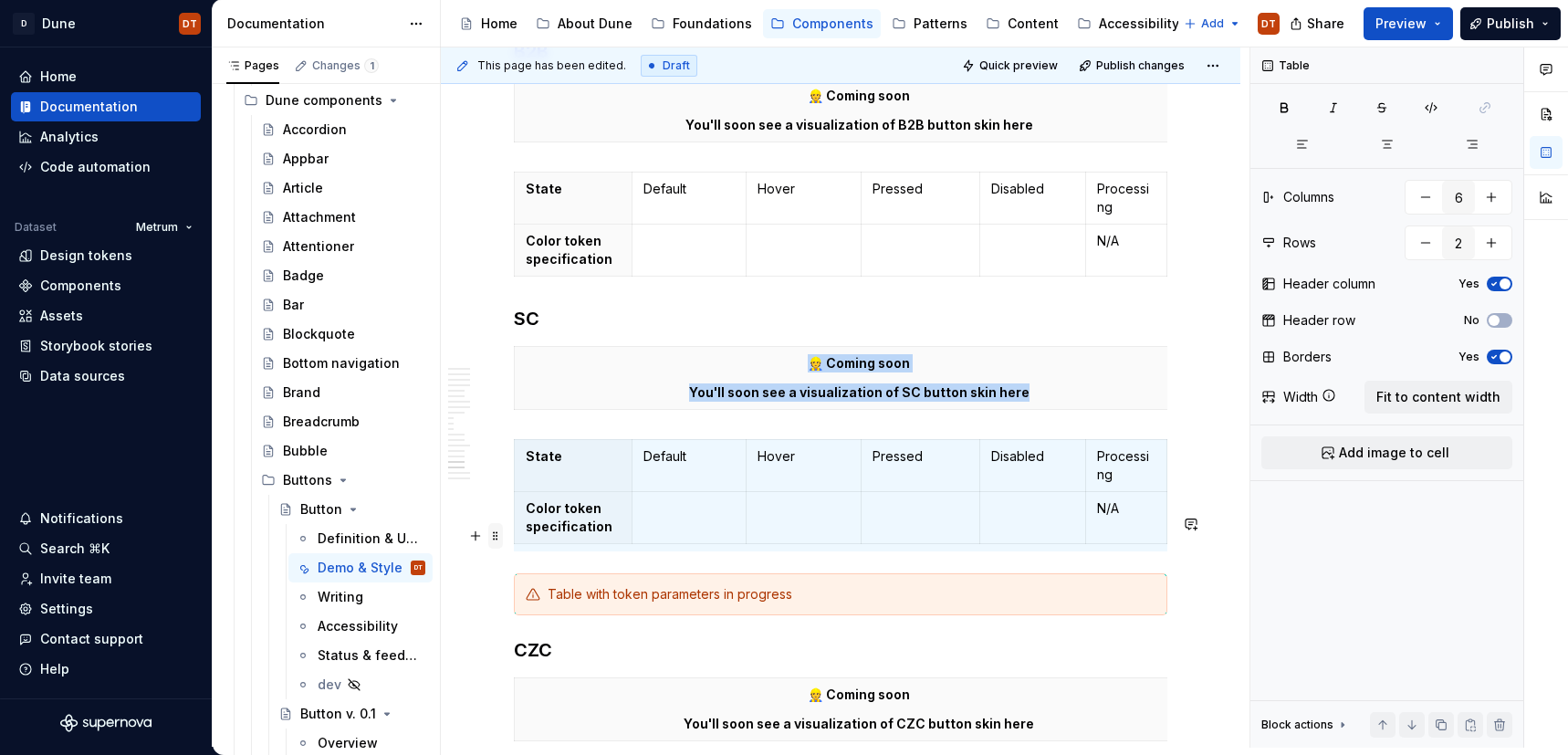
click at [497, 535] on span at bounding box center [496, 535] width 15 height 25
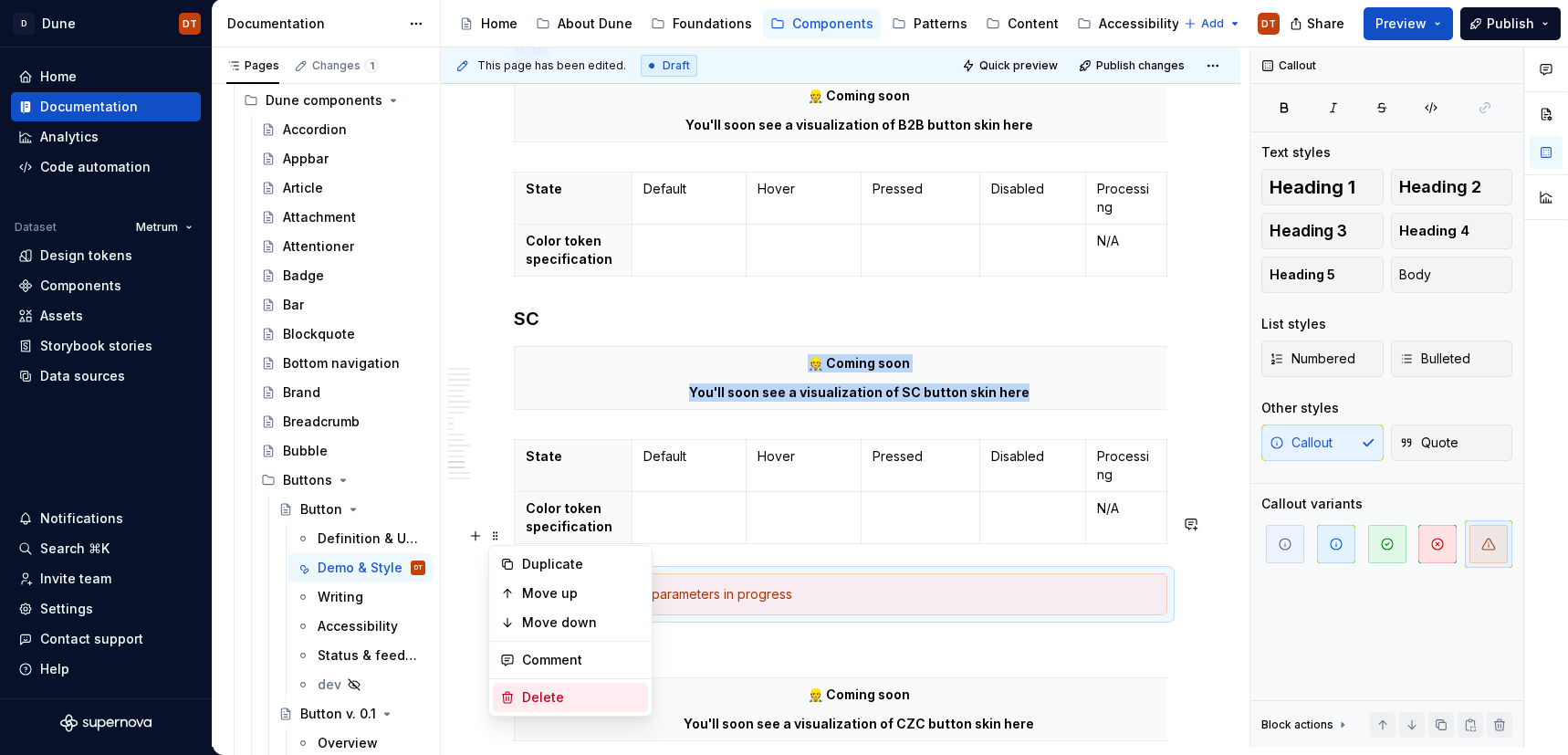
click at [545, 695] on div "Delete" at bounding box center [581, 697] width 118 height 18
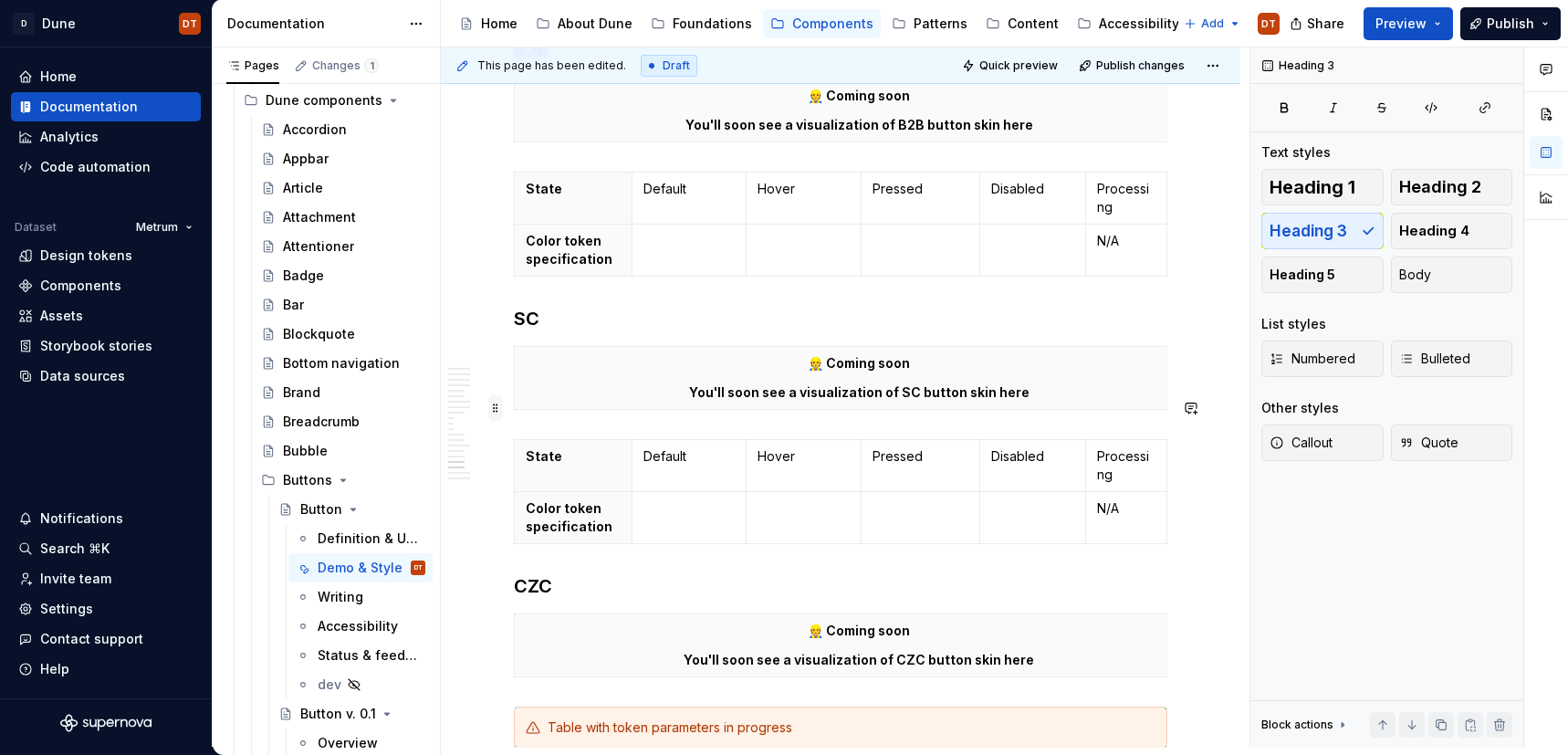
click at [497, 412] on span at bounding box center [496, 408] width 15 height 25
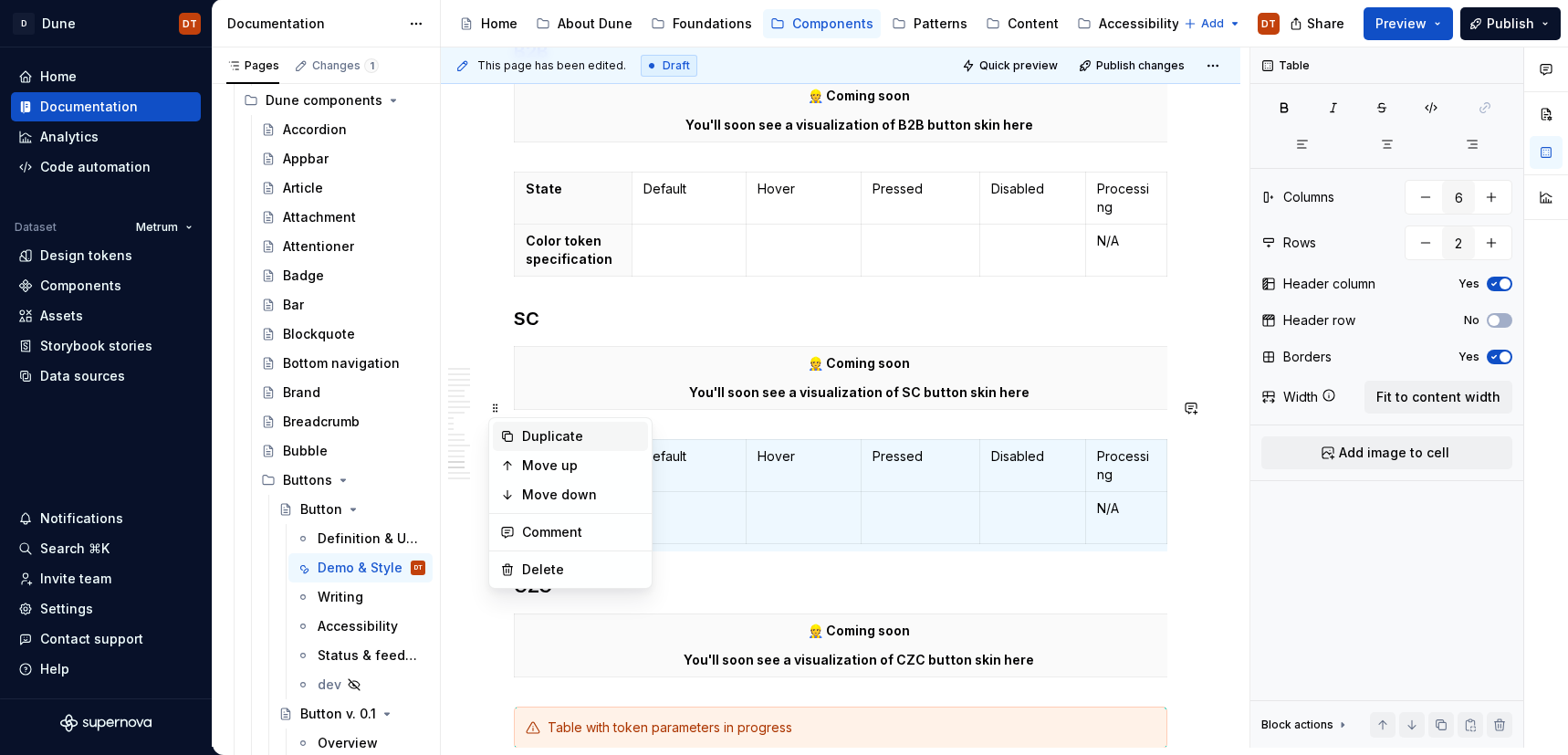
click at [554, 439] on div "Duplicate" at bounding box center [581, 436] width 118 height 18
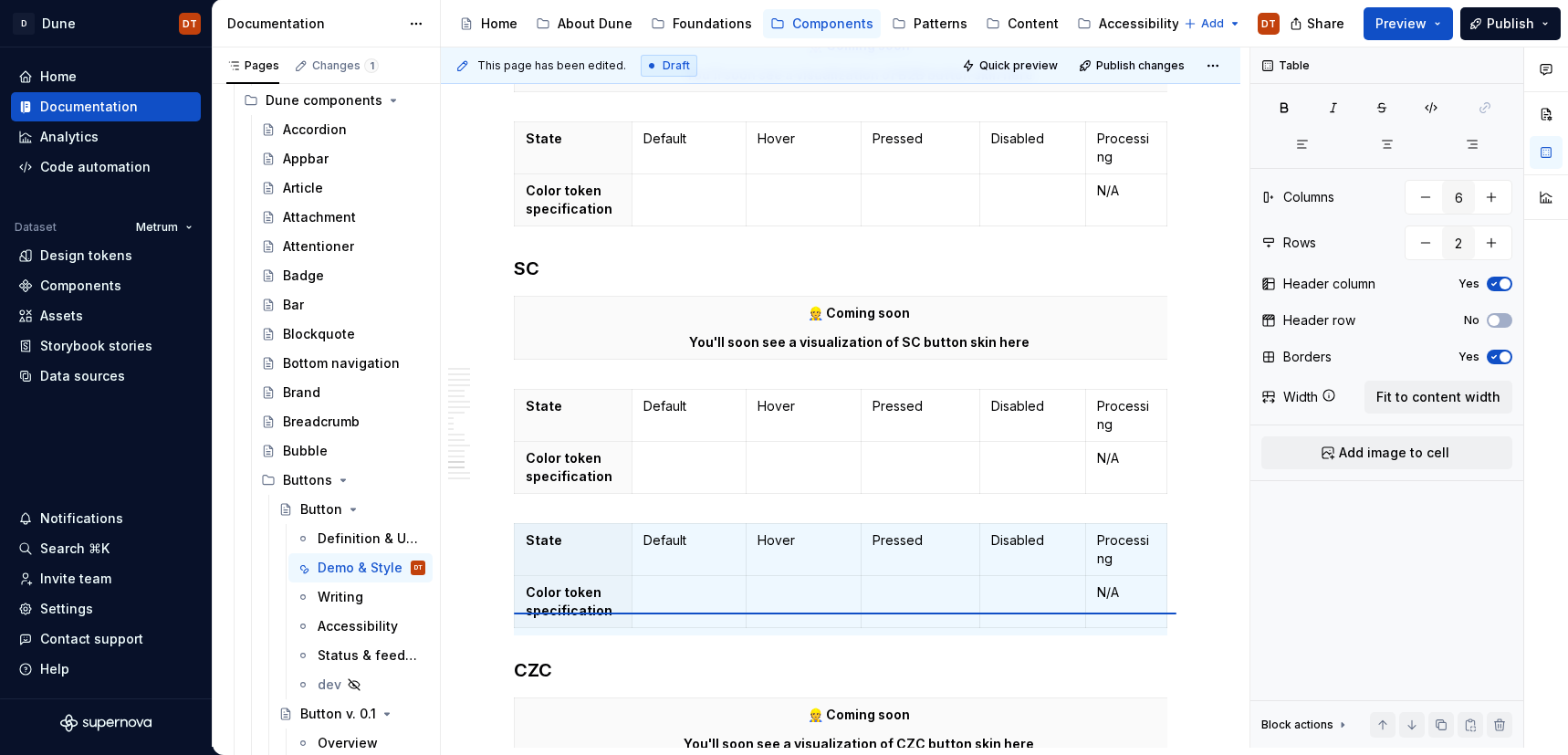
drag, startPoint x: 494, startPoint y: 528, endPoint x: 532, endPoint y: 661, distance: 138.3
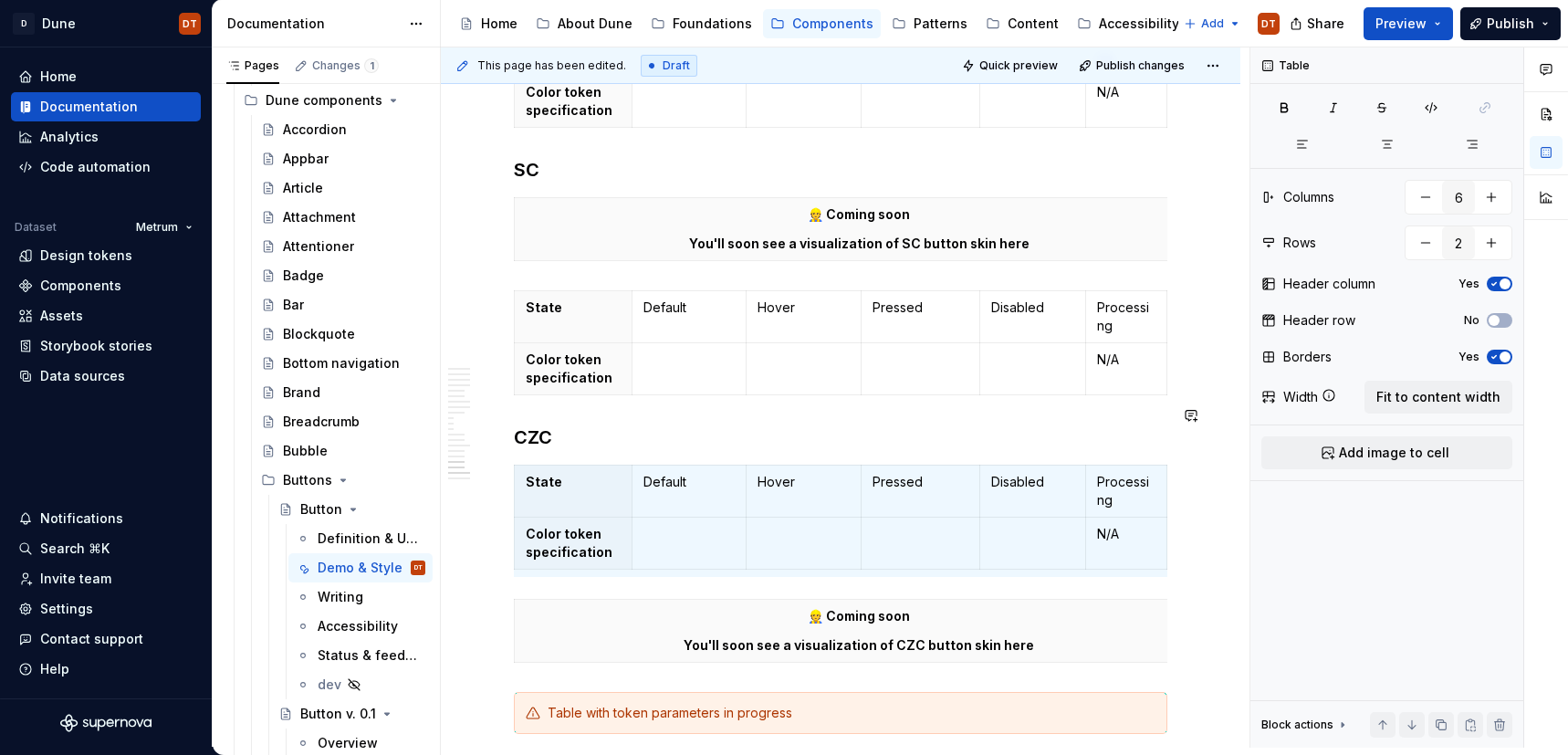
scroll to position [4333, 0]
type input "1"
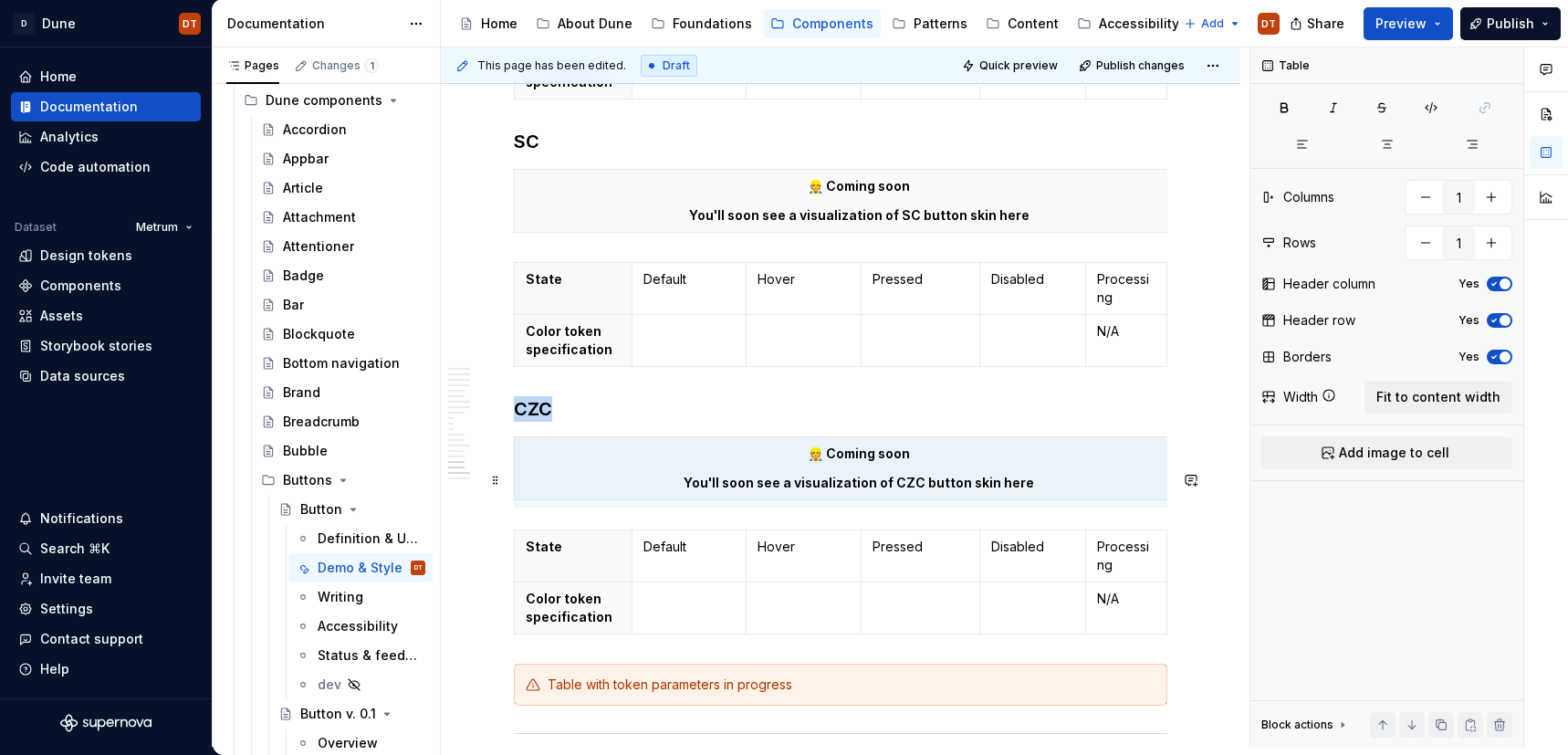
scroll to position [4373, 0]
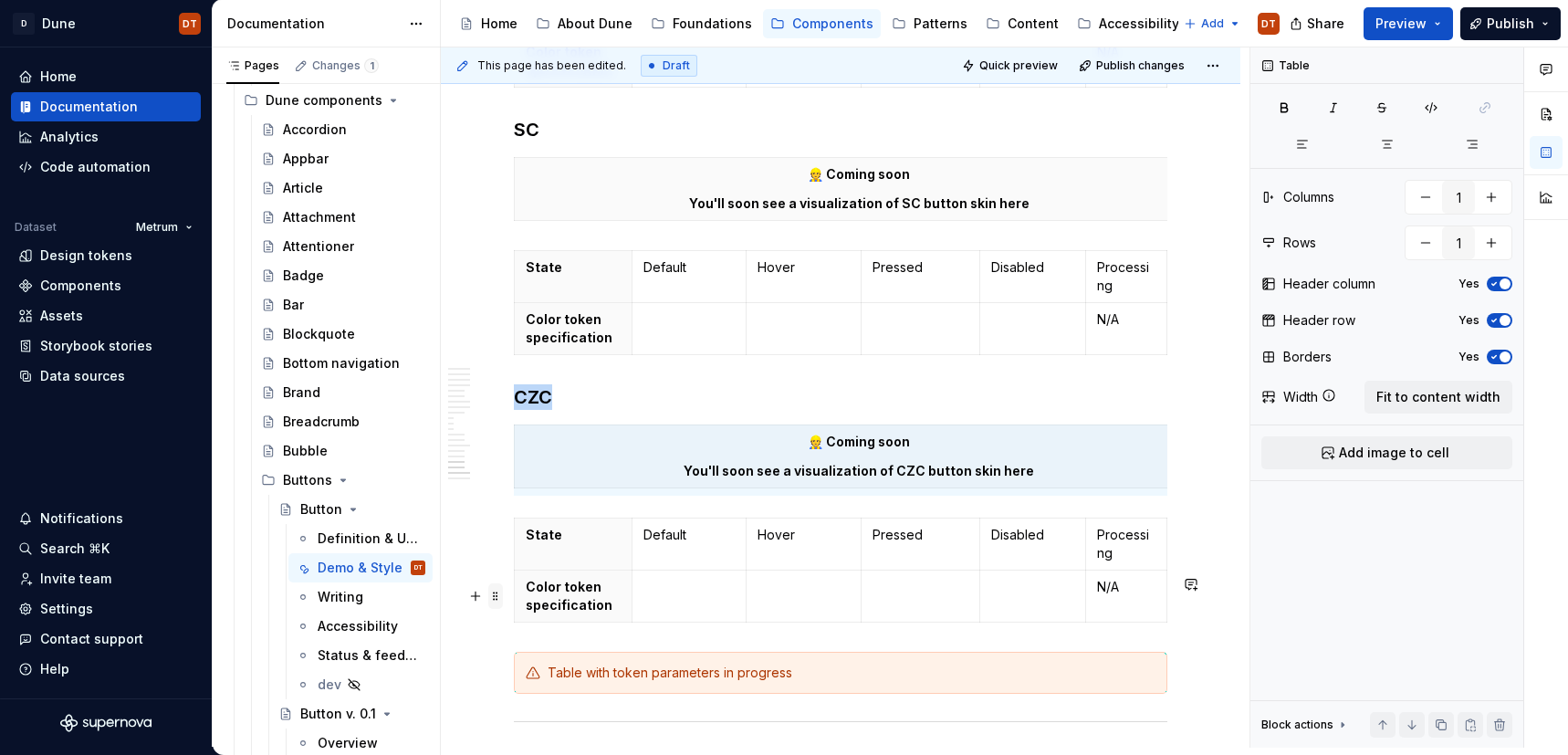
click at [494, 598] on span at bounding box center [496, 595] width 15 height 25
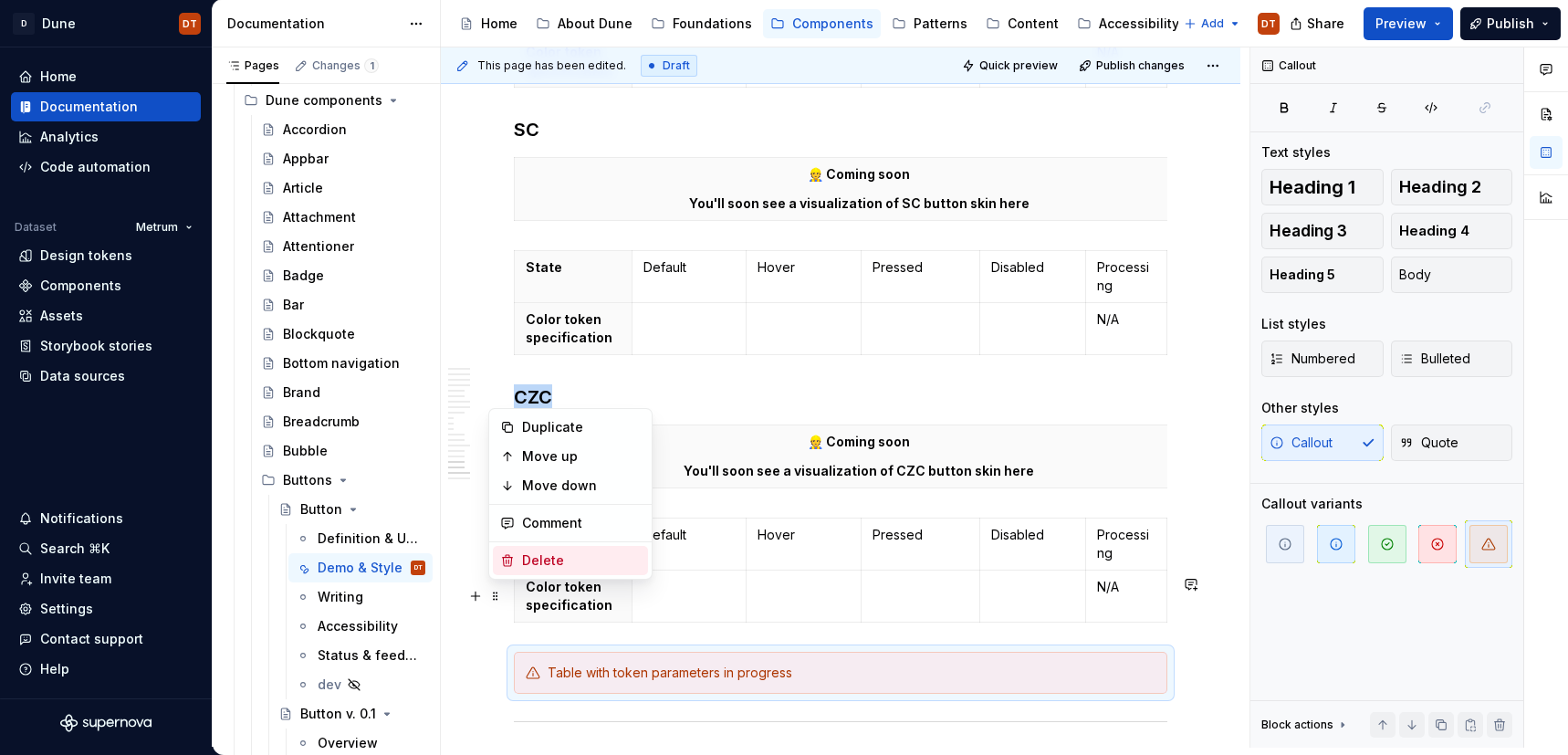
click at [546, 563] on div "Delete" at bounding box center [581, 560] width 118 height 18
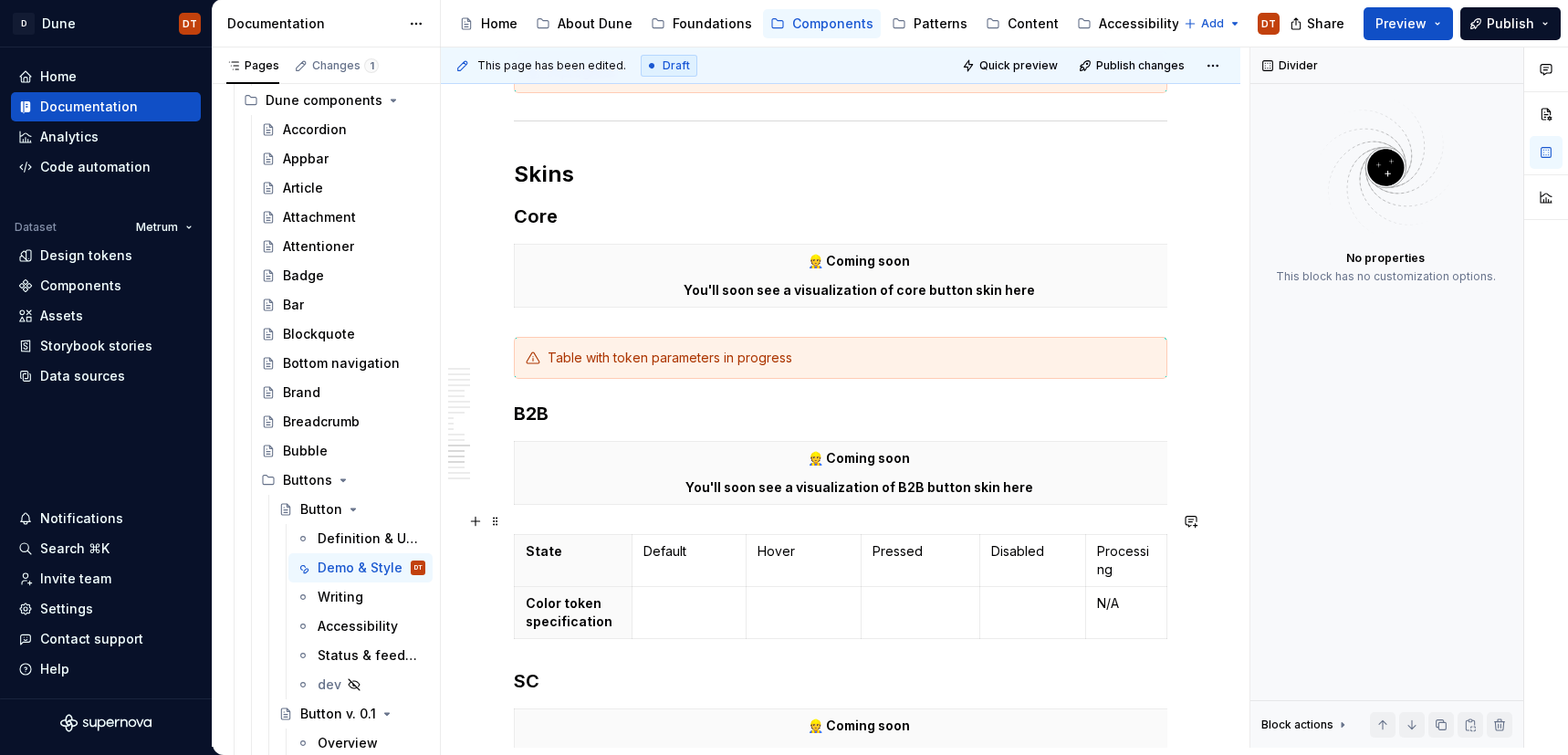
scroll to position [3812, 0]
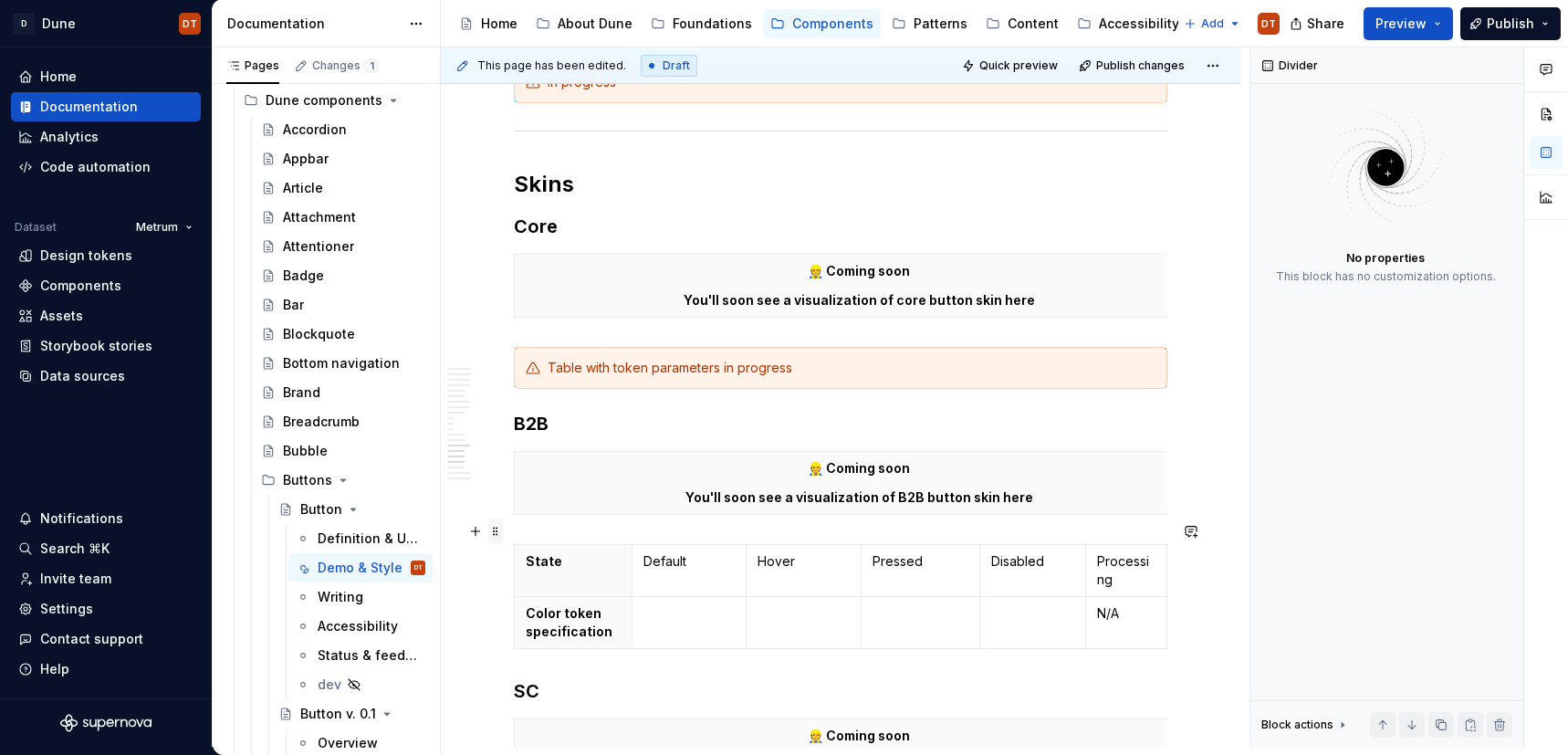
click at [498, 532] on span at bounding box center [496, 531] width 15 height 25
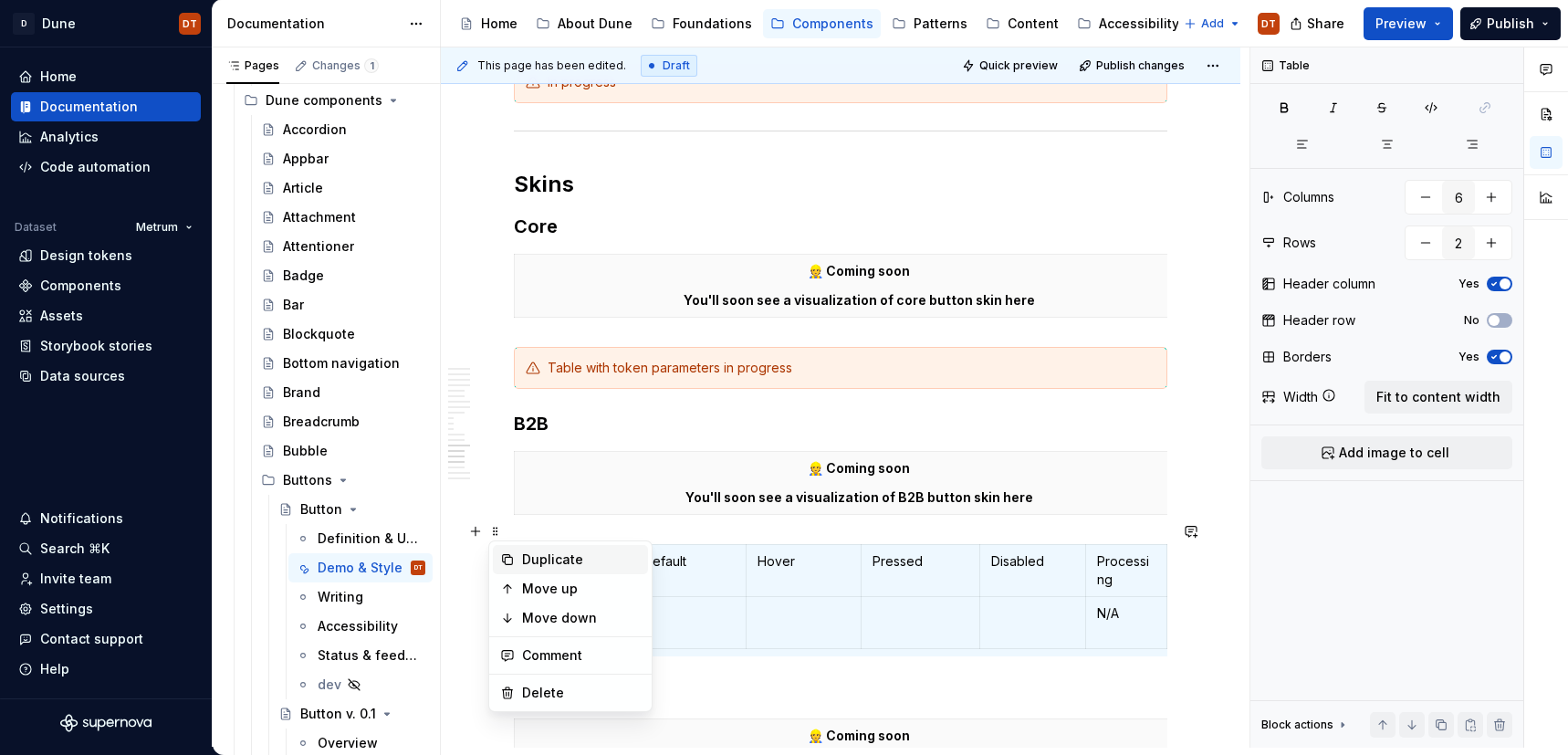
click at [537, 558] on div "Duplicate" at bounding box center [581, 559] width 118 height 18
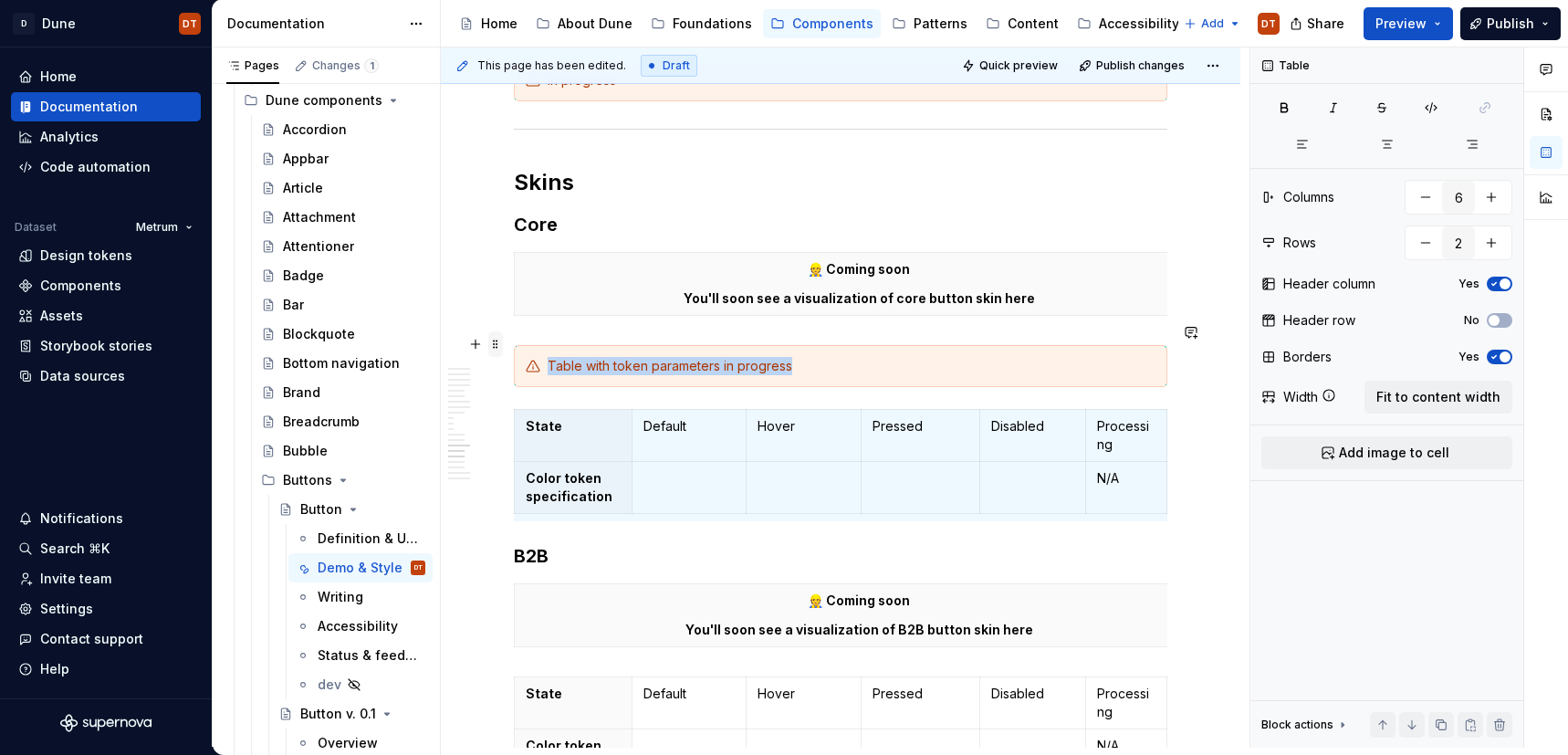
scroll to position [3813, 0]
drag, startPoint x: 494, startPoint y: 347, endPoint x: 511, endPoint y: 347, distance: 17.0
click at [494, 347] on span at bounding box center [496, 345] width 15 height 25
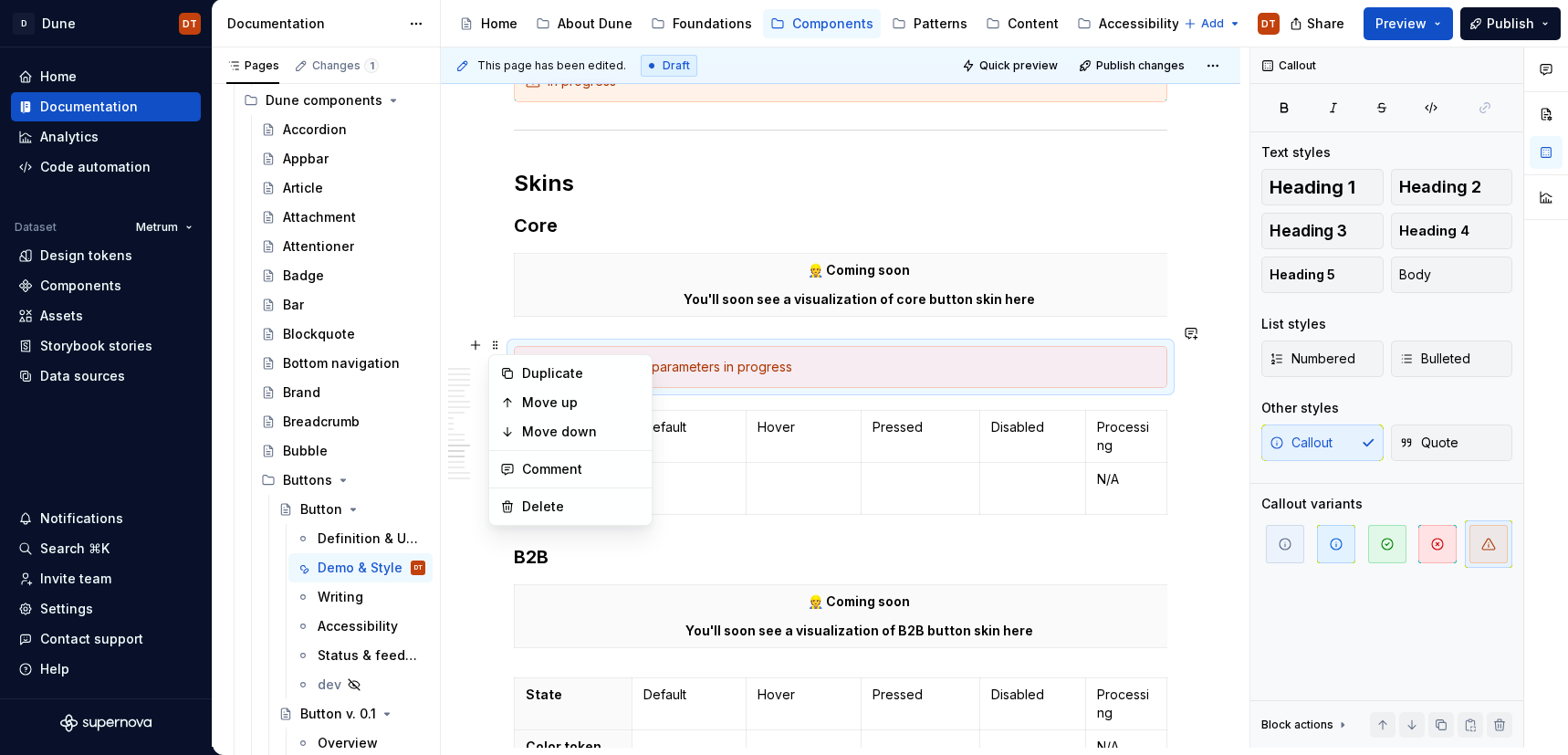
click at [819, 358] on div "Table with token parameters in progress" at bounding box center [852, 366] width 608 height 18
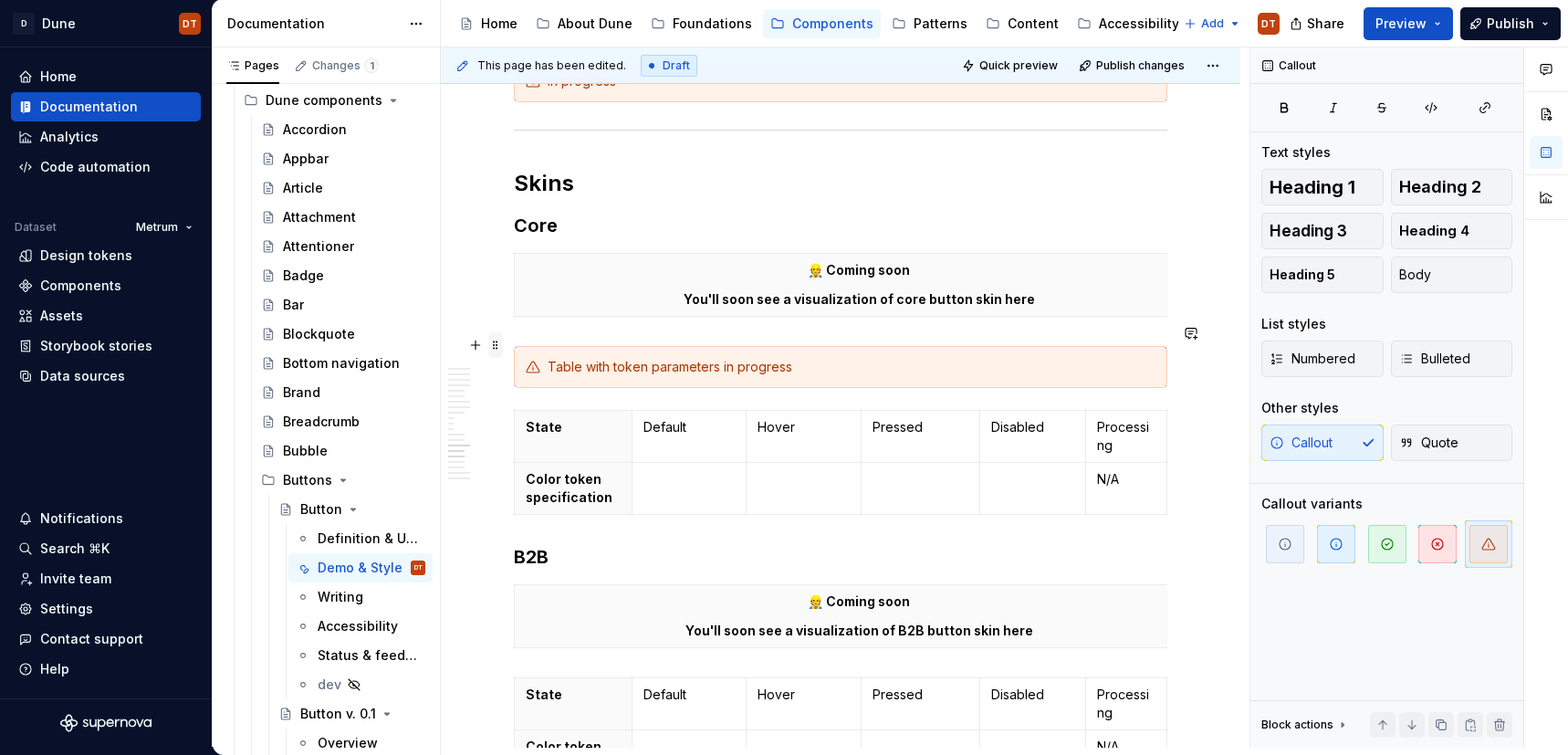
click at [495, 348] on span at bounding box center [496, 345] width 15 height 25
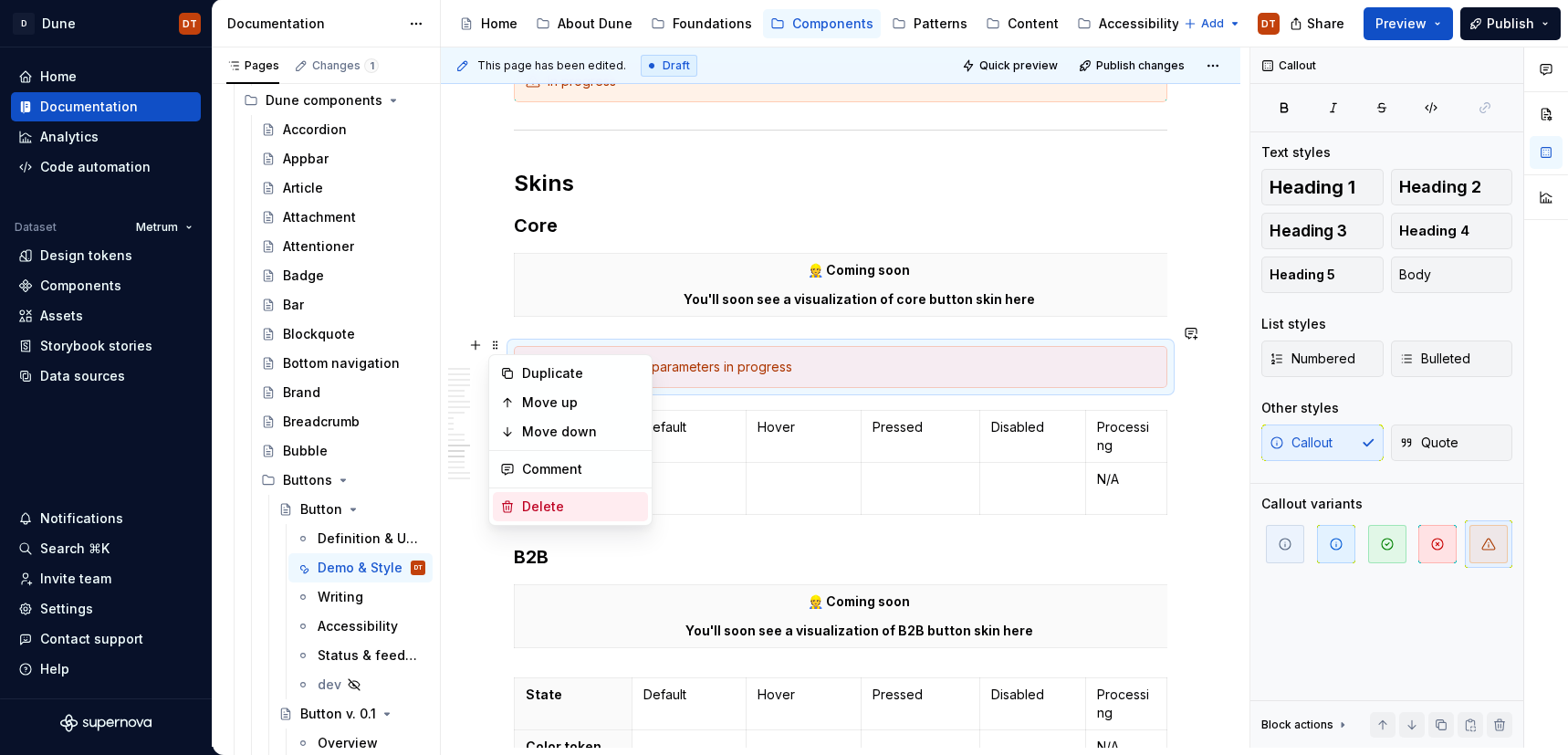
click at [546, 512] on div "Delete" at bounding box center [581, 506] width 118 height 18
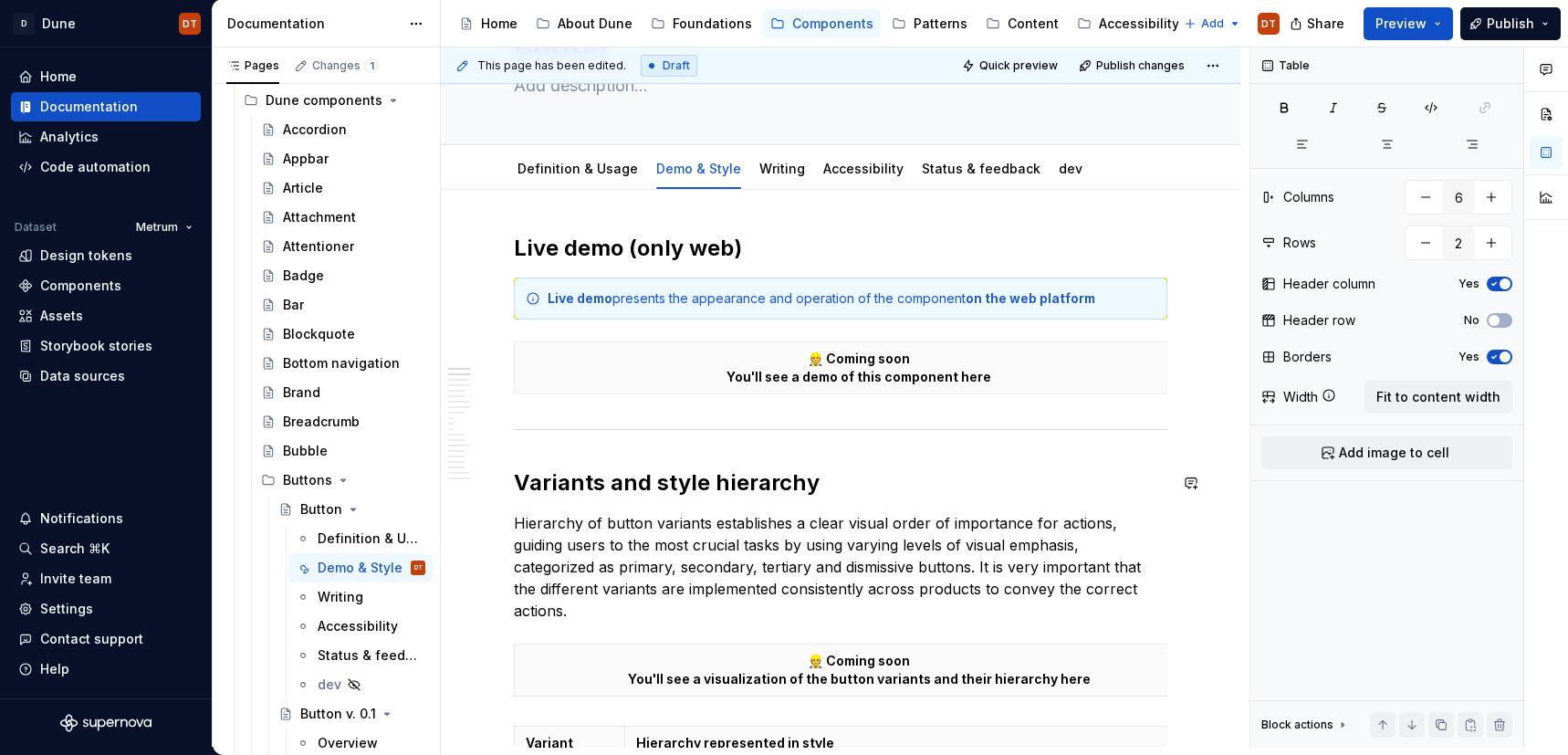
scroll to position [0, 0]
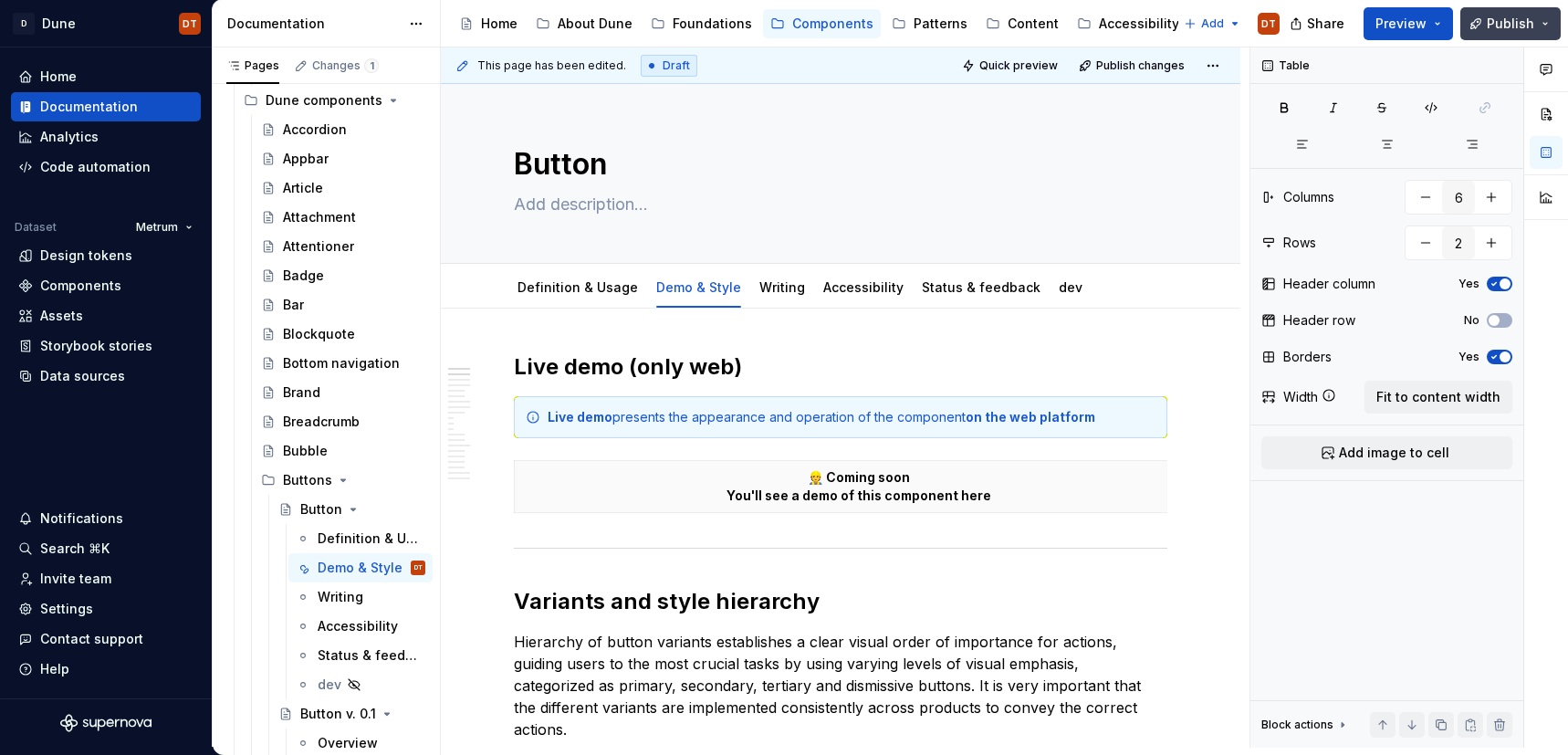
click at [1514, 22] on span "Publish" at bounding box center [1511, 23] width 48 height 18
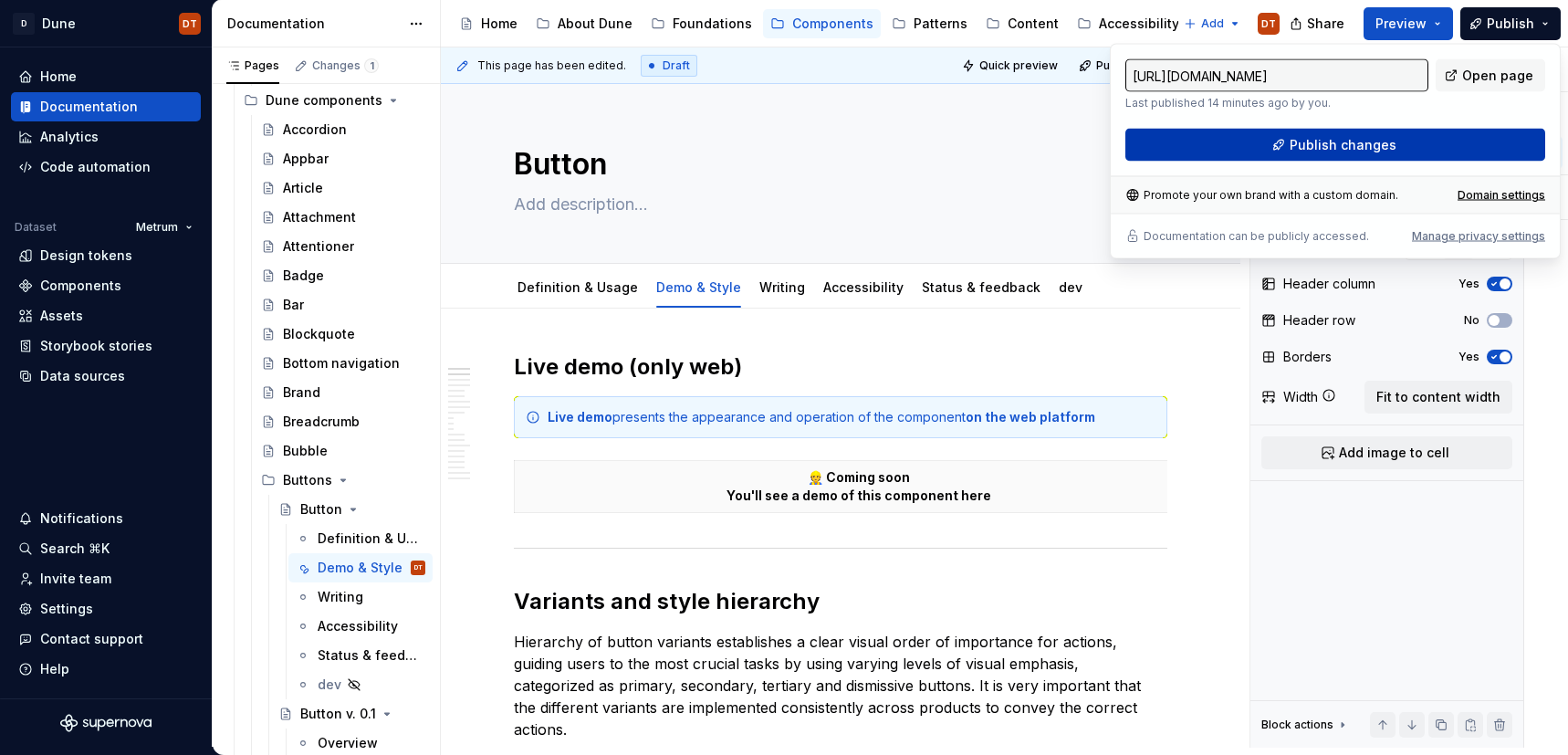
click at [1347, 149] on span "Publish changes" at bounding box center [1344, 145] width 107 height 18
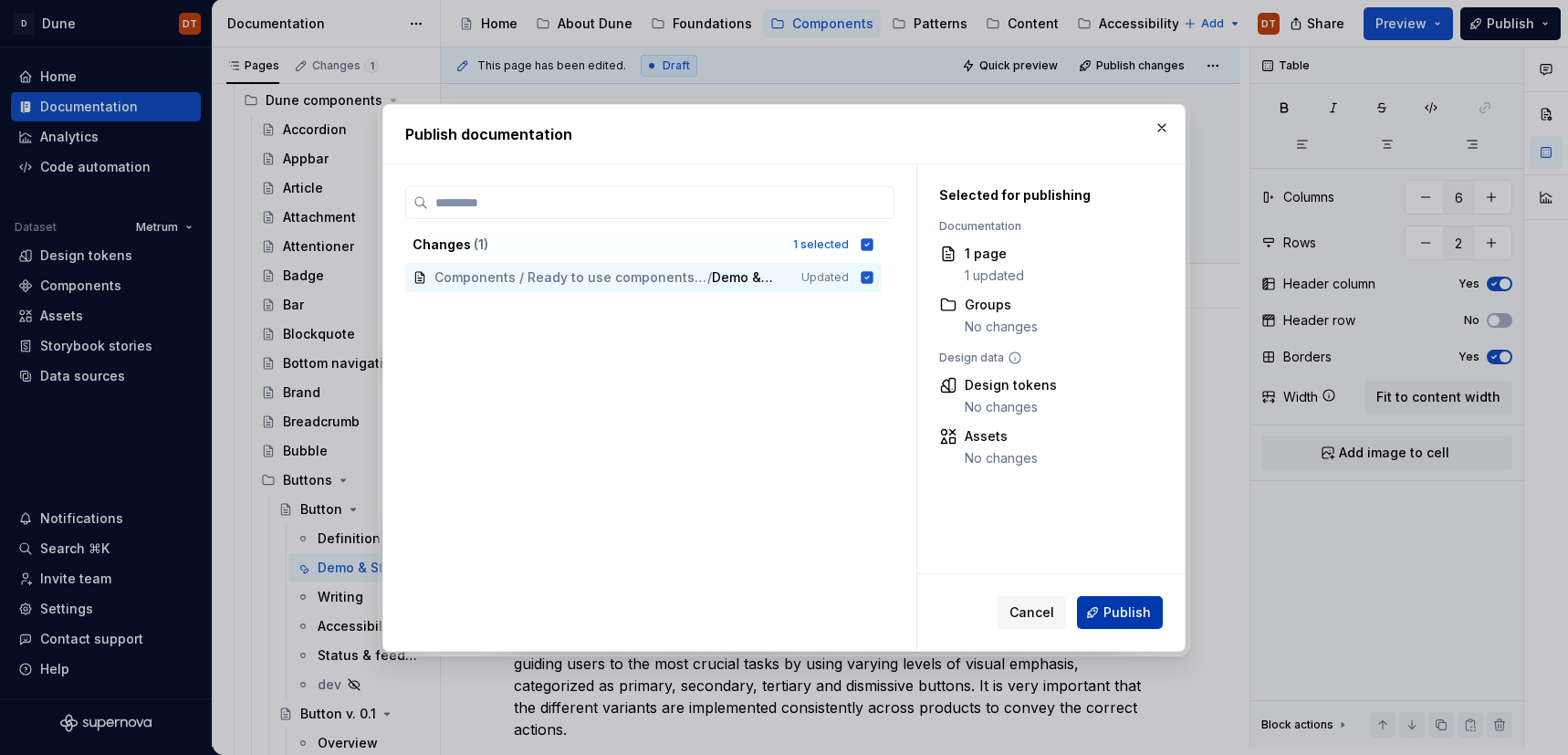
click at [1127, 609] on span "Publish" at bounding box center [1128, 612] width 48 height 18
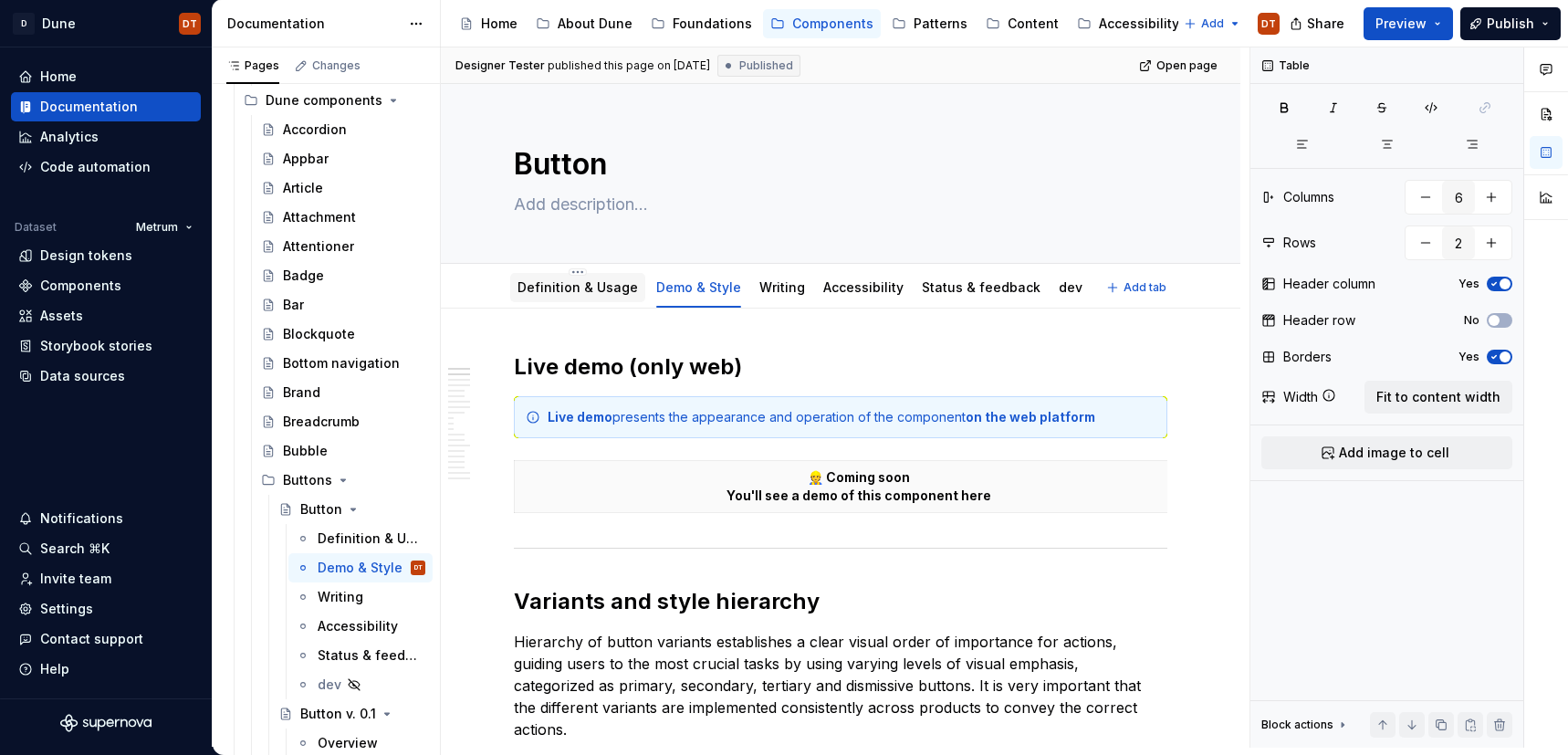
click at [577, 290] on link "Definition & Usage" at bounding box center [577, 287] width 120 height 16
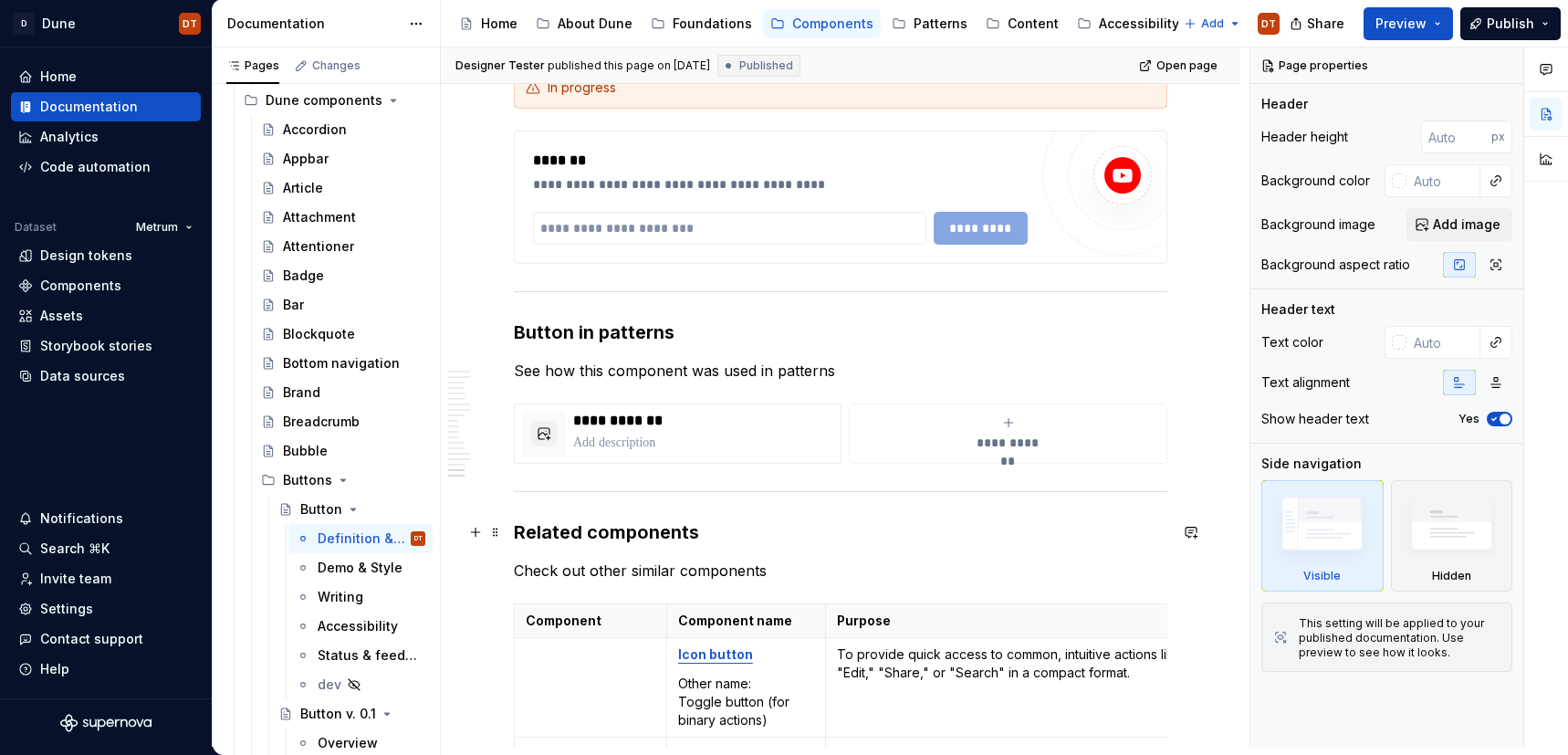
scroll to position [3699, 0]
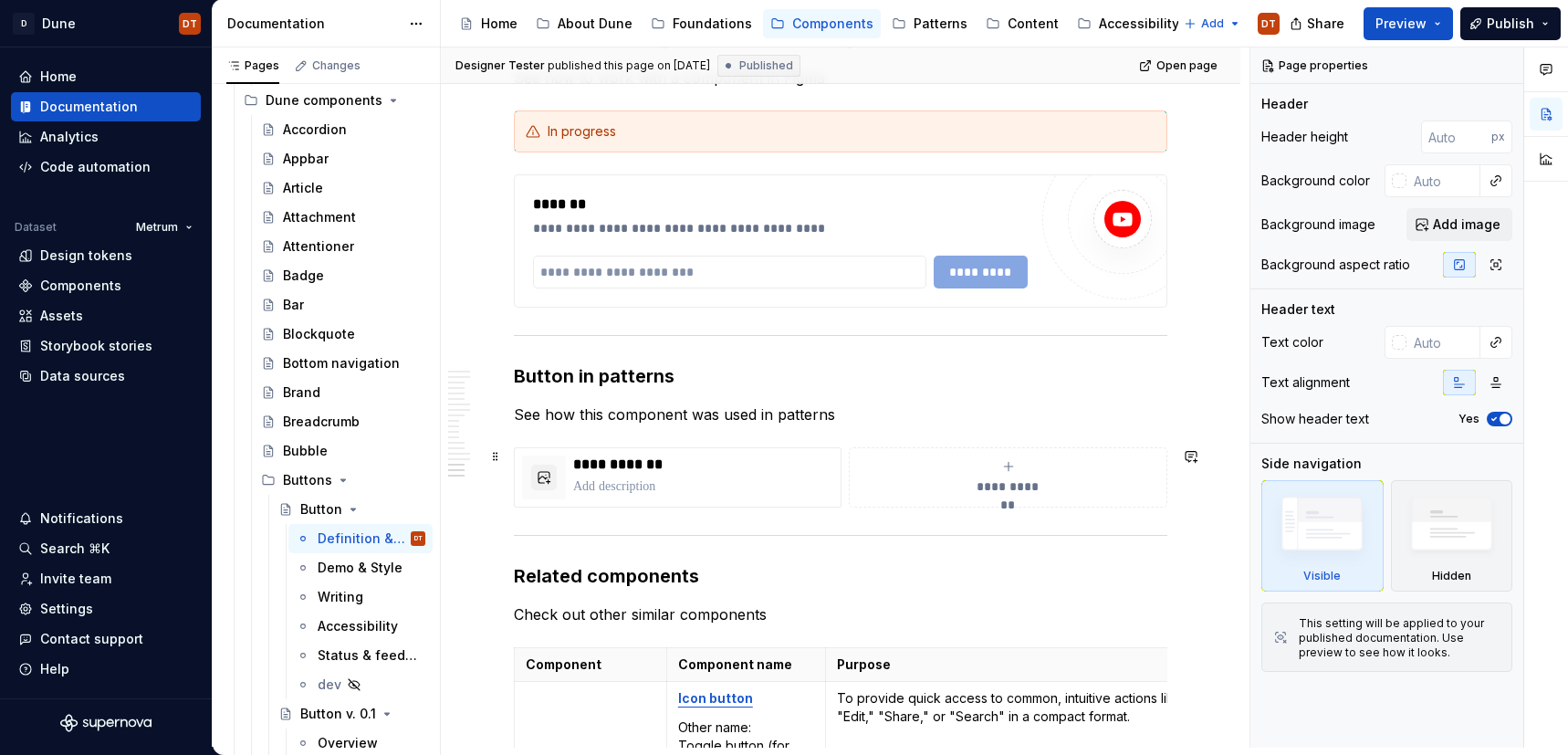
type textarea "*"
